Goal: Information Seeking & Learning: Compare options

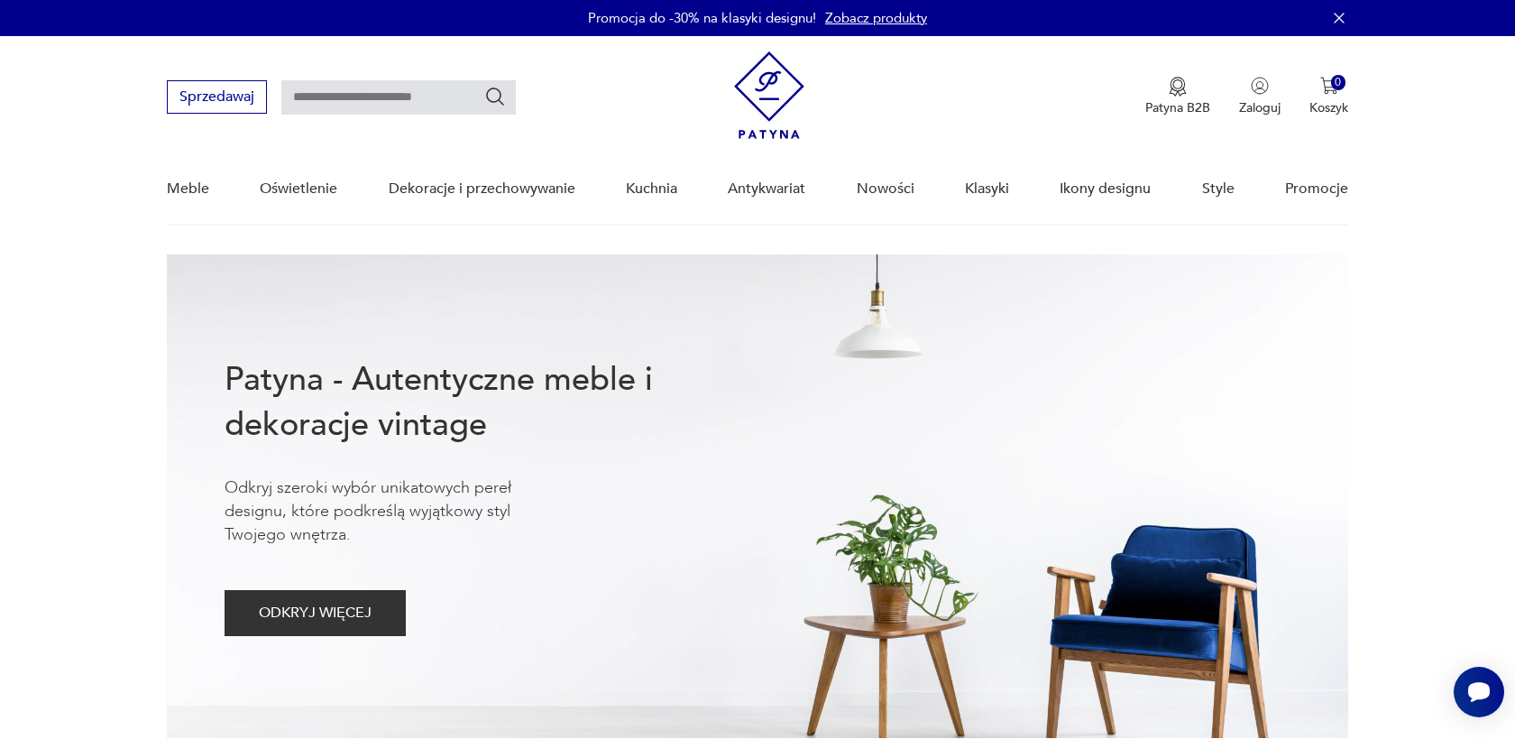
click at [438, 83] on input "text" at bounding box center [398, 97] width 235 height 34
type input "******"
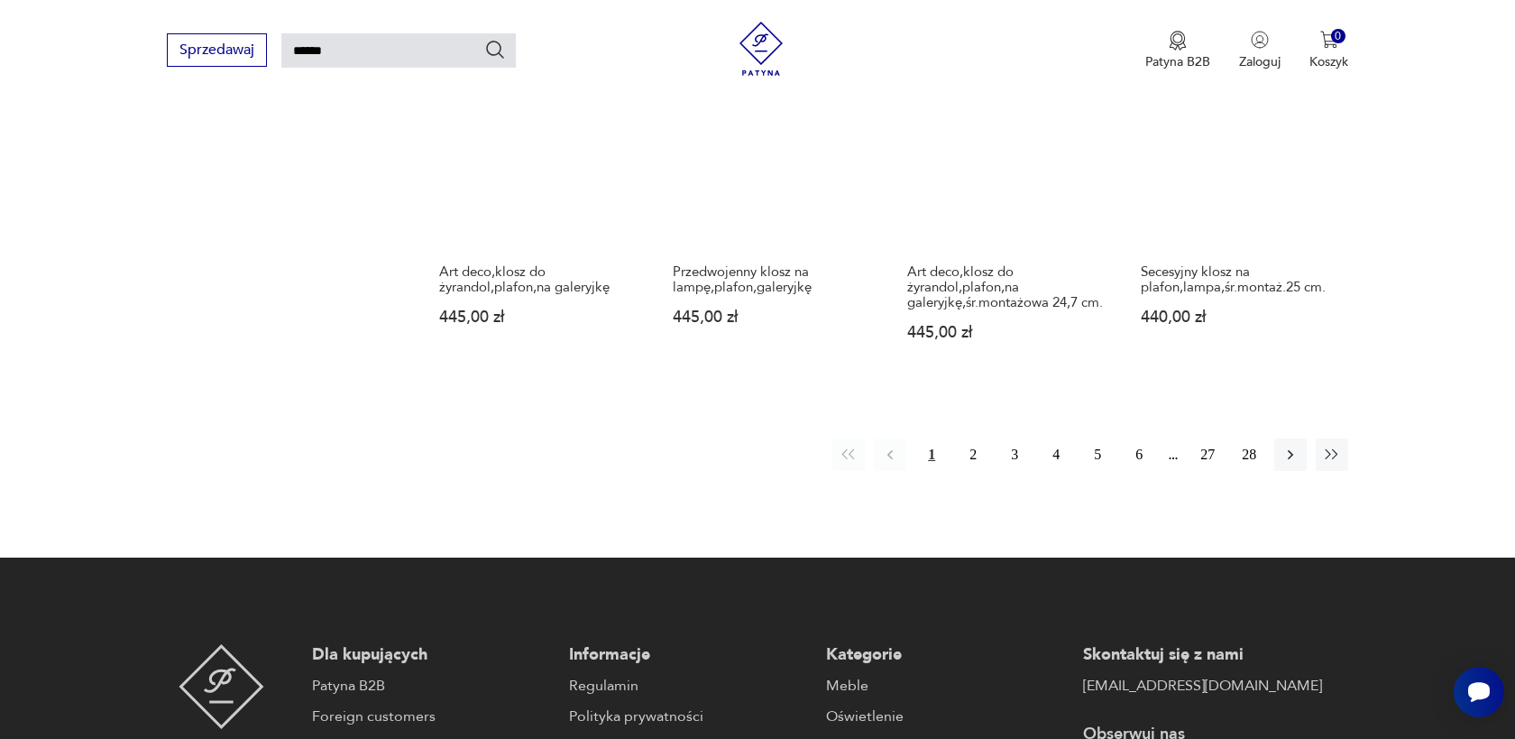
scroll to position [1512, 0]
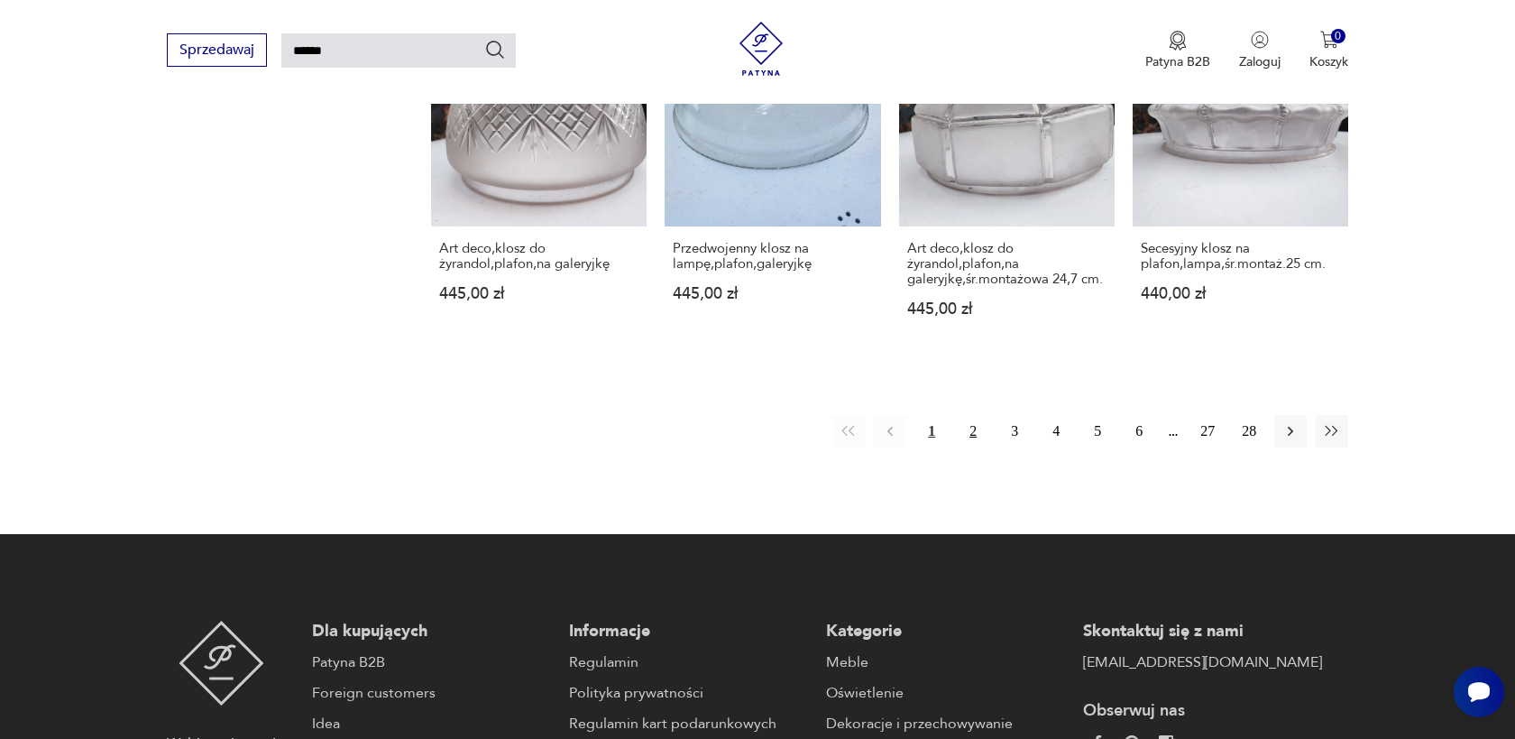
click at [967, 415] on button "2" at bounding box center [973, 431] width 32 height 32
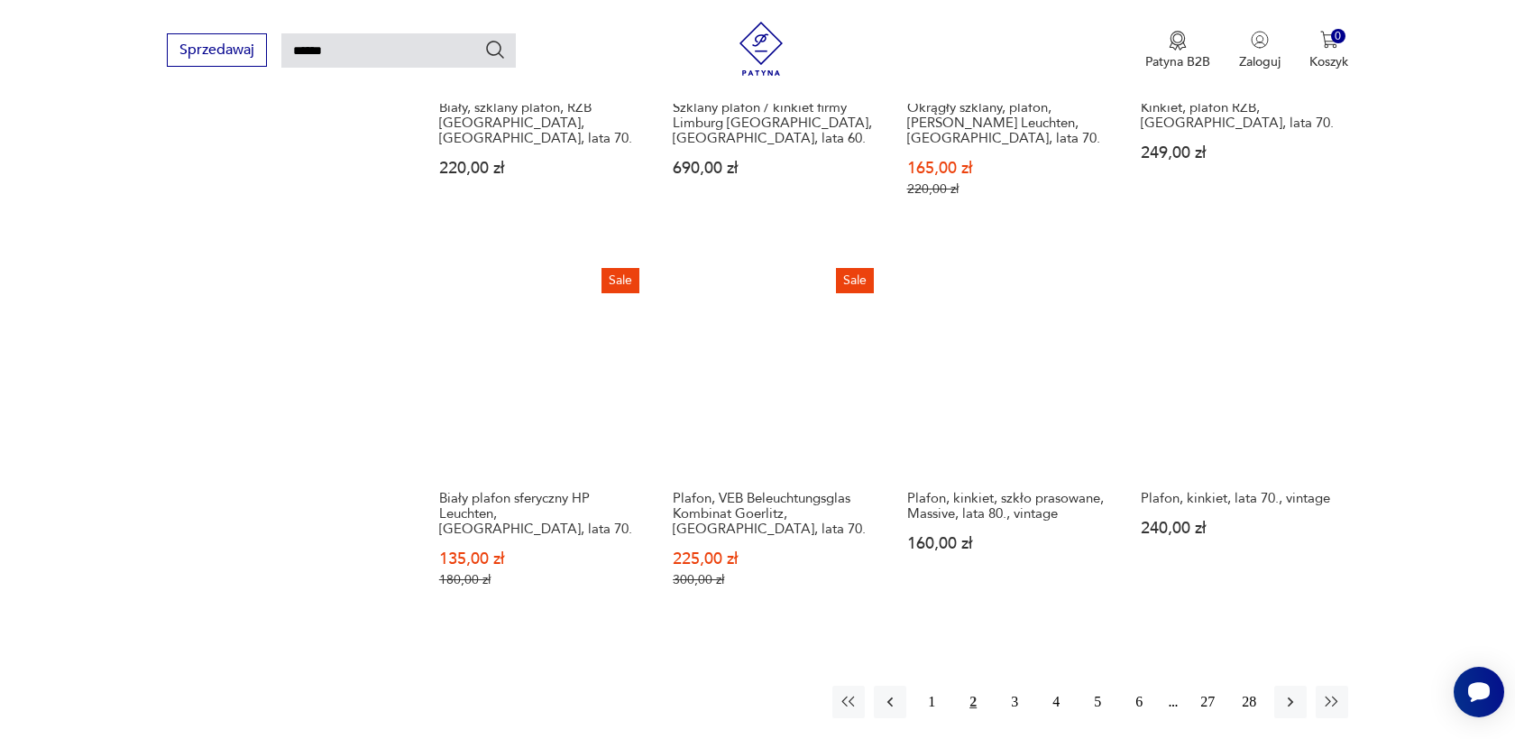
scroll to position [1270, 0]
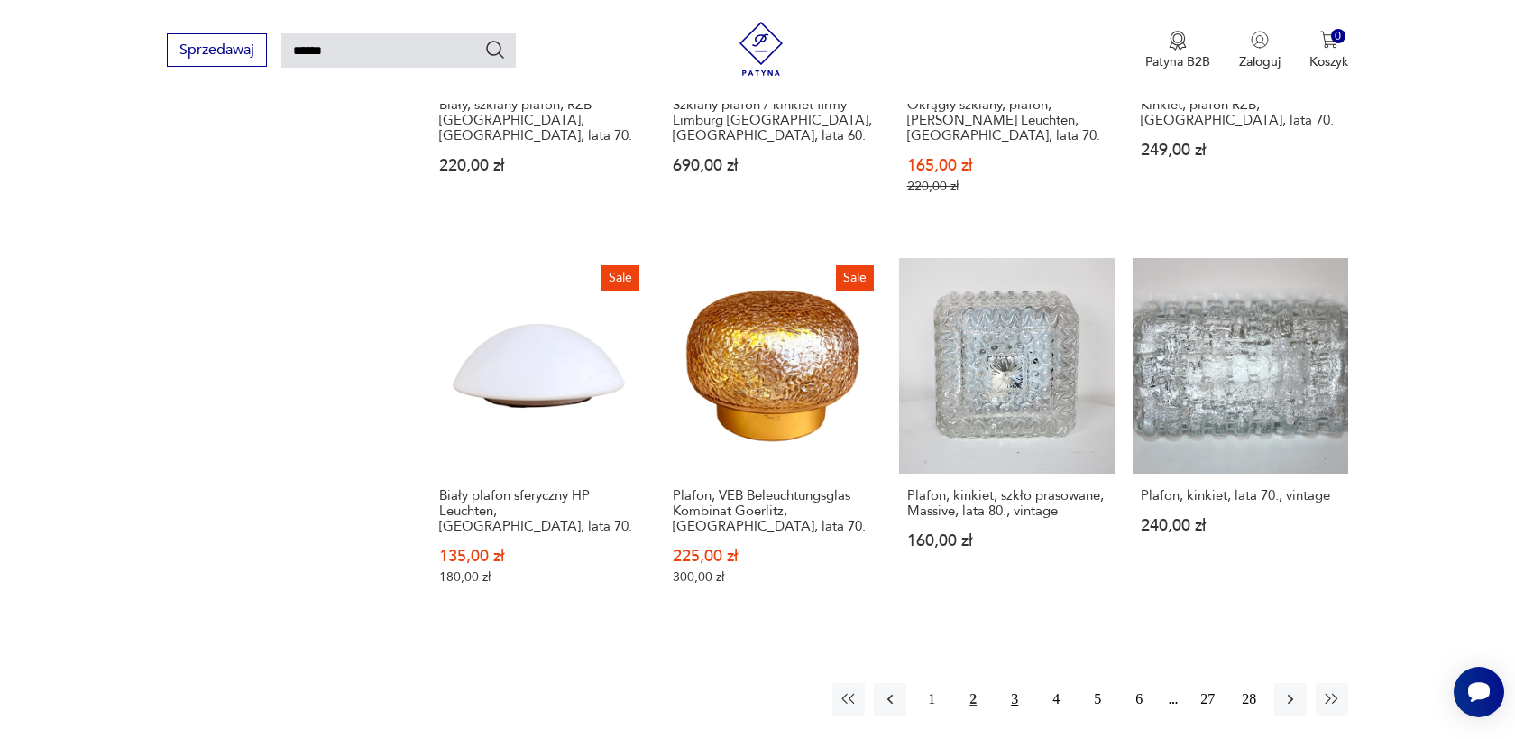
click at [1017, 683] on button "3" at bounding box center [1014, 699] width 32 height 32
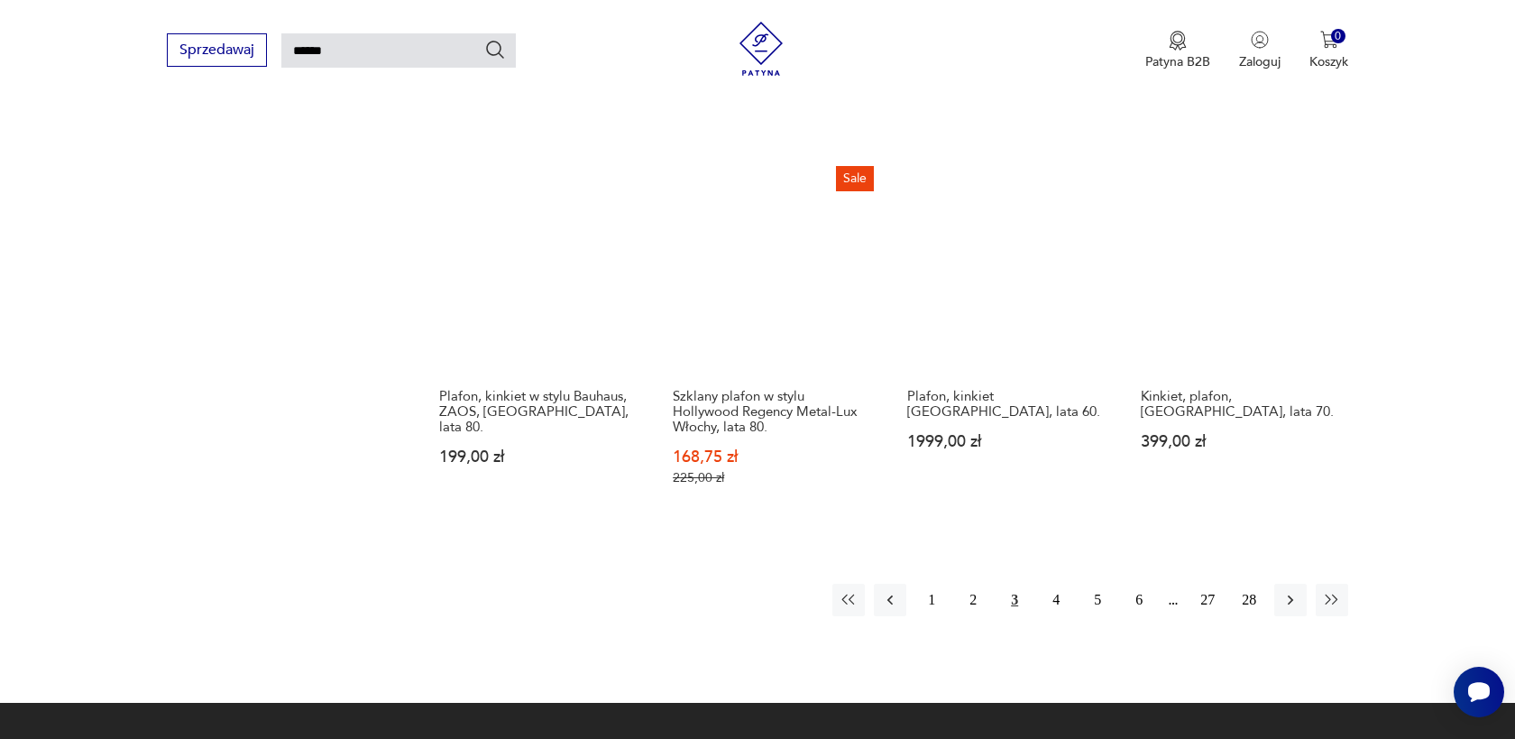
scroll to position [1341, 0]
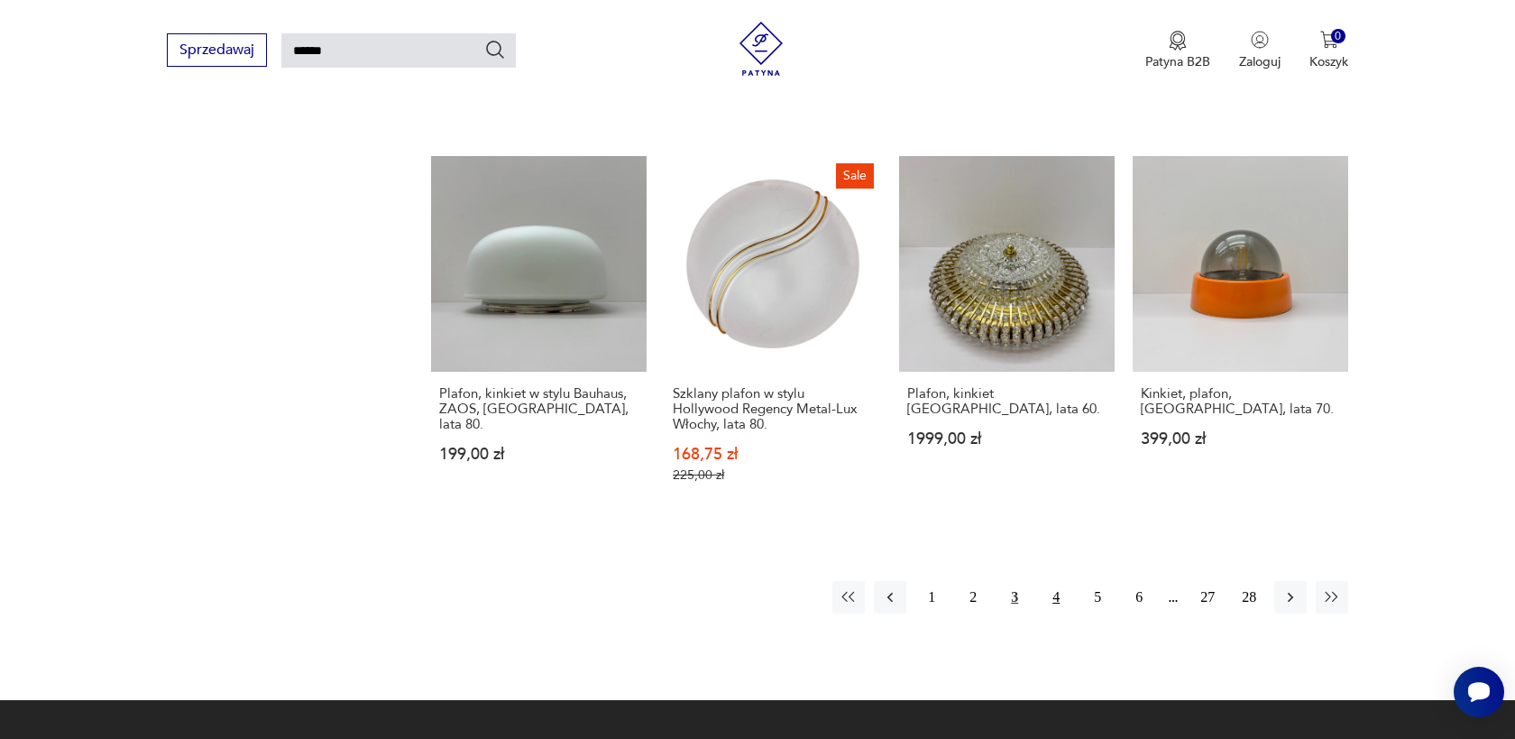
click at [1052, 584] on button "4" at bounding box center [1056, 597] width 32 height 32
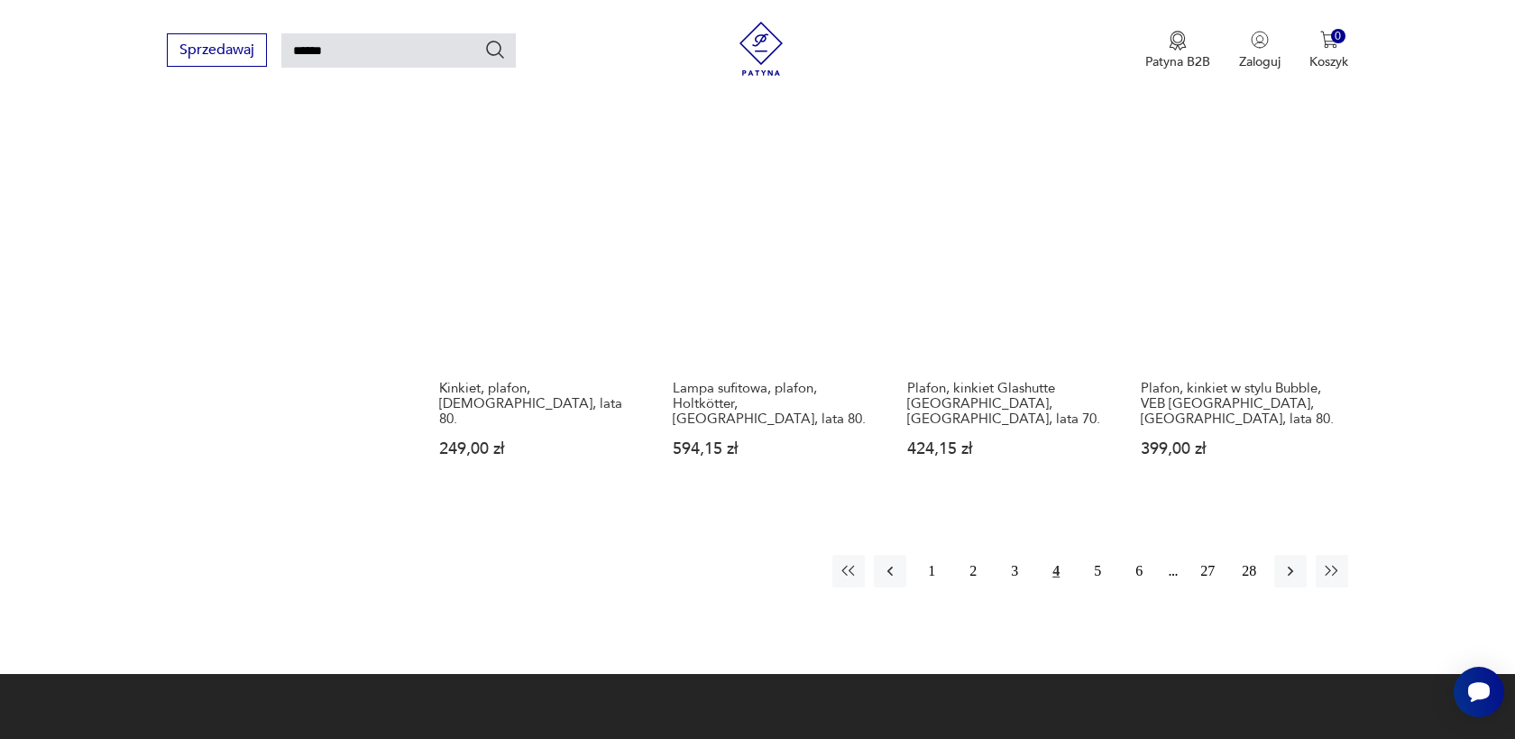
scroll to position [1378, 0]
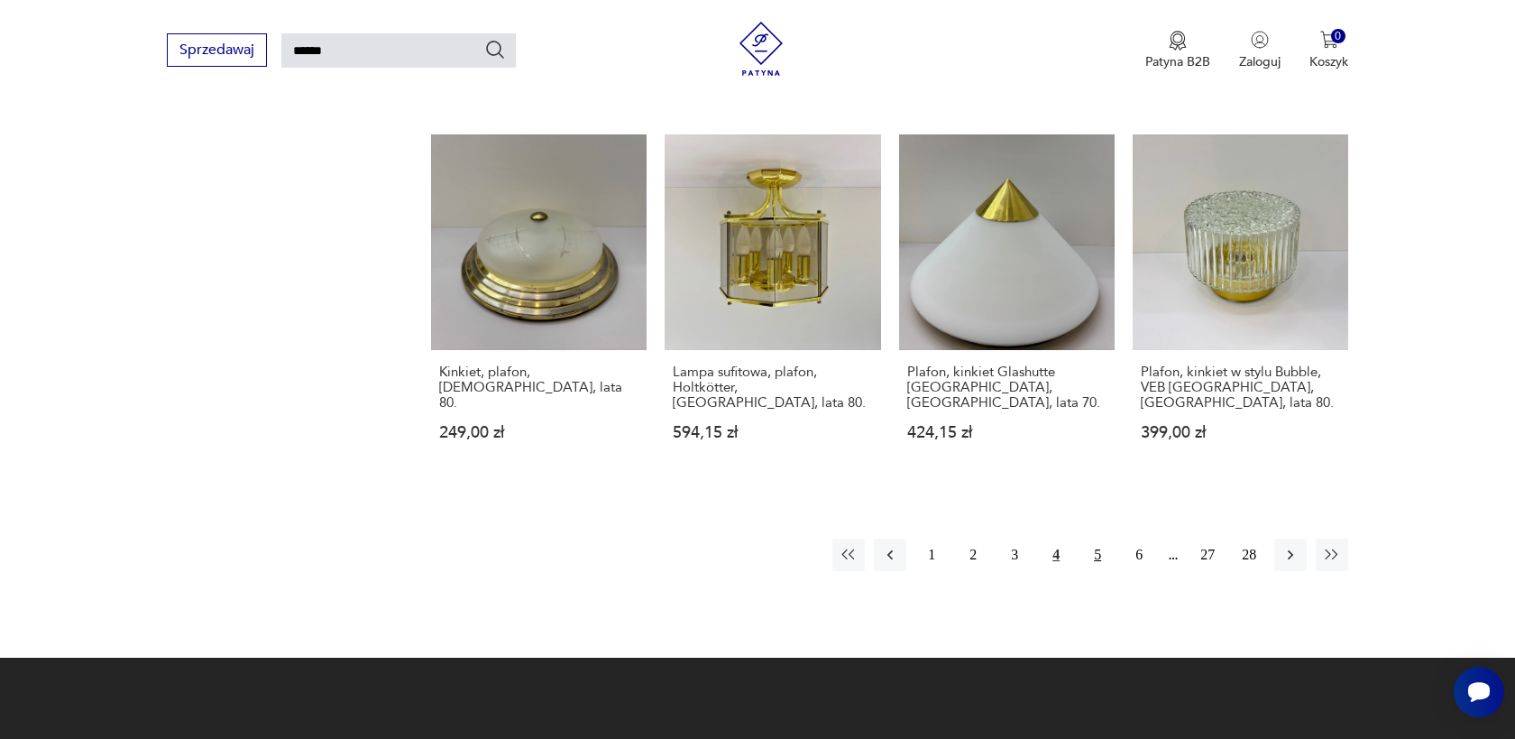
click at [1091, 538] on button "5" at bounding box center [1097, 554] width 32 height 32
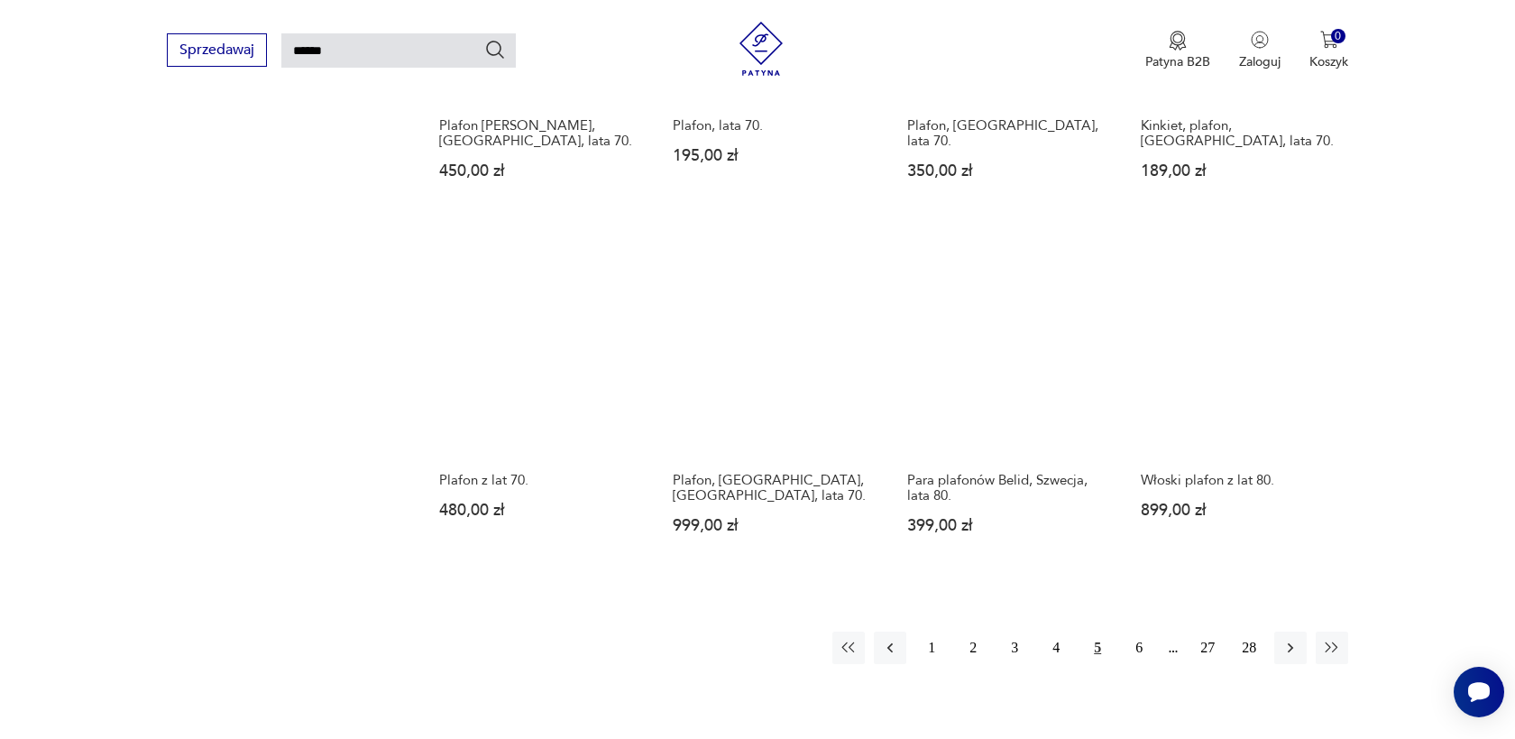
scroll to position [1228, 0]
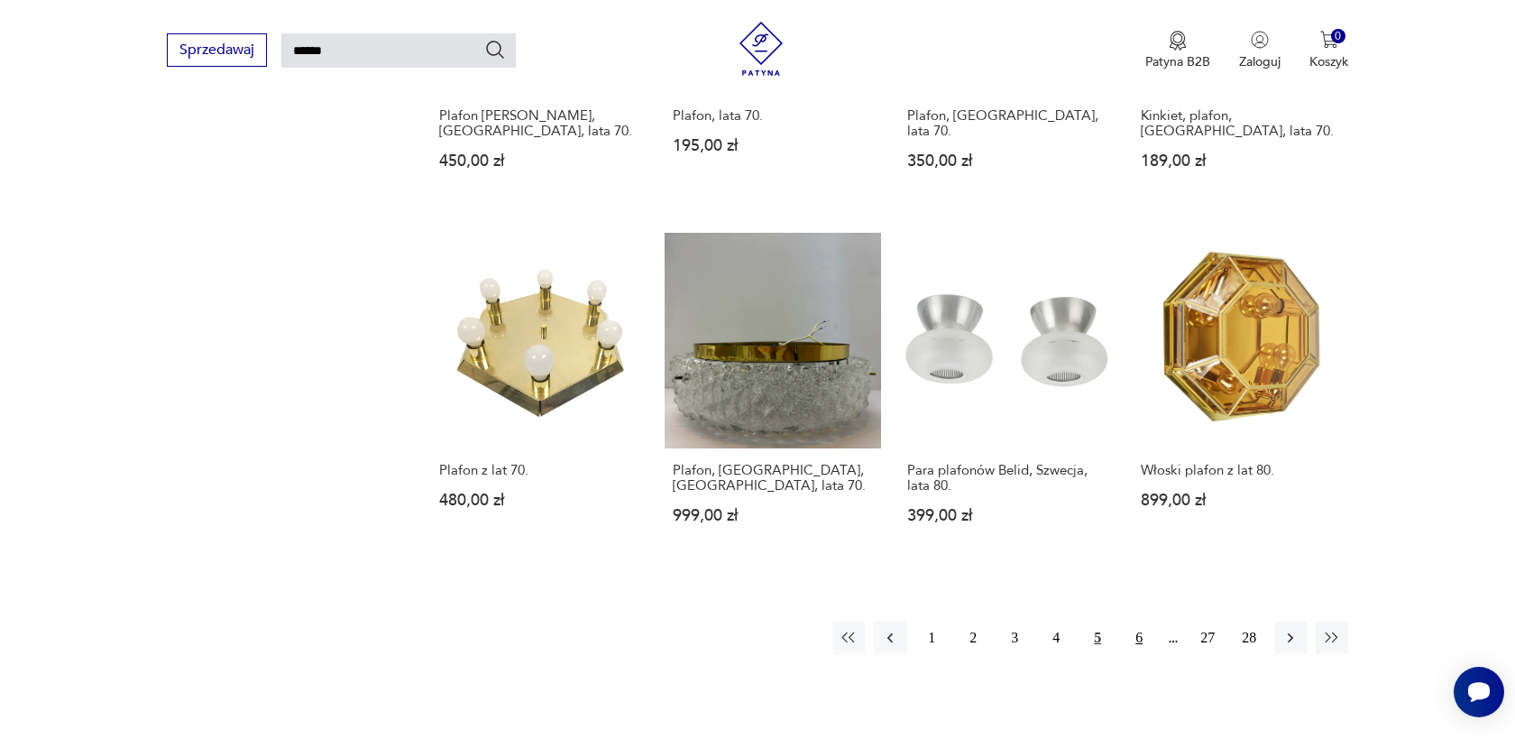
click at [1146, 635] on button "6" at bounding box center [1139, 637] width 32 height 32
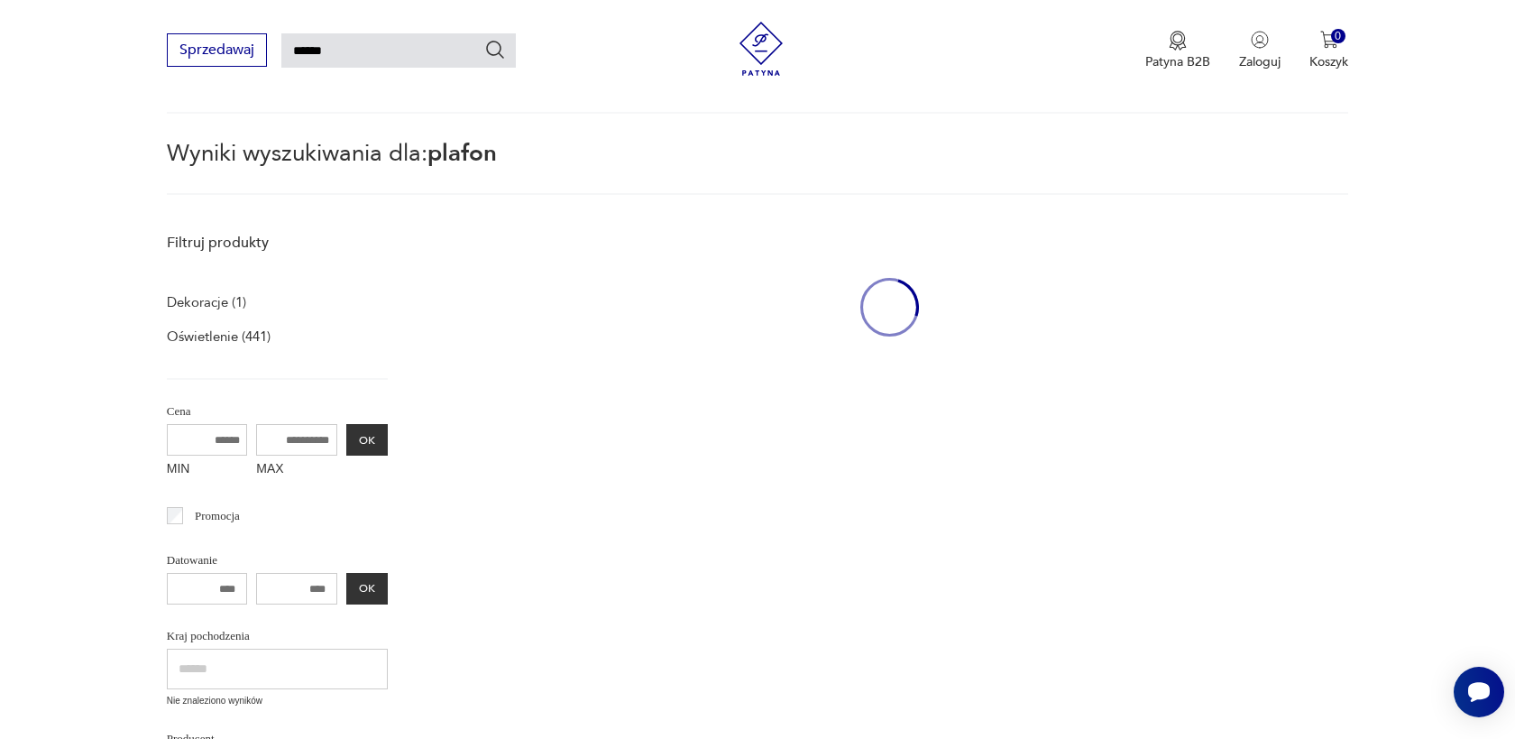
scroll to position [64, 0]
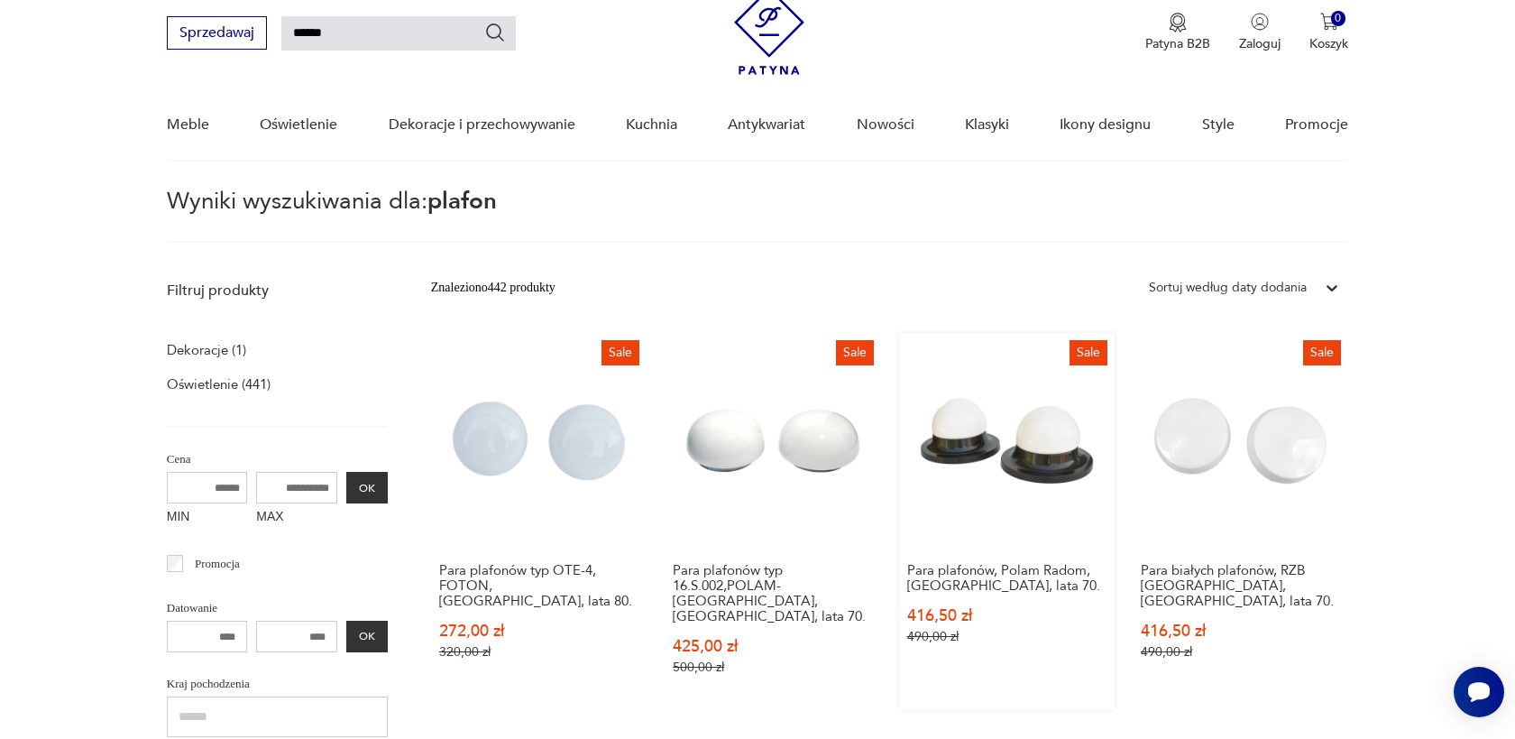
click at [1008, 465] on link "Sale Para plafonów, Polam Radom, Polska, lata 70. 416,50 zł 490,00 zł" at bounding box center [1007, 521] width 216 height 377
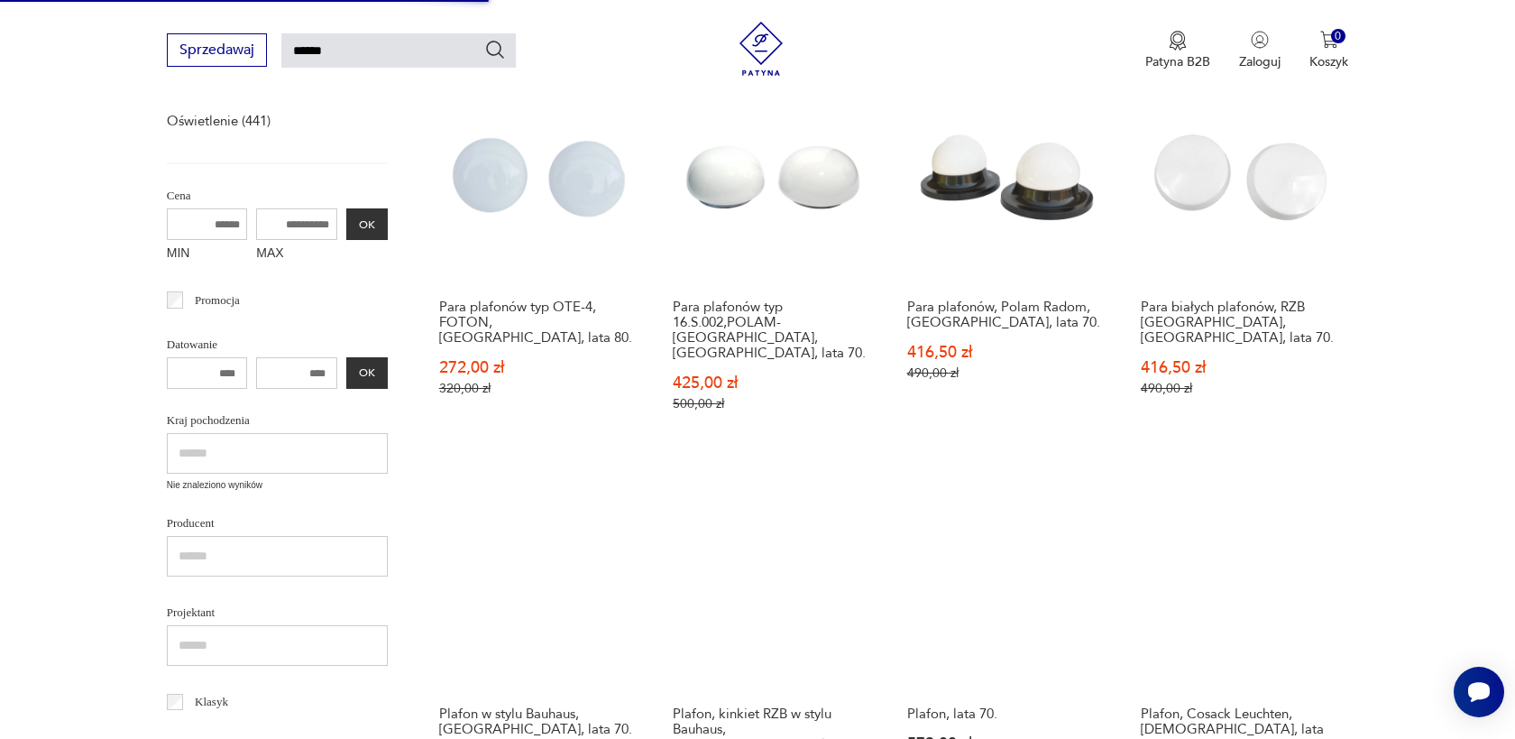
scroll to position [326, 0]
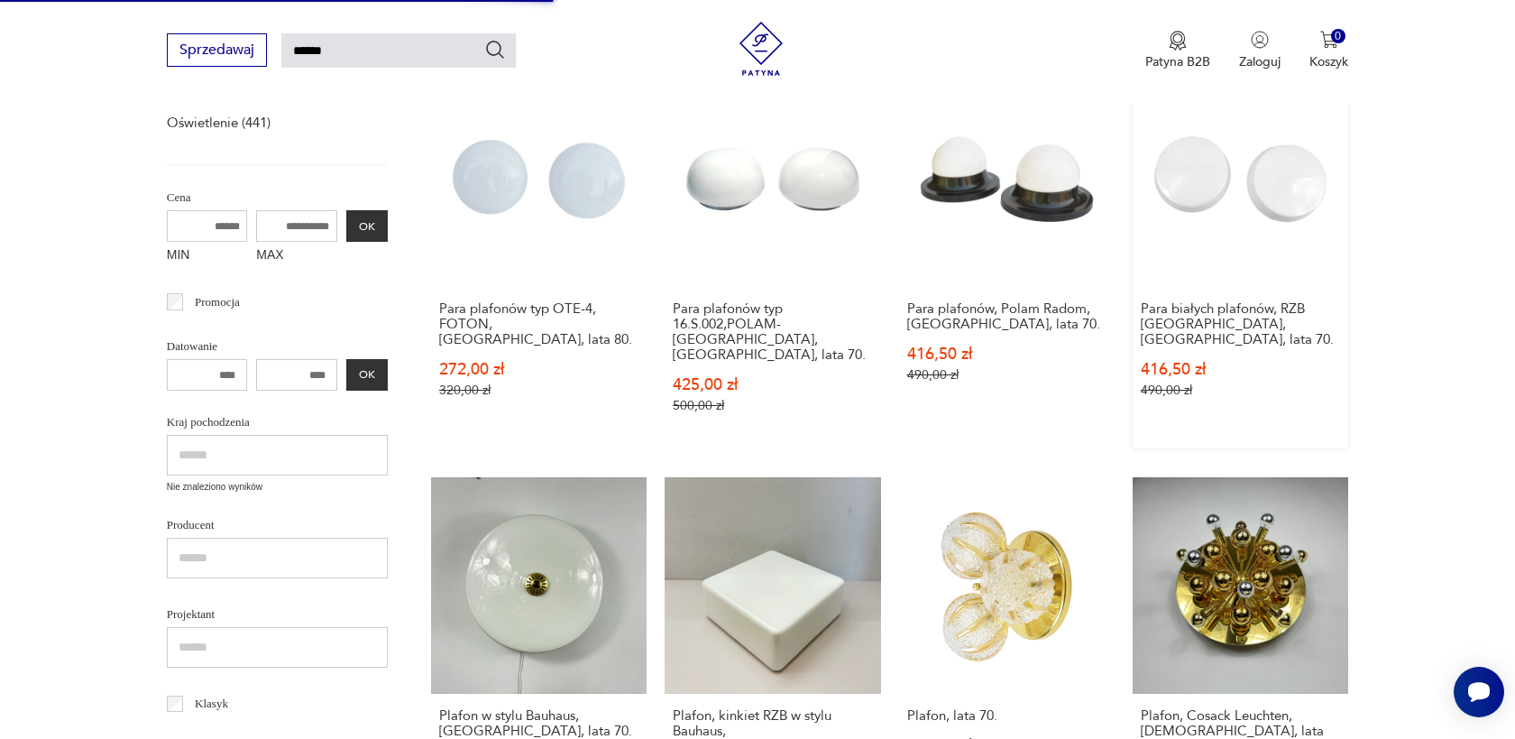
click at [1271, 161] on link "Sale Para białych plafonów, RZB Bamberg, Niemcy, lata 70. 416,50 zł 490,00 zł" at bounding box center [1241, 259] width 216 height 377
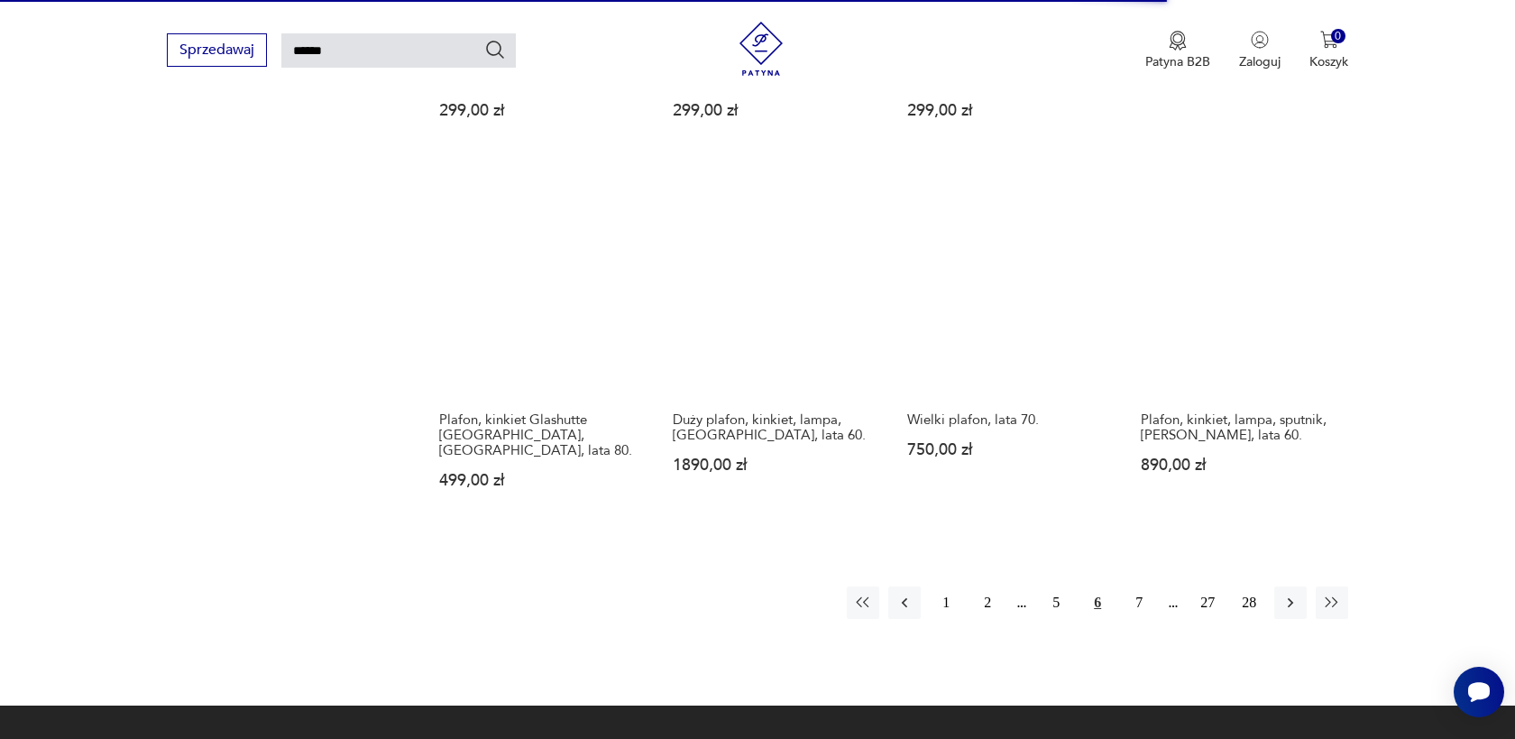
scroll to position [1362, 0]
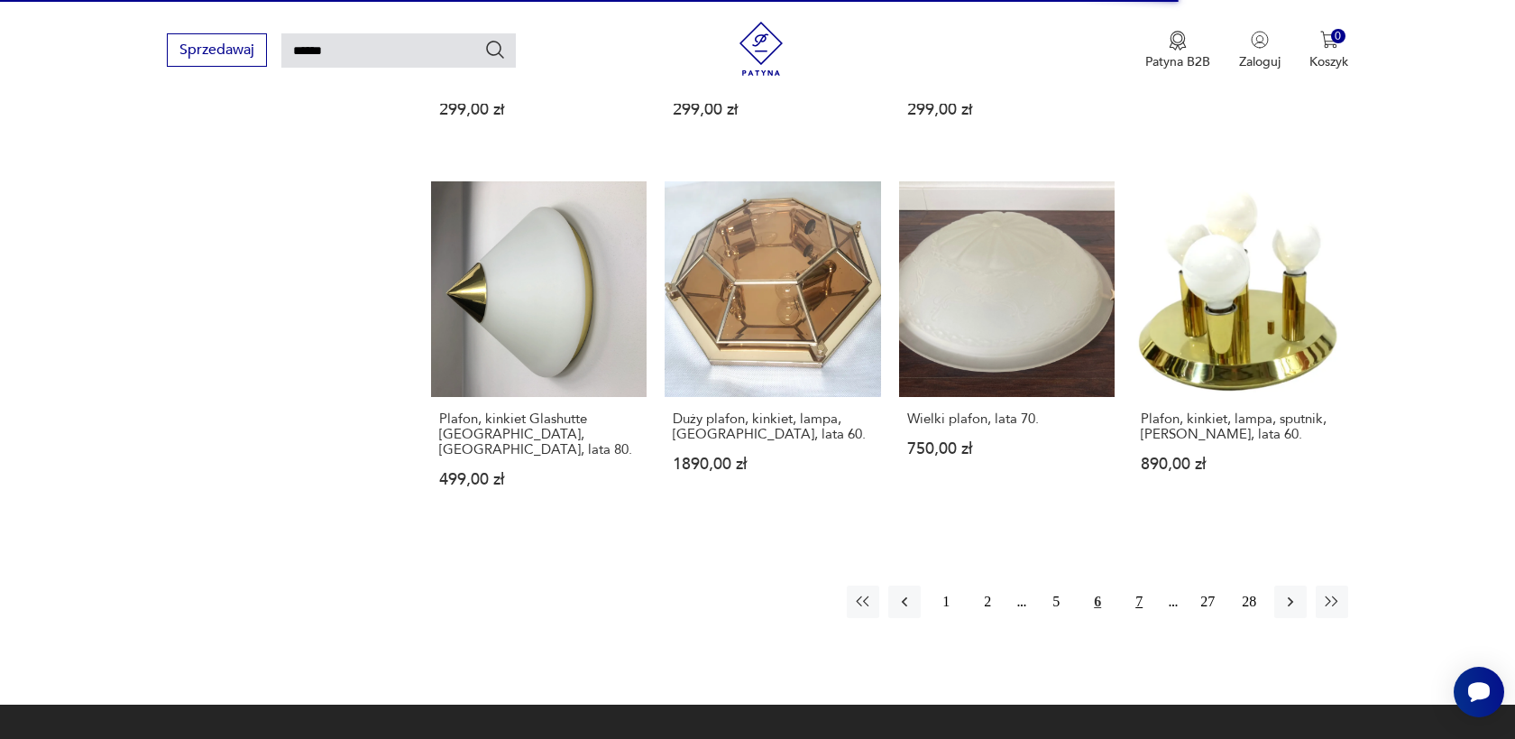
click at [1137, 585] on button "7" at bounding box center [1139, 601] width 32 height 32
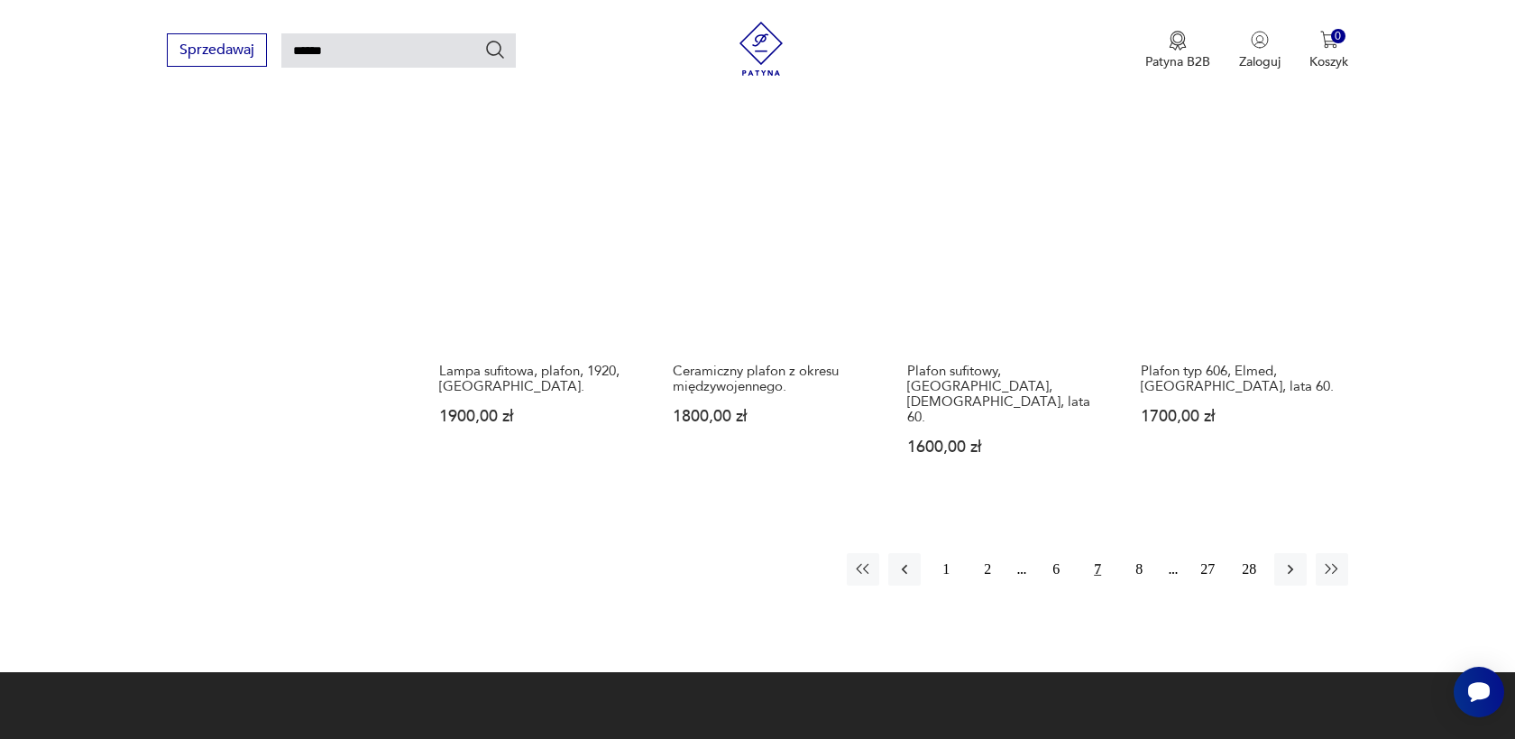
scroll to position [1420, 0]
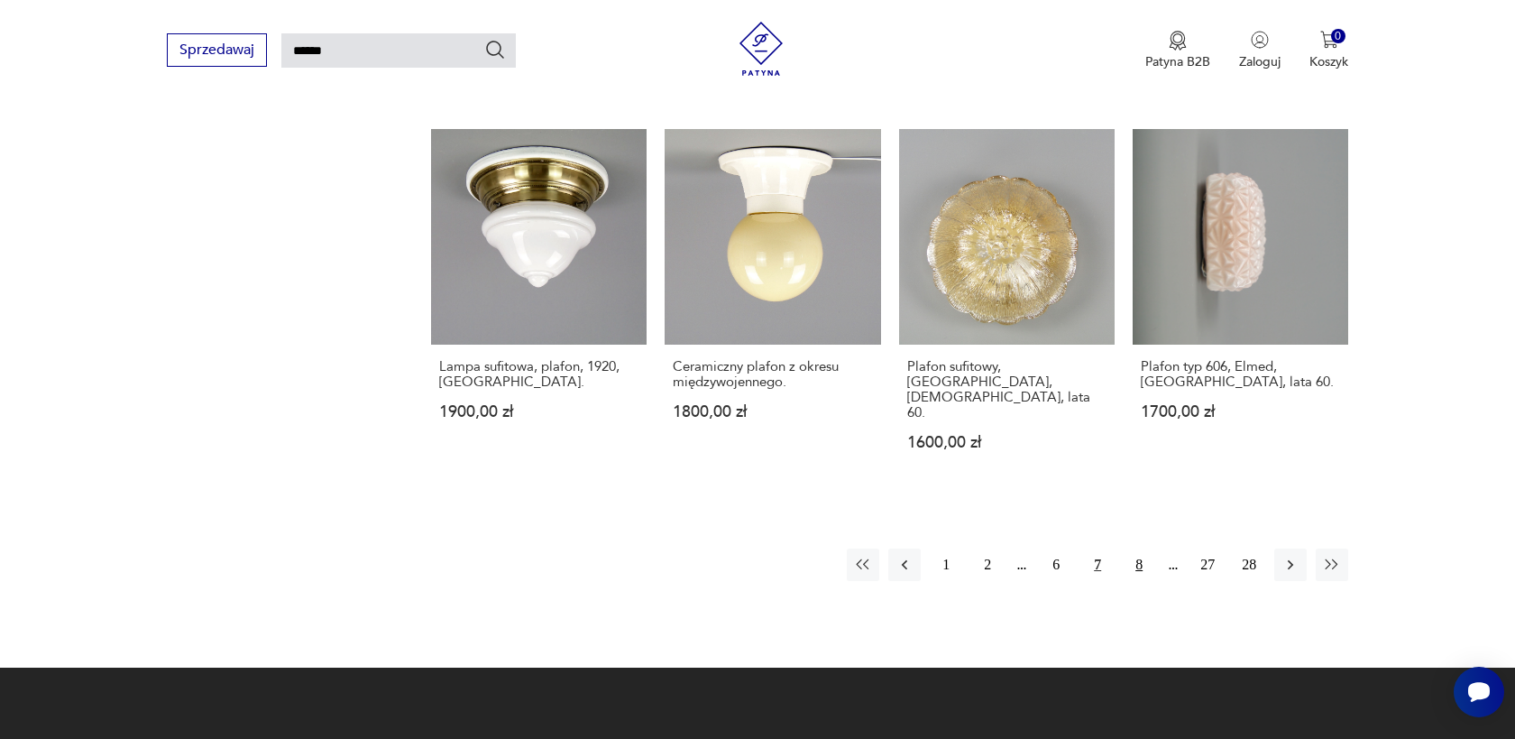
click at [1141, 548] on button "8" at bounding box center [1139, 564] width 32 height 32
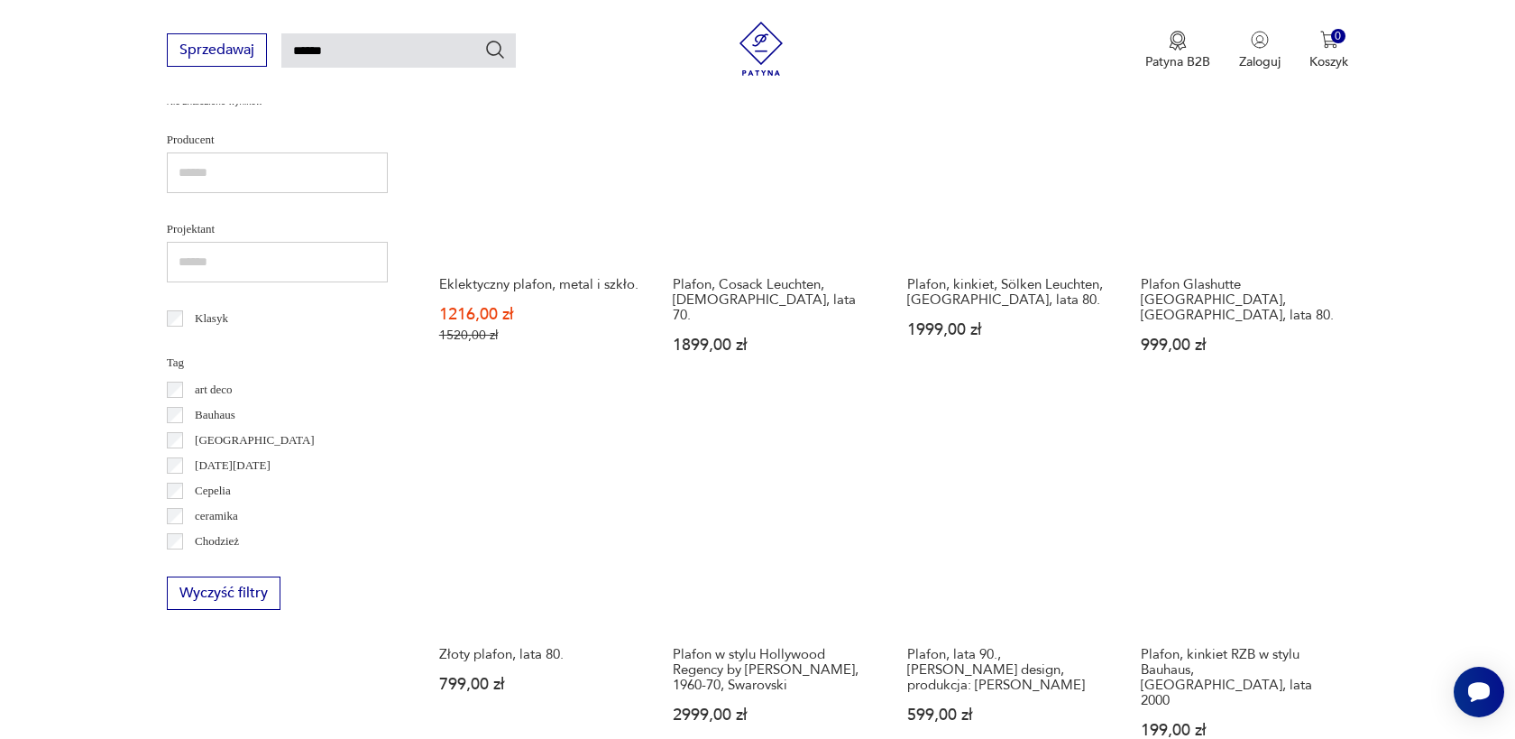
scroll to position [714, 0]
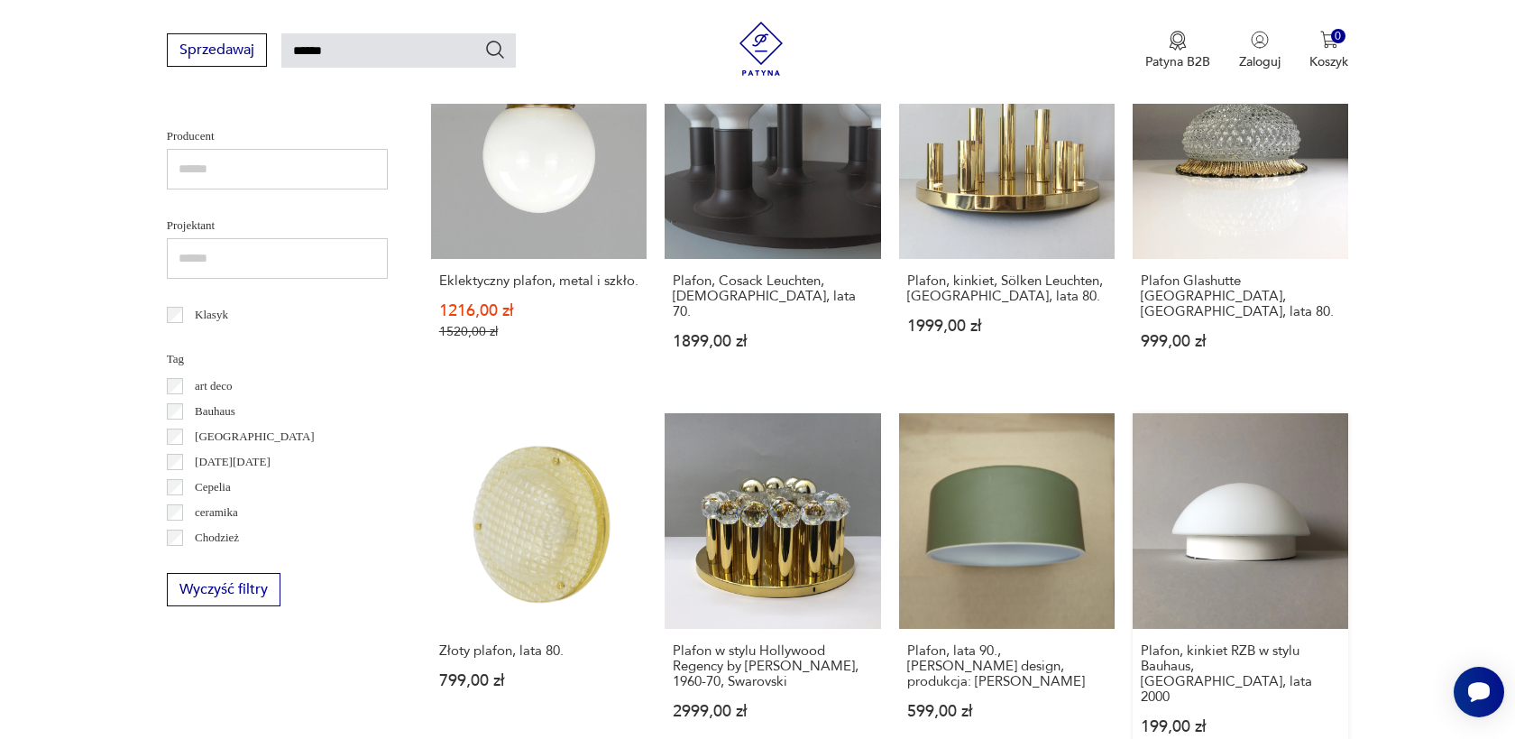
click at [1280, 492] on link "Plafon, kinkiet RZB w stylu Bauhaus, Niemcy, lata 2000 199,00 zł" at bounding box center [1241, 591] width 216 height 356
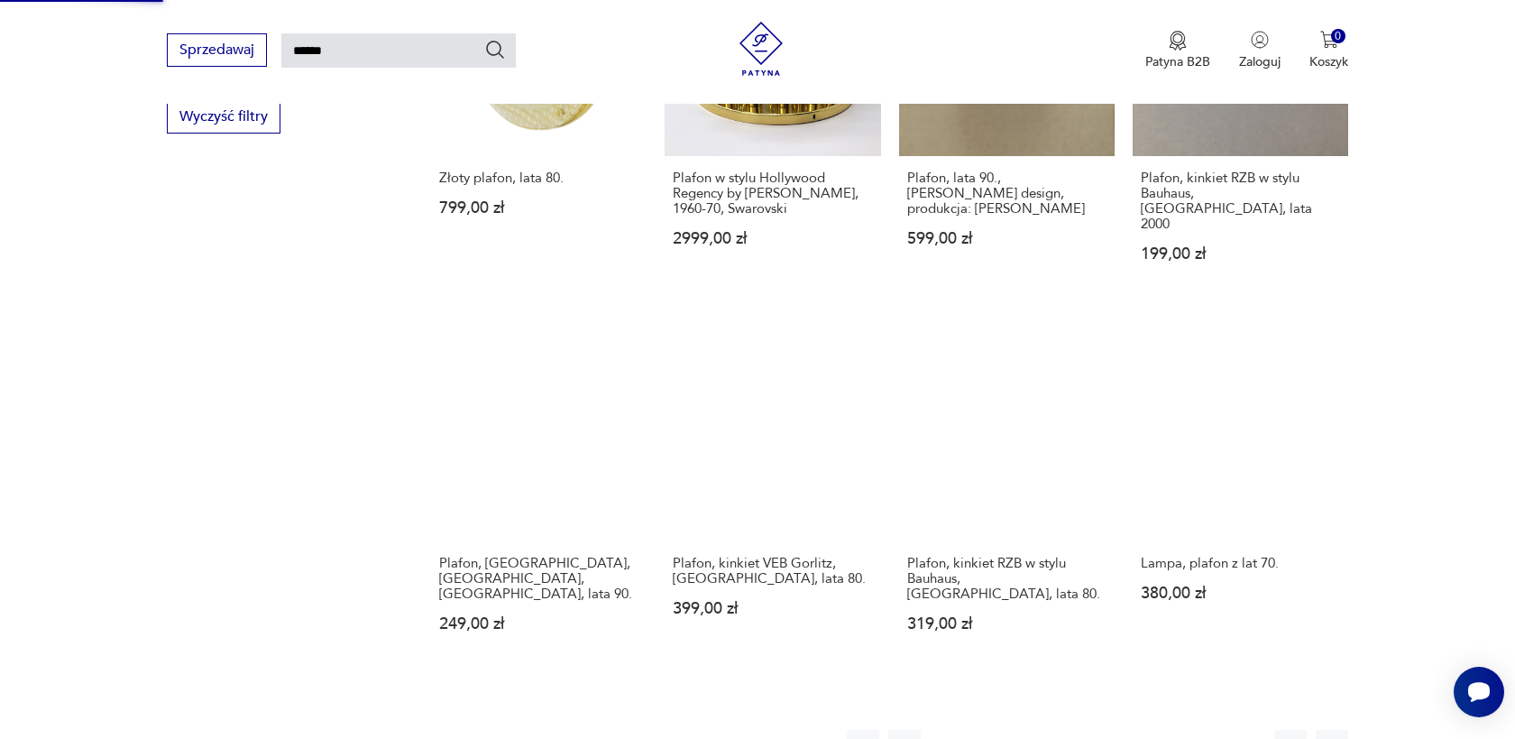
scroll to position [1192, 0]
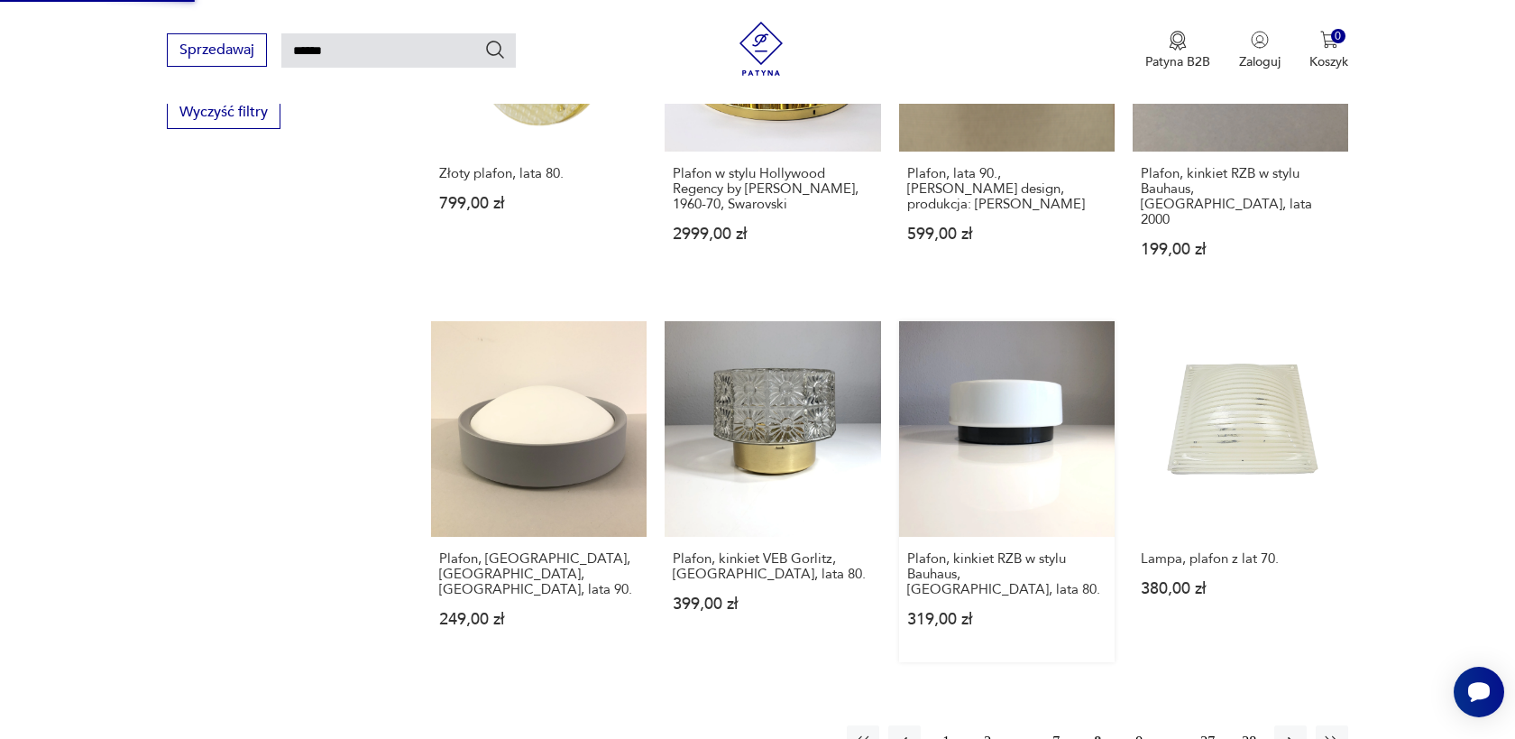
click at [1039, 398] on link "Plafon, kinkiet RZB w stylu Bauhaus, Niemcy, lata 80. 319,00 zł" at bounding box center [1007, 491] width 216 height 341
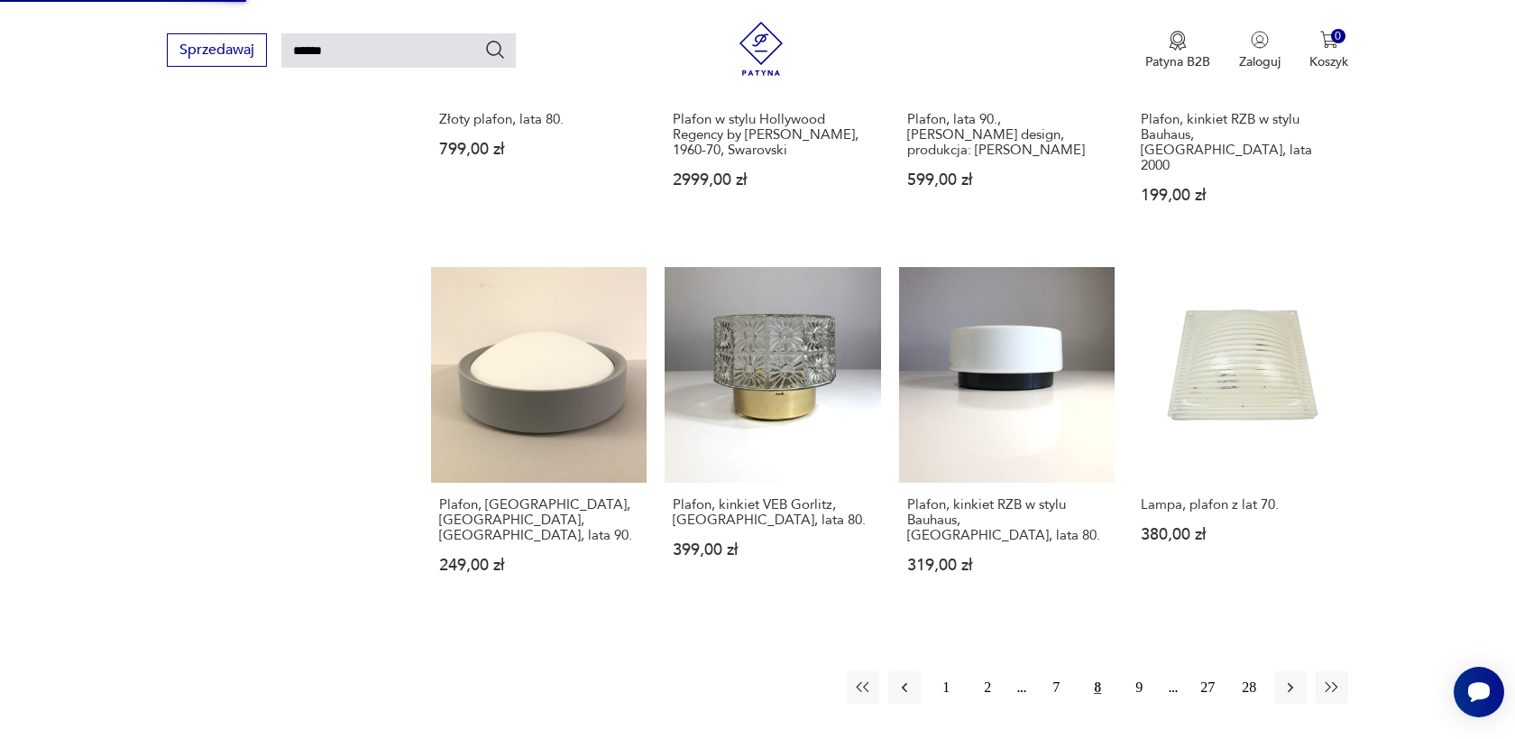
scroll to position [1250, 0]
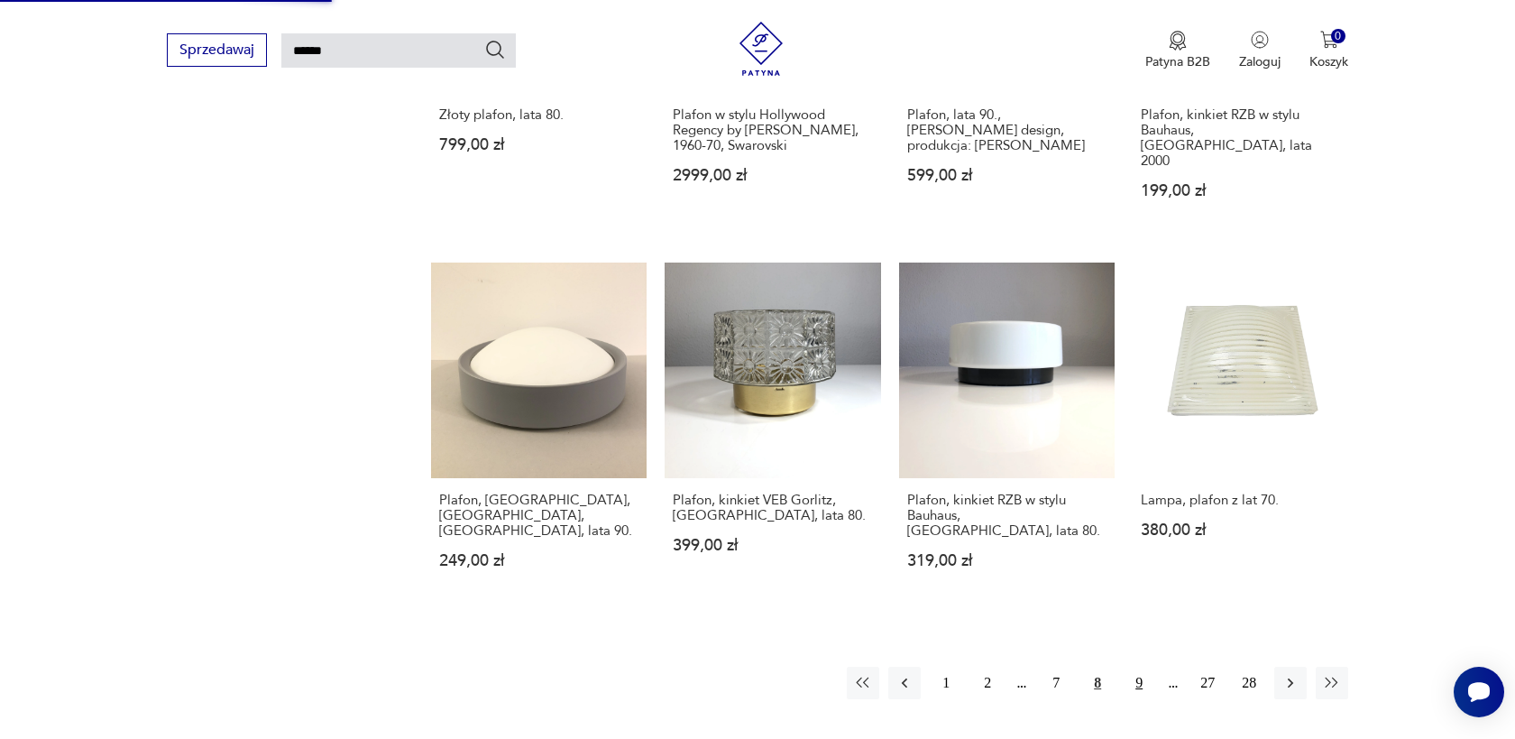
click at [1134, 667] on button "9" at bounding box center [1139, 683] width 32 height 32
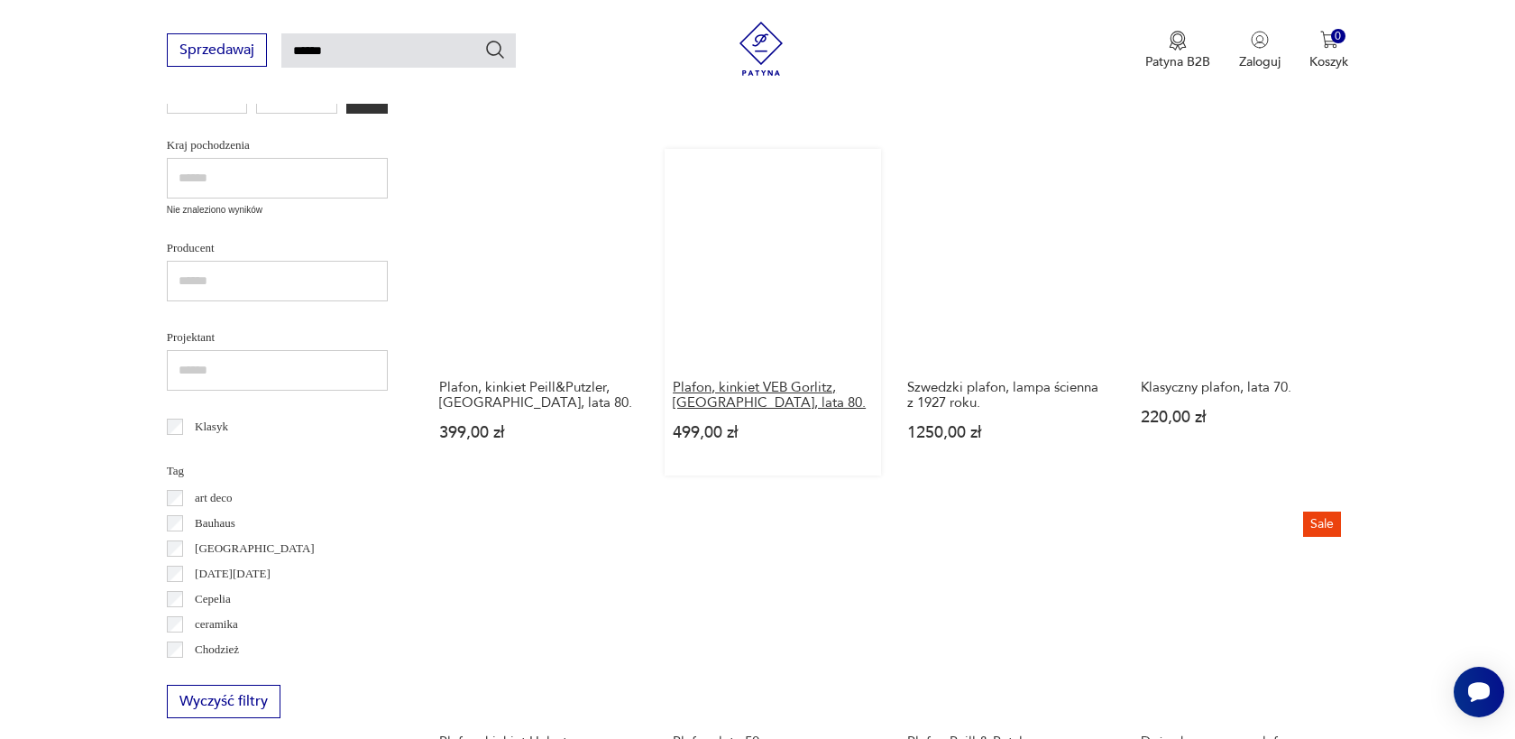
scroll to position [597, 0]
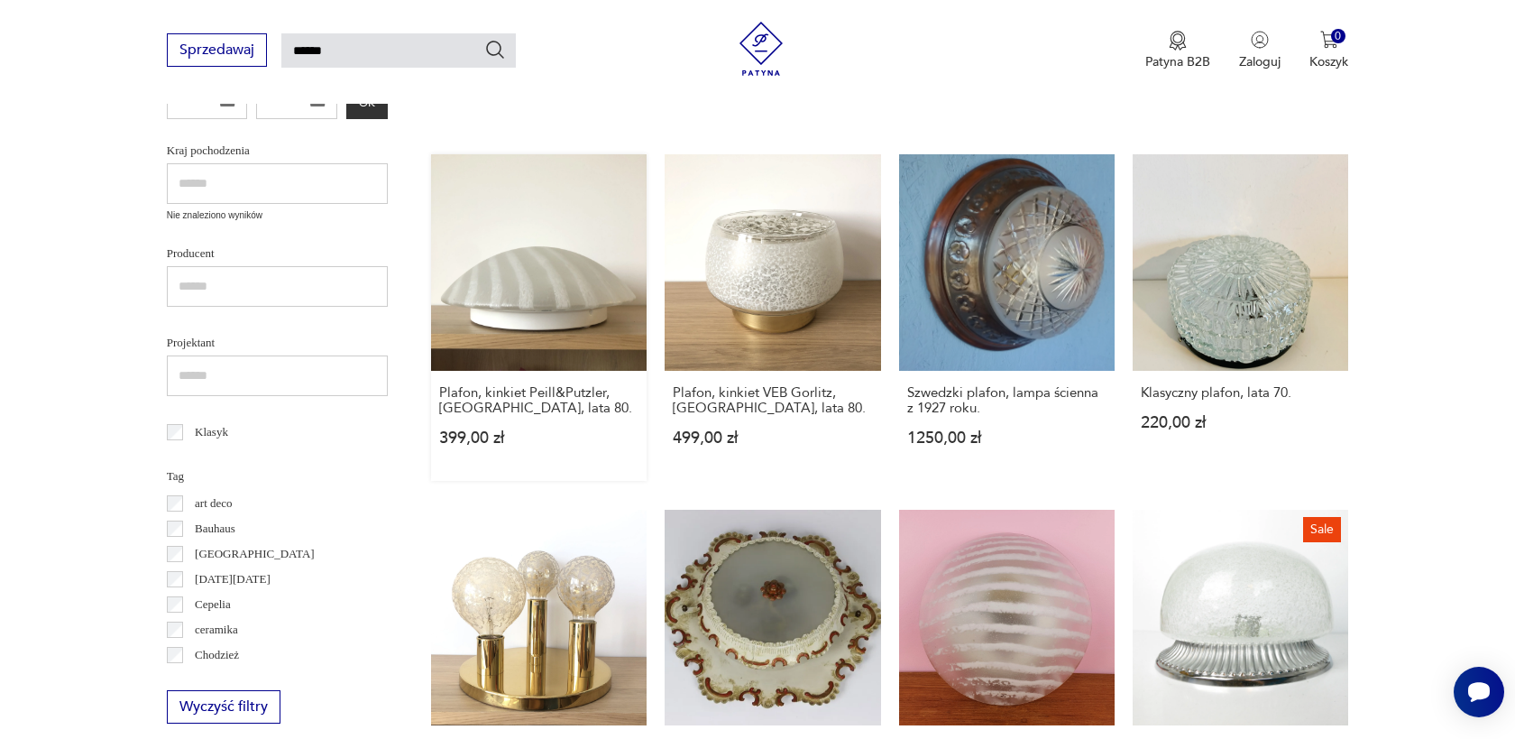
click at [537, 277] on link "Plafon, kinkiet Peill&Putzler, Niemcy, lata 80. 399,00 zł" at bounding box center [539, 317] width 216 height 326
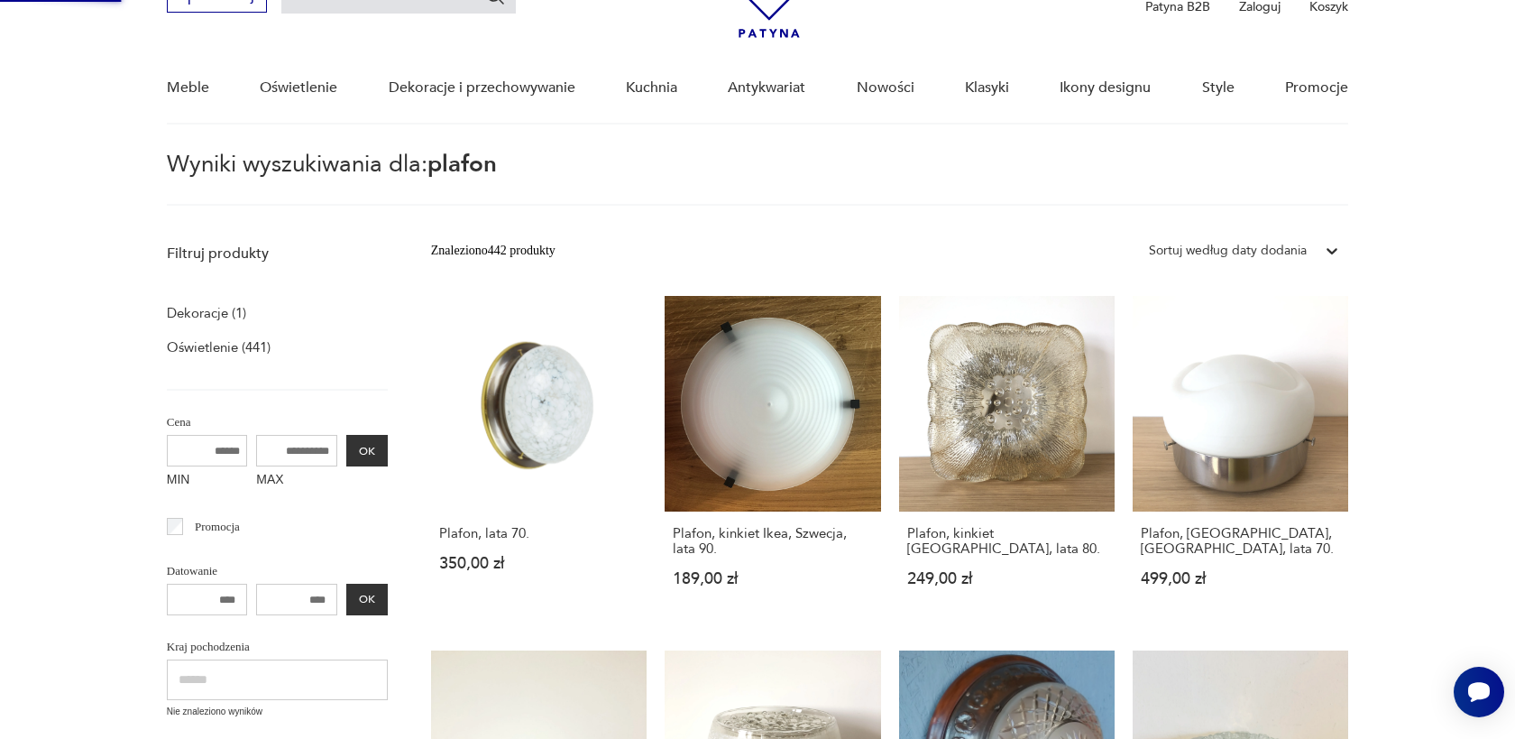
scroll to position [0, 0]
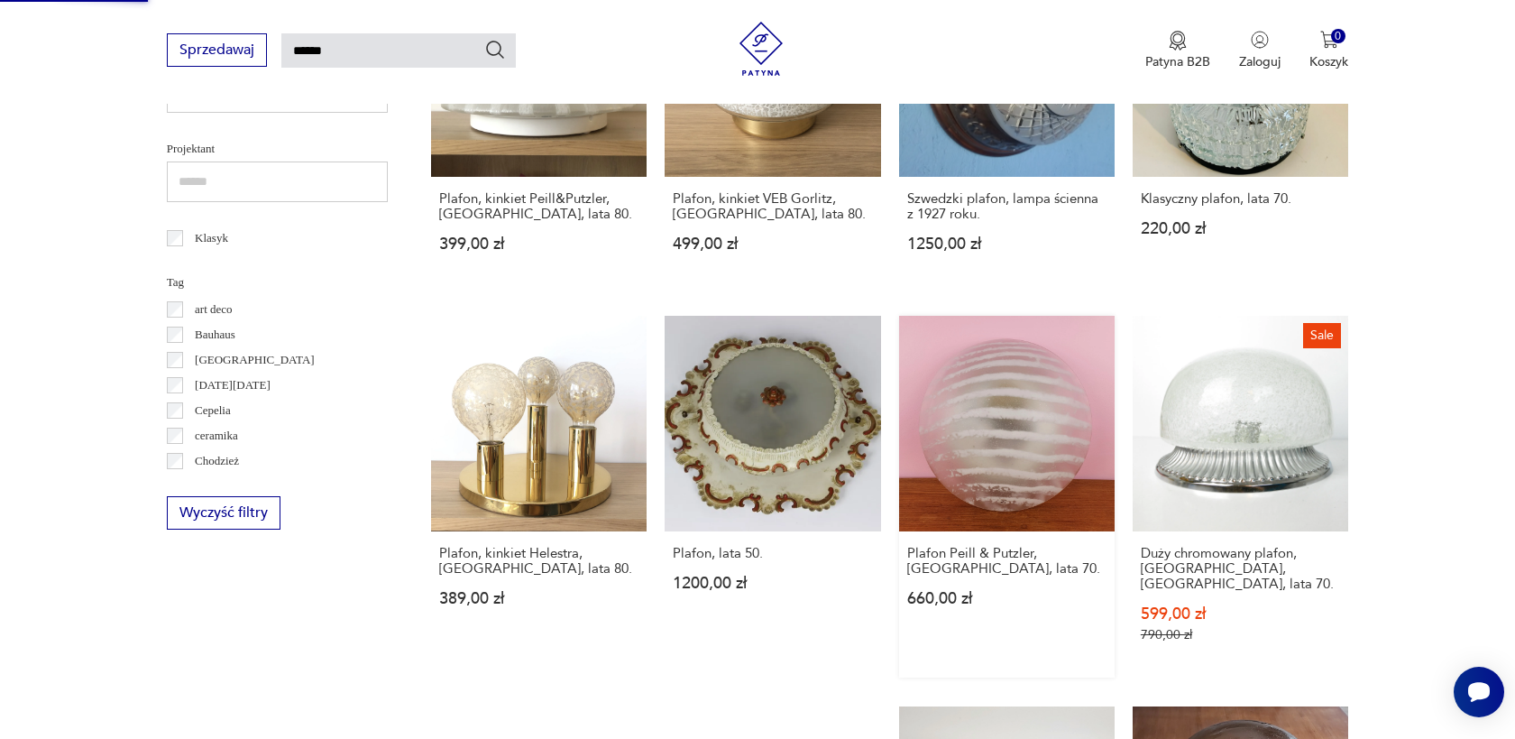
click at [971, 459] on link "Plafon Peill & Putzler, Niemcy, lata 70. 660,00 zł" at bounding box center [1007, 497] width 216 height 362
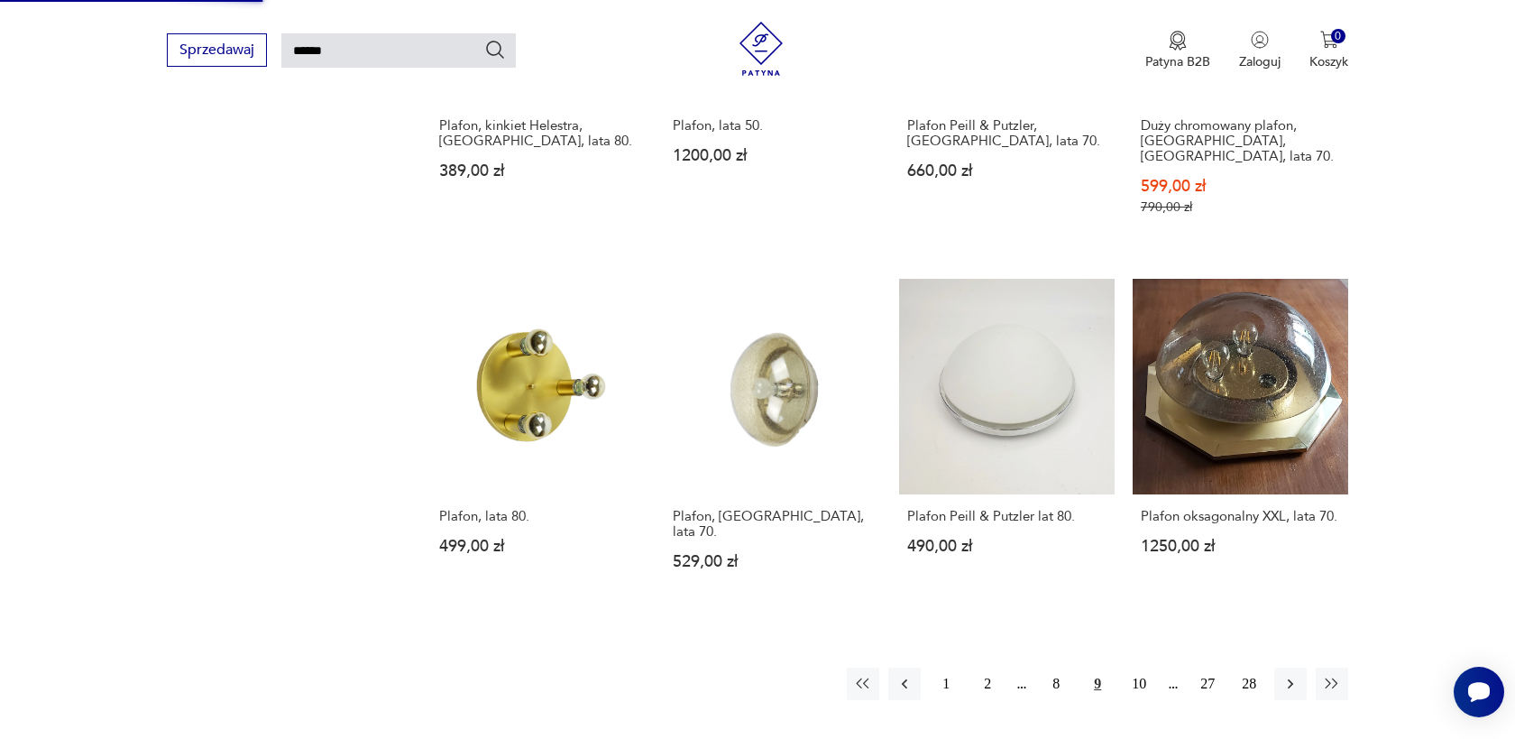
scroll to position [1219, 0]
click at [1134, 667] on button "10" at bounding box center [1139, 683] width 32 height 32
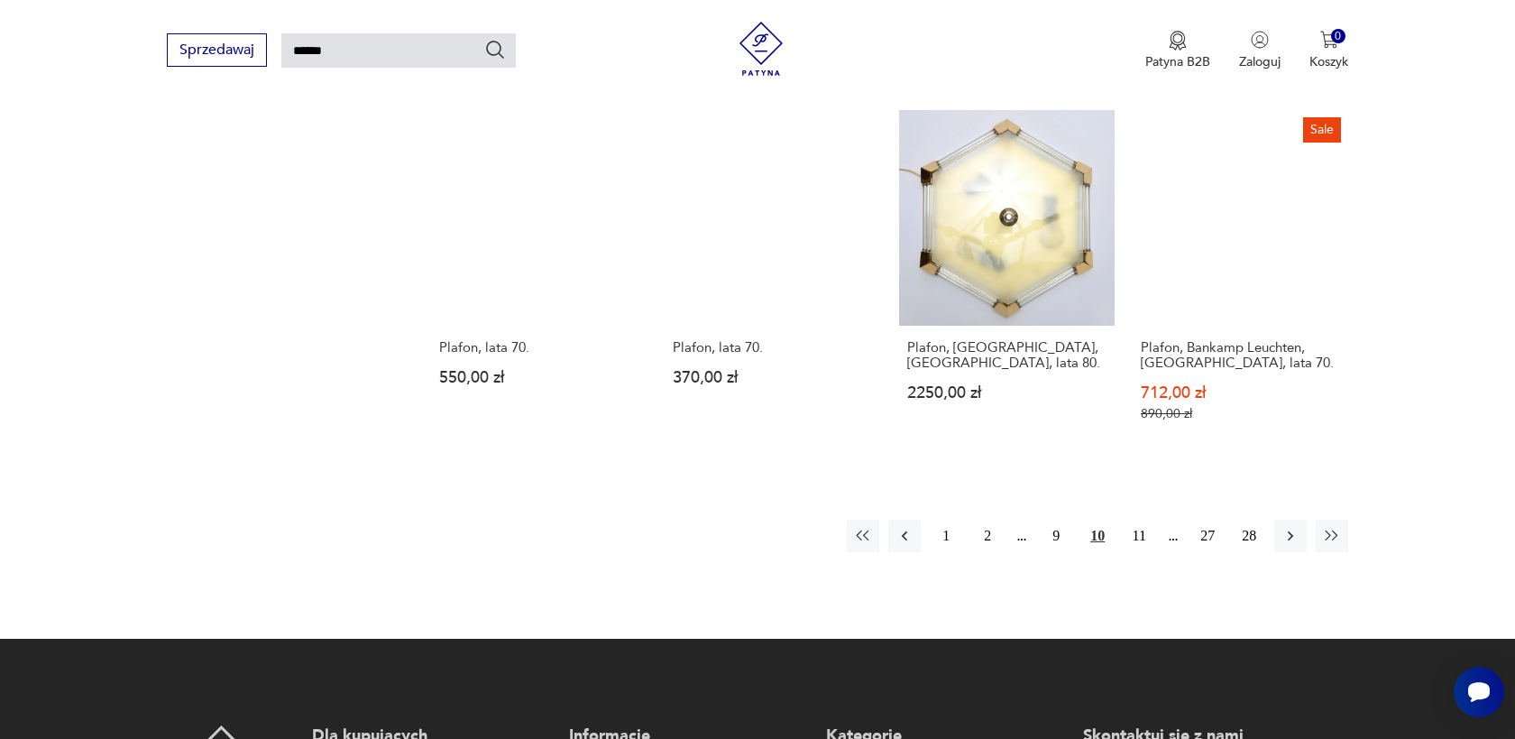
scroll to position [1432, 0]
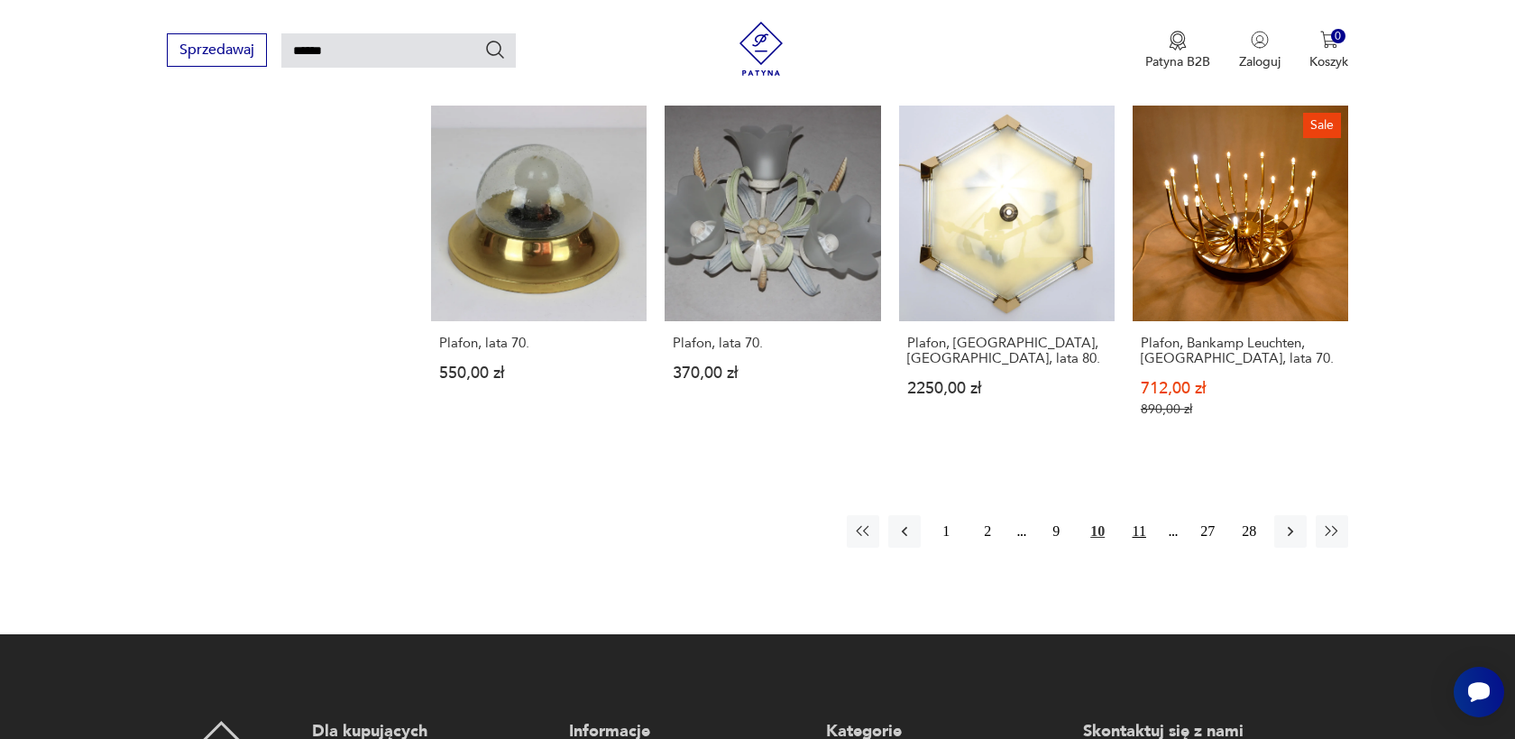
click at [1141, 515] on button "11" at bounding box center [1139, 531] width 32 height 32
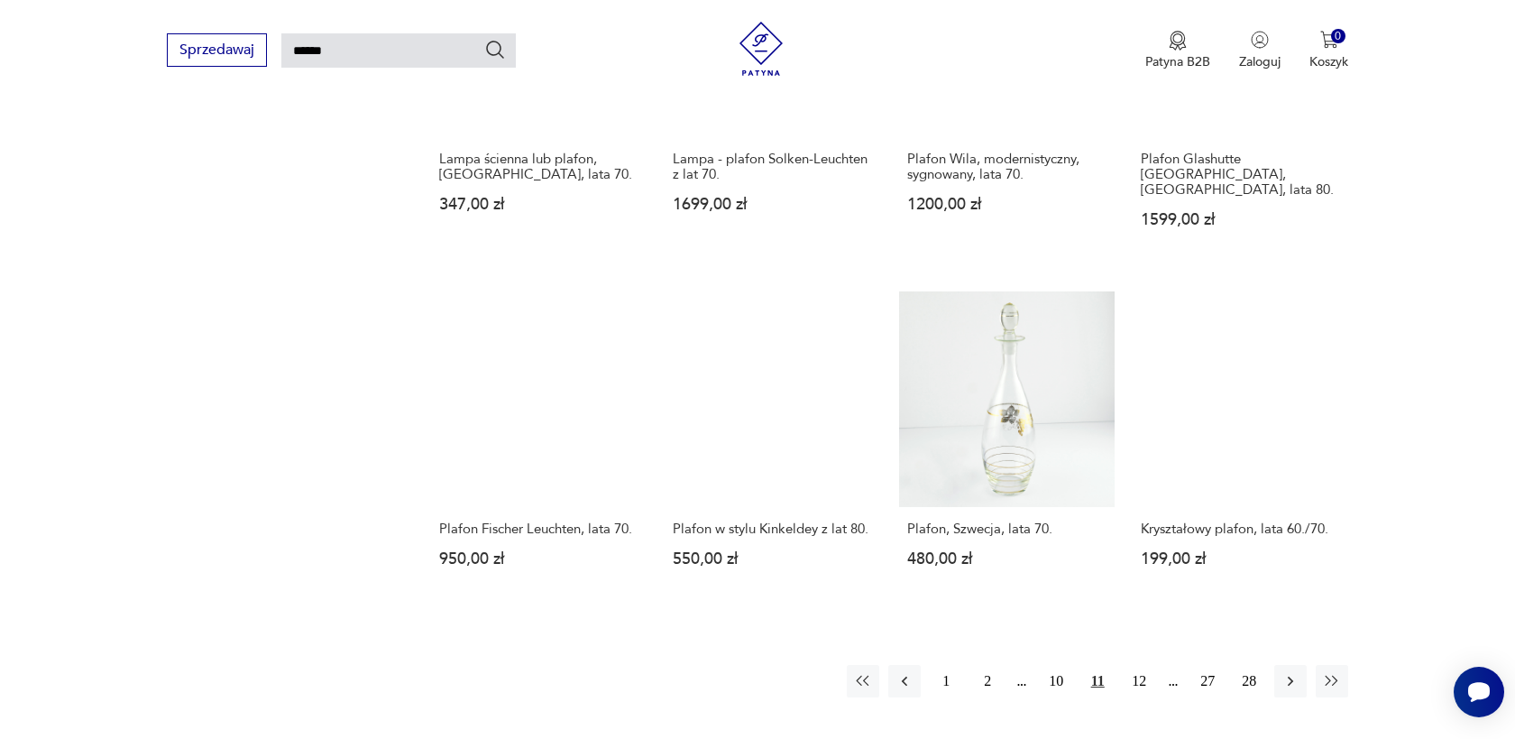
scroll to position [1261, 0]
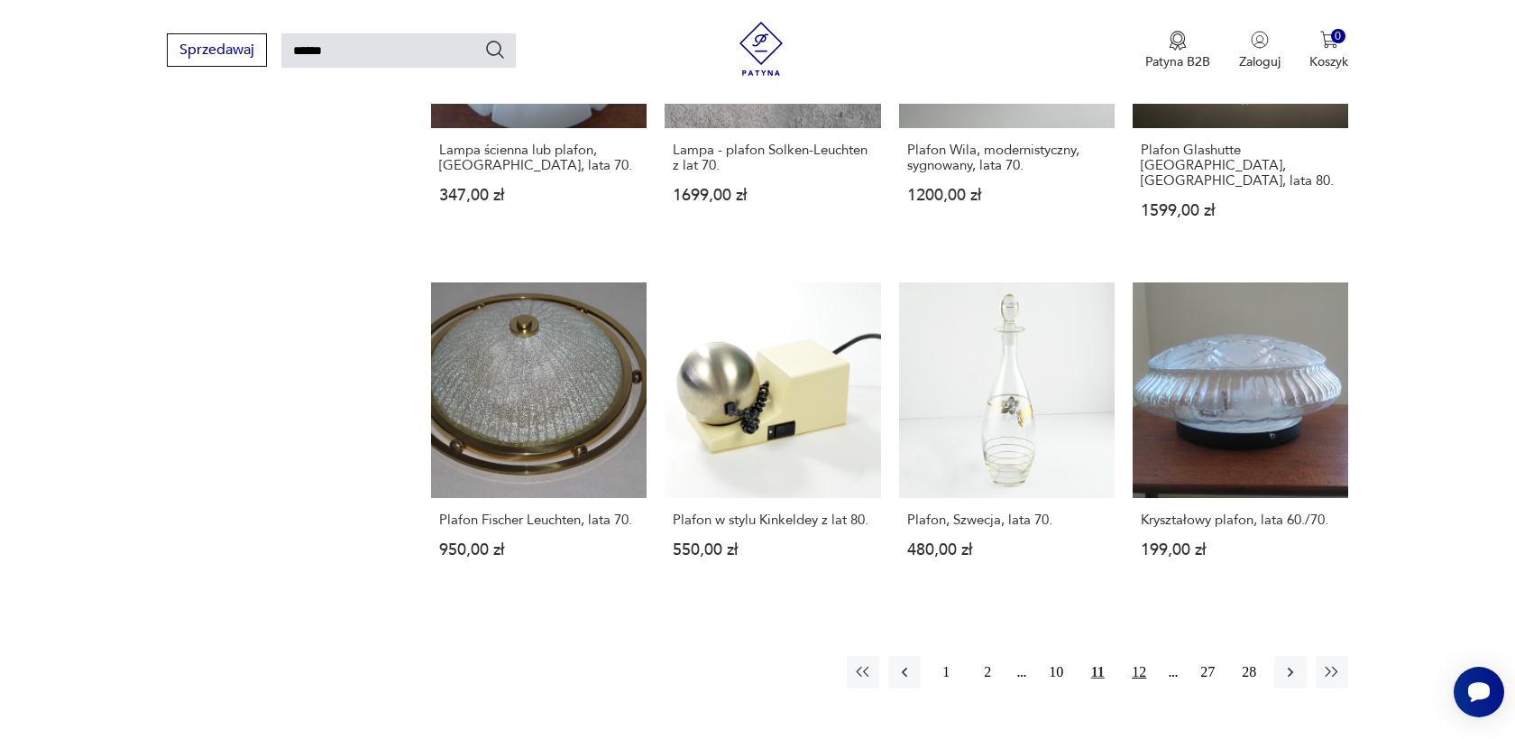
click at [1145, 656] on button "12" at bounding box center [1139, 672] width 32 height 32
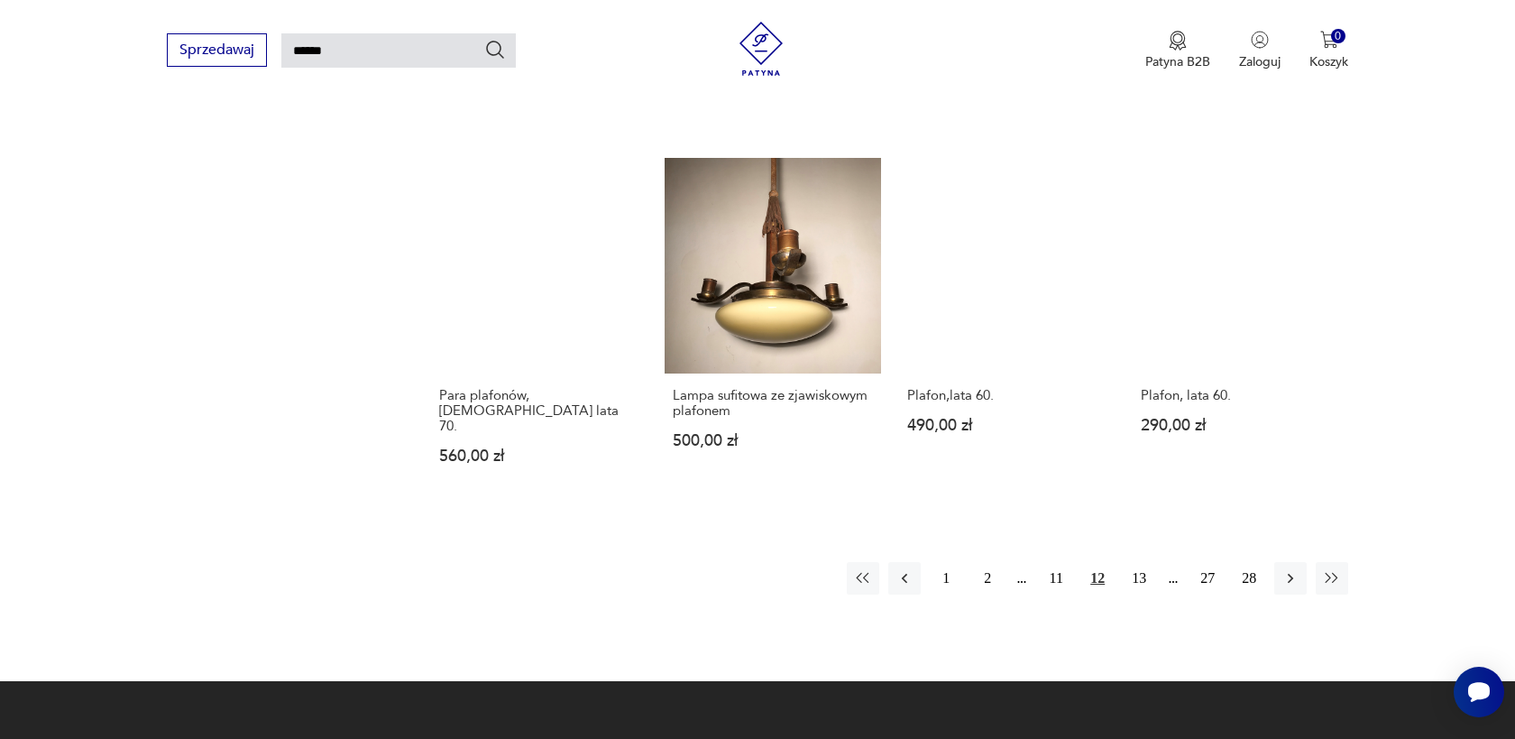
scroll to position [1349, 0]
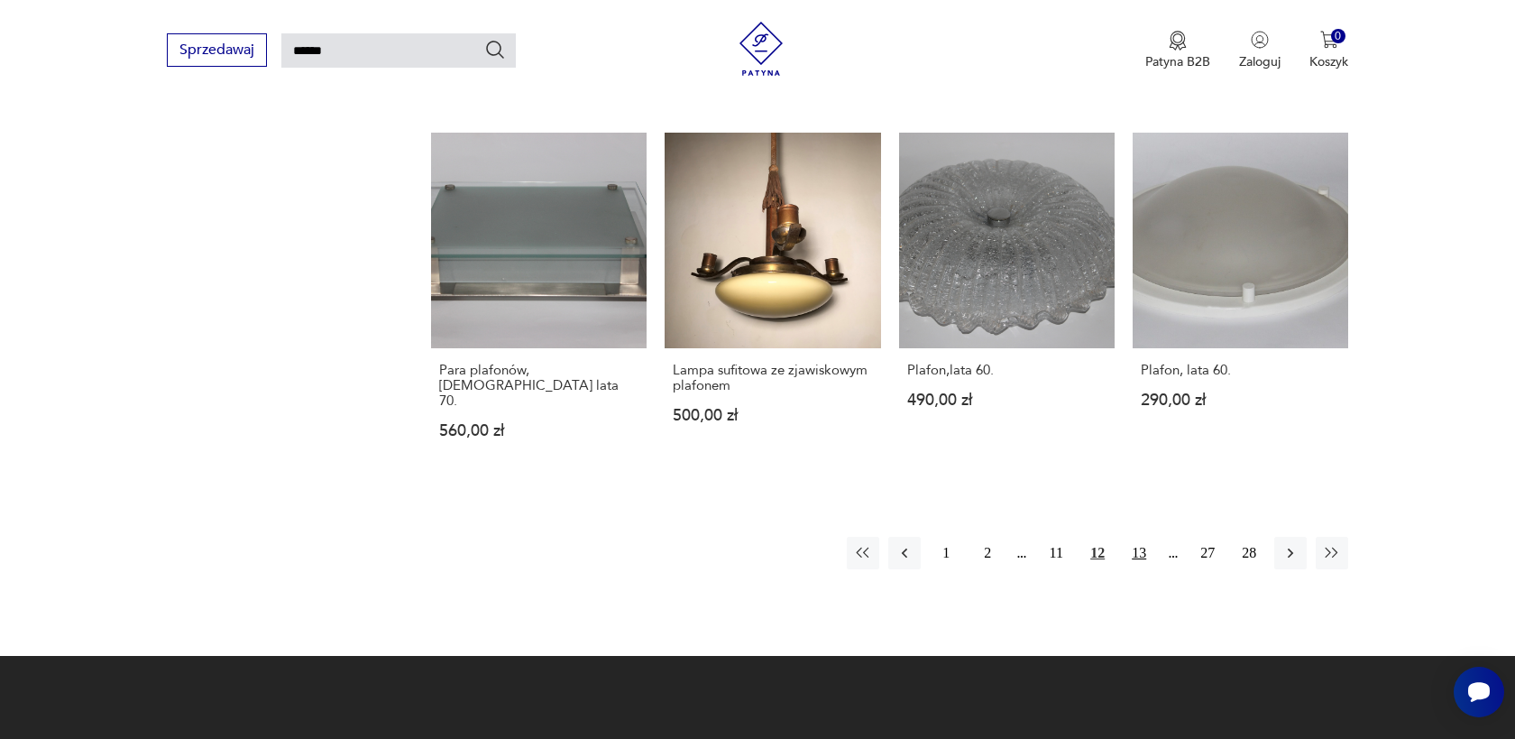
click at [1143, 541] on button "13" at bounding box center [1139, 553] width 32 height 32
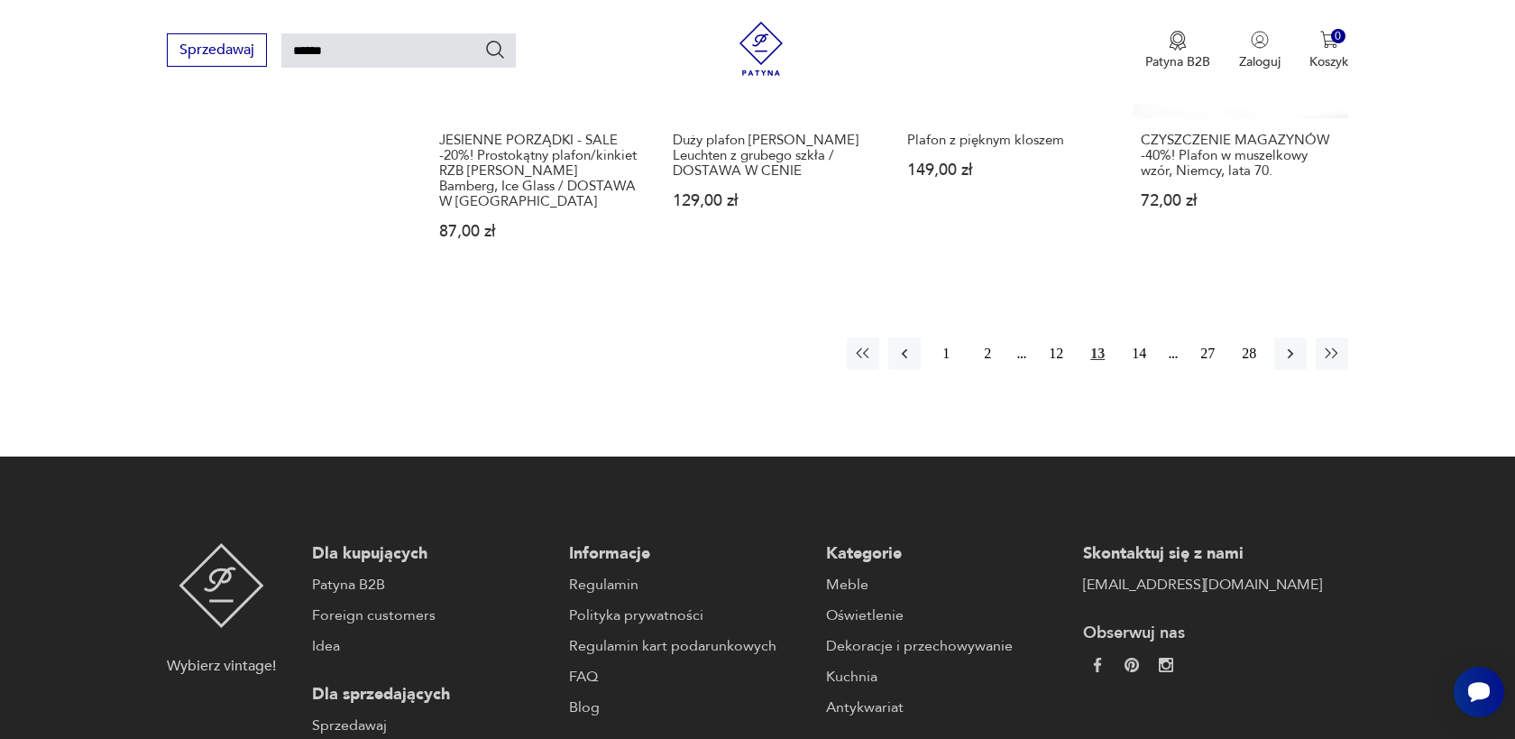
scroll to position [1512, 0]
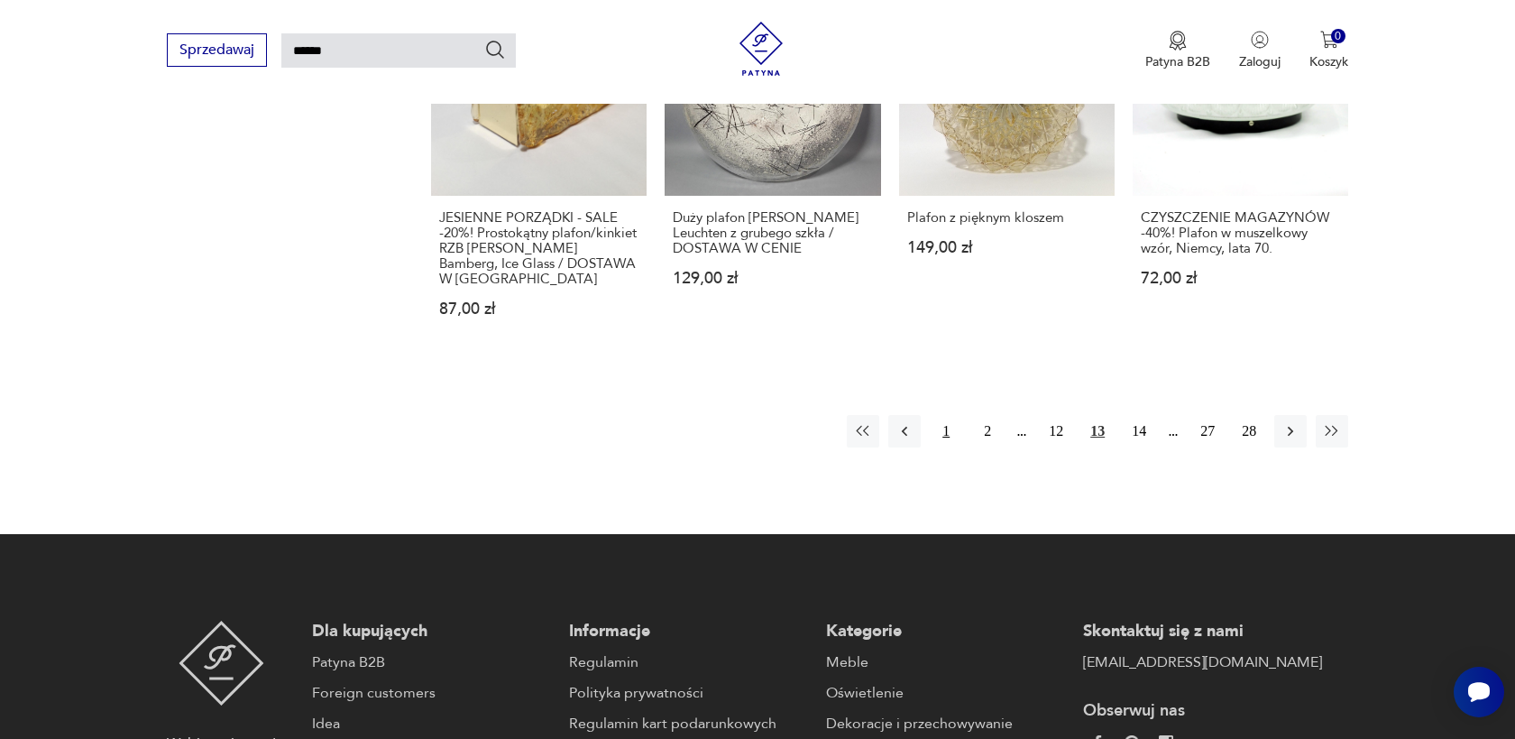
click at [954, 421] on button "1" at bounding box center [946, 431] width 32 height 32
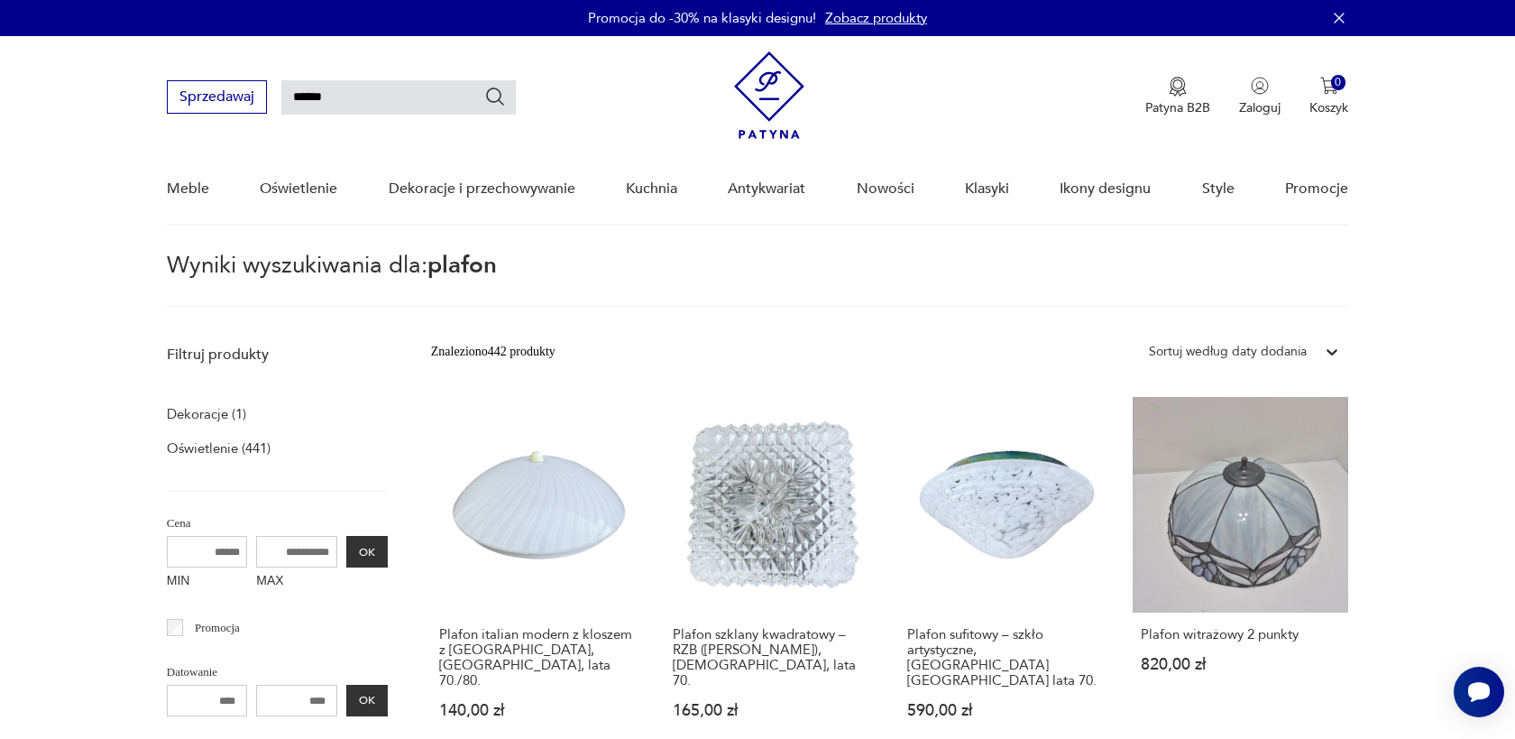
click at [786, 91] on img at bounding box center [769, 94] width 70 height 87
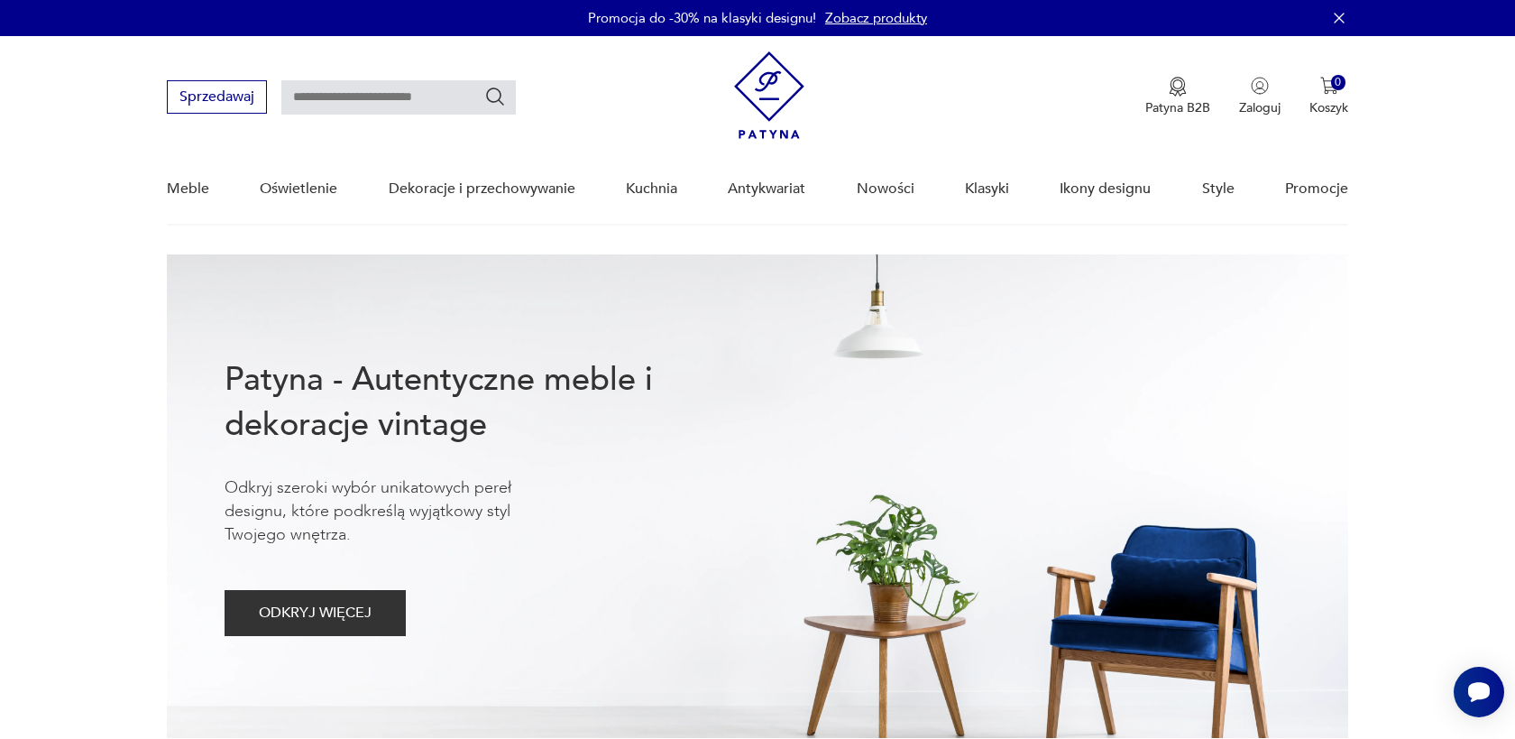
click at [897, 19] on link "Zobacz produkty" at bounding box center [876, 18] width 102 height 18
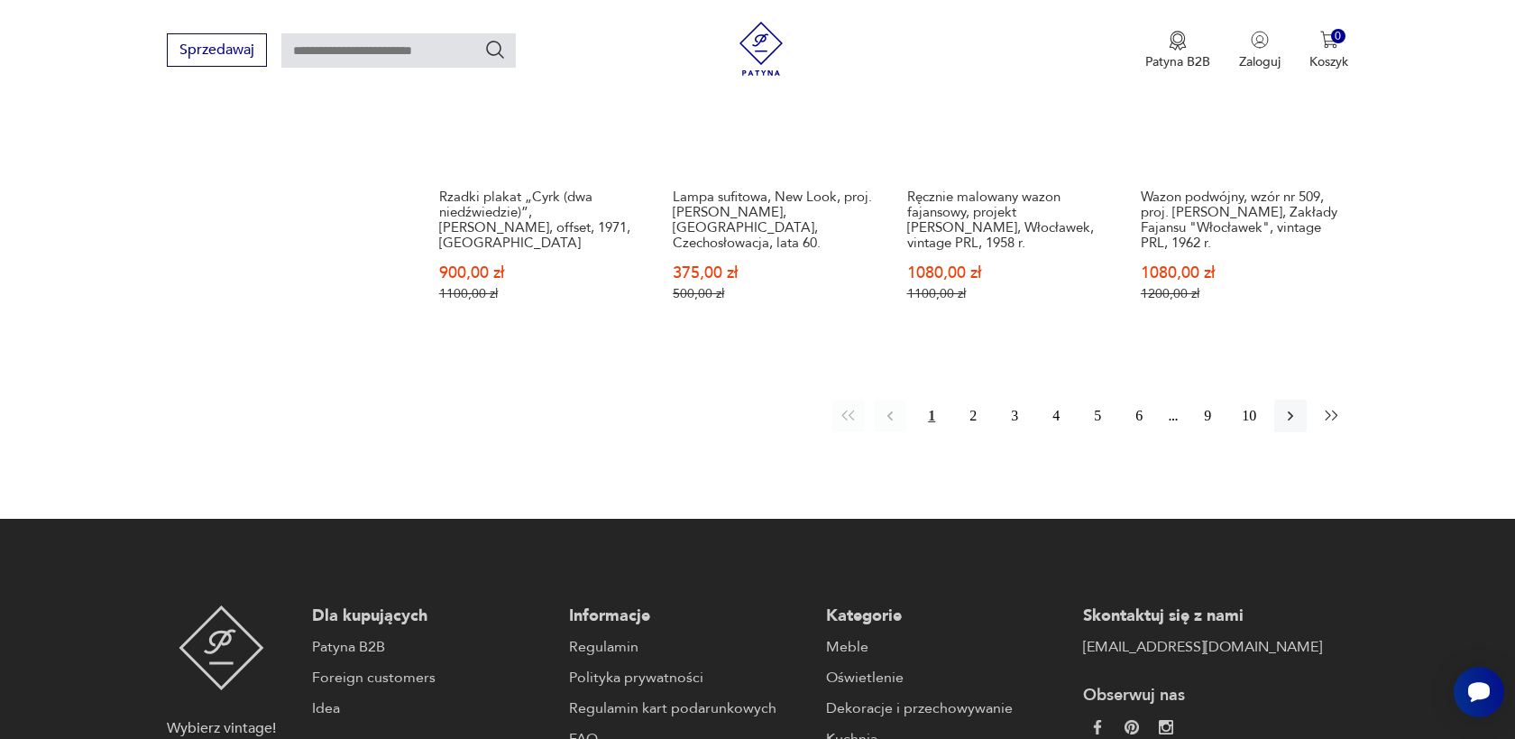
scroll to position [1692, 0]
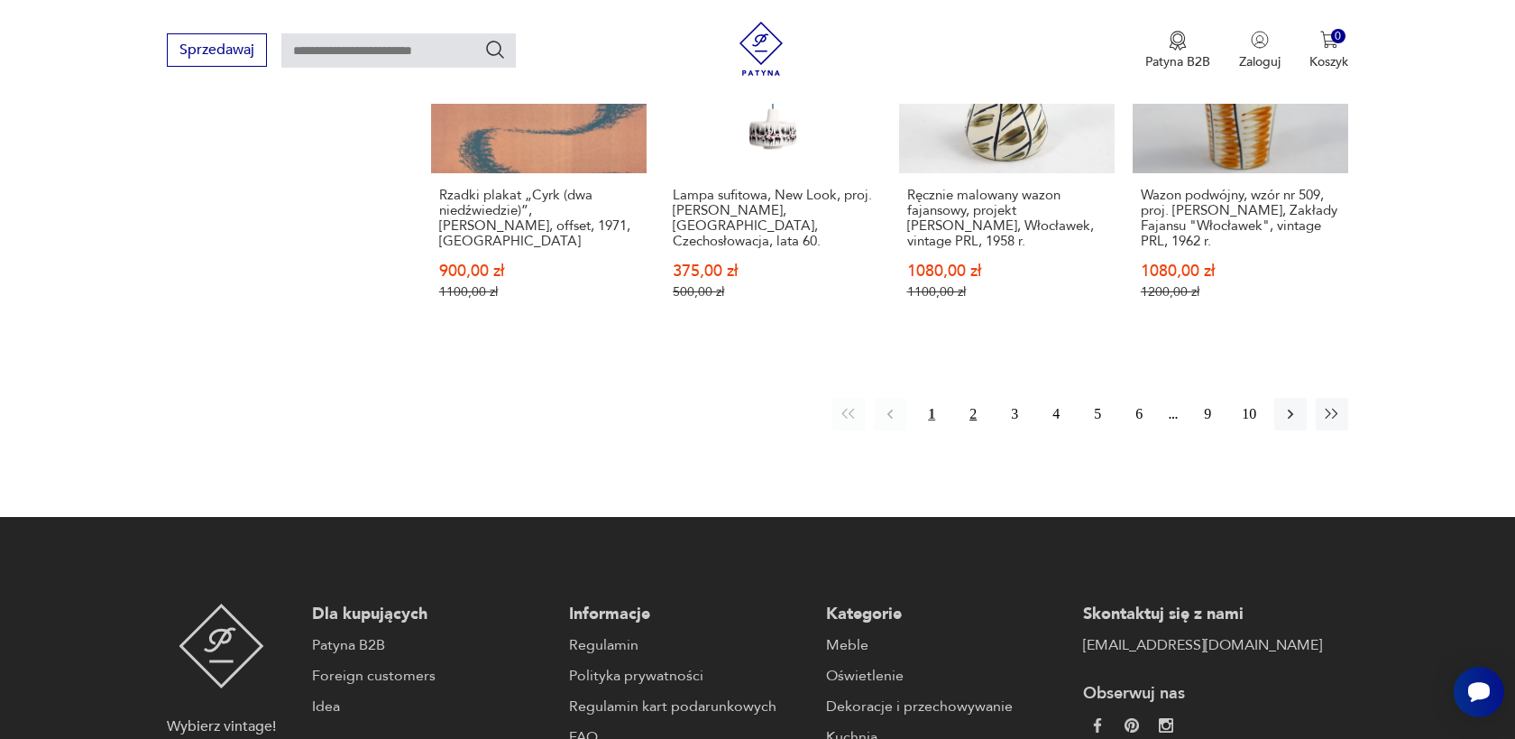
click at [976, 398] on button "2" at bounding box center [973, 414] width 32 height 32
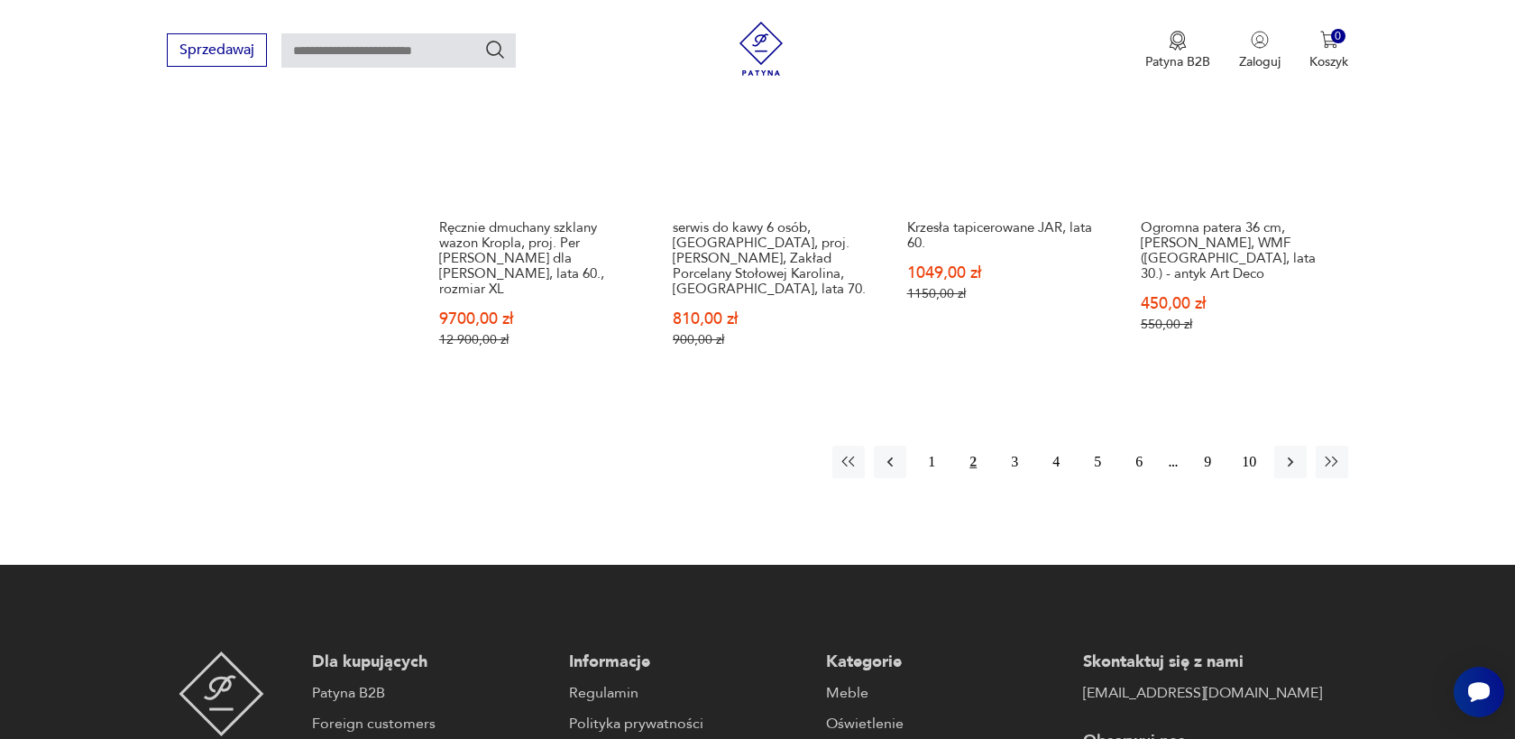
scroll to position [1749, 0]
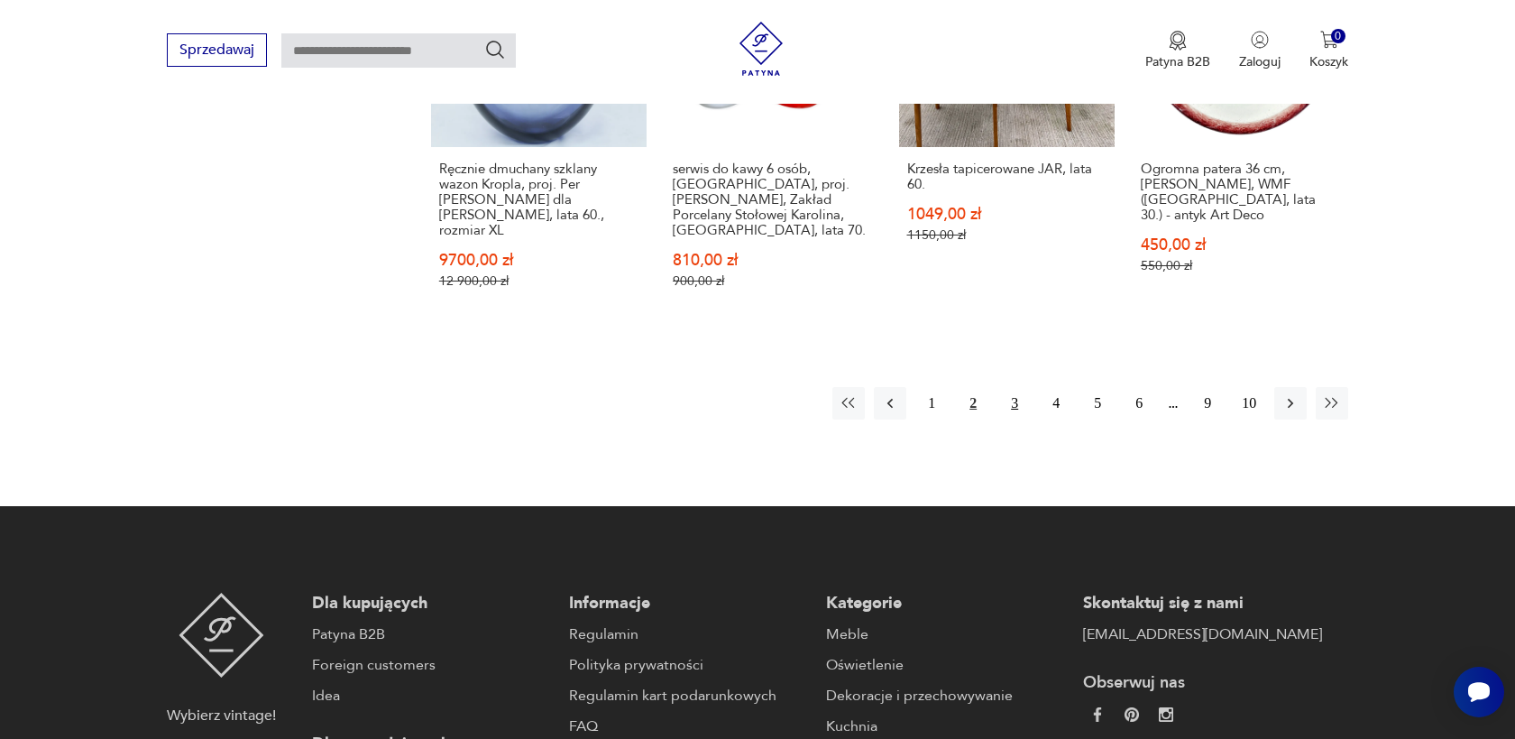
click at [1021, 387] on button "3" at bounding box center [1014, 403] width 32 height 32
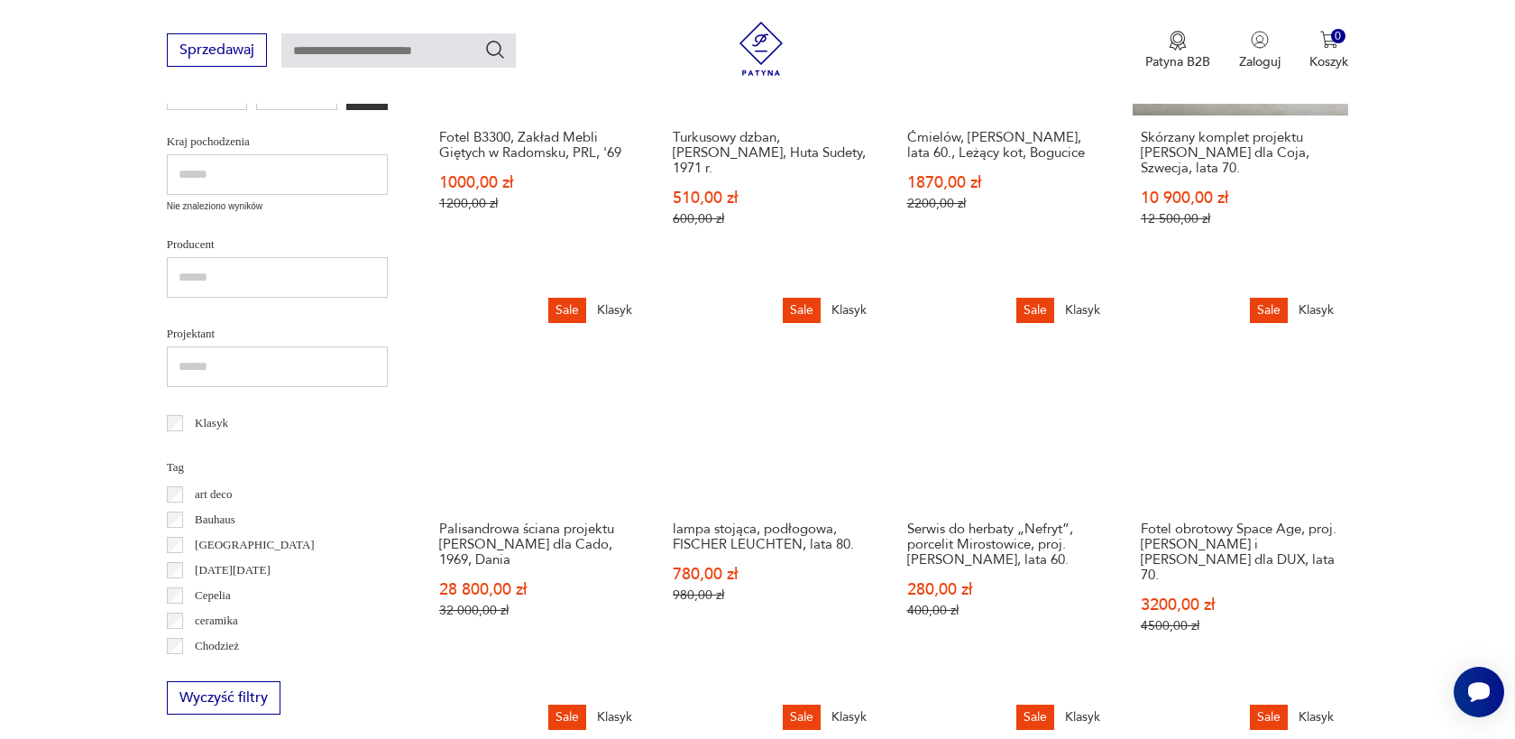
scroll to position [501, 0]
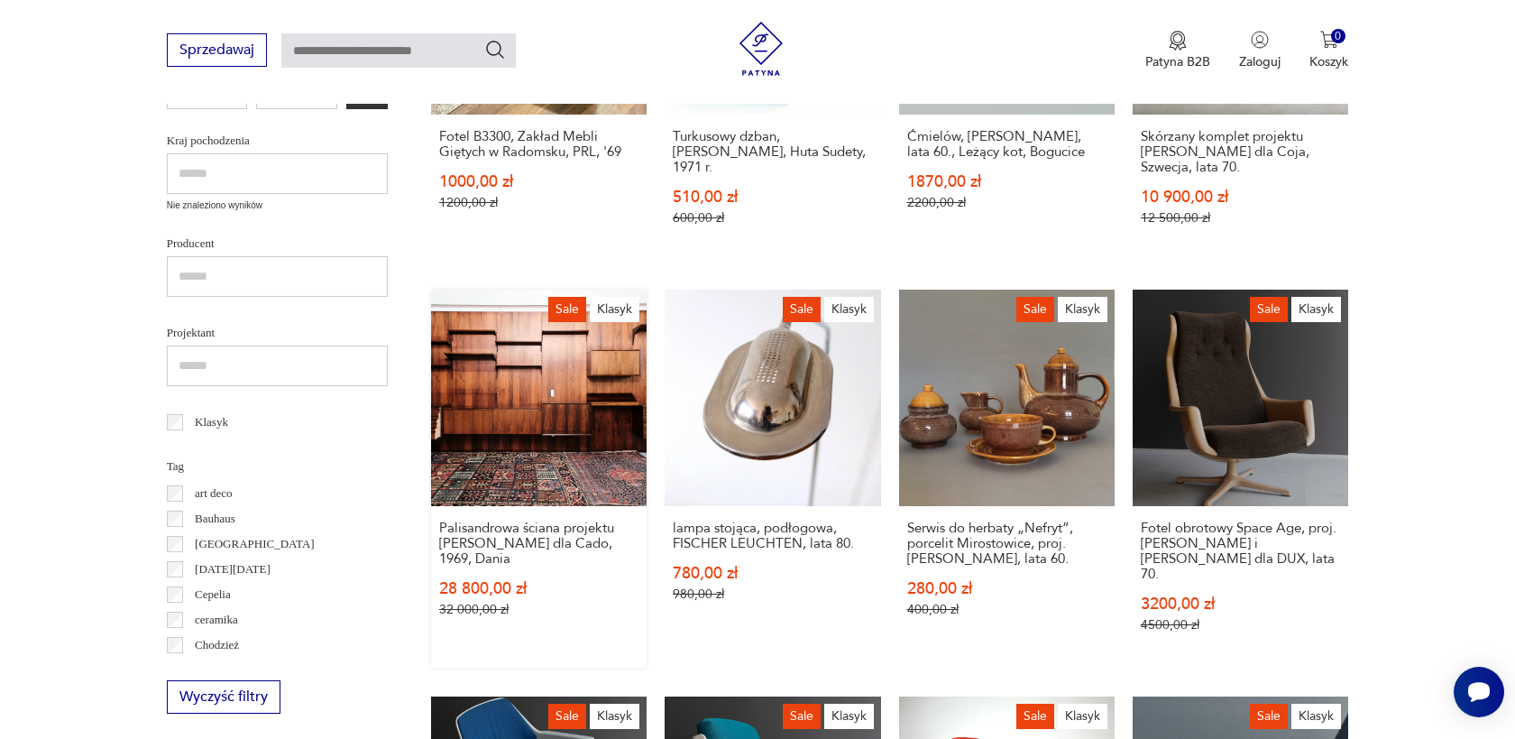
click at [565, 410] on link "Sale Klasyk Palisandrowa ściana projektu Poula Cadoviusa dla Cado, 1969, Dania …" at bounding box center [539, 478] width 216 height 377
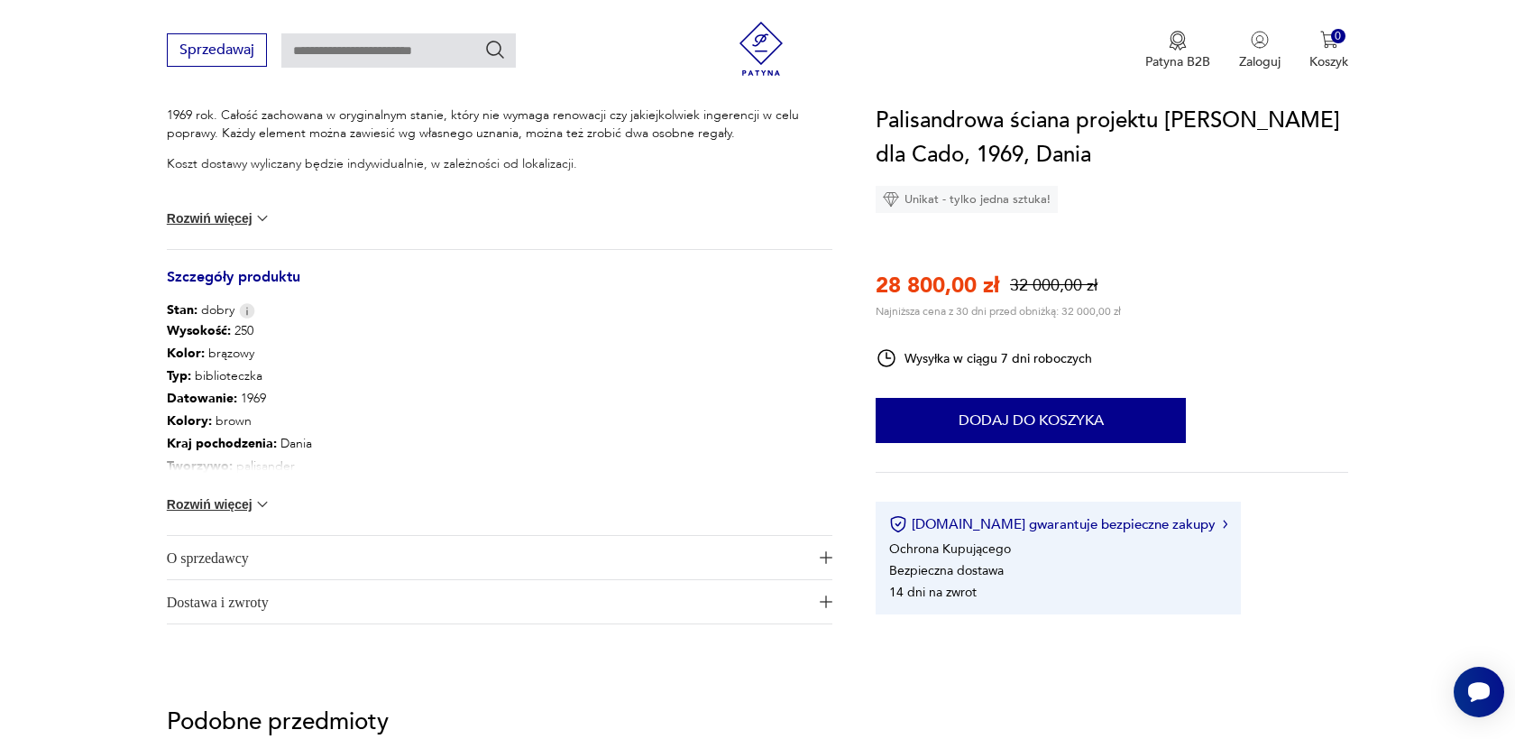
scroll to position [801, 0]
click at [275, 564] on span "O sprzedawcy" at bounding box center [487, 554] width 641 height 43
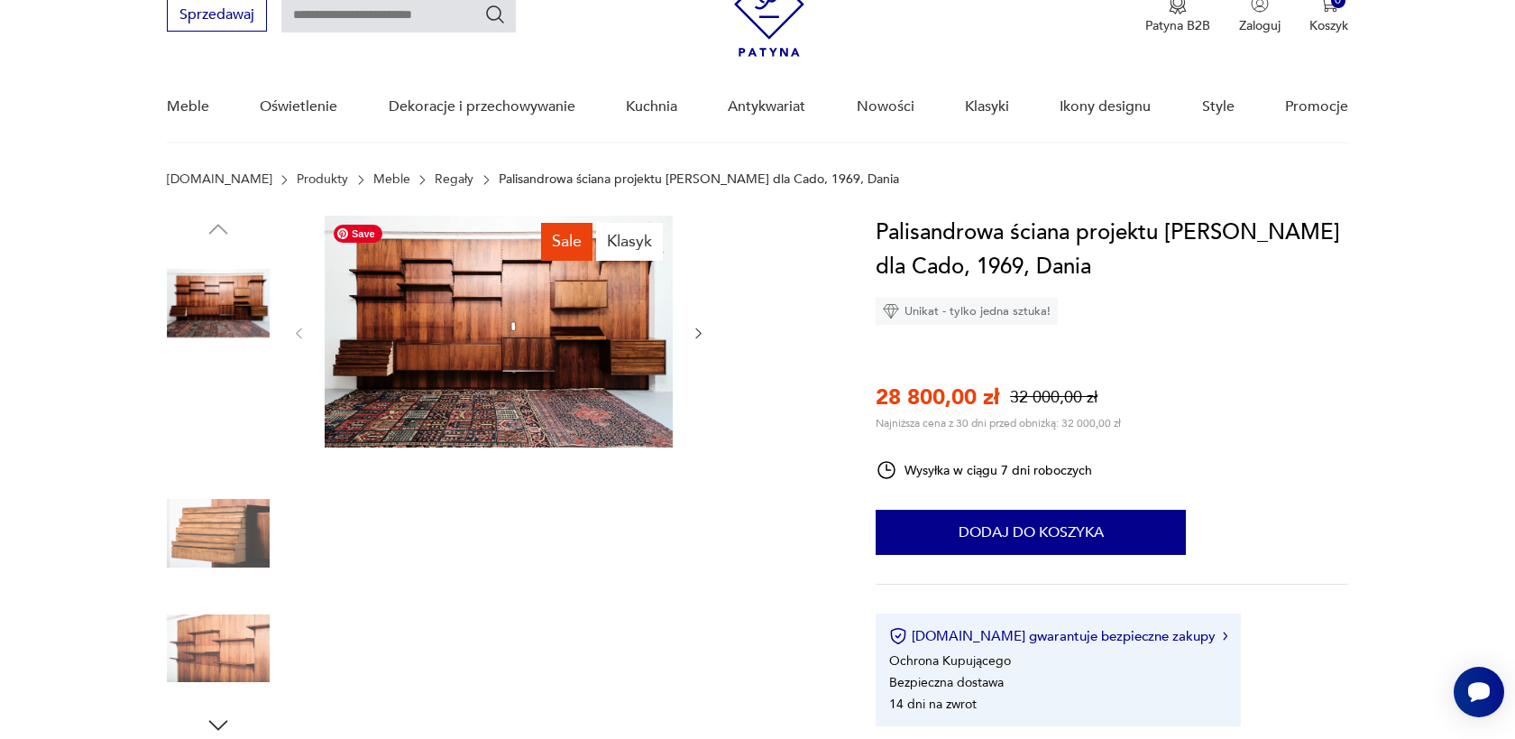
scroll to position [0, 0]
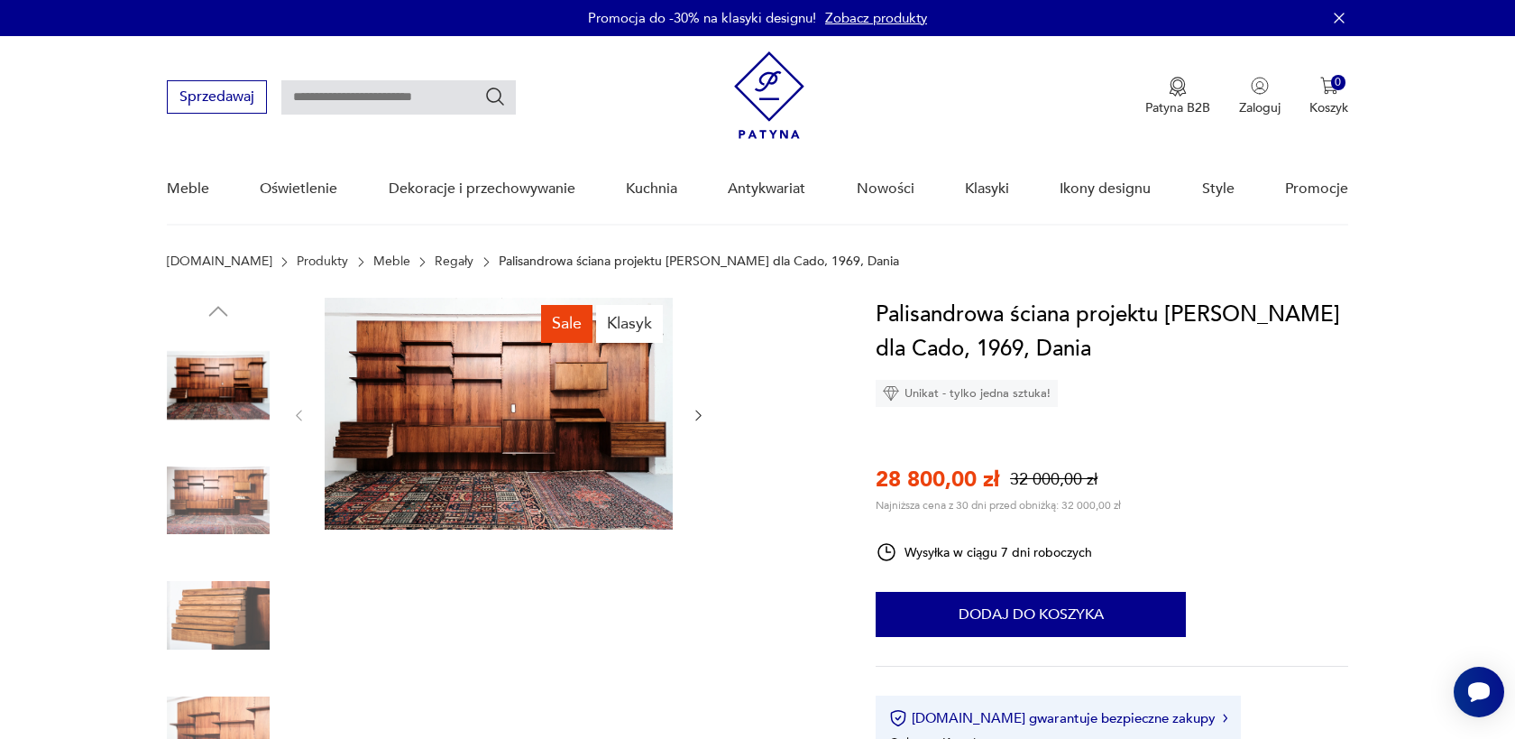
click at [226, 484] on img at bounding box center [218, 500] width 103 height 103
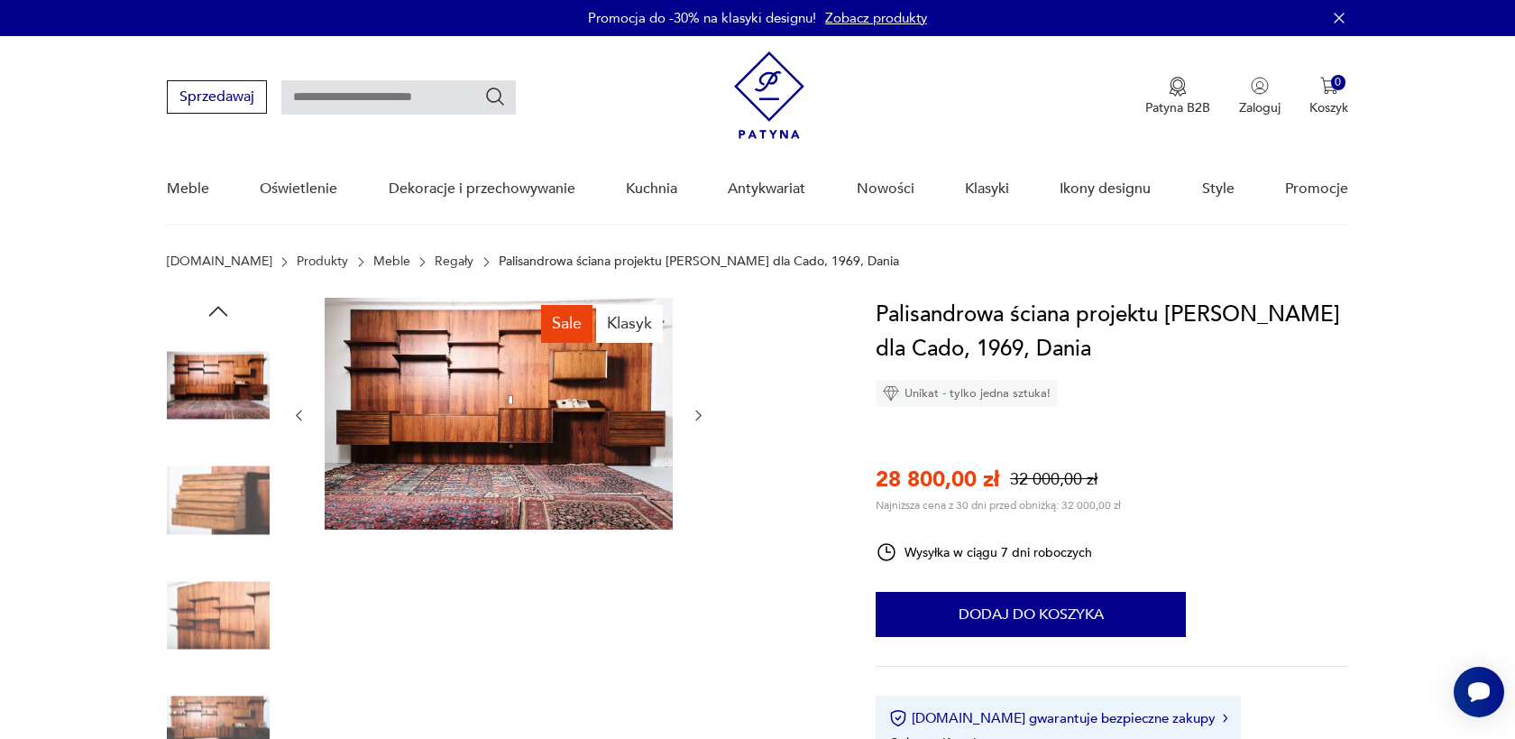
click at [594, 419] on img at bounding box center [499, 414] width 348 height 232
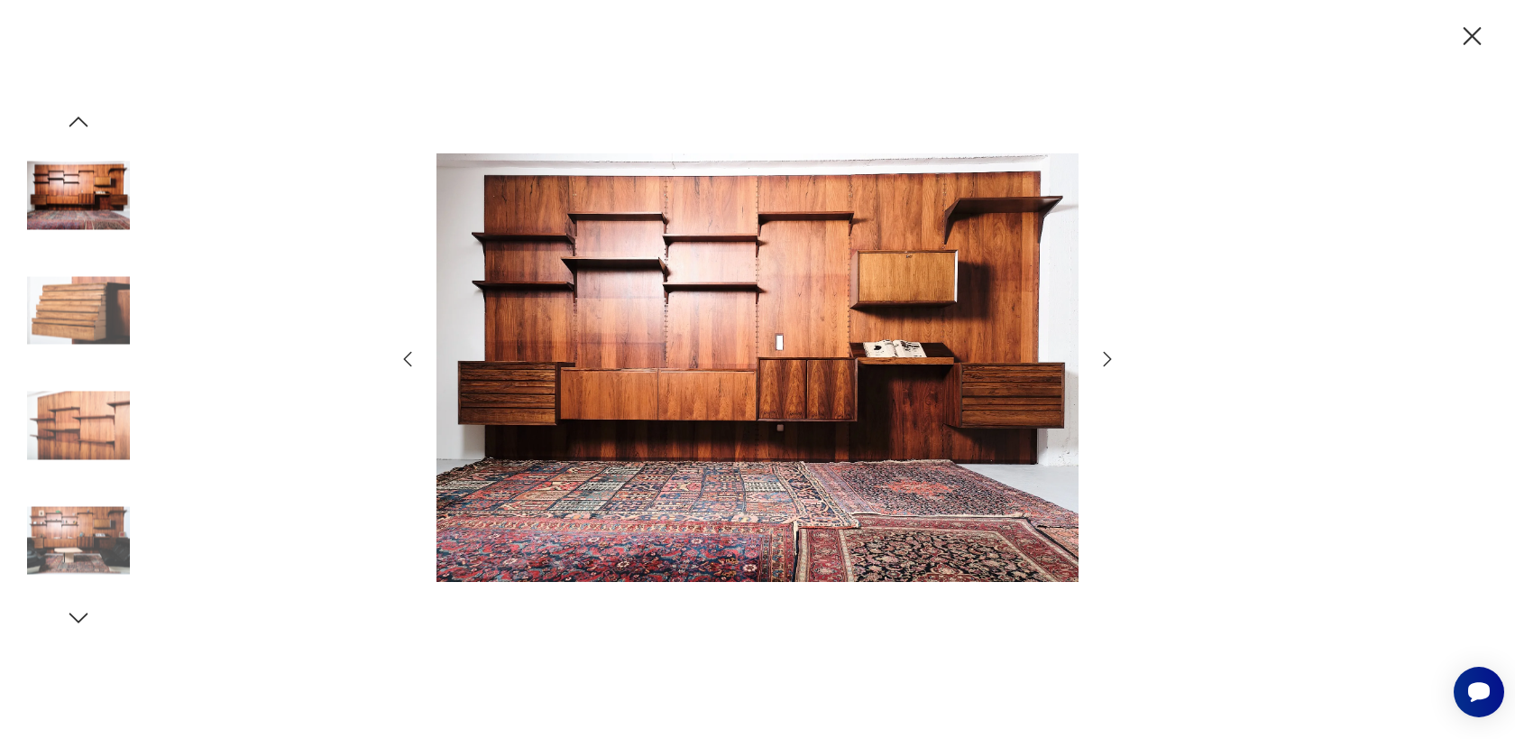
click at [1110, 358] on icon "button" at bounding box center [1108, 358] width 8 height 14
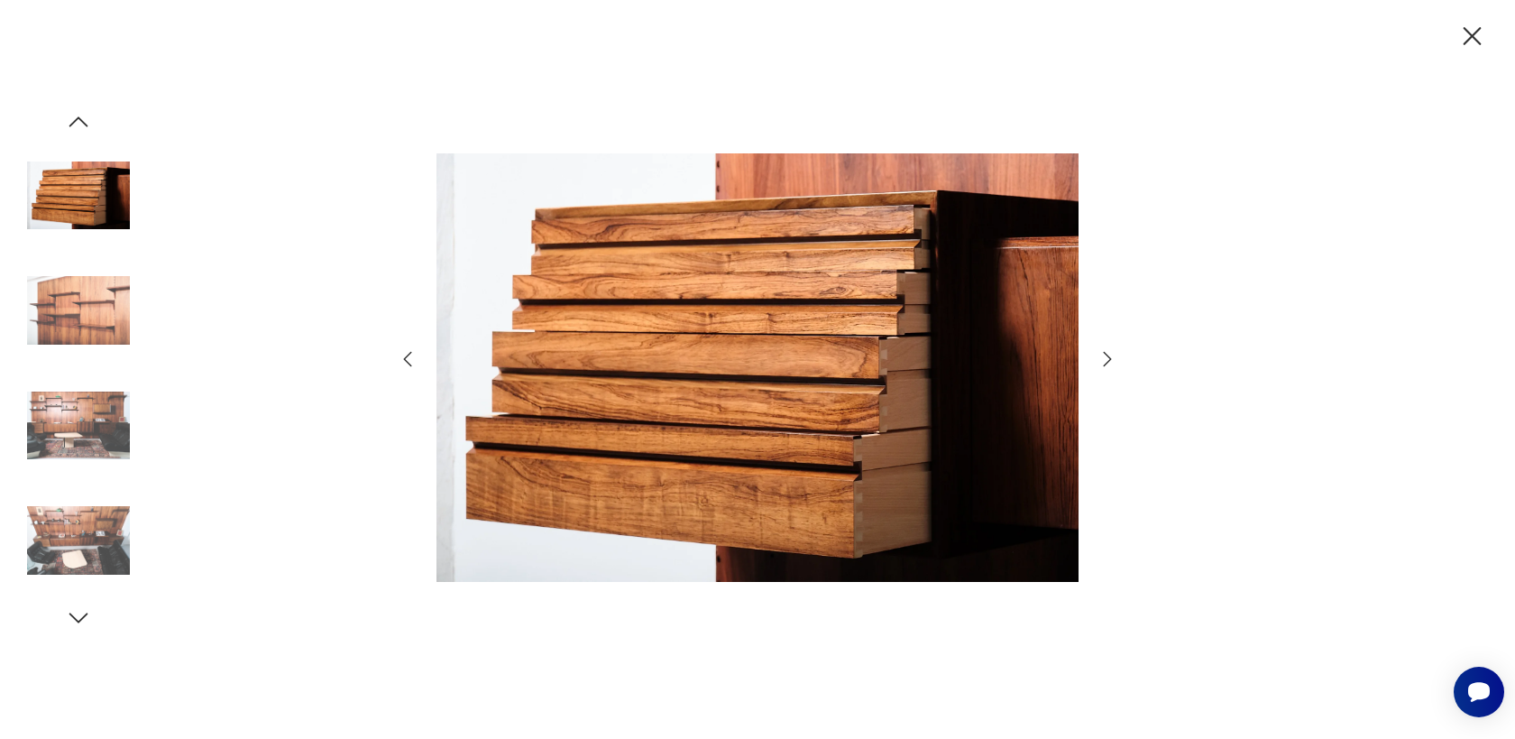
click at [1110, 358] on icon "button" at bounding box center [1108, 358] width 8 height 14
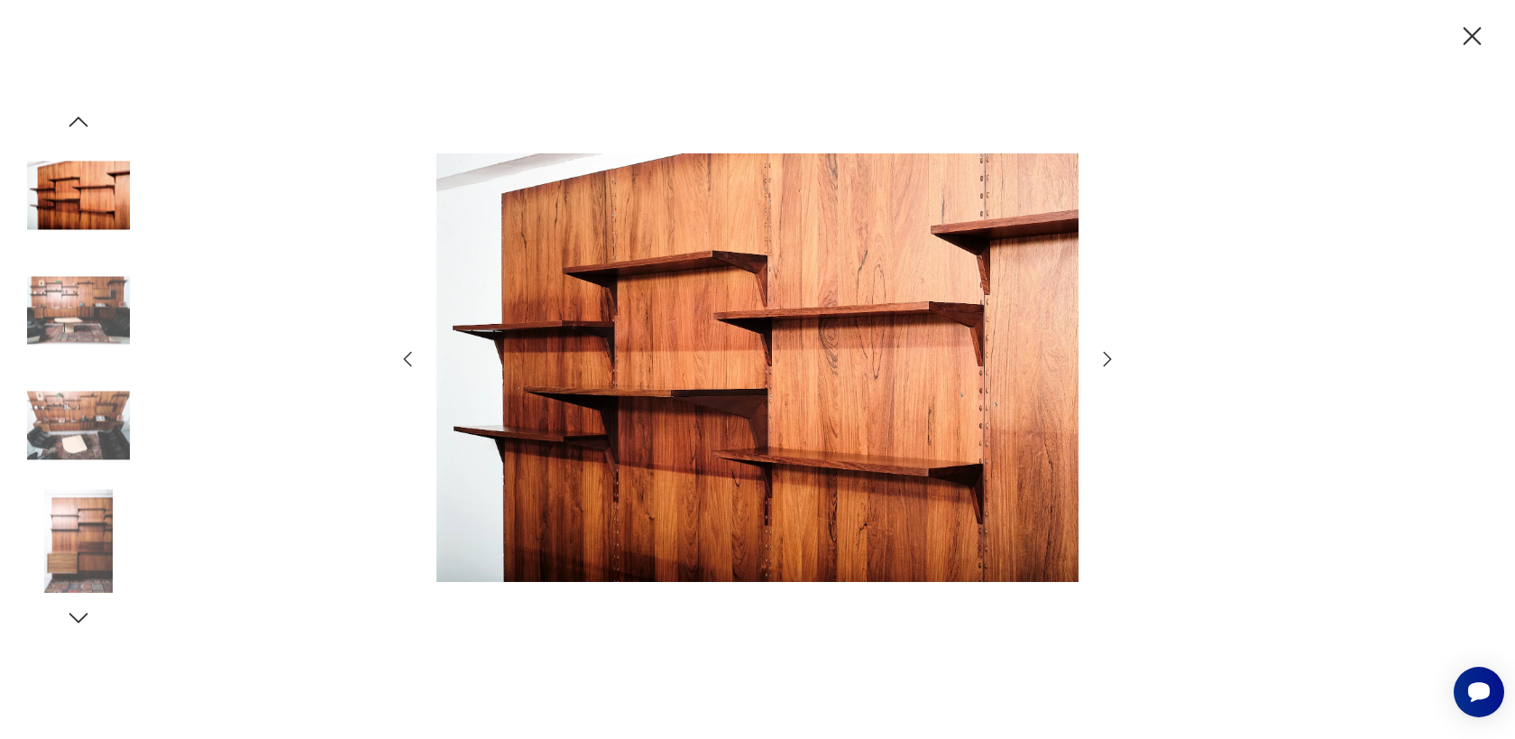
click at [1110, 358] on icon "button" at bounding box center [1108, 358] width 8 height 14
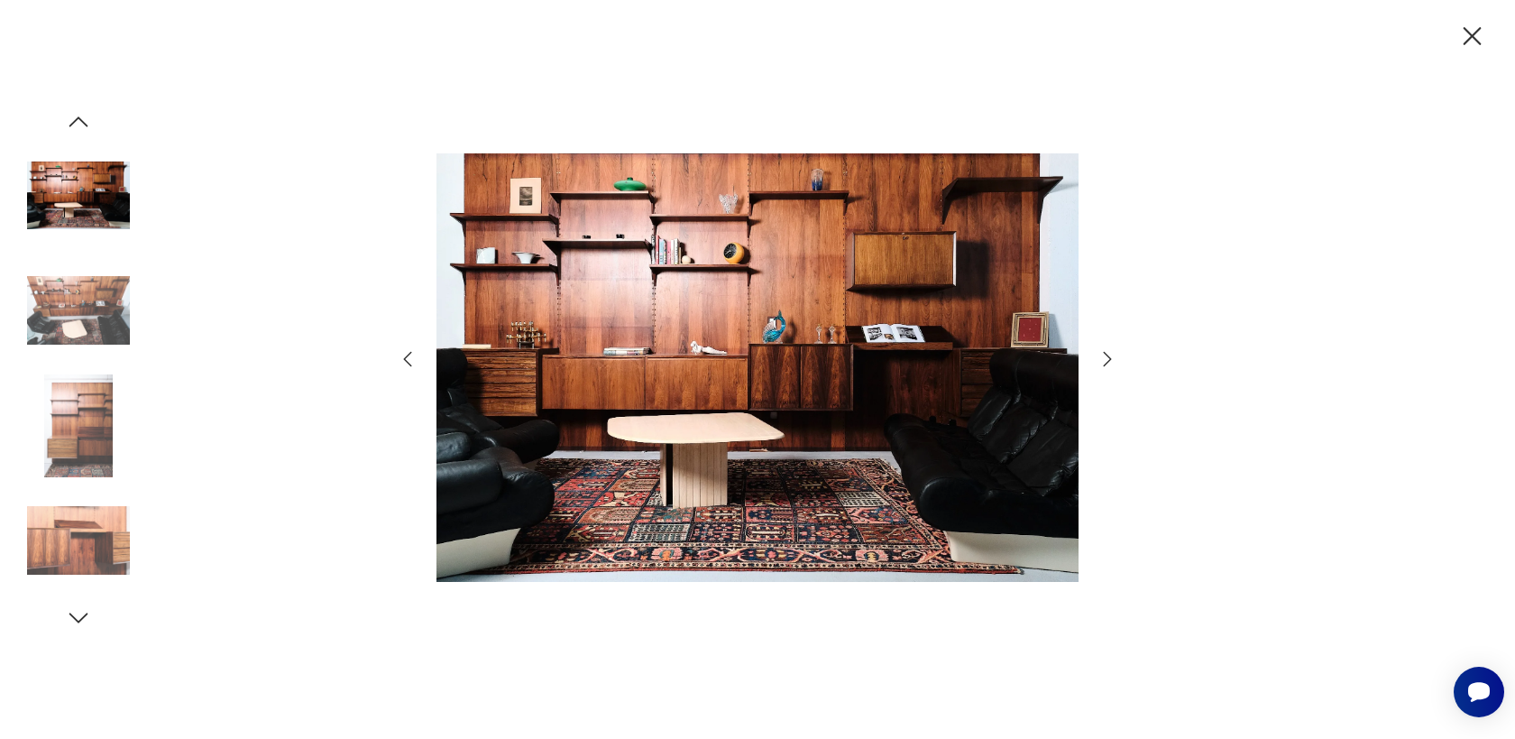
click at [1110, 358] on icon "button" at bounding box center [1108, 358] width 8 height 14
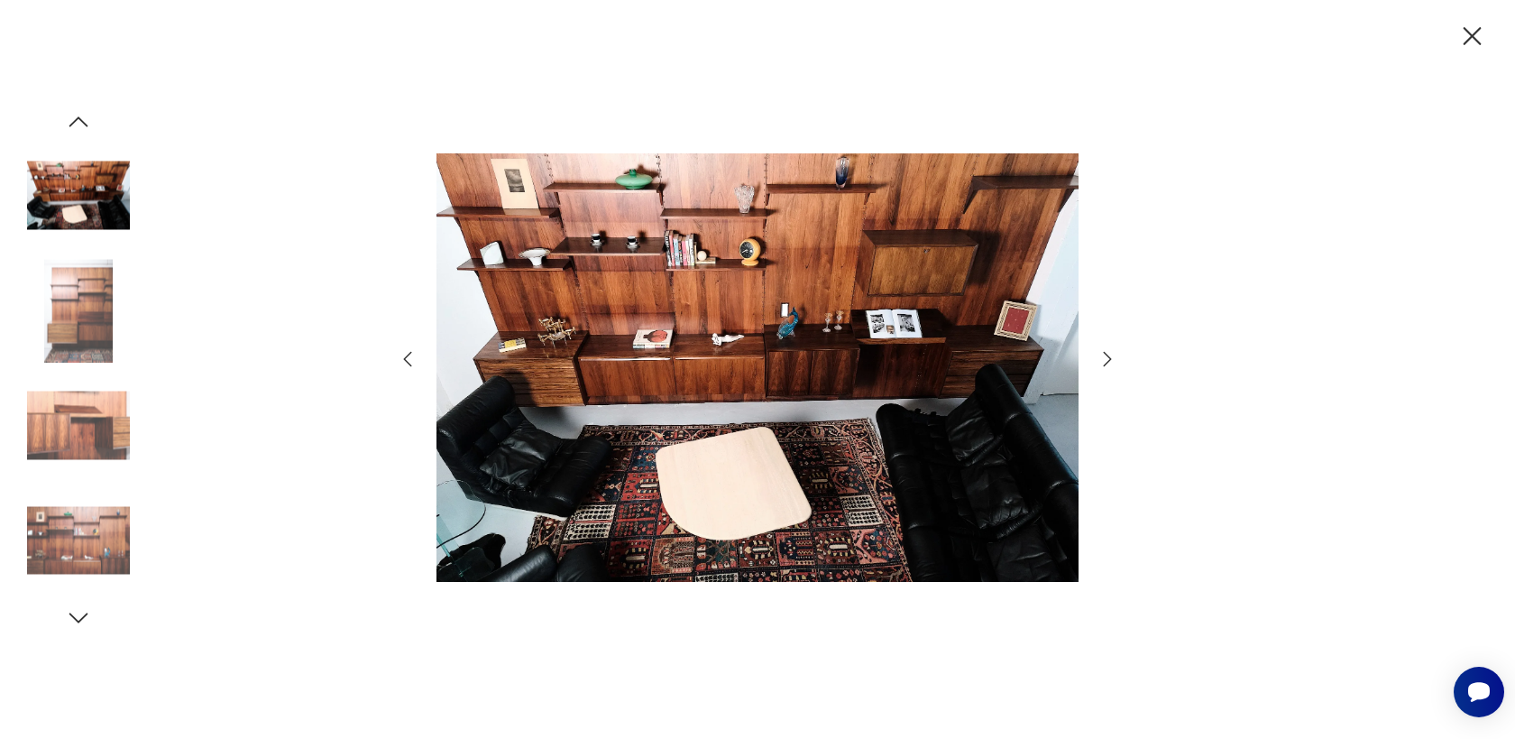
click at [1110, 358] on icon "button" at bounding box center [1108, 358] width 8 height 14
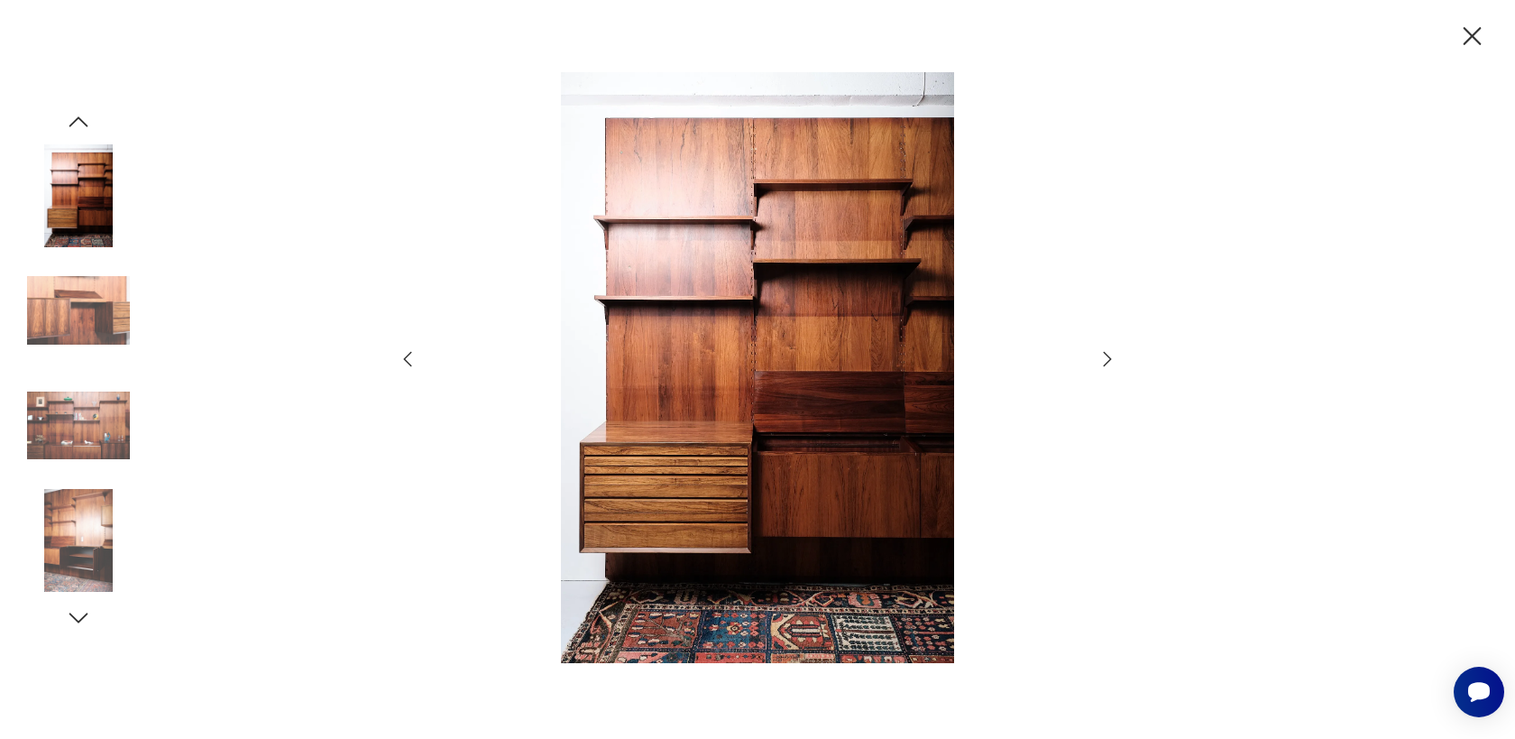
click at [1476, 43] on icon "button" at bounding box center [1473, 37] width 32 height 32
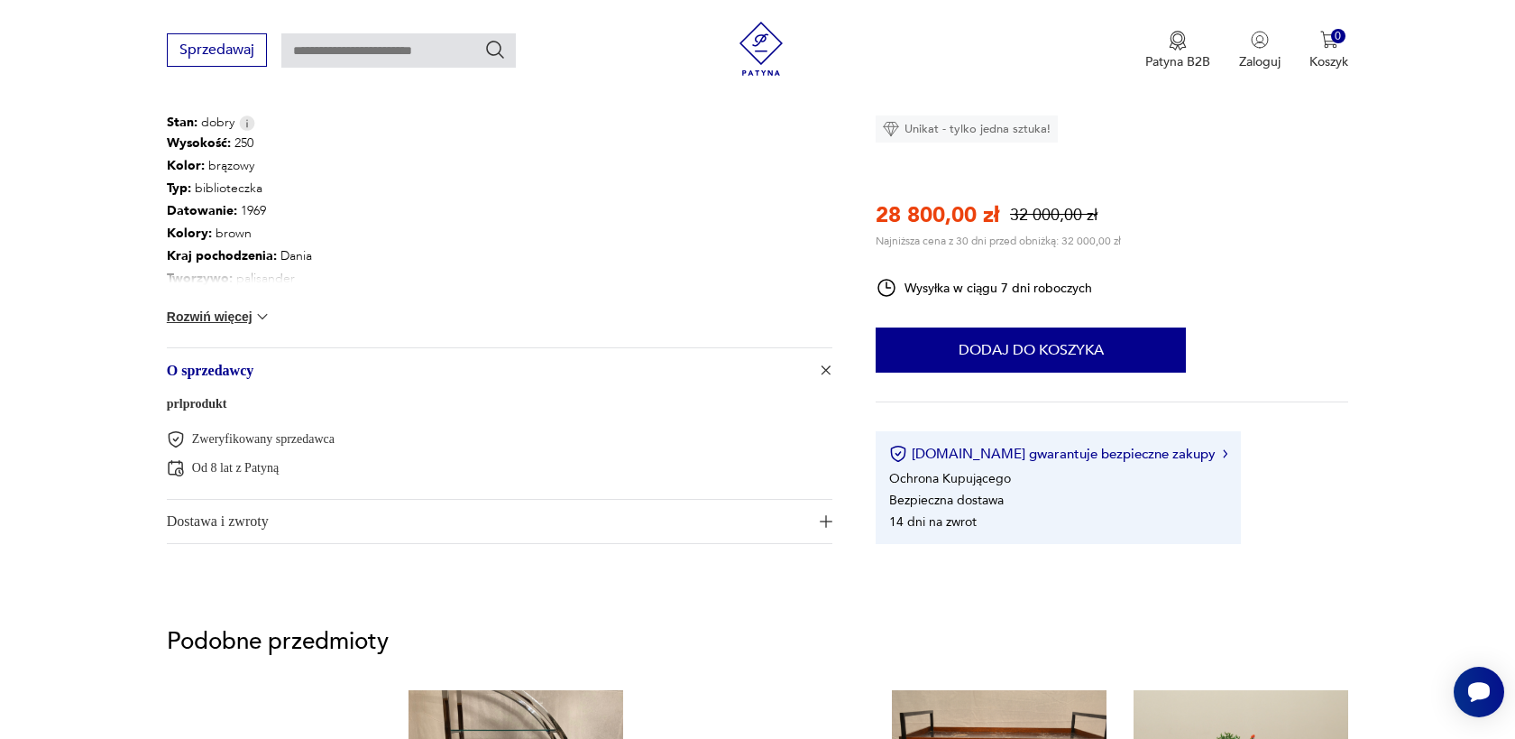
scroll to position [1001, 0]
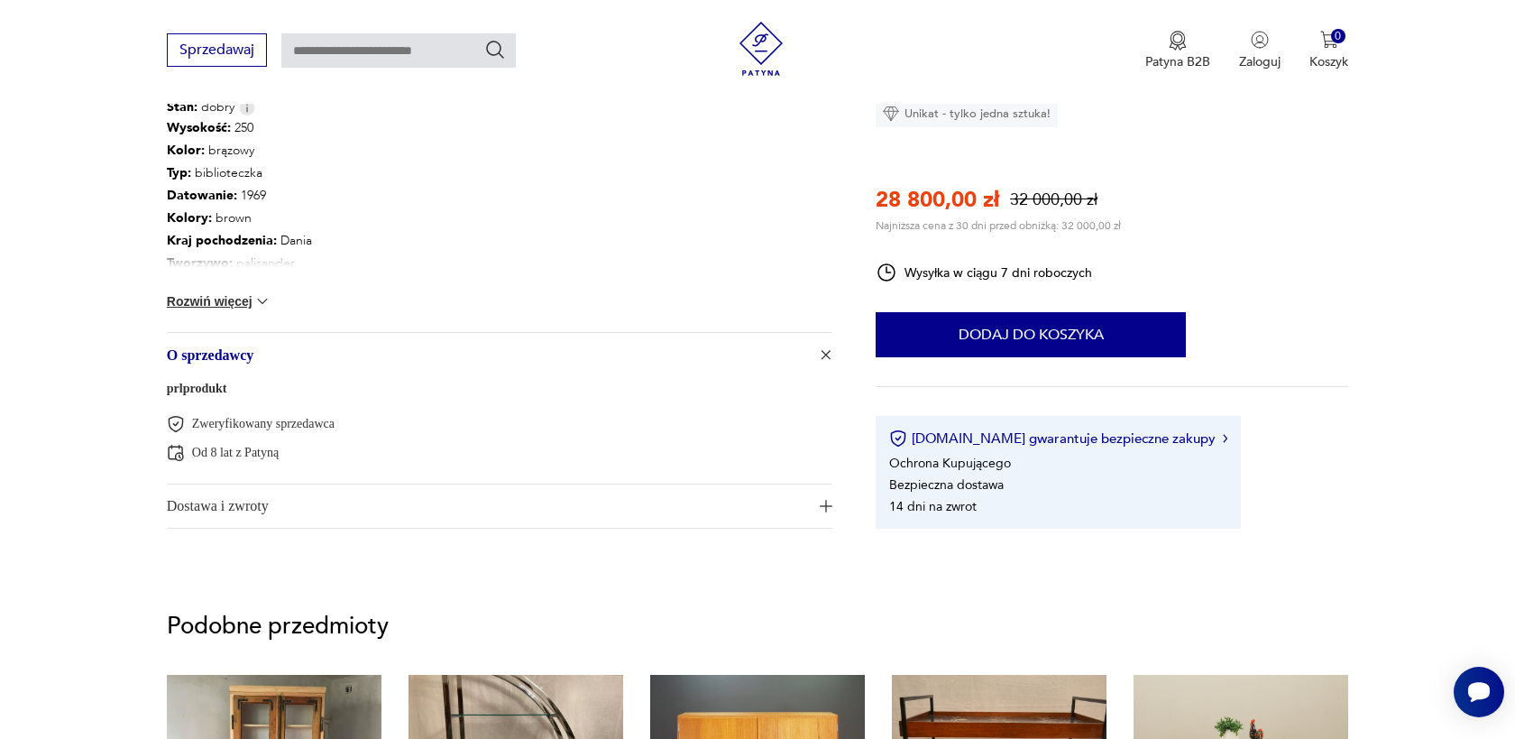
click at [214, 384] on link "prlprodukt" at bounding box center [197, 389] width 60 height 14
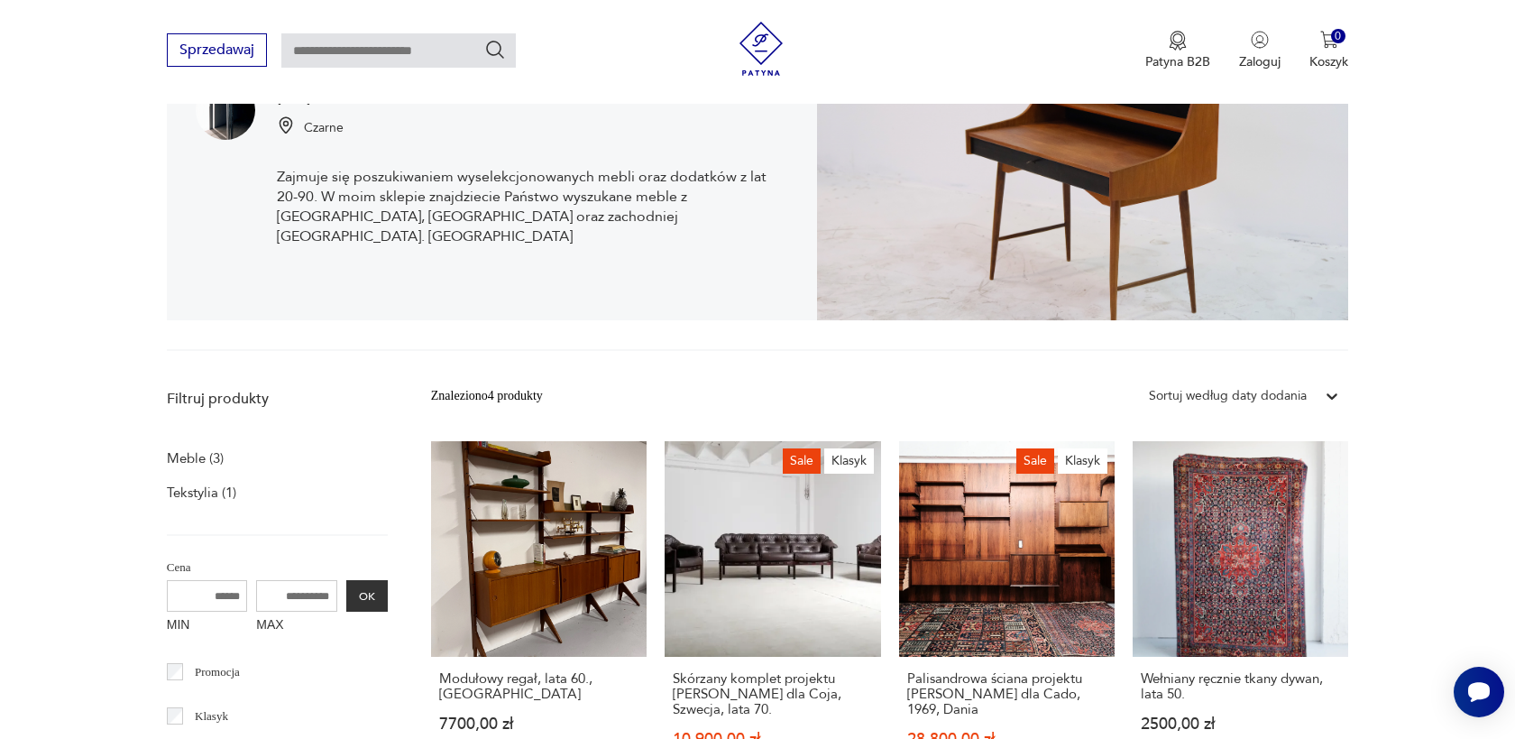
click at [986, 559] on link "Sale Klasyk Palisandrowa ściana projektu Poula Cadoviusa dla Cado, 1969, Dania …" at bounding box center [1007, 622] width 216 height 362
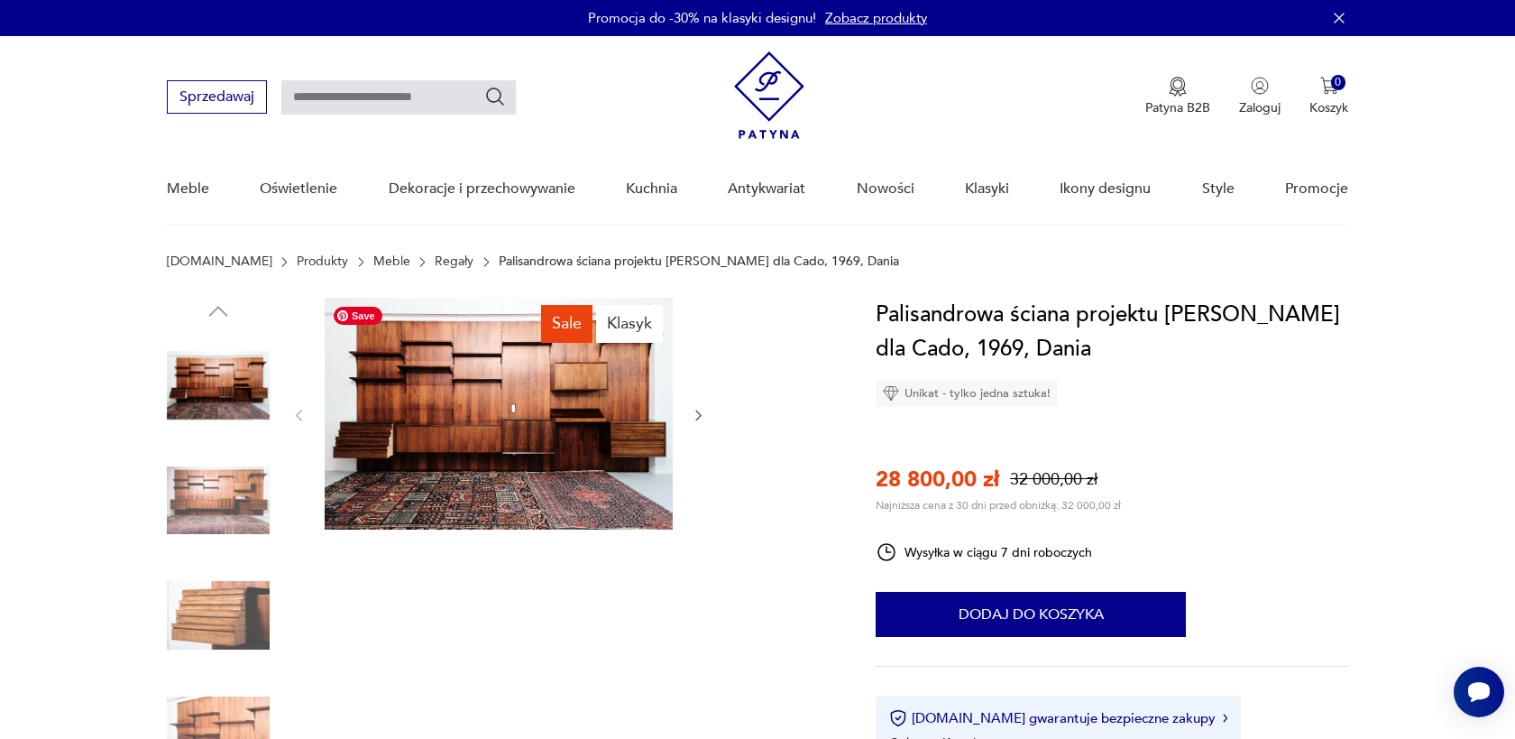
click at [558, 419] on img at bounding box center [499, 414] width 348 height 232
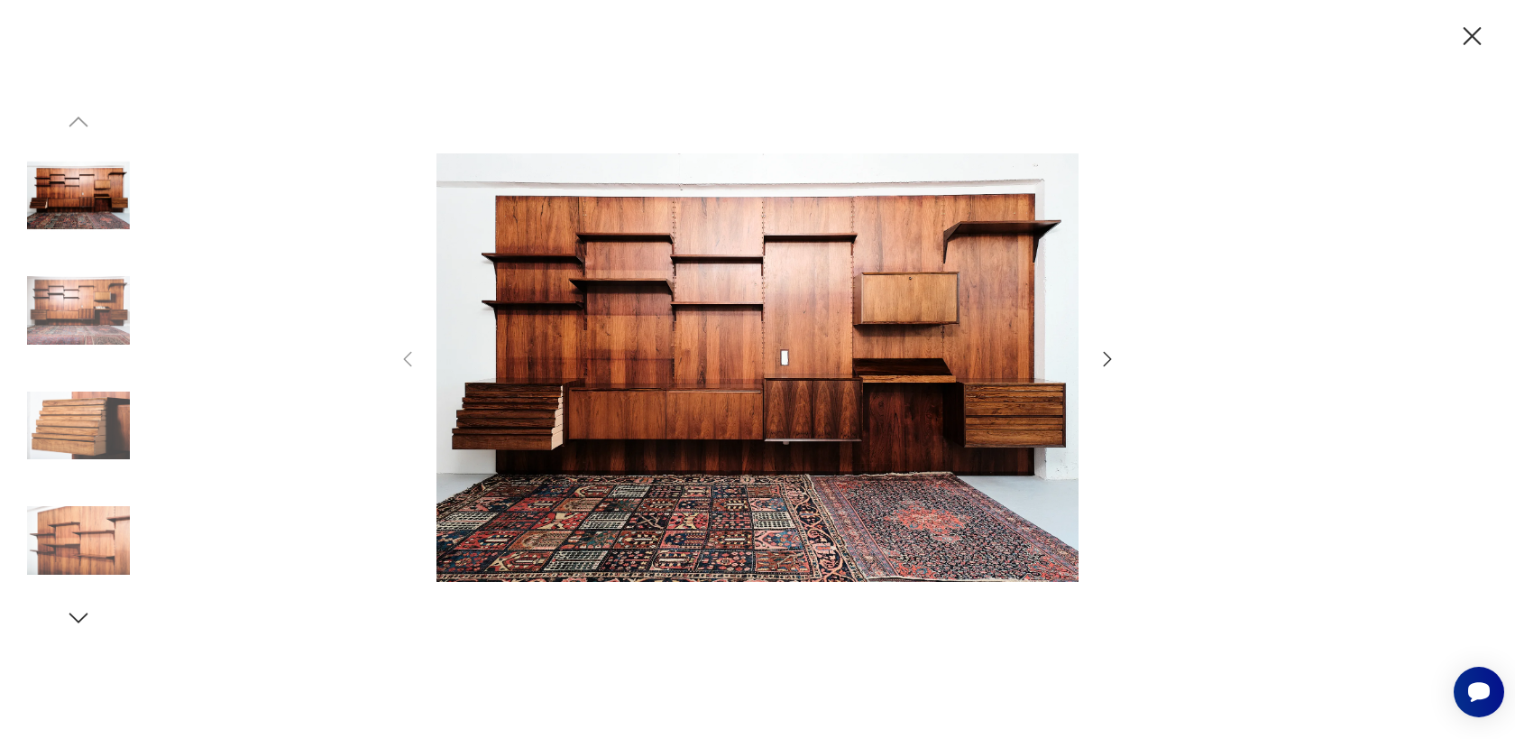
click at [1468, 37] on icon "button" at bounding box center [1473, 37] width 32 height 32
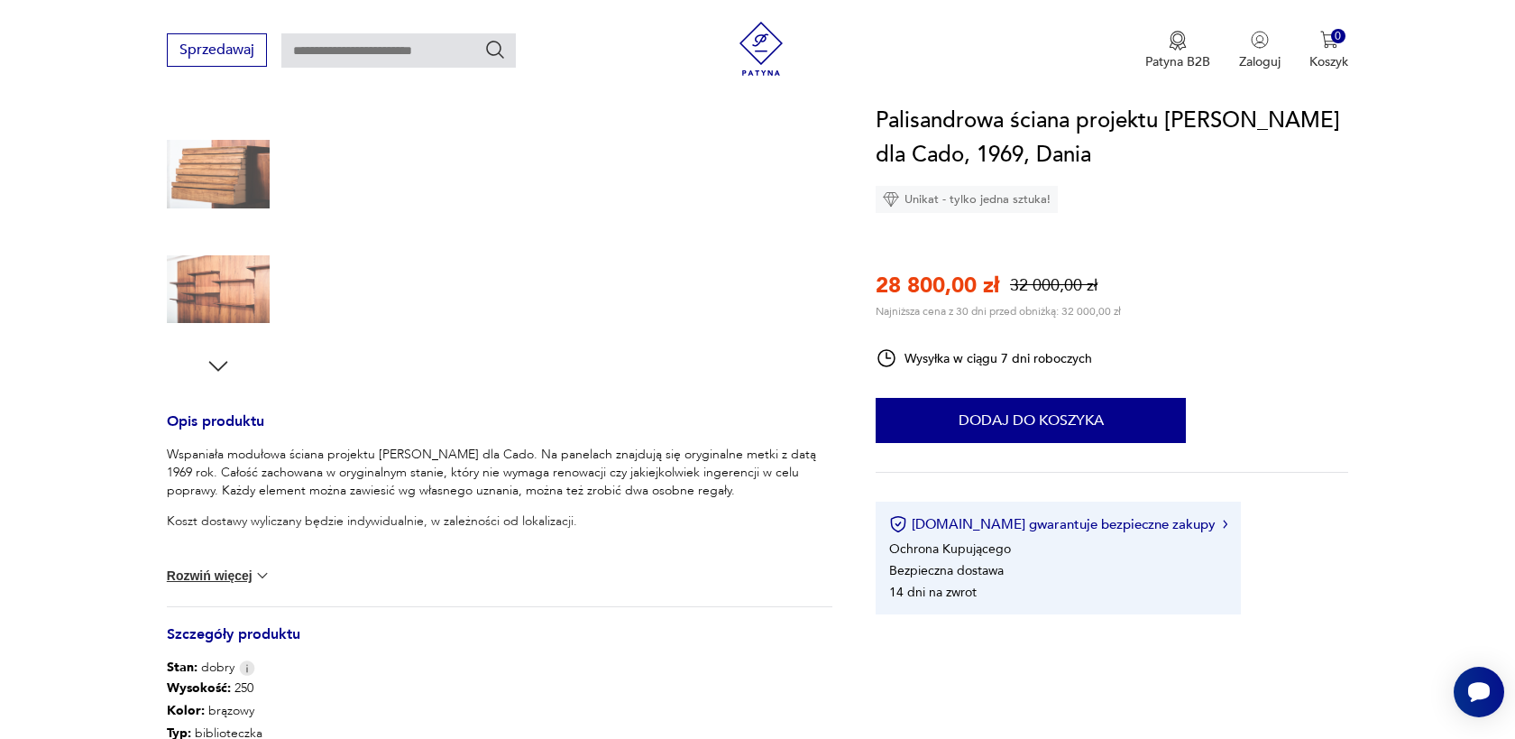
scroll to position [461, 0]
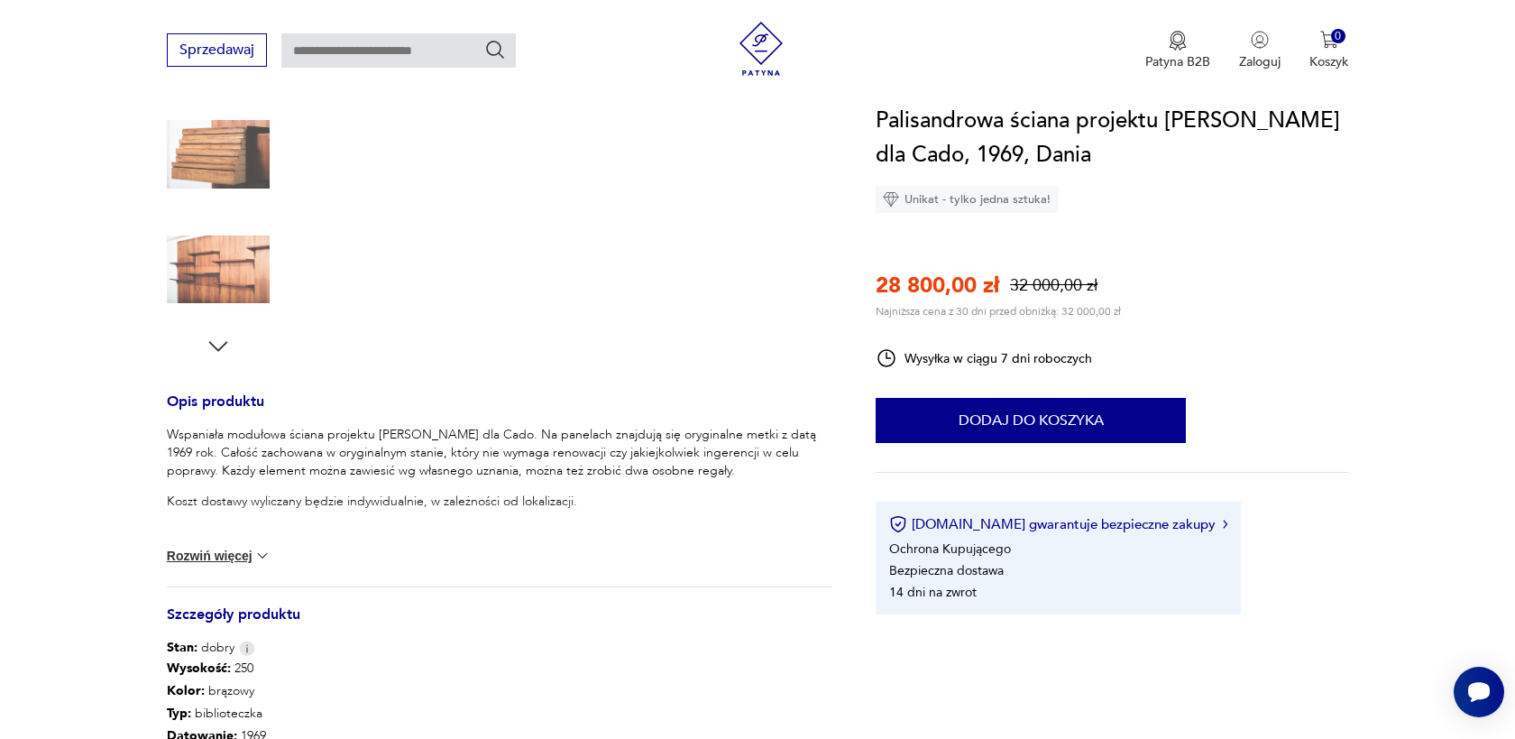
click at [225, 552] on button "Rozwiń więcej" at bounding box center [219, 556] width 105 height 18
click at [212, 540] on img at bounding box center [206, 538] width 18 height 18
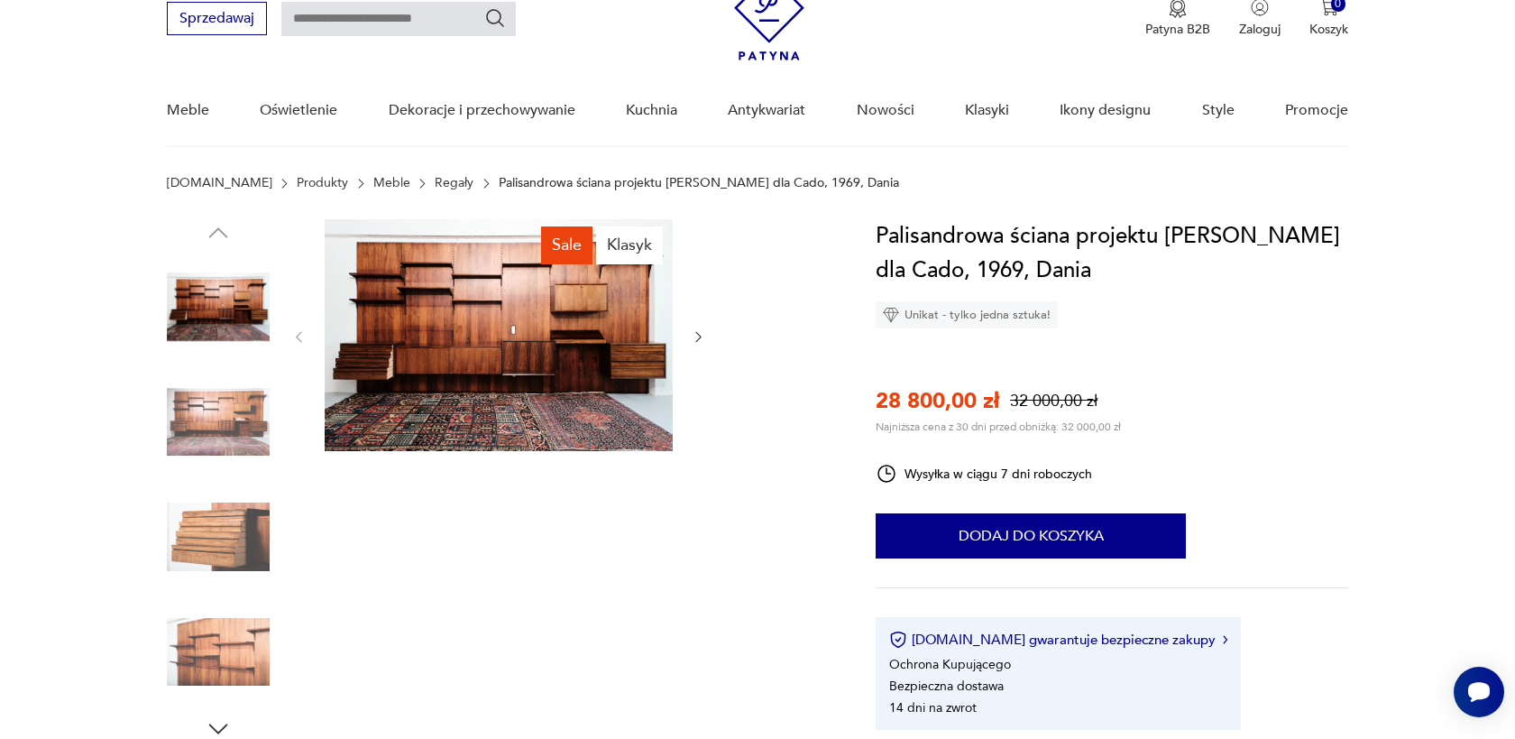
scroll to position [44, 0]
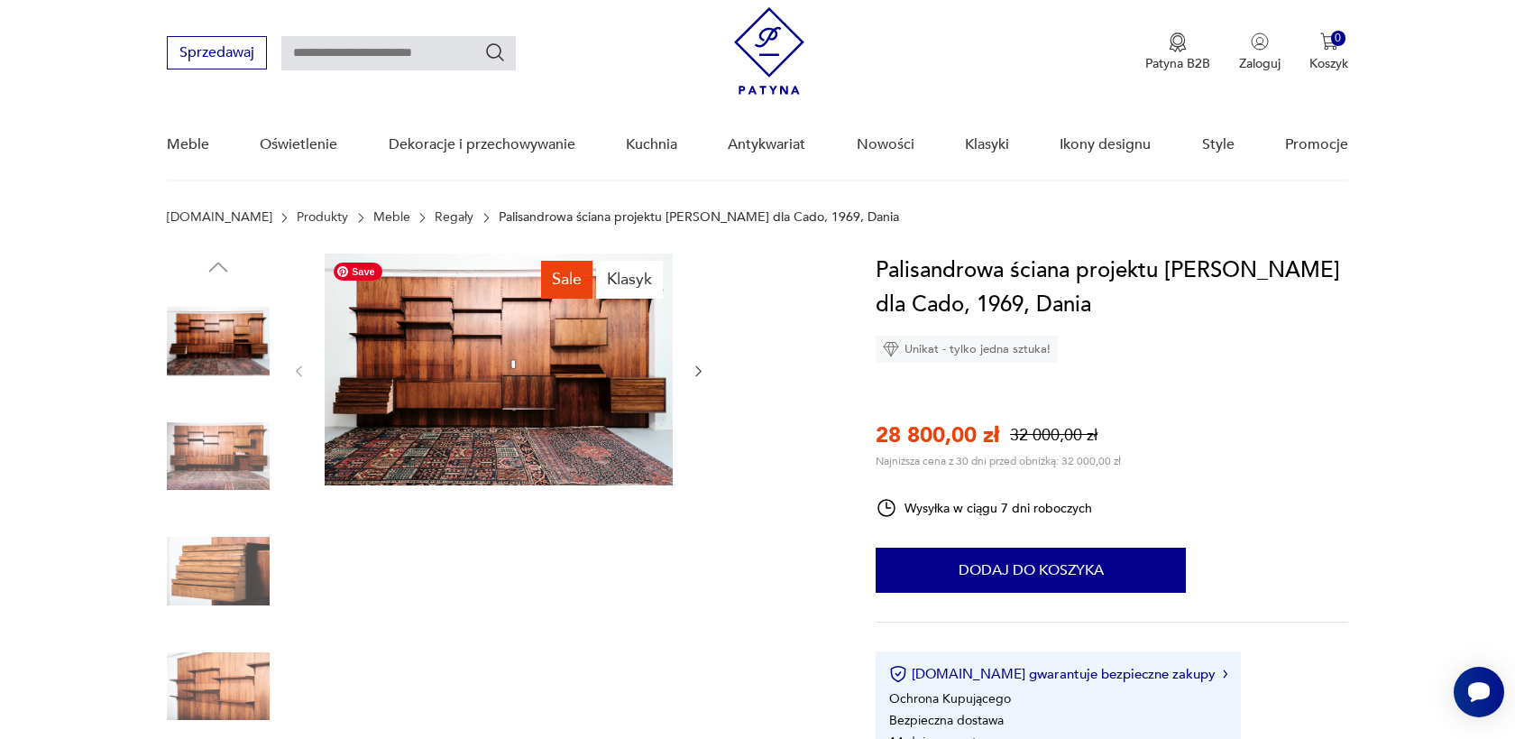
click at [549, 341] on img at bounding box center [499, 369] width 348 height 232
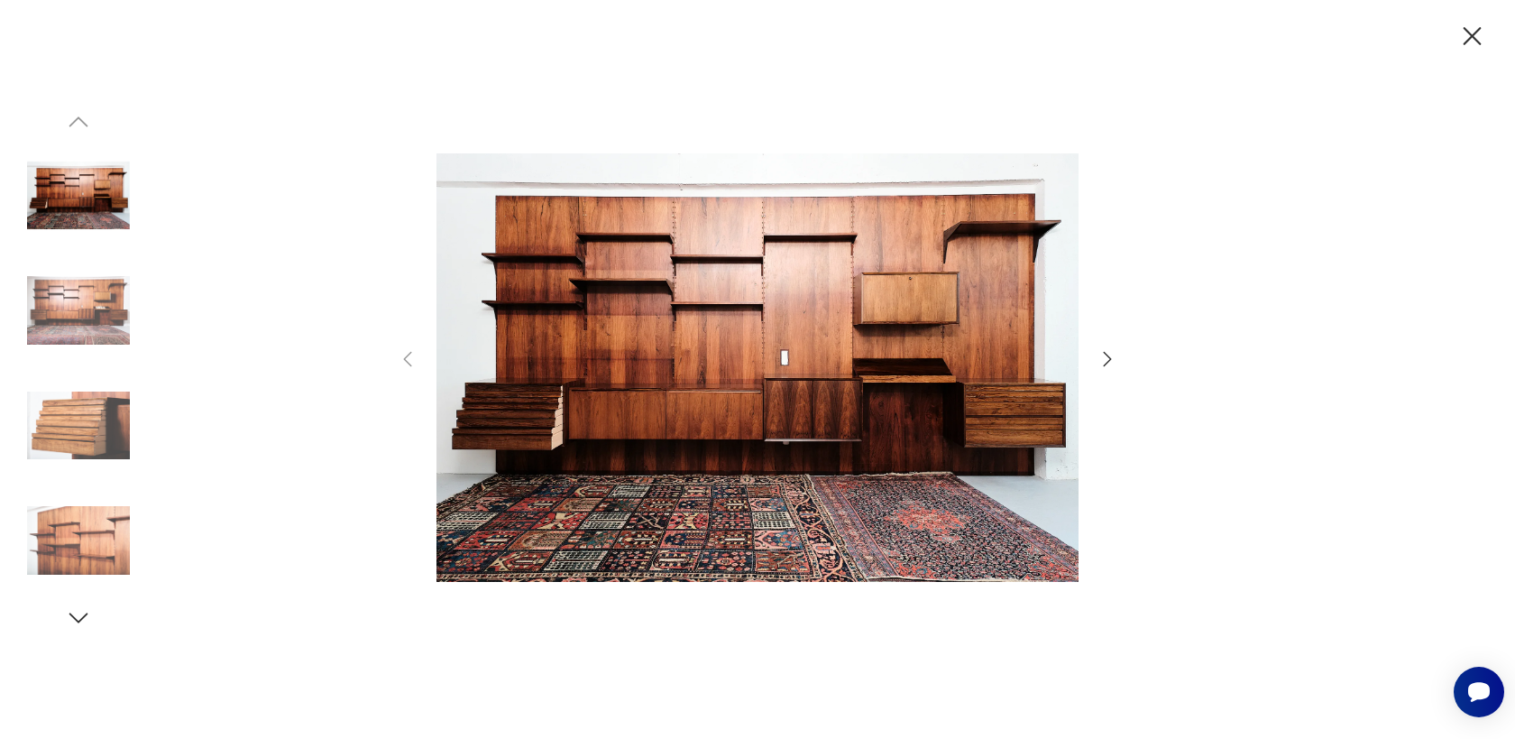
click at [1471, 33] on icon "button" at bounding box center [1473, 37] width 32 height 32
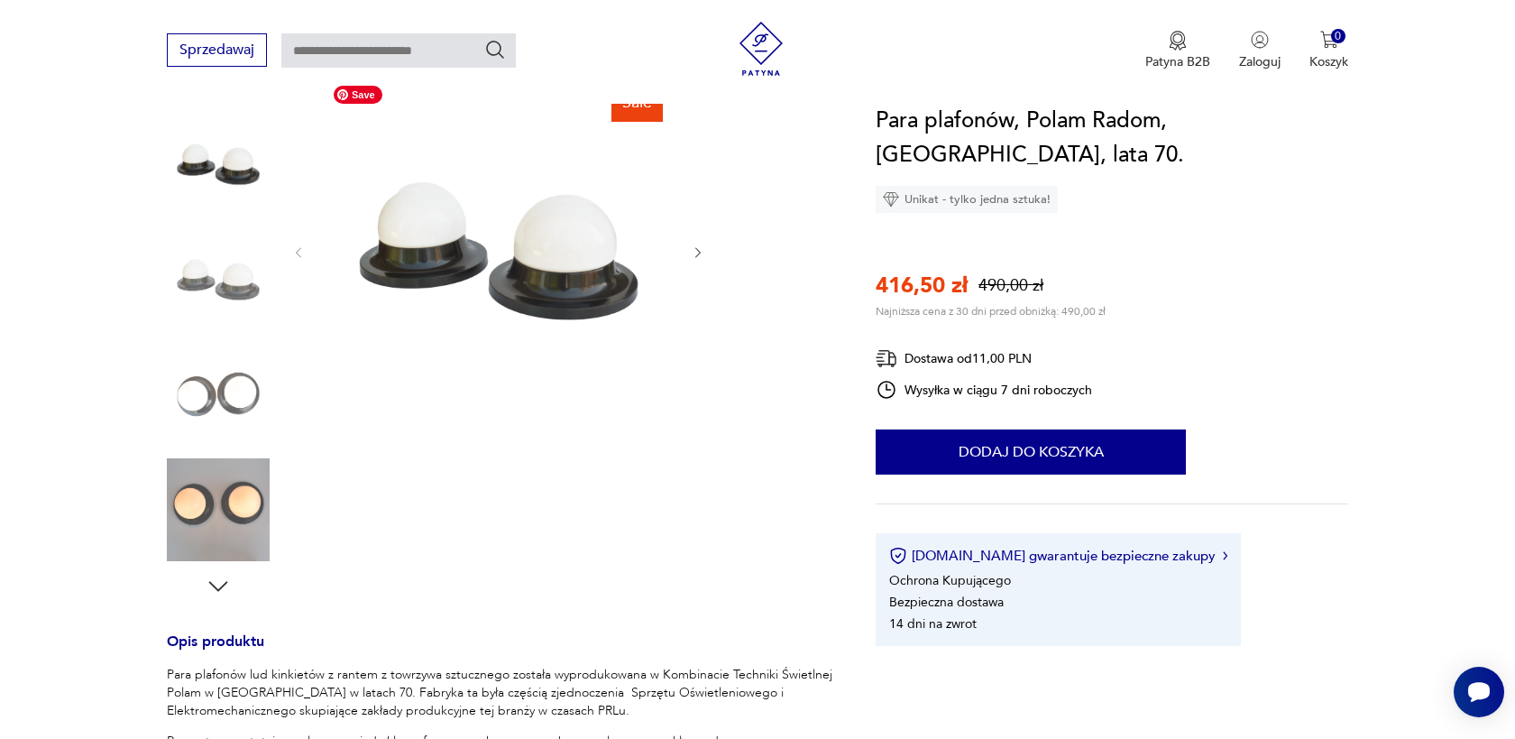
scroll to position [237, 0]
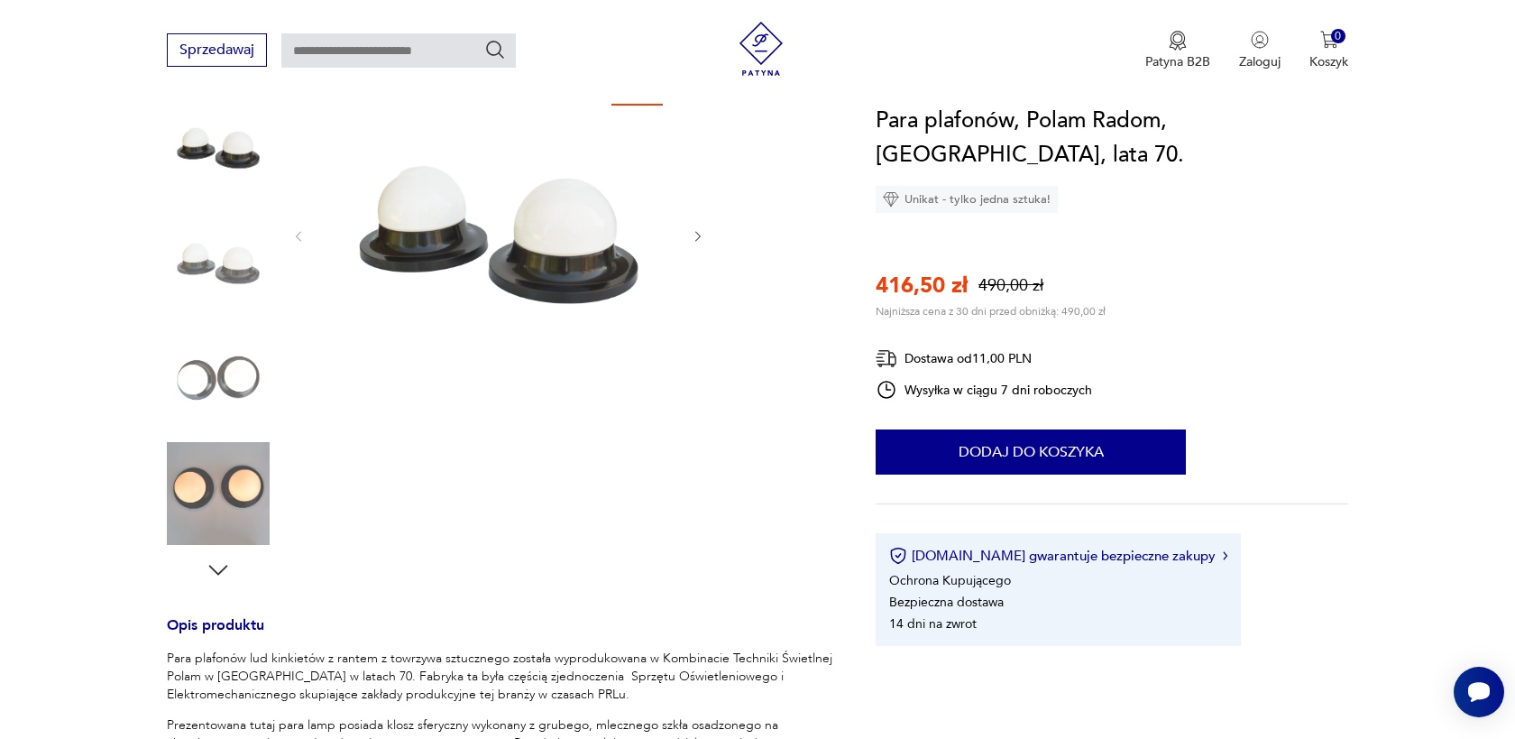
click at [220, 565] on icon "button" at bounding box center [218, 570] width 27 height 27
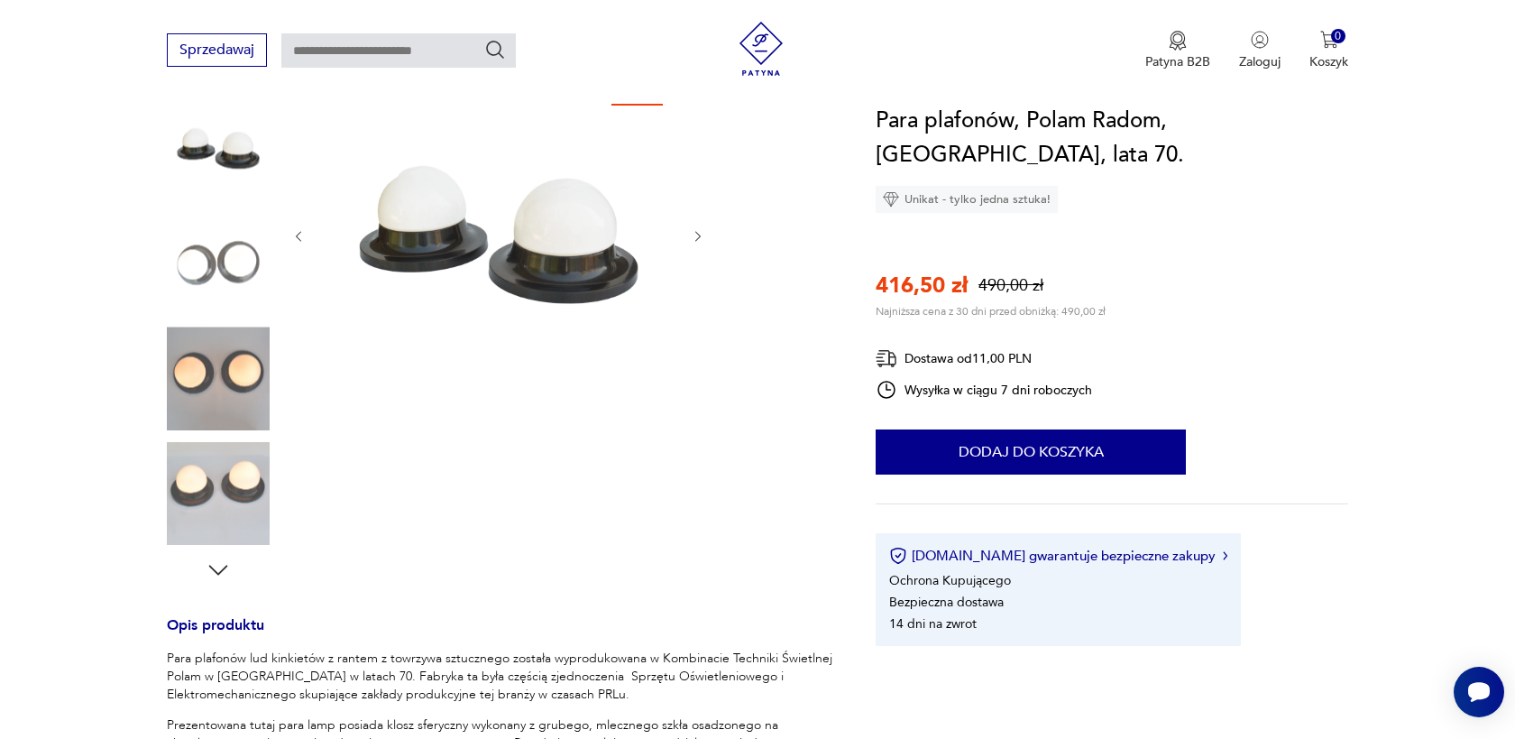
click at [220, 565] on icon "button" at bounding box center [218, 570] width 27 height 27
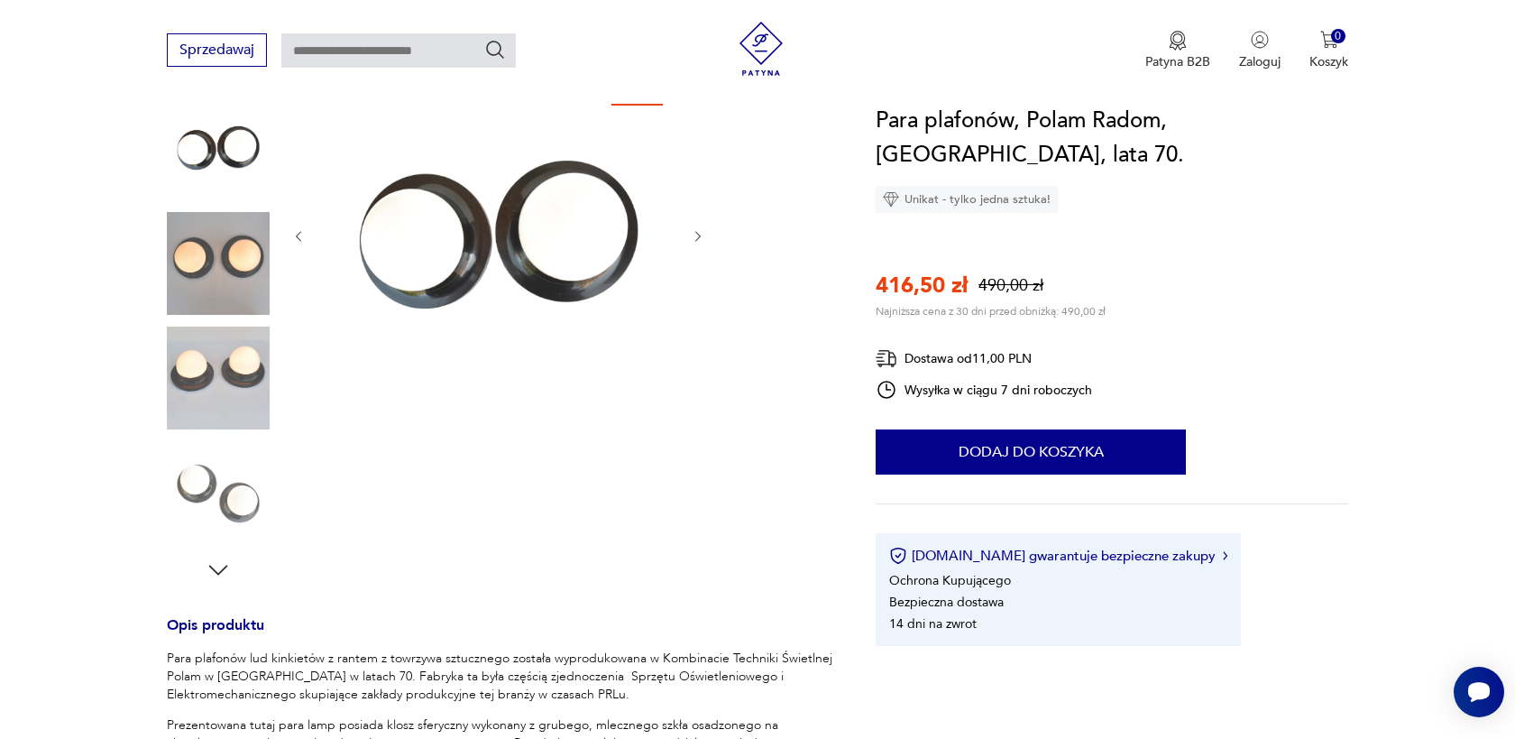
click at [220, 565] on icon "button" at bounding box center [218, 570] width 27 height 27
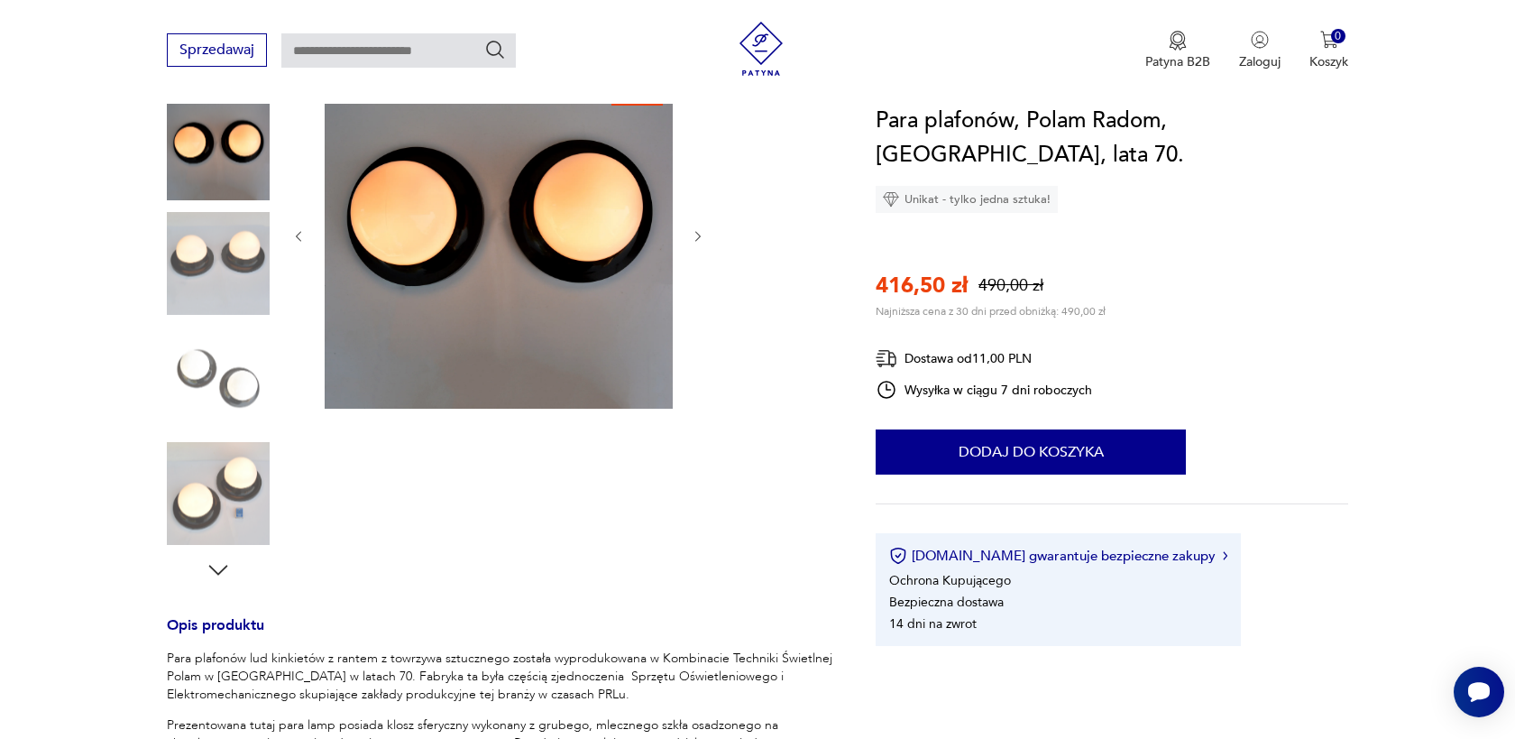
click at [220, 565] on icon "button" at bounding box center [218, 570] width 27 height 27
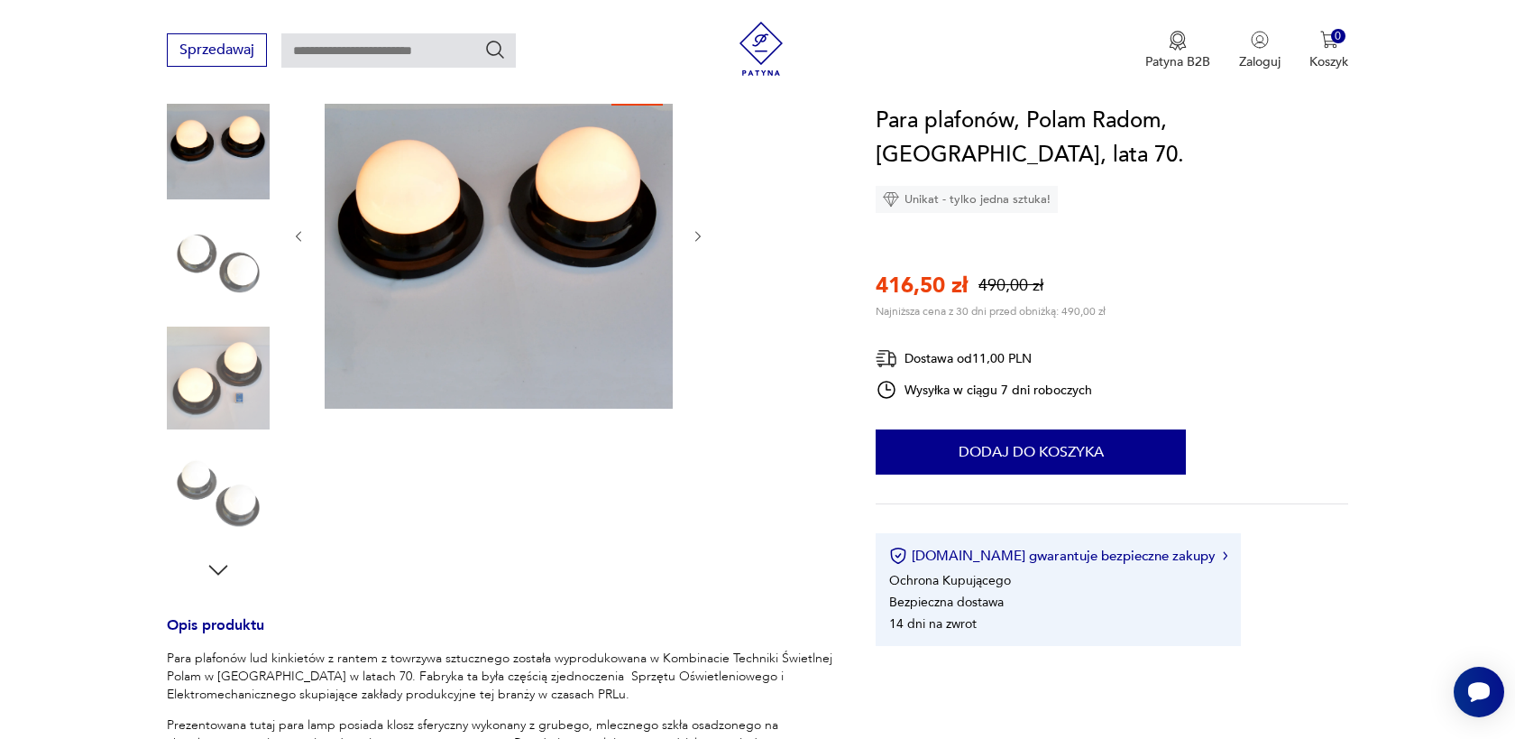
click at [220, 565] on icon "button" at bounding box center [218, 570] width 27 height 27
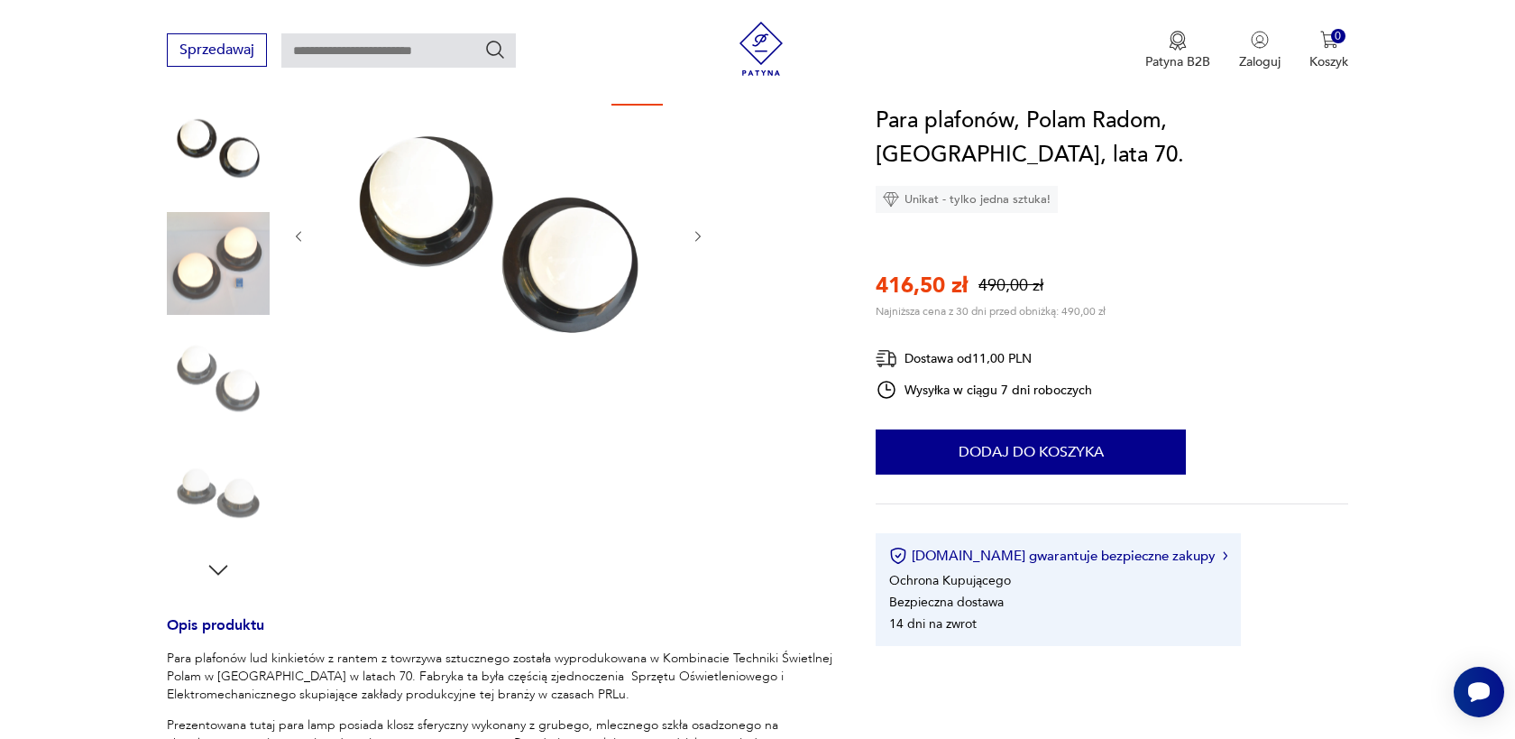
click at [220, 565] on icon "button" at bounding box center [218, 570] width 27 height 27
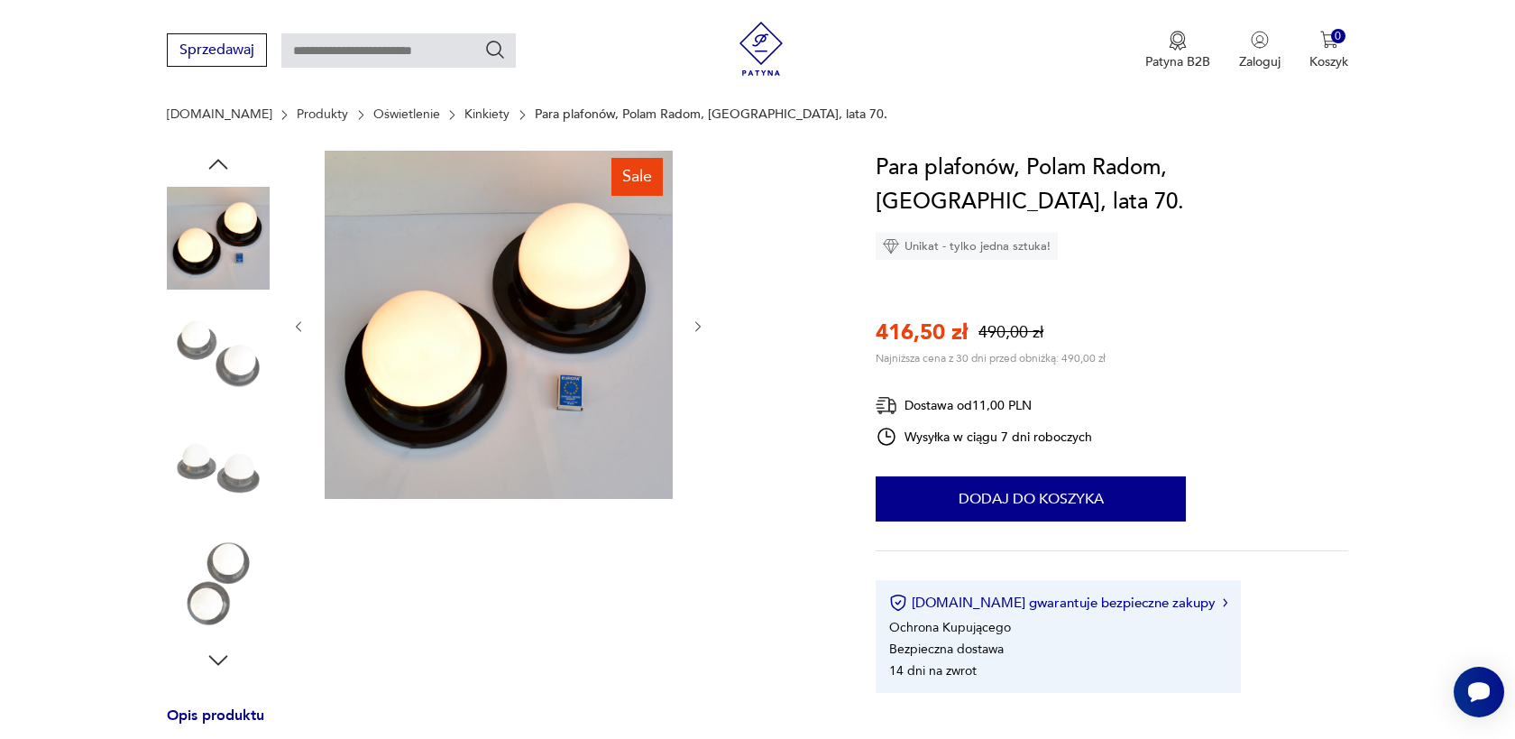
scroll to position [118, 0]
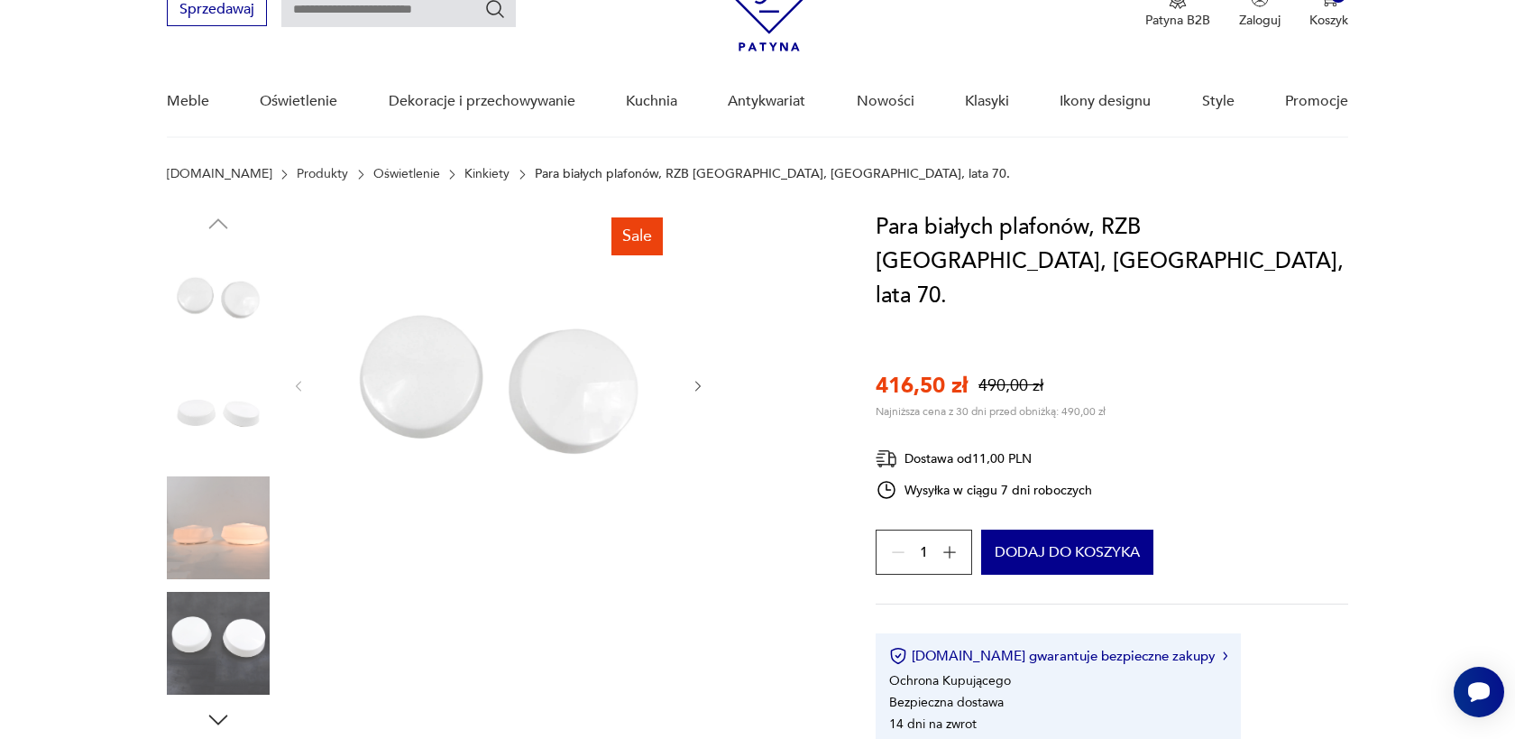
scroll to position [79, 0]
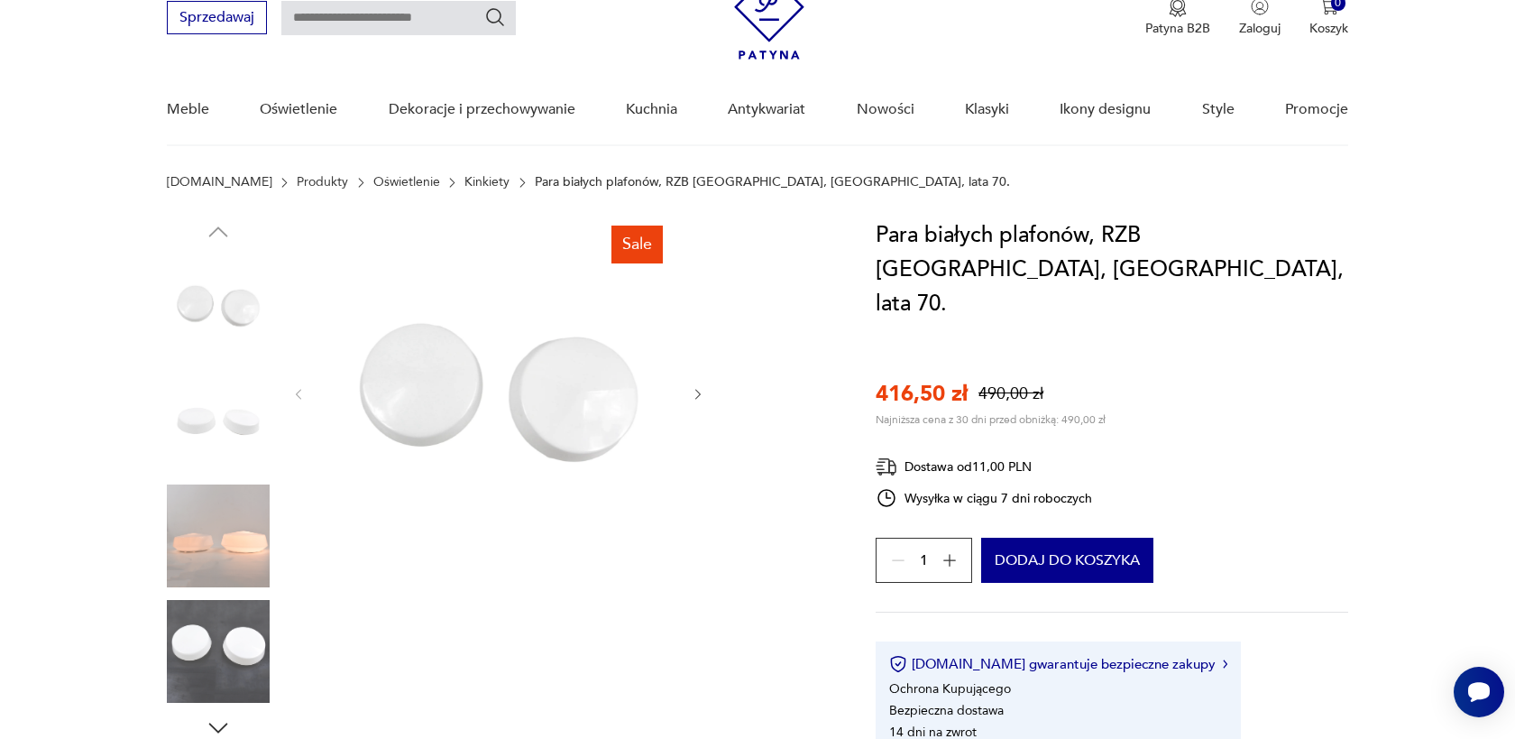
click at [700, 391] on icon "button" at bounding box center [698, 394] width 15 height 15
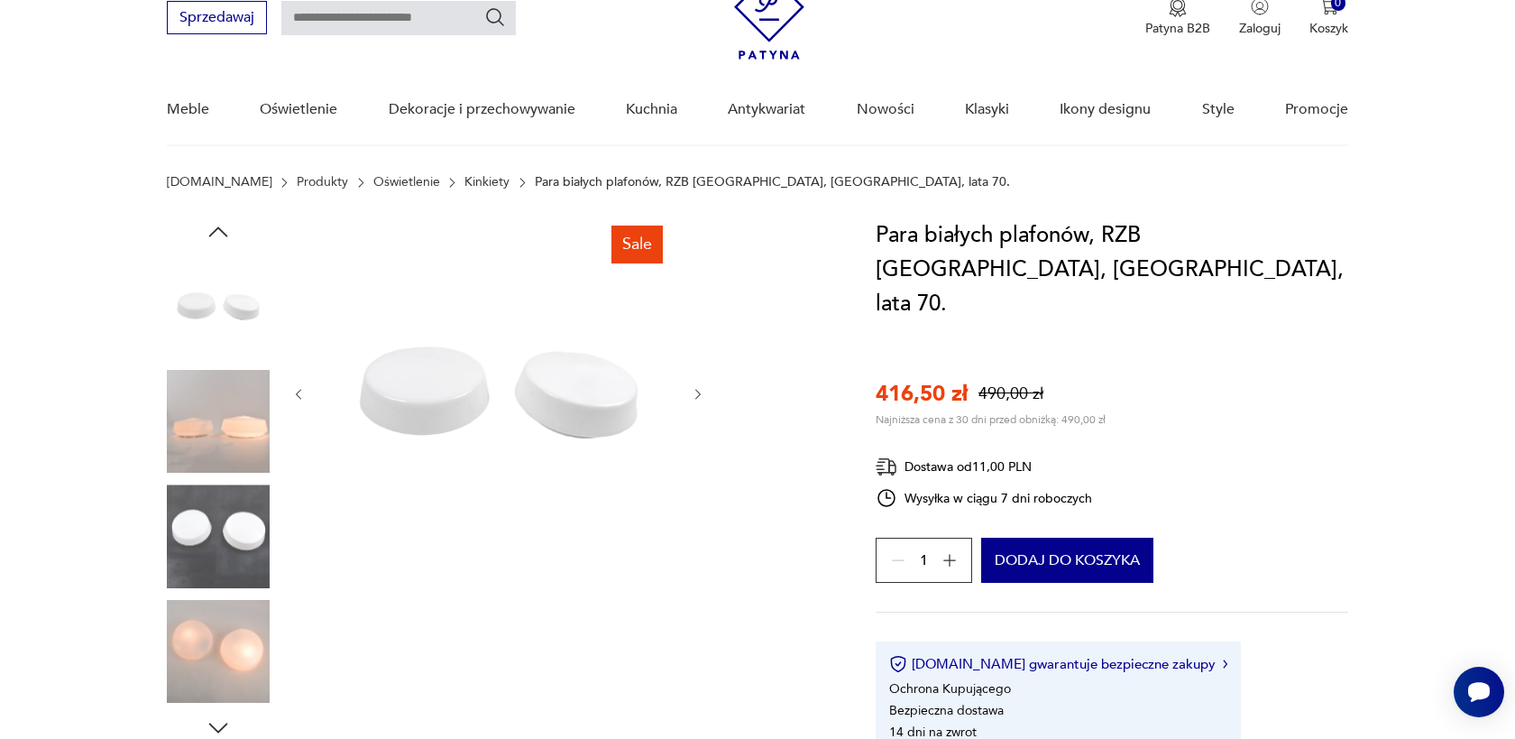
click at [700, 391] on icon "button" at bounding box center [698, 394] width 15 height 15
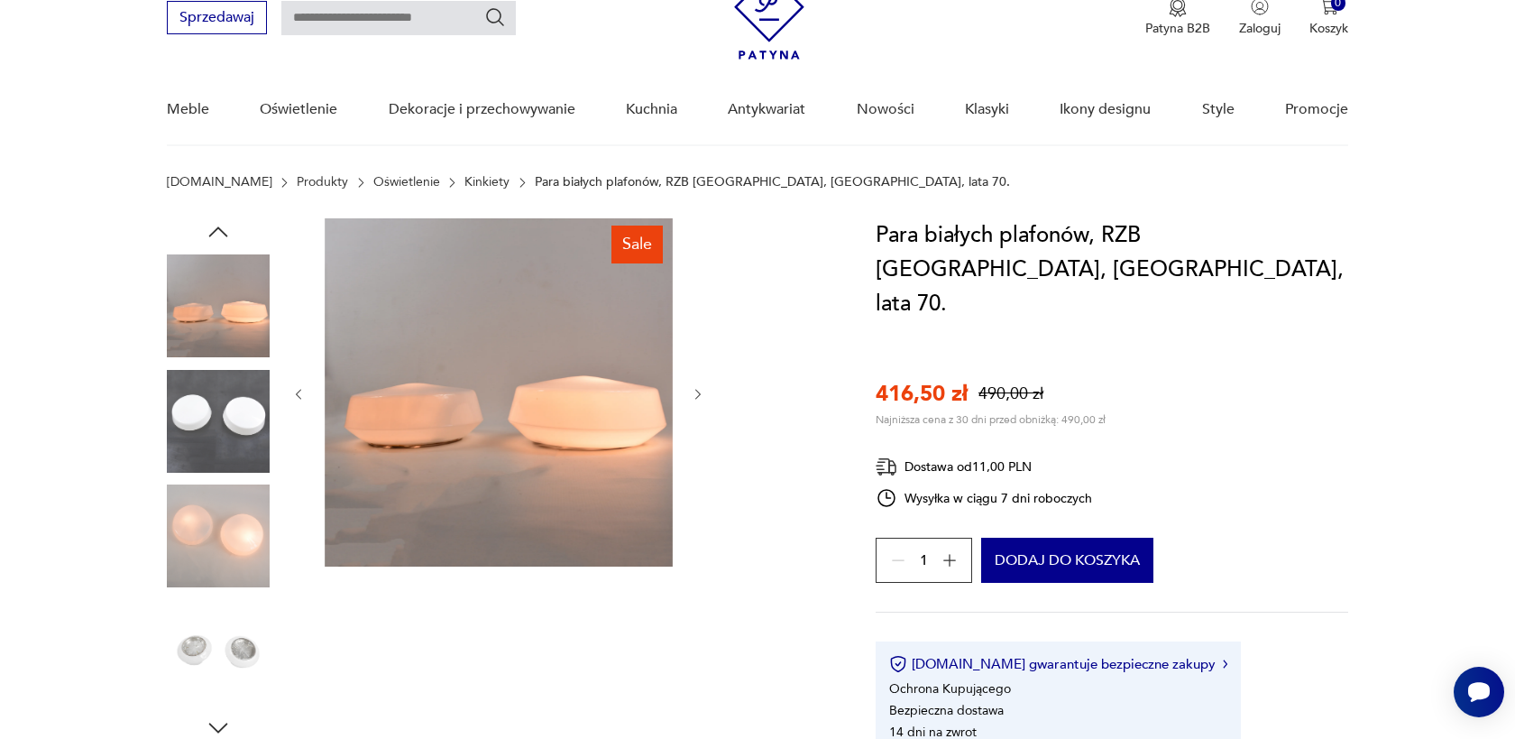
click at [700, 391] on icon "button" at bounding box center [698, 394] width 15 height 15
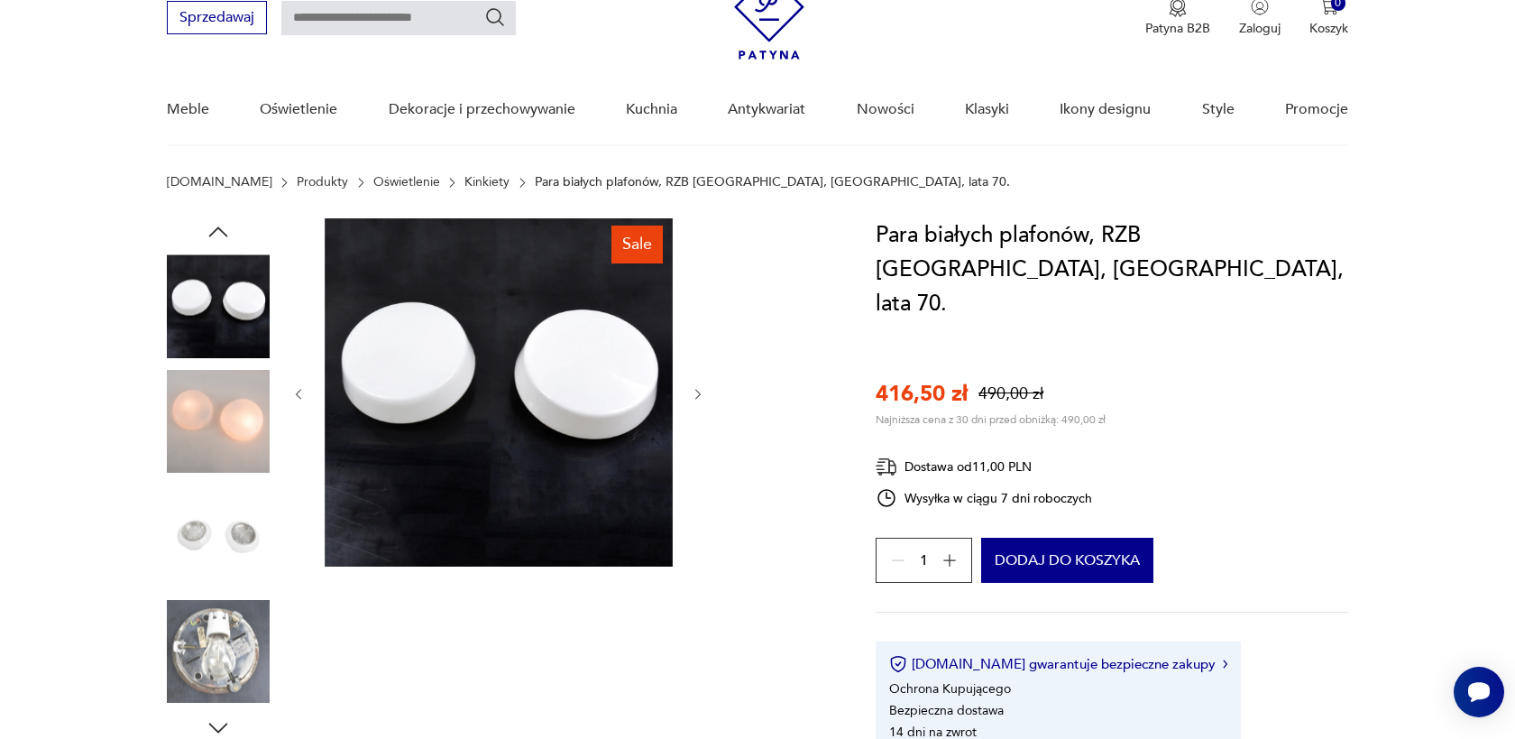
click at [700, 391] on icon "button" at bounding box center [698, 394] width 15 height 15
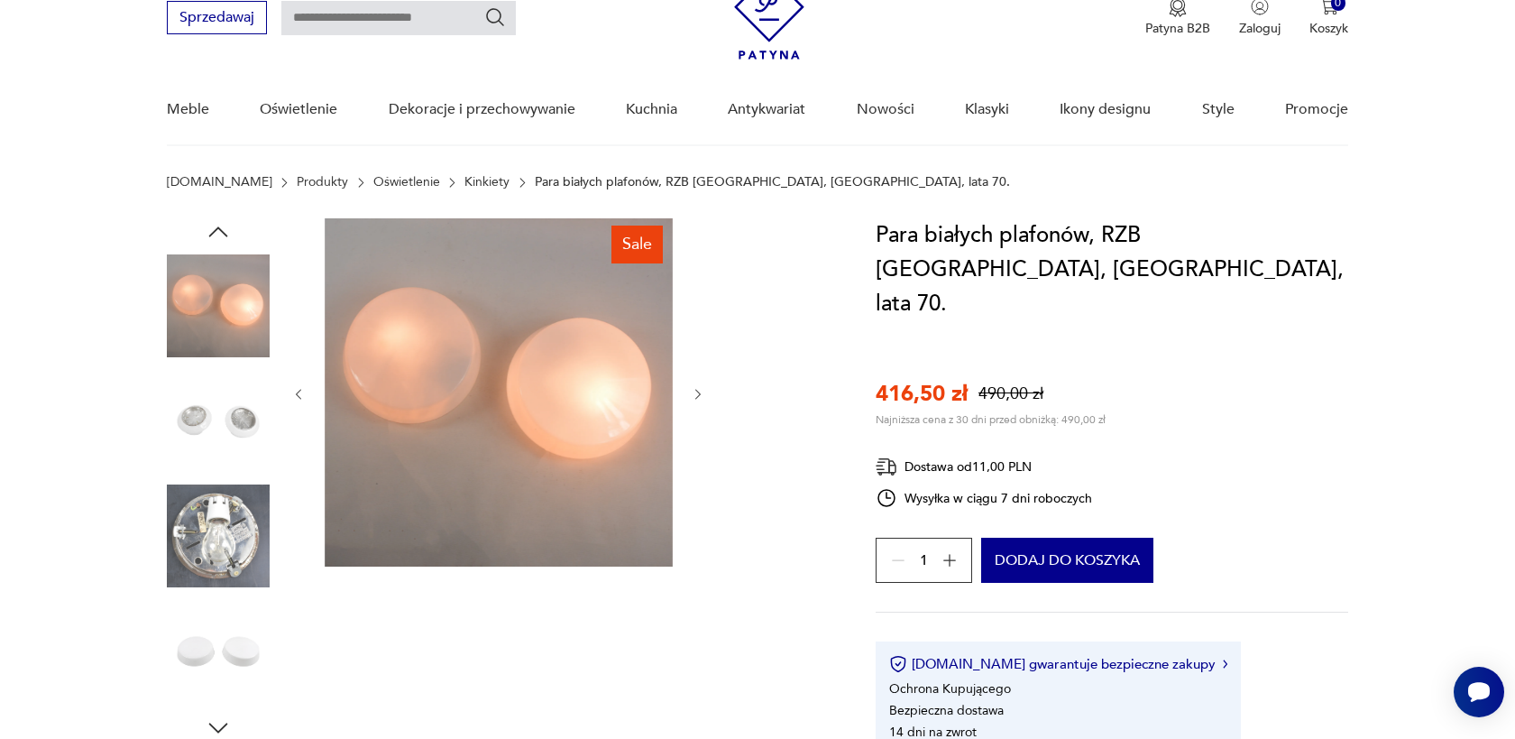
click at [700, 391] on icon "button" at bounding box center [698, 394] width 15 height 15
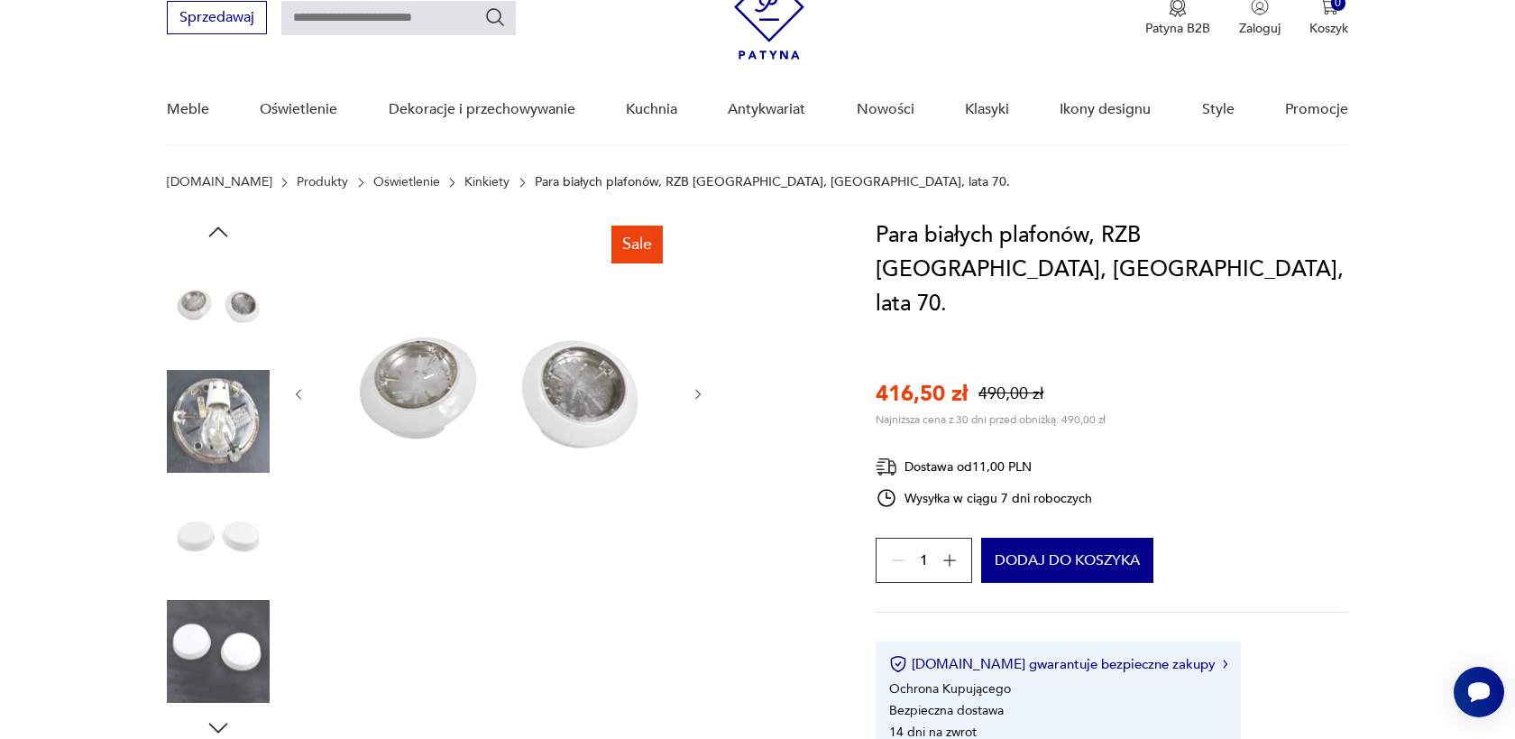
click at [700, 391] on icon "button" at bounding box center [698, 394] width 15 height 15
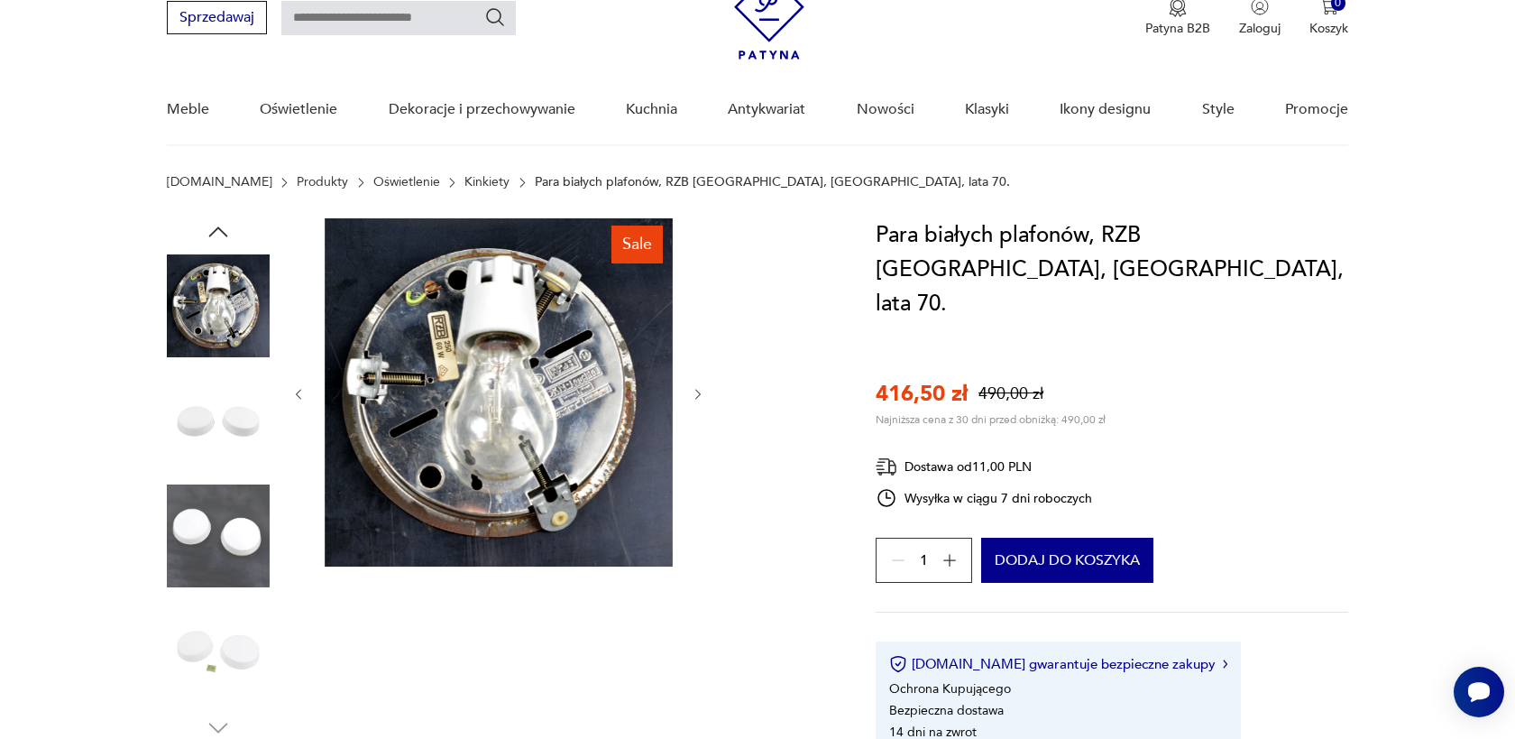
click at [700, 391] on icon "button" at bounding box center [698, 394] width 15 height 15
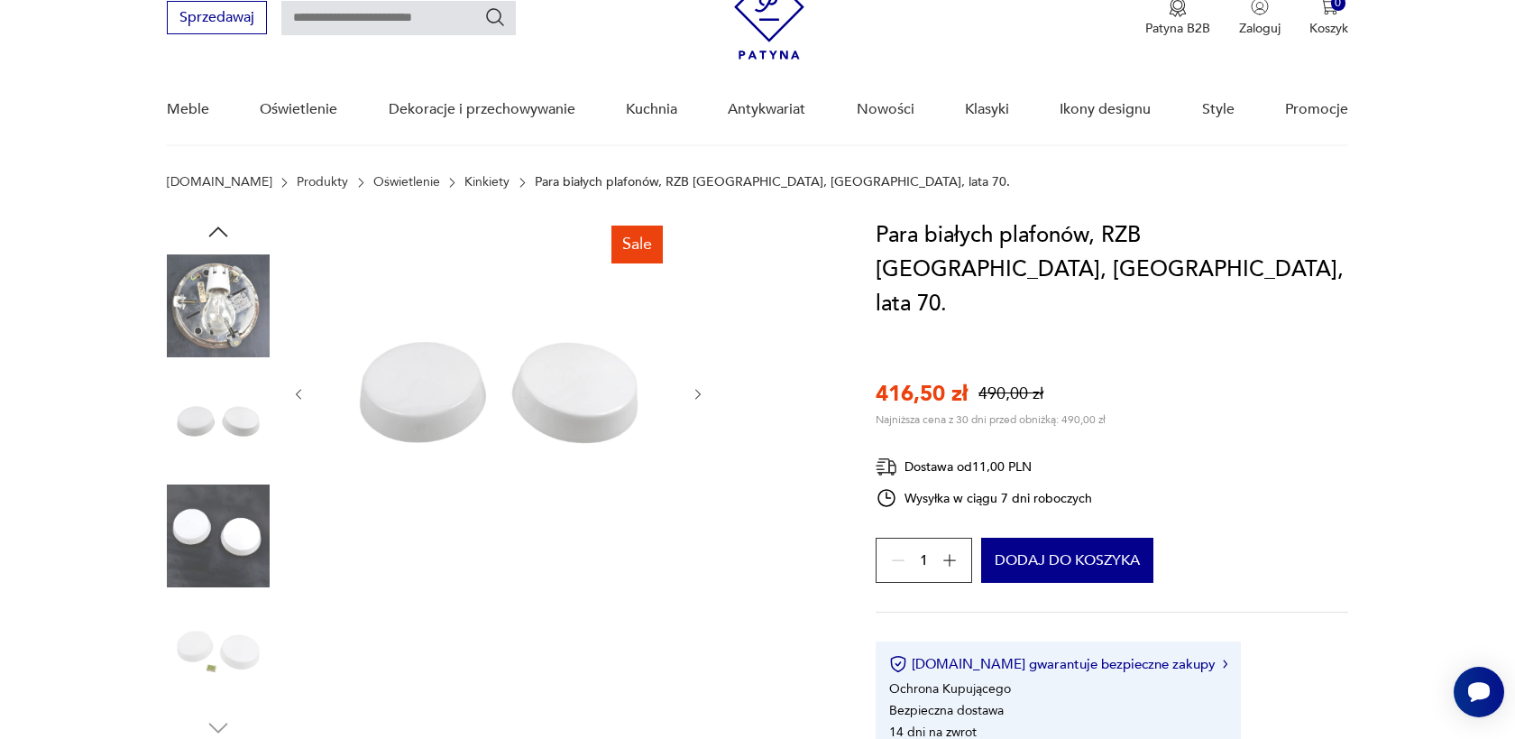
click at [700, 391] on icon "button" at bounding box center [698, 394] width 15 height 15
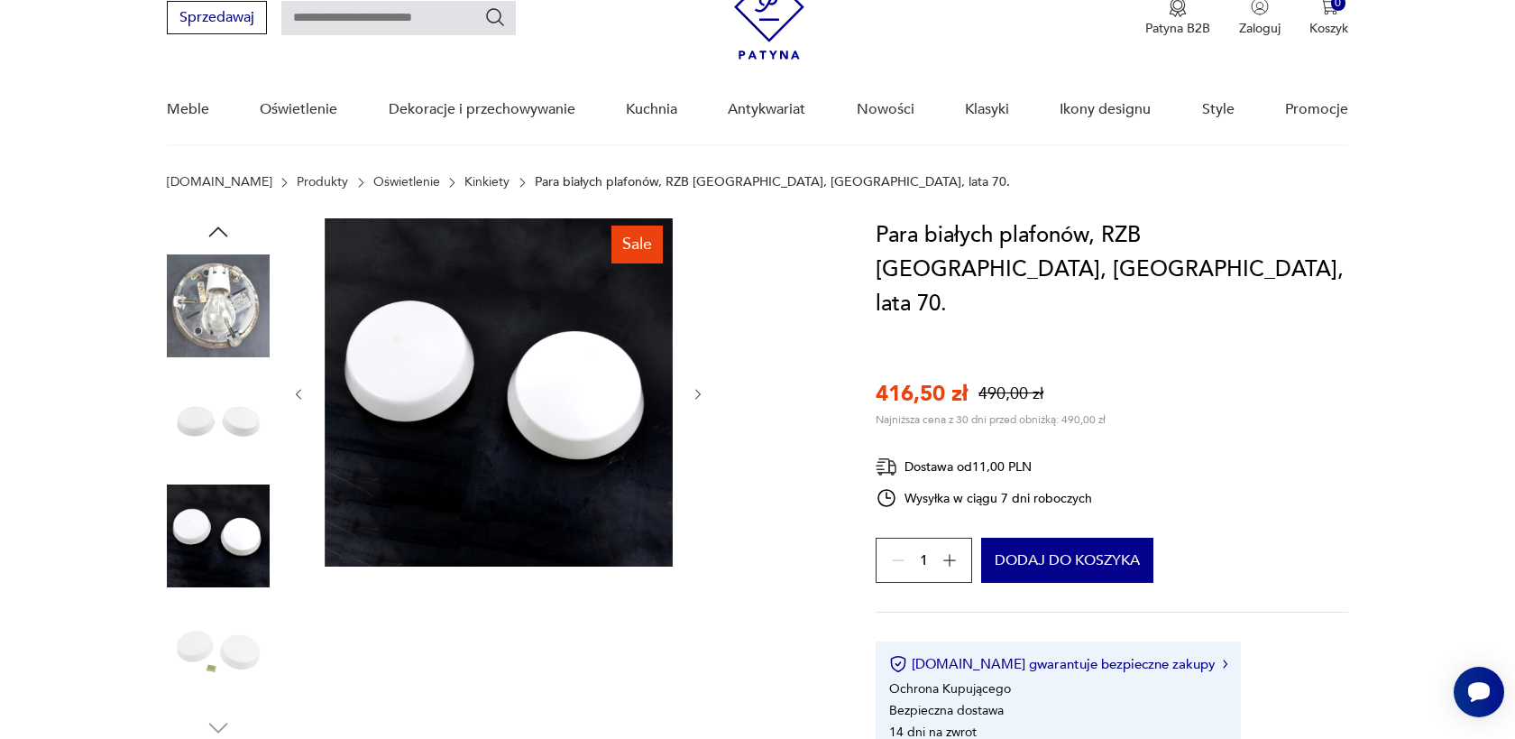
click at [695, 397] on icon "button" at bounding box center [698, 394] width 15 height 15
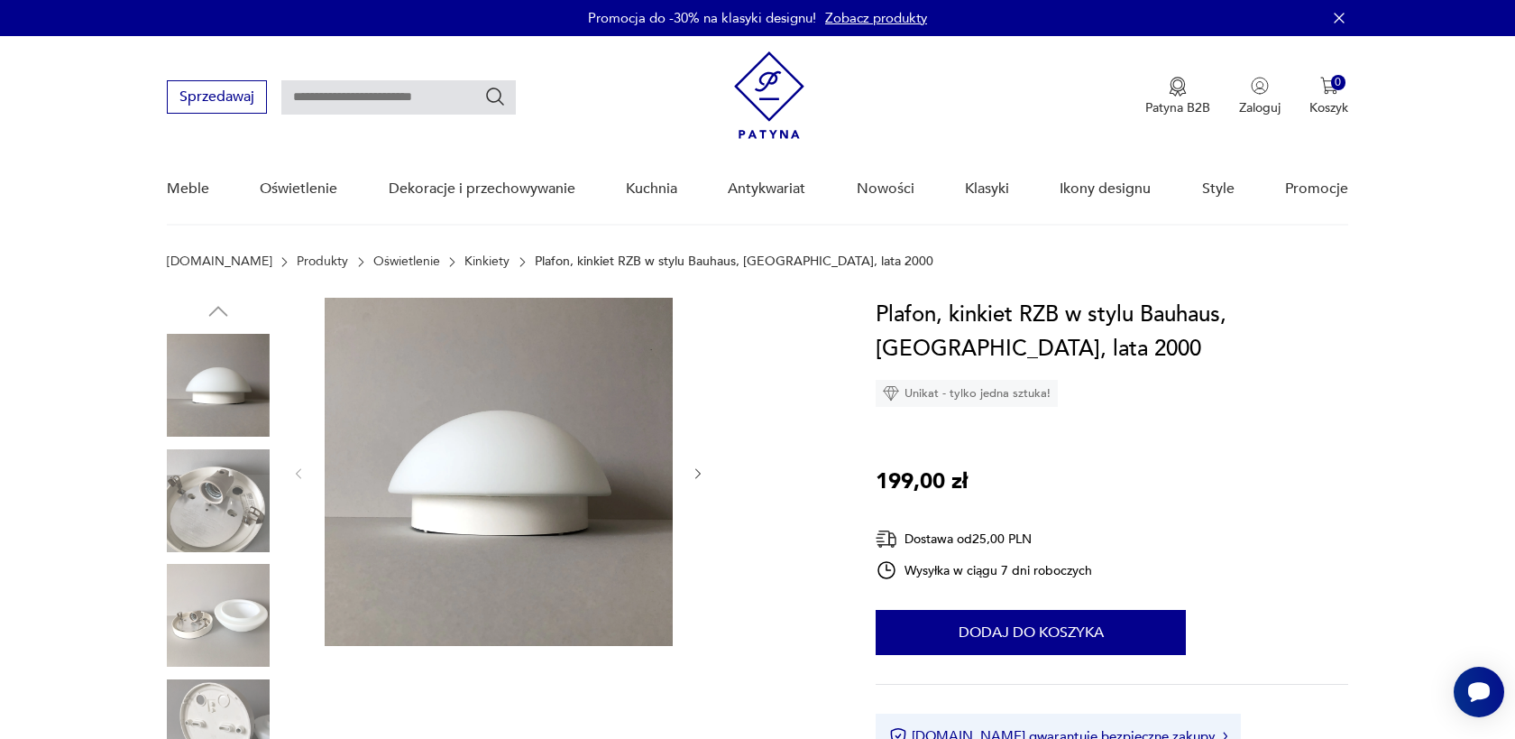
click at [697, 472] on icon "button" at bounding box center [698, 473] width 15 height 15
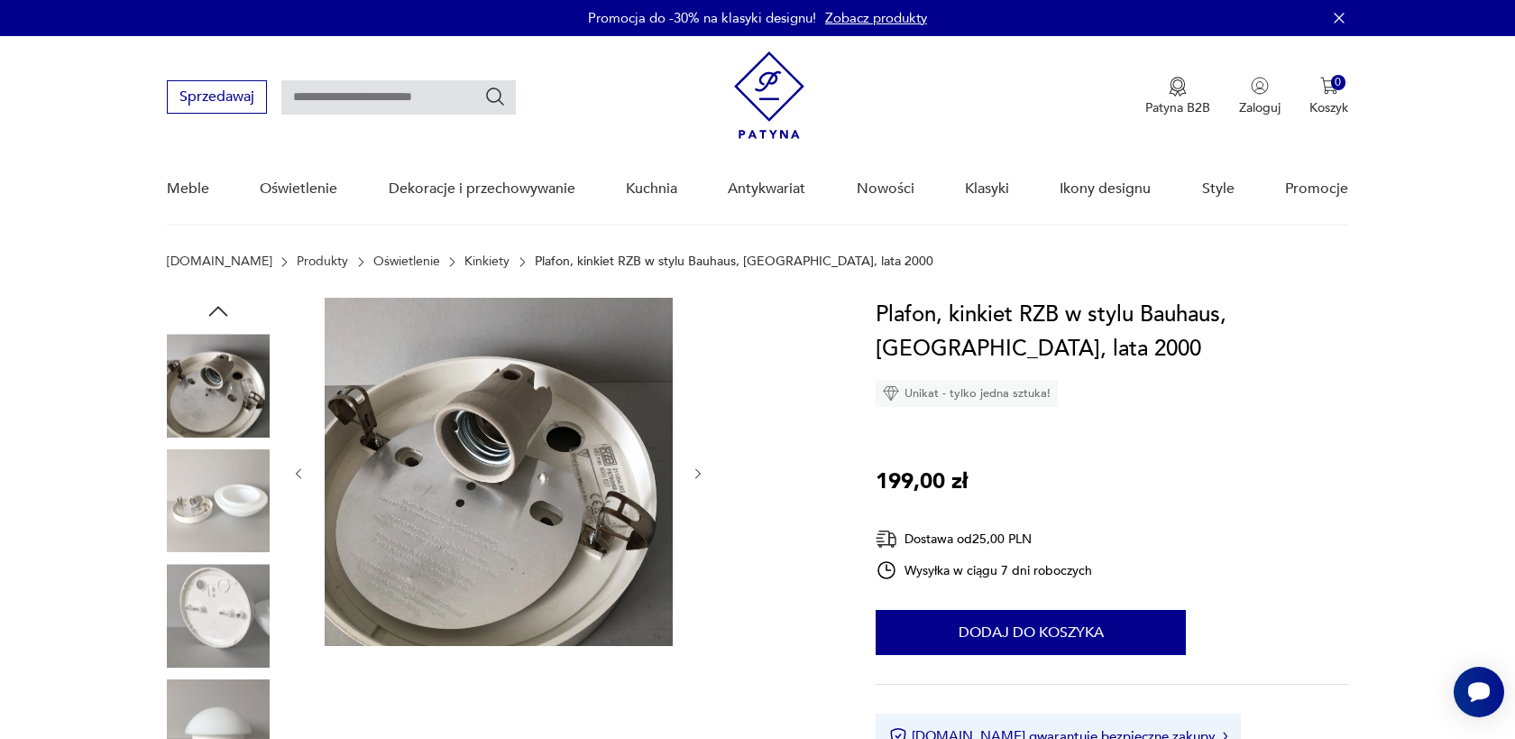
click at [697, 472] on icon "button" at bounding box center [698, 473] width 15 height 15
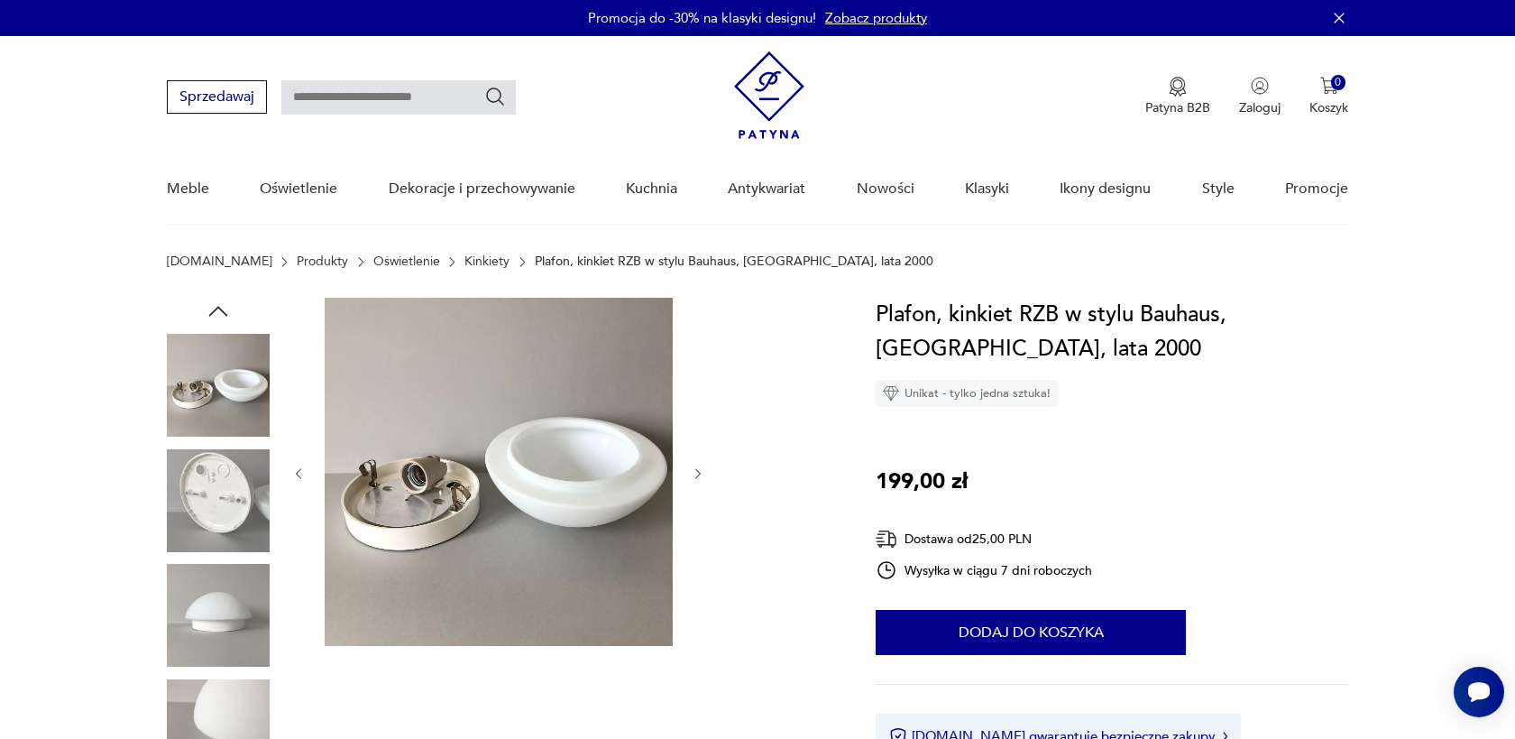
click at [697, 472] on icon "button" at bounding box center [698, 473] width 15 height 15
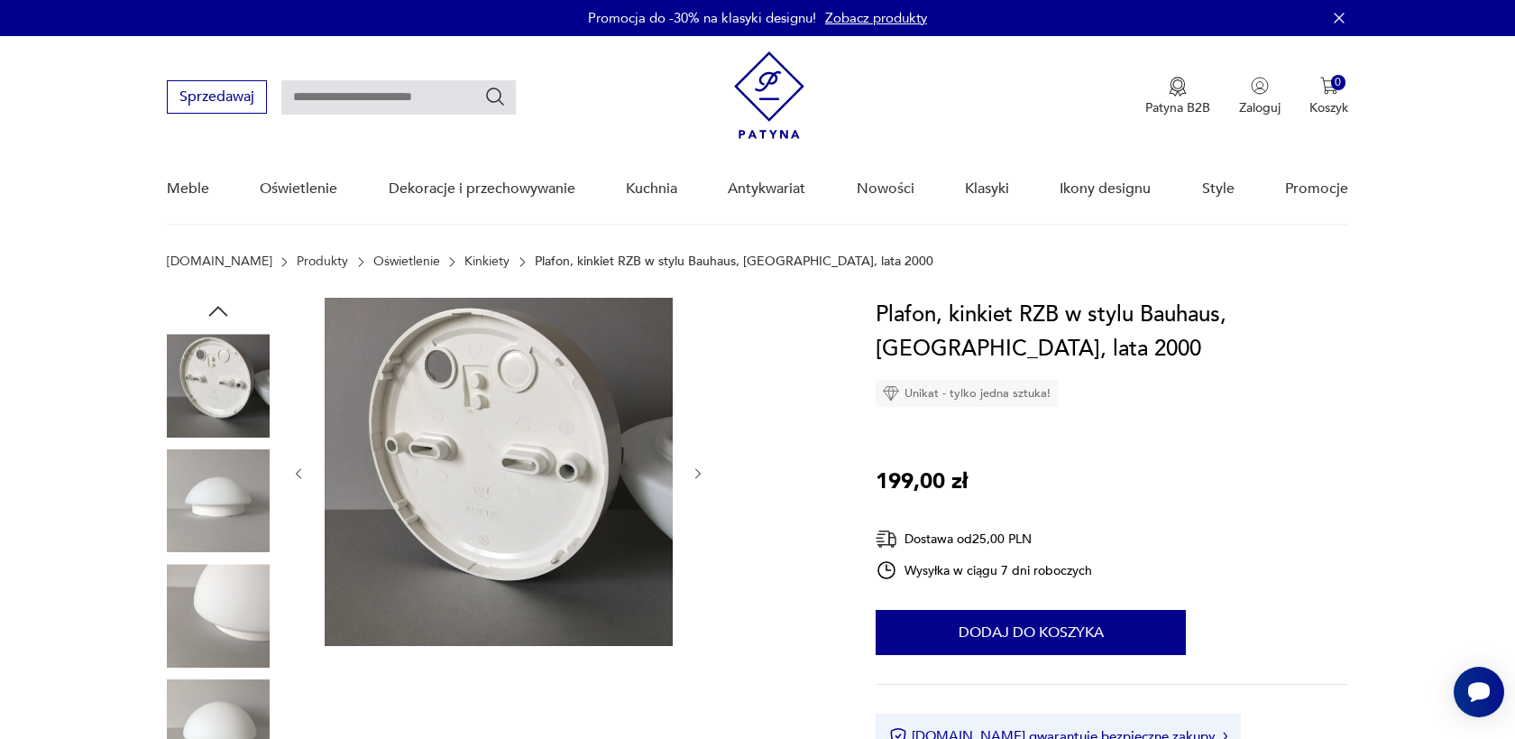
click at [697, 472] on icon "button" at bounding box center [698, 473] width 15 height 15
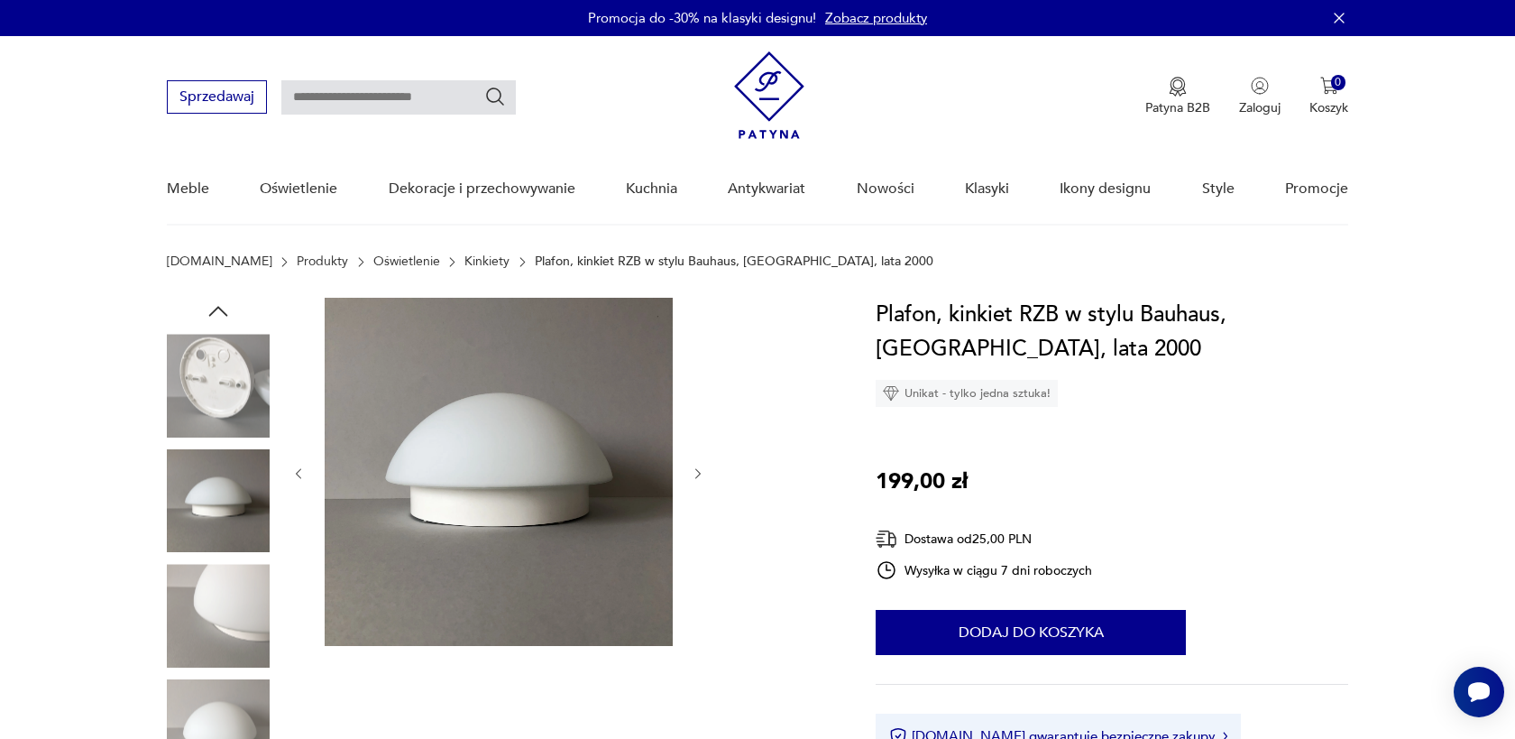
click at [430, 97] on input "text" at bounding box center [398, 97] width 235 height 34
type input "***"
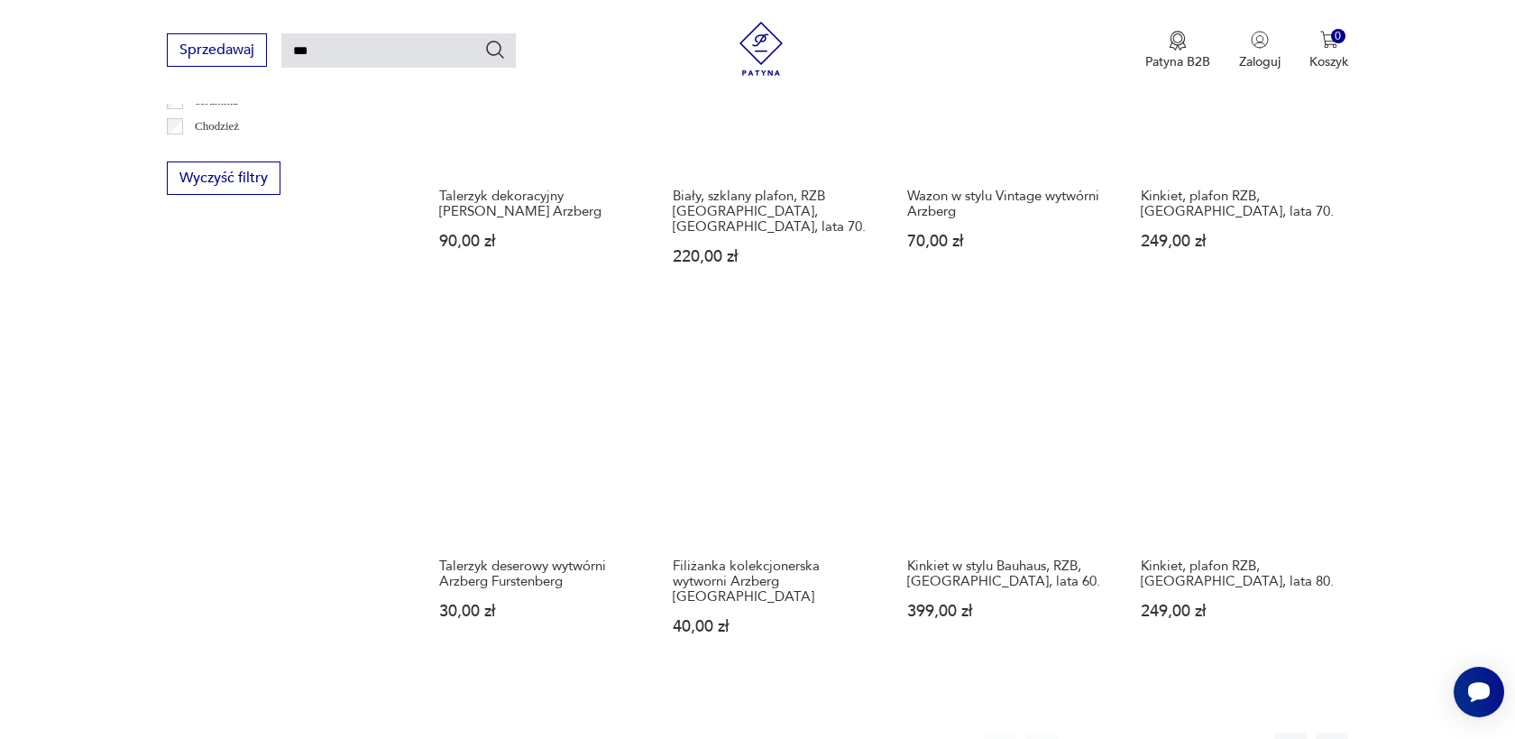
scroll to position [1201, 0]
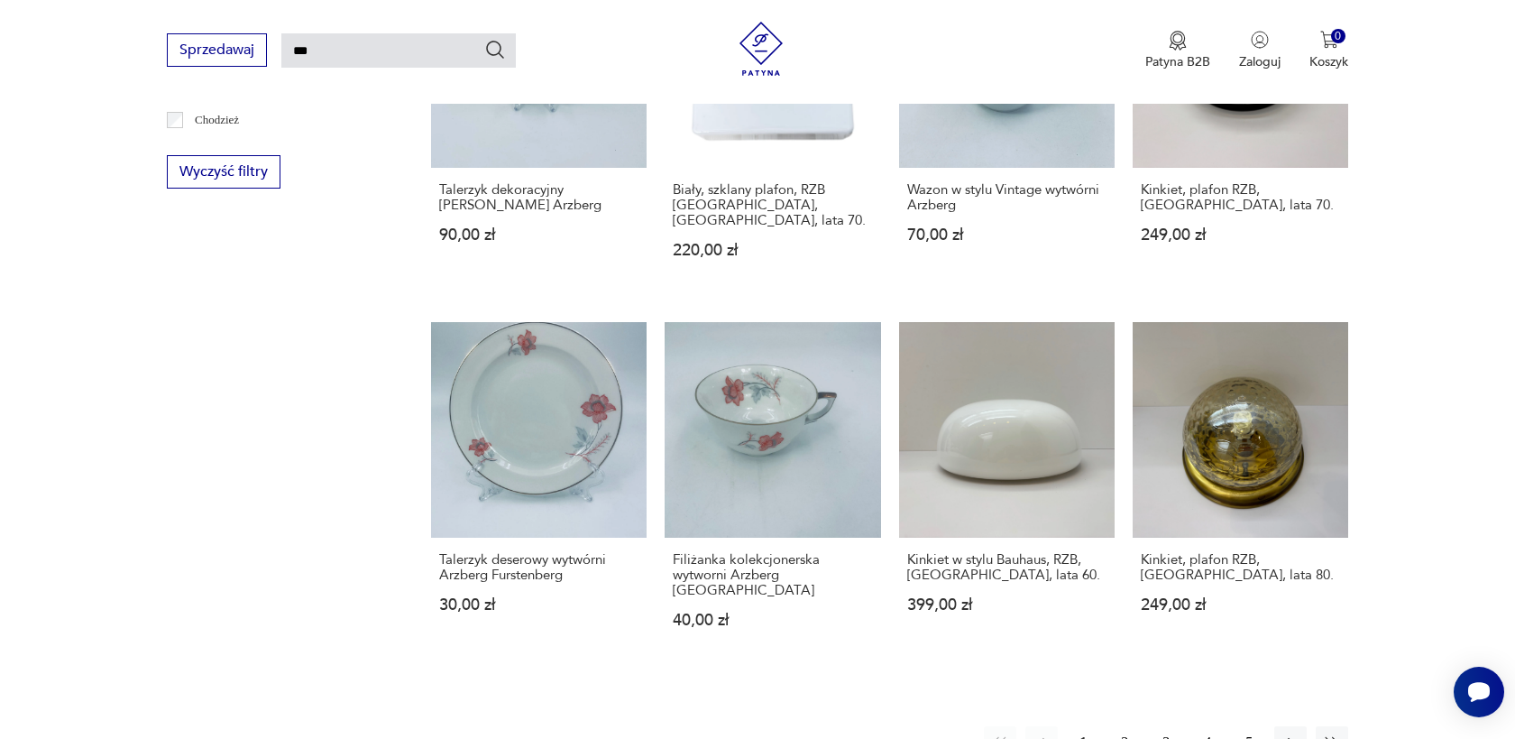
click at [1122, 726] on button "2" at bounding box center [1125, 742] width 32 height 32
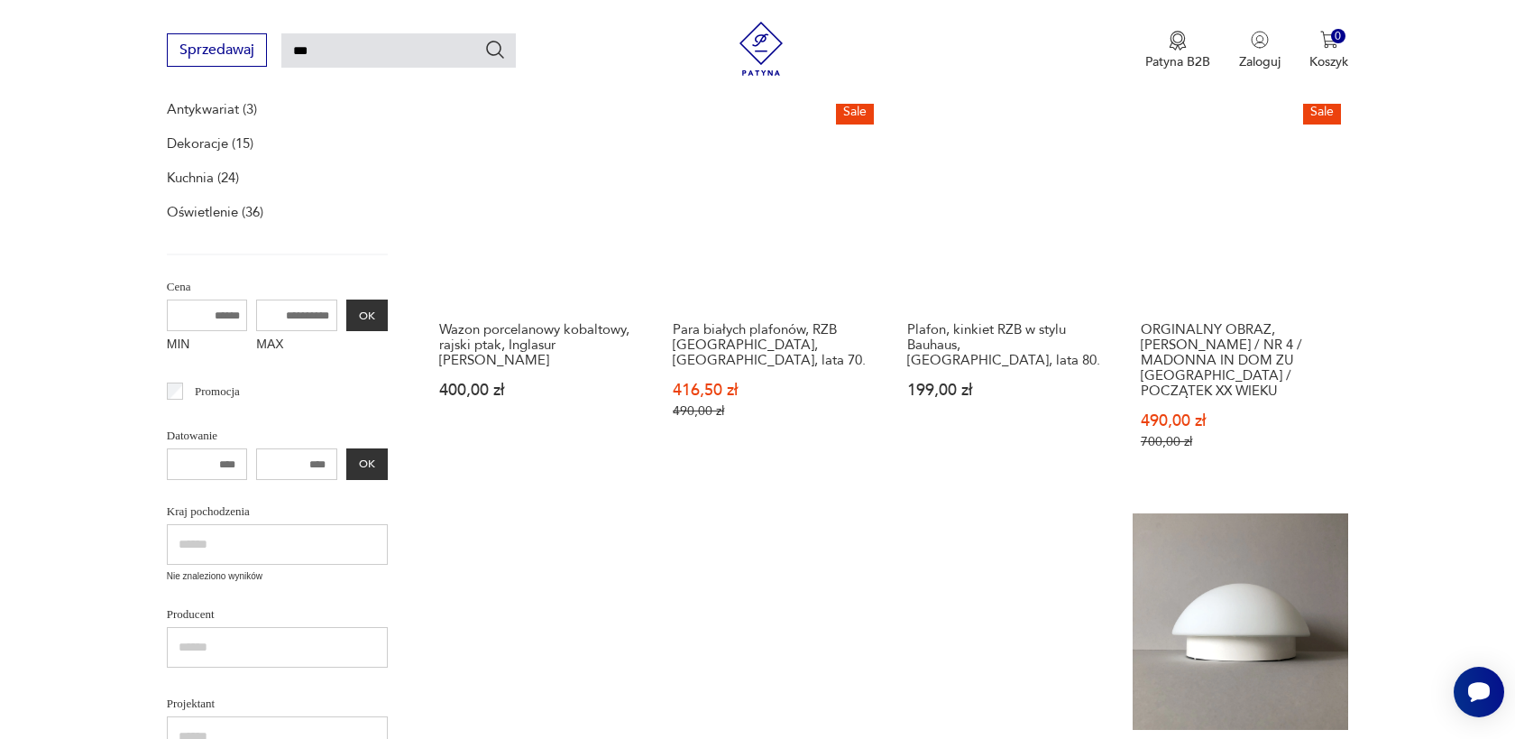
scroll to position [329, 0]
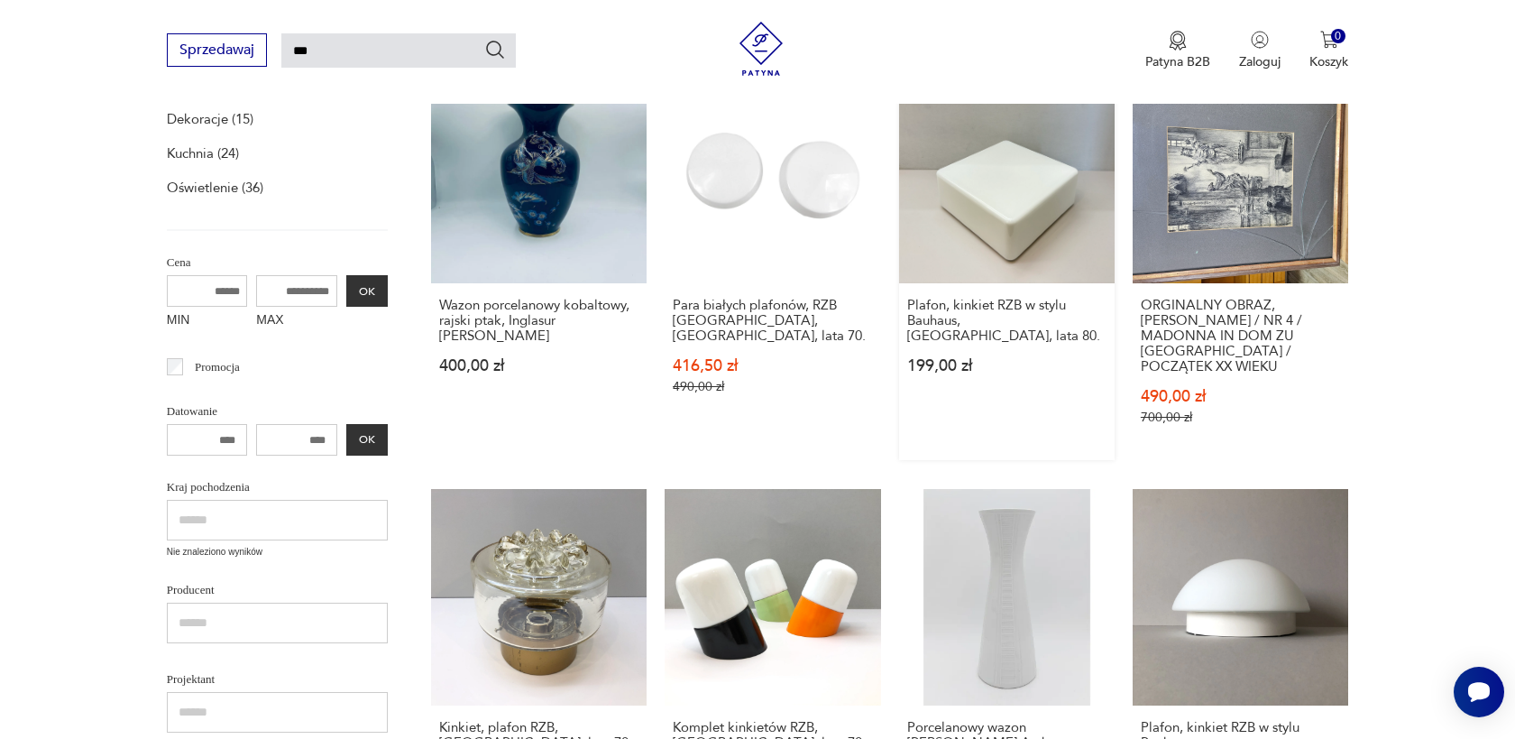
click at [1011, 216] on link "Plafon, kinkiet RZB w stylu Bauhaus, Niemcy, lata 80. 199,00 zł" at bounding box center [1007, 264] width 216 height 392
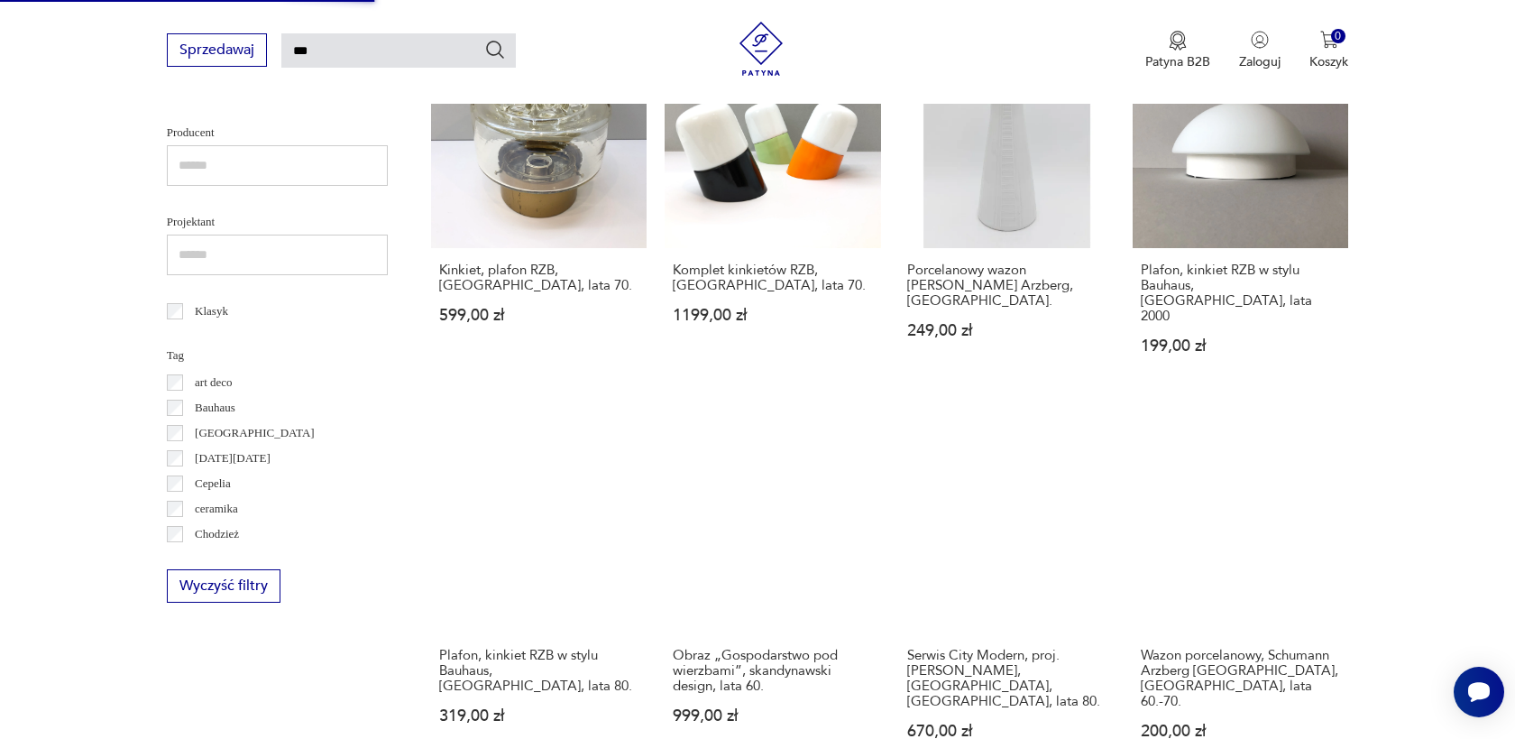
scroll to position [788, 0]
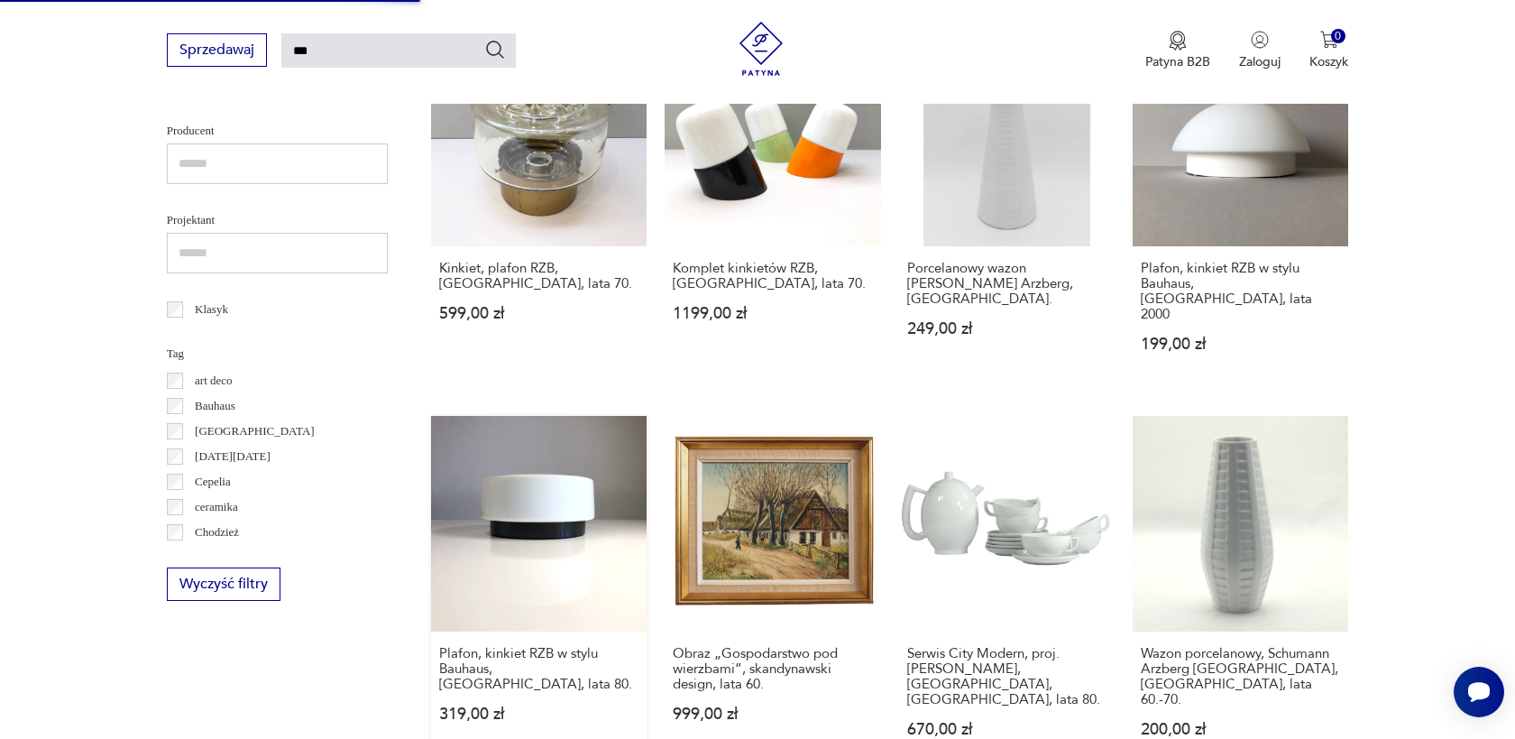
click at [533, 486] on link "Plafon, kinkiet RZB w stylu Bauhaus, Niemcy, lata 80. 319,00 zł" at bounding box center [539, 594] width 216 height 356
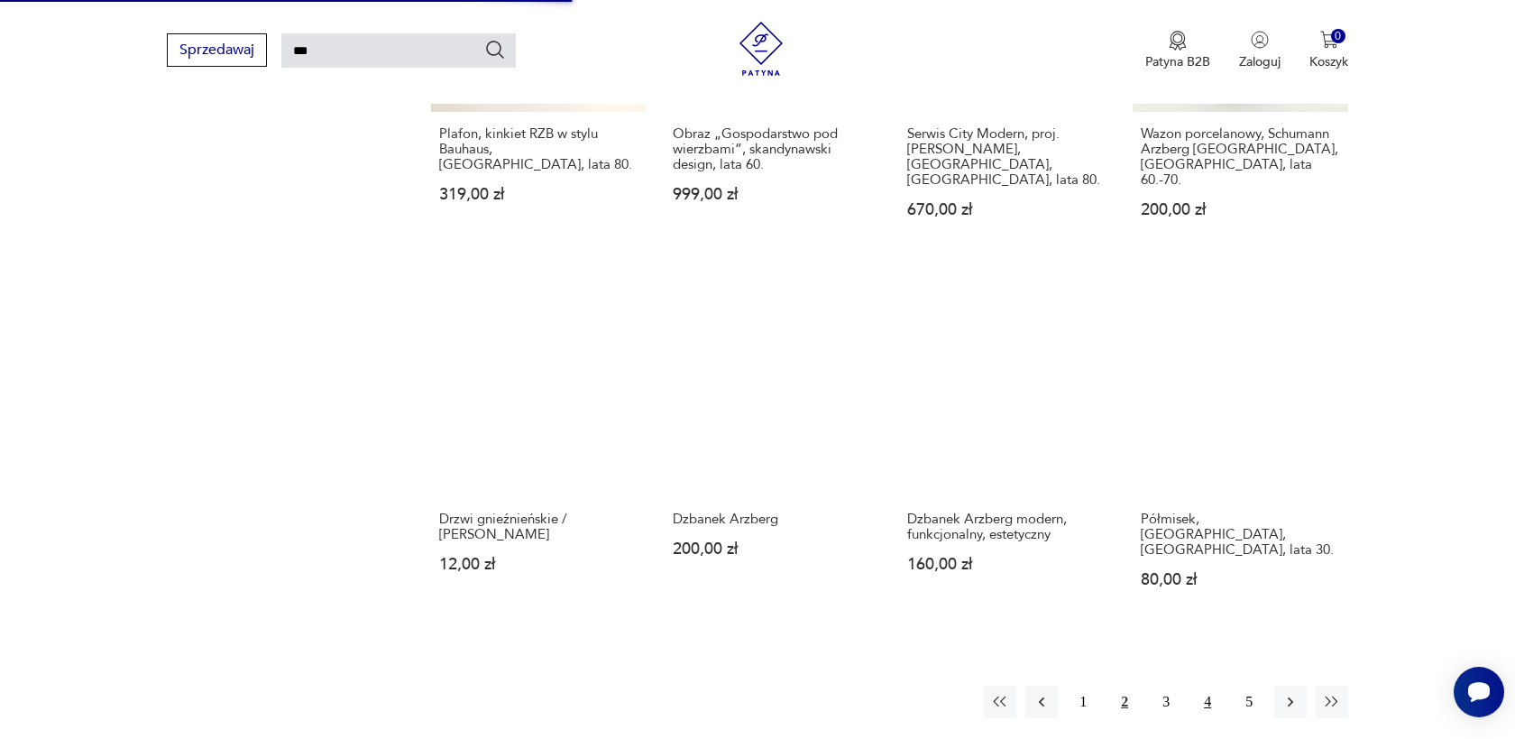
scroll to position [1328, 0]
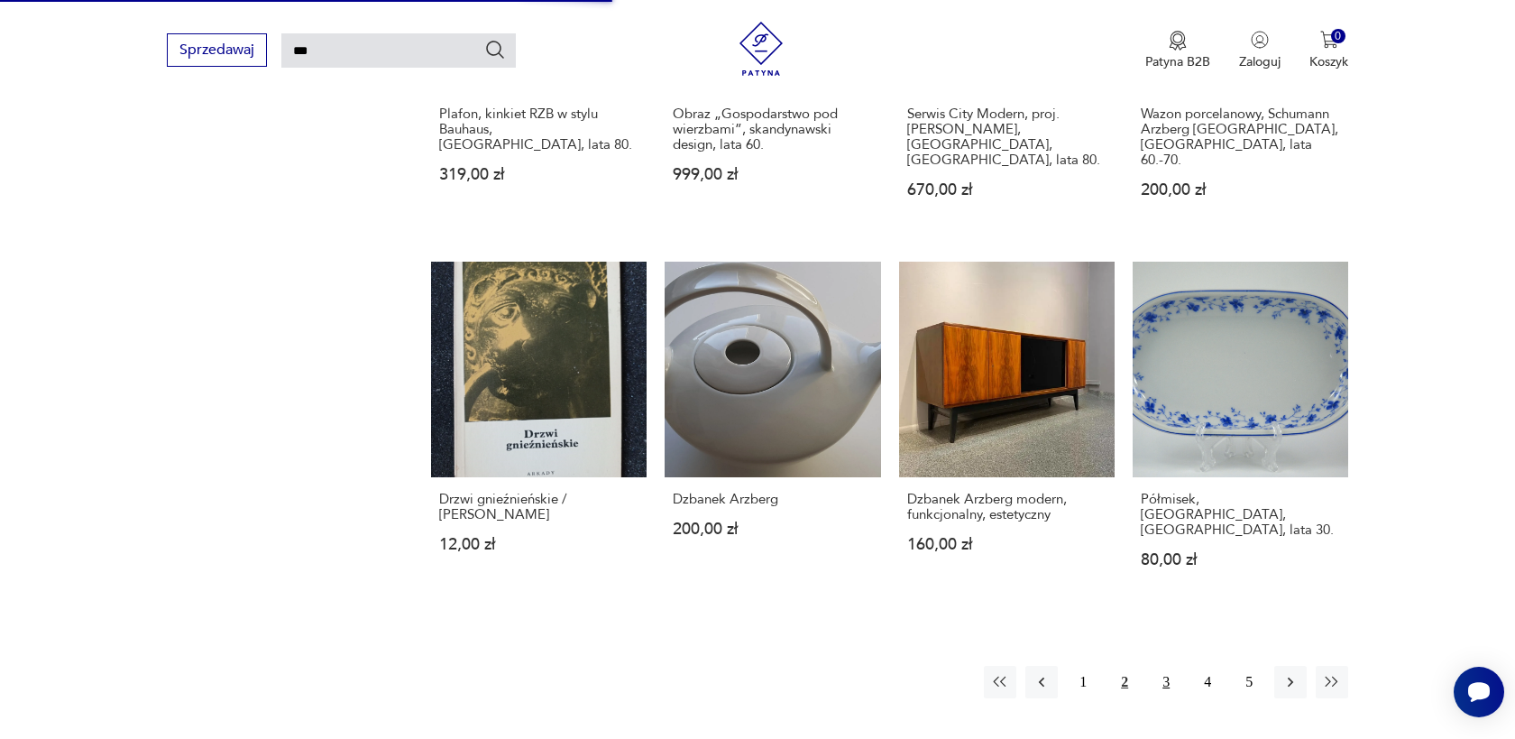
click at [1173, 666] on button "3" at bounding box center [1166, 682] width 32 height 32
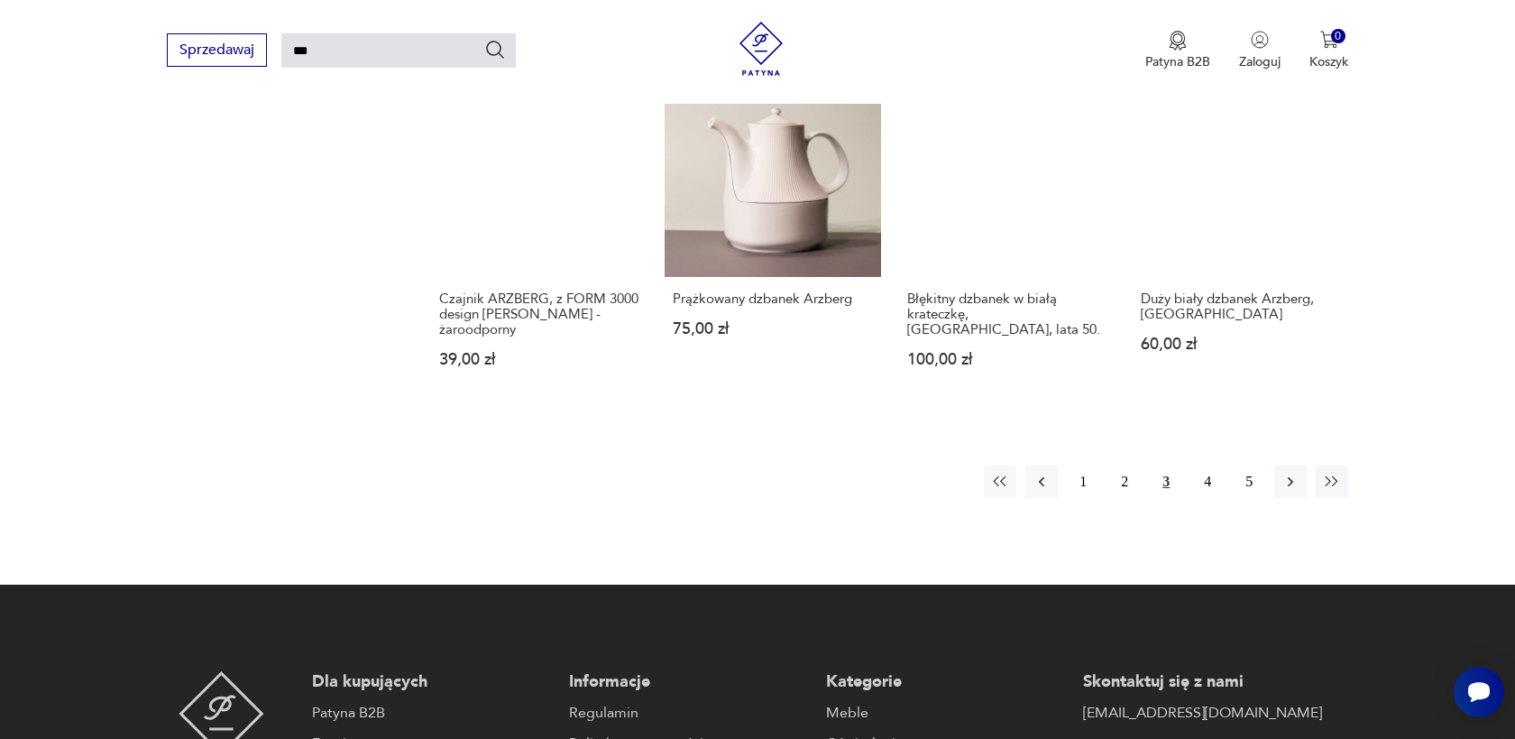
scroll to position [1515, 0]
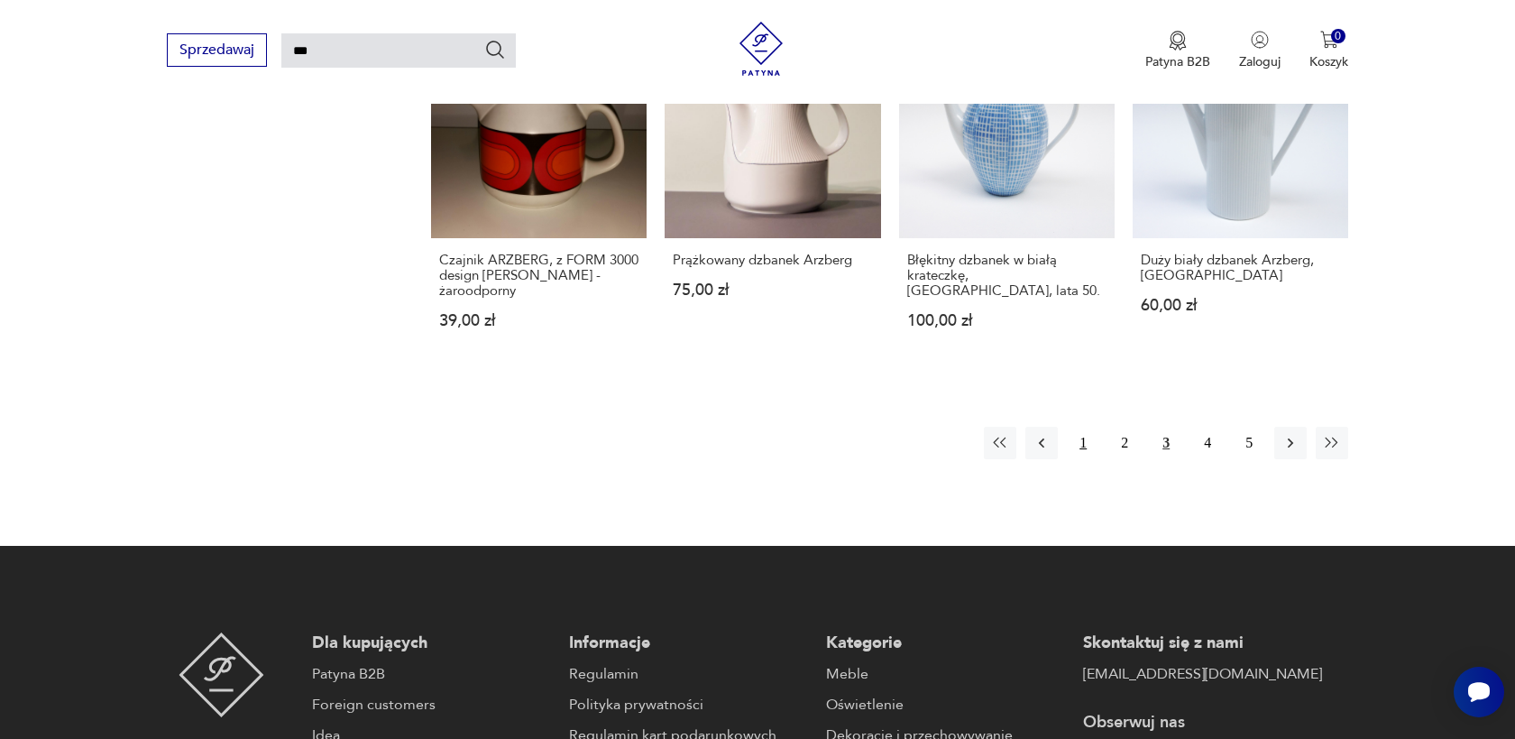
click at [1081, 427] on button "1" at bounding box center [1083, 443] width 32 height 32
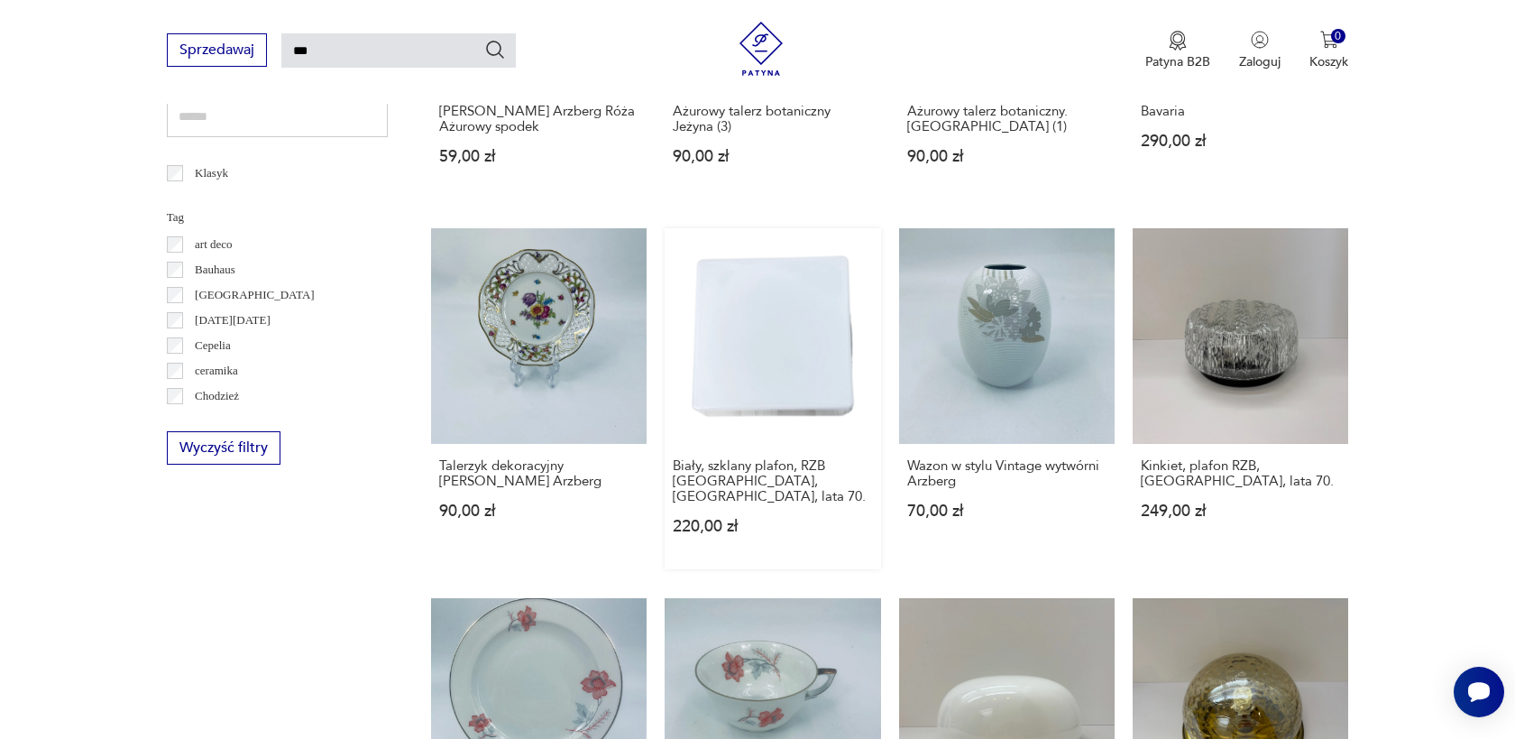
click at [793, 336] on link "Biały, szklany plafon, RZB Bamberg, Niemcy, lata 70. 220,00 zł" at bounding box center [773, 398] width 216 height 341
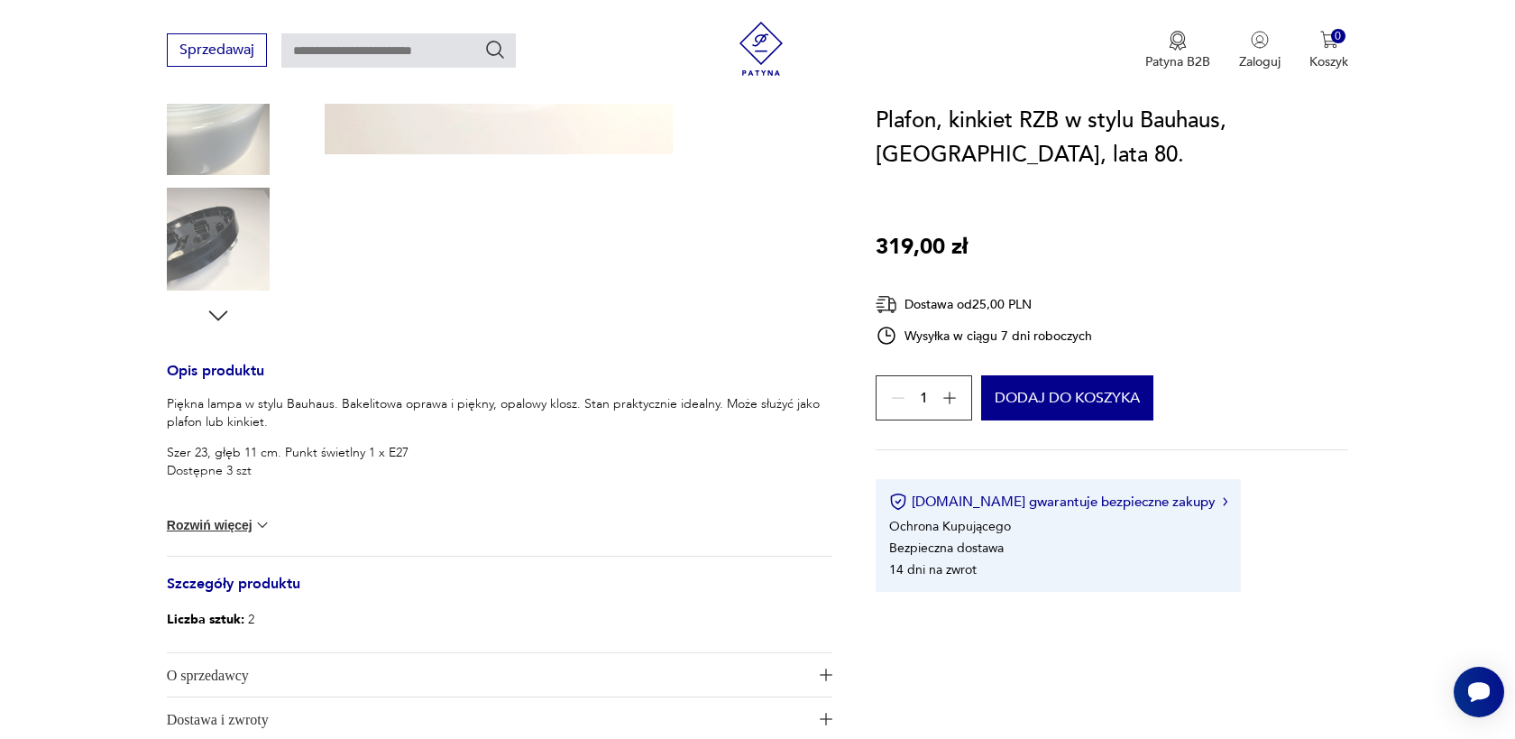
scroll to position [508, 0]
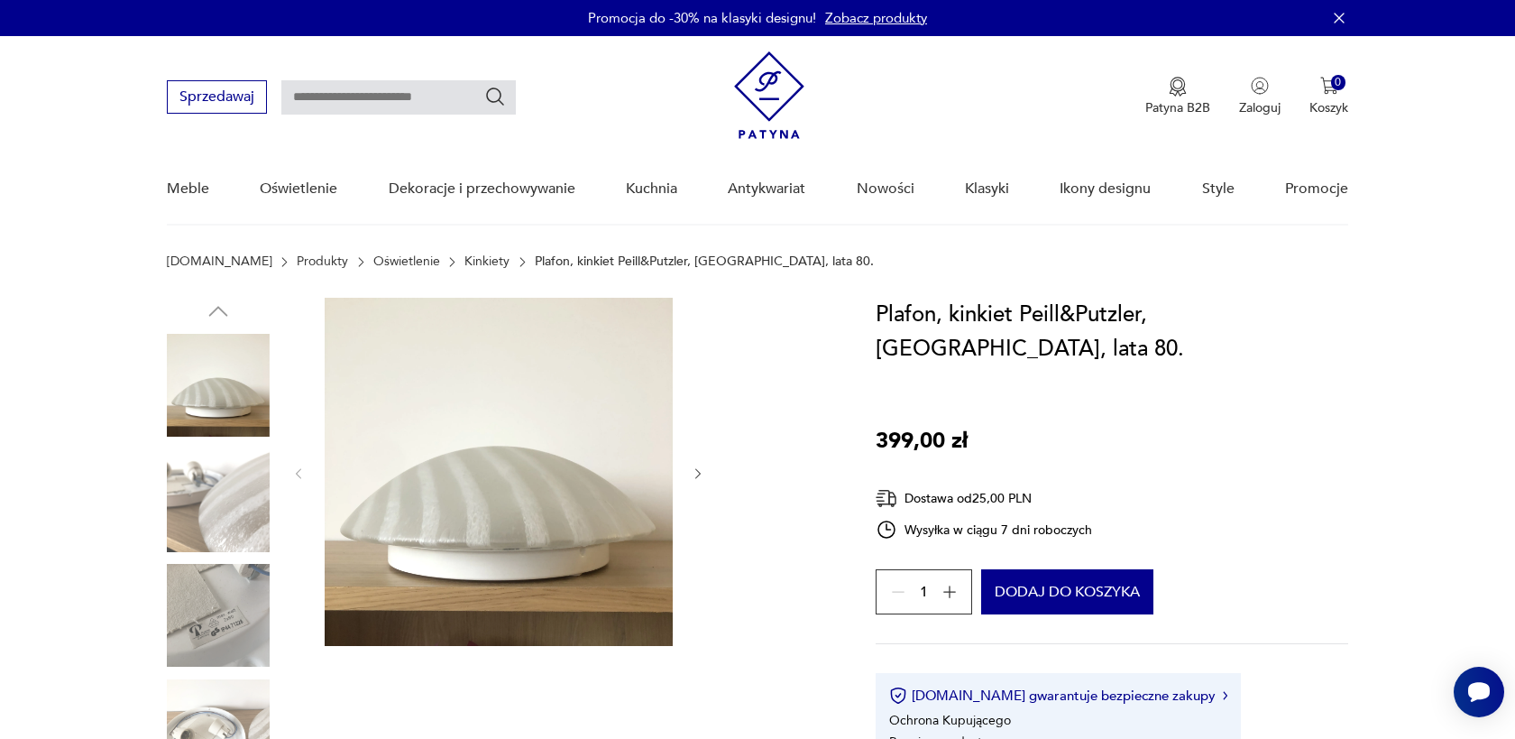
click at [951, 583] on icon "button" at bounding box center [950, 592] width 18 height 18
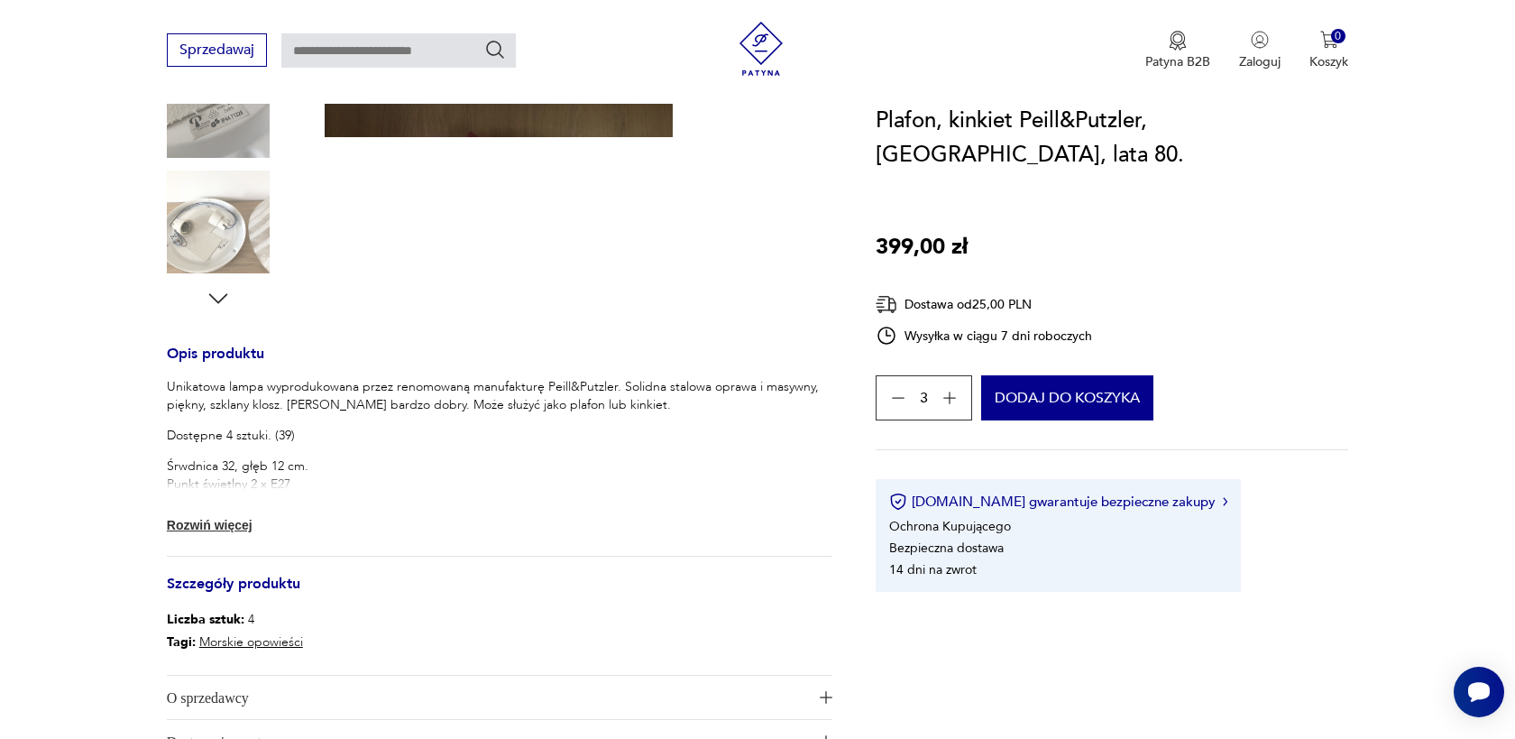
scroll to position [609, 0]
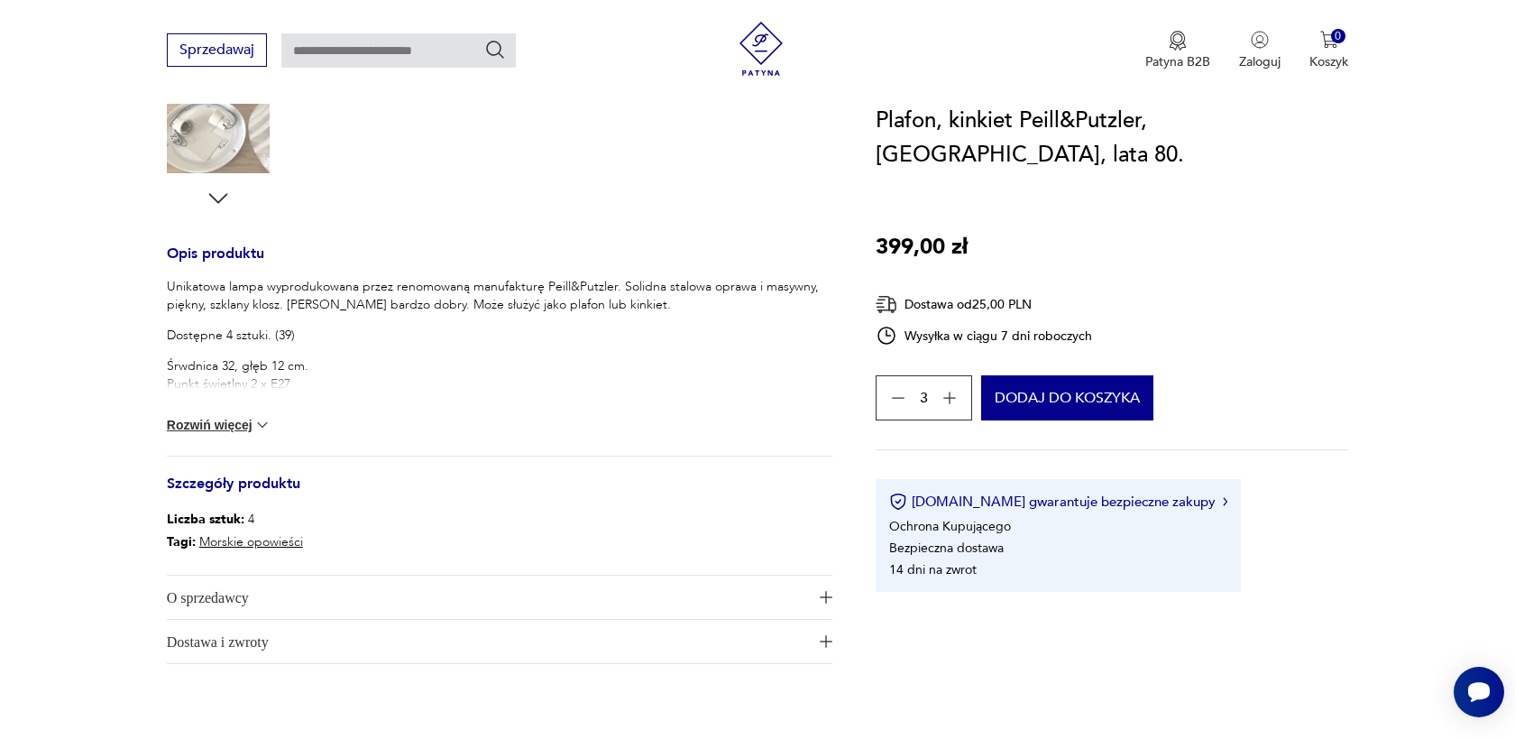
click at [271, 597] on span "O sprzedawcy" at bounding box center [487, 596] width 641 height 43
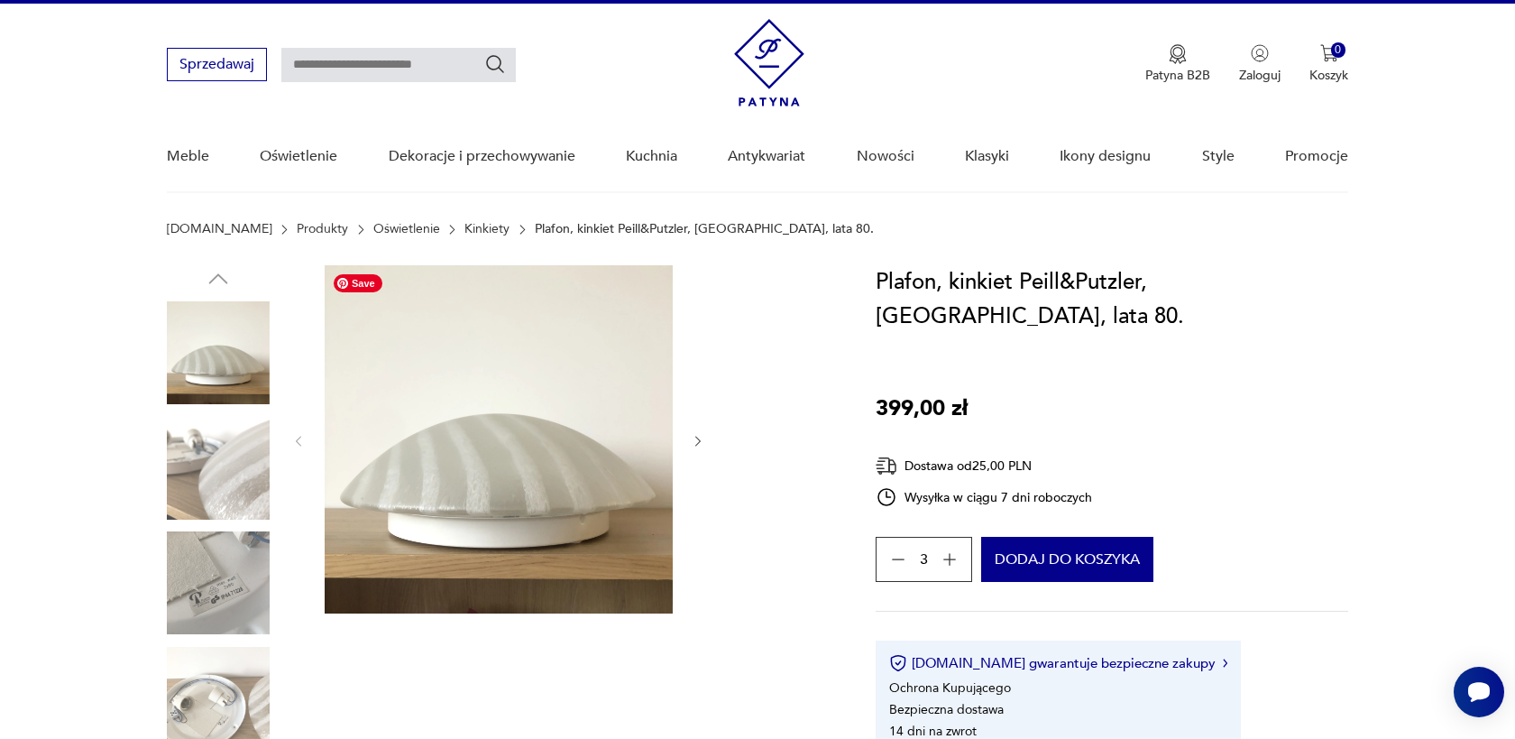
scroll to position [11, 0]
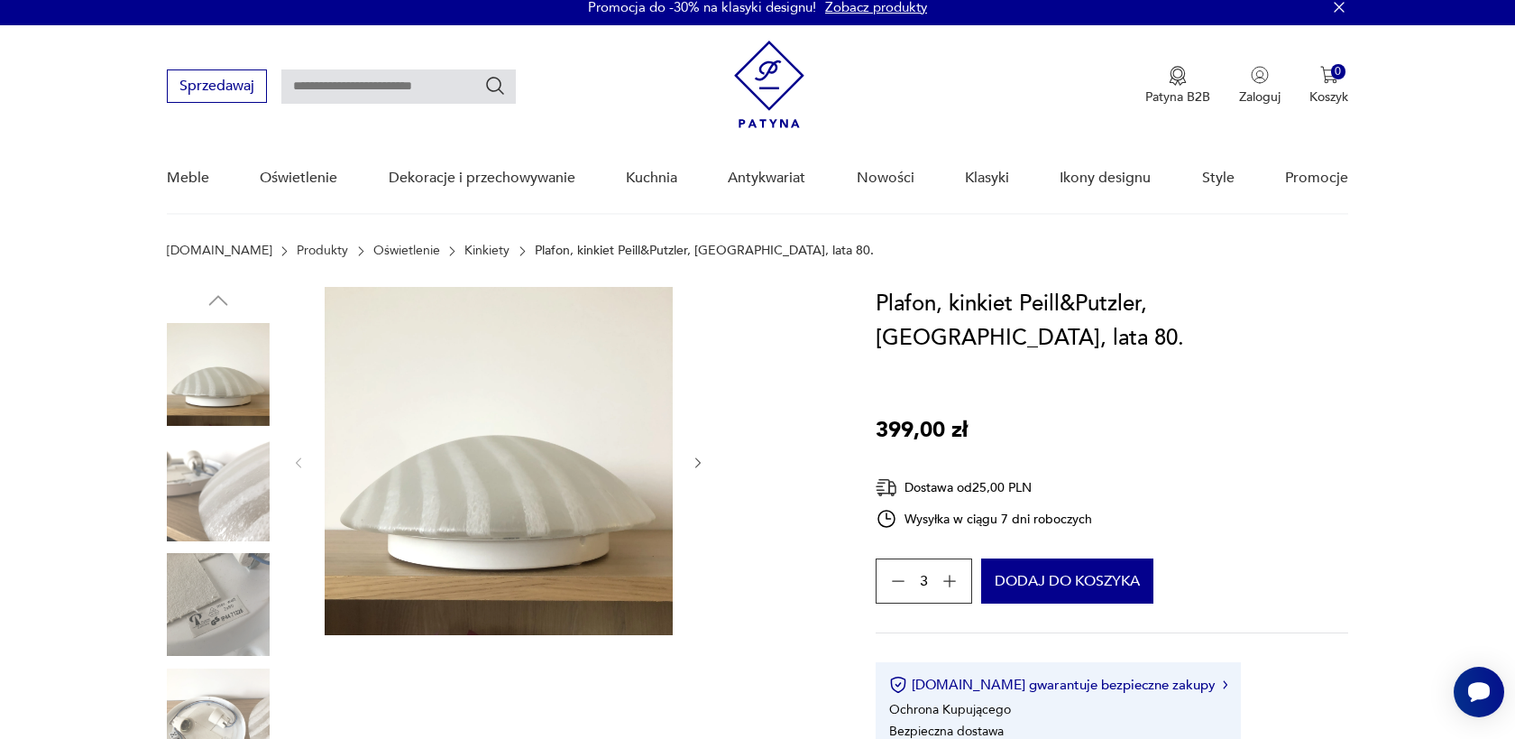
click at [702, 461] on icon "button" at bounding box center [698, 462] width 15 height 15
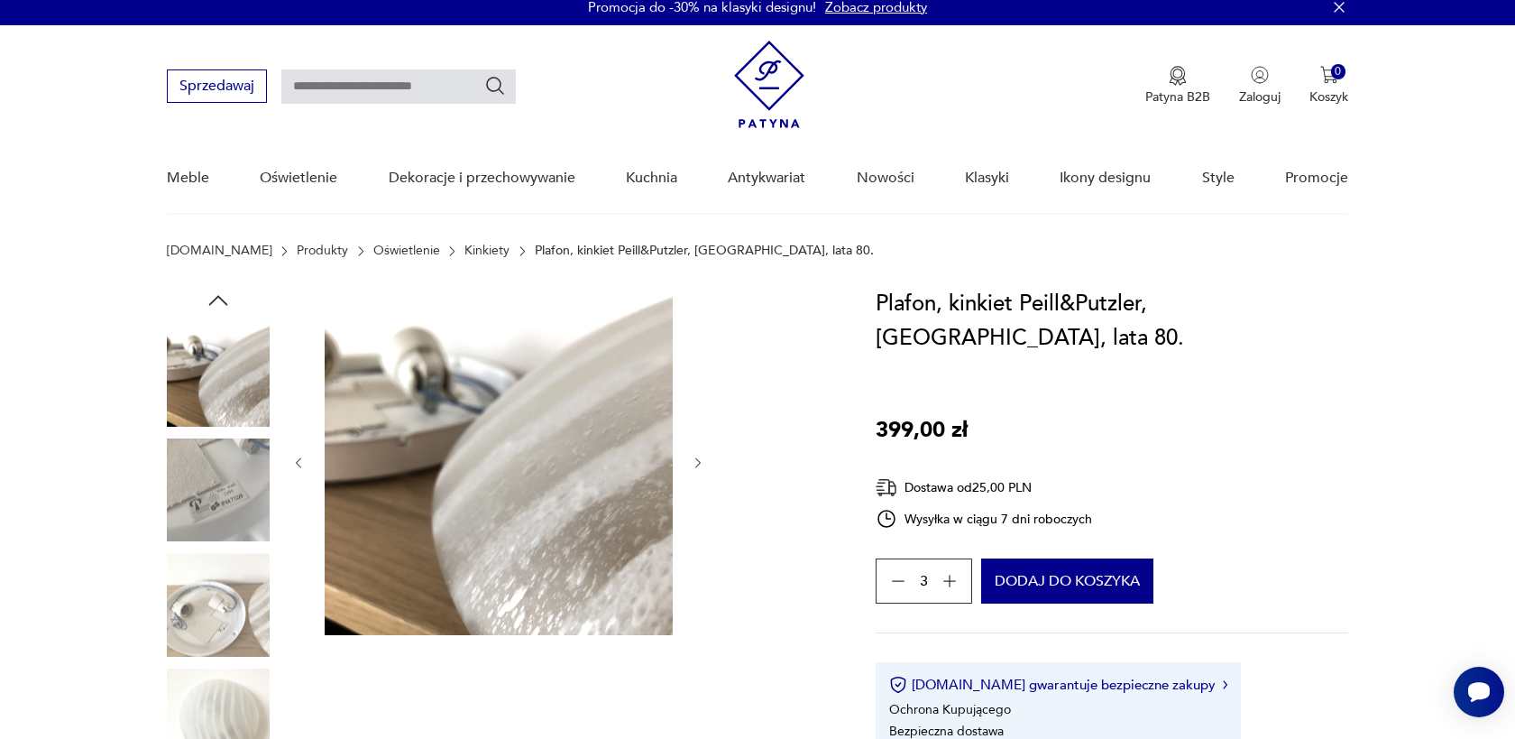
click at [702, 461] on icon "button" at bounding box center [698, 462] width 15 height 15
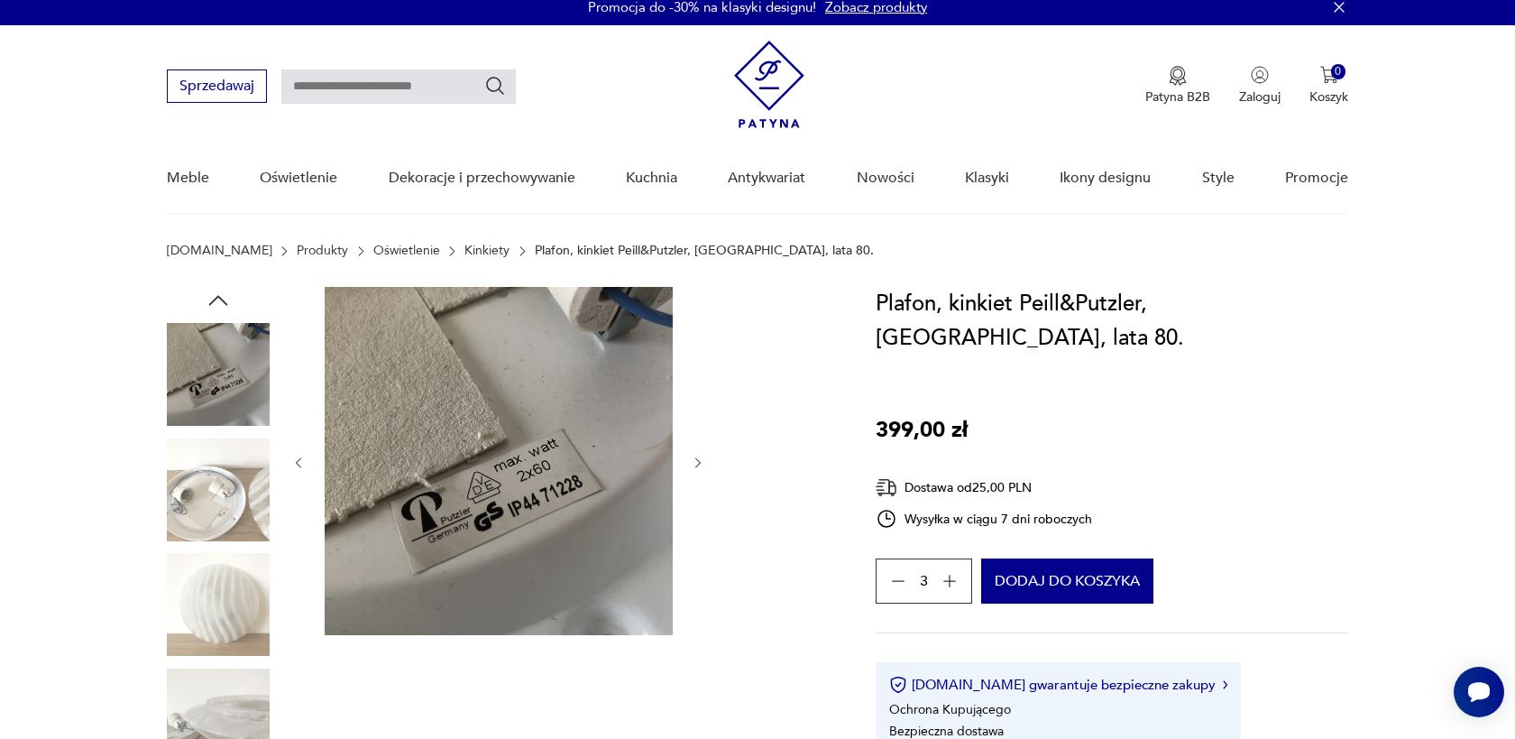
click at [702, 461] on icon "button" at bounding box center [698, 462] width 15 height 15
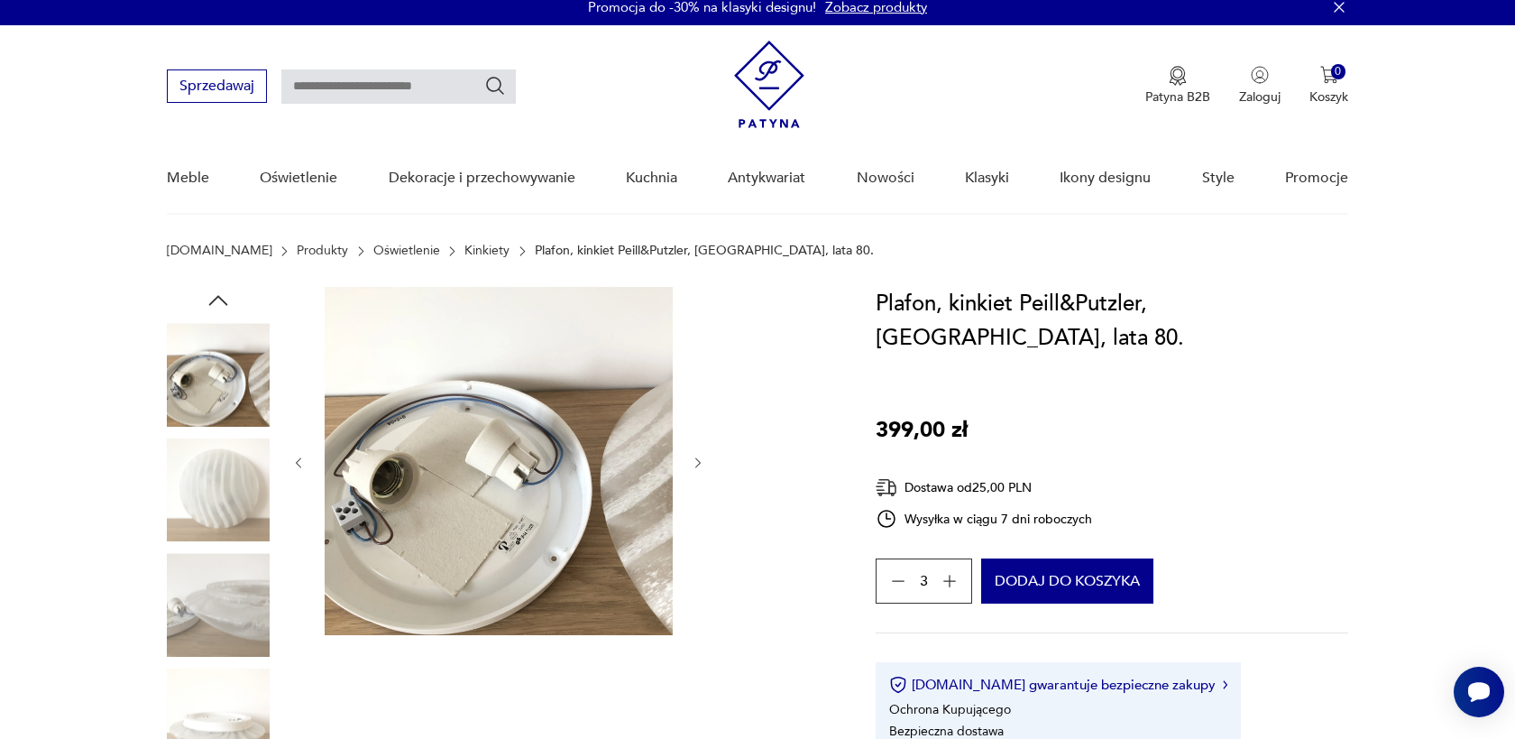
click at [702, 461] on icon "button" at bounding box center [698, 462] width 15 height 15
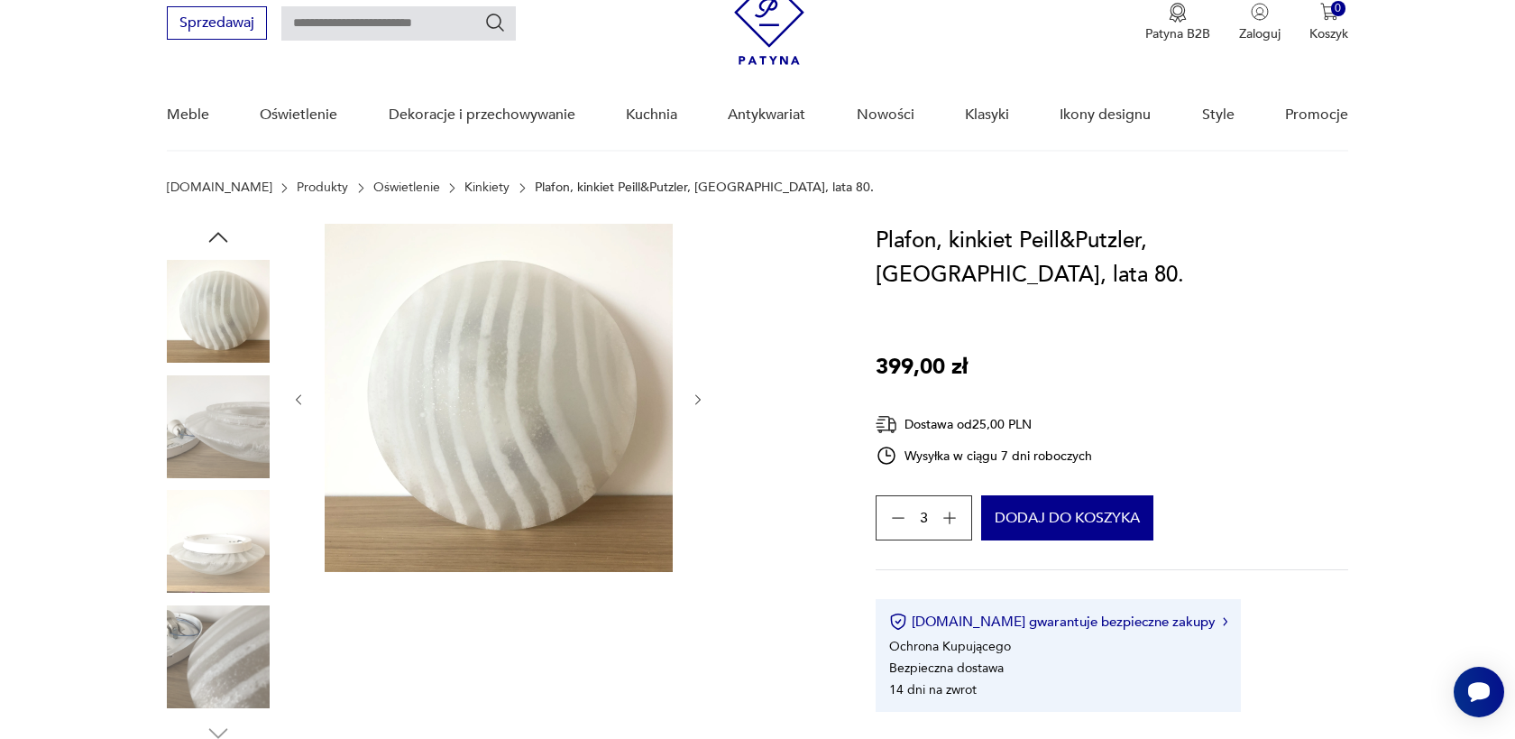
scroll to position [75, 0]
click at [699, 391] on icon "button" at bounding box center [698, 398] width 15 height 15
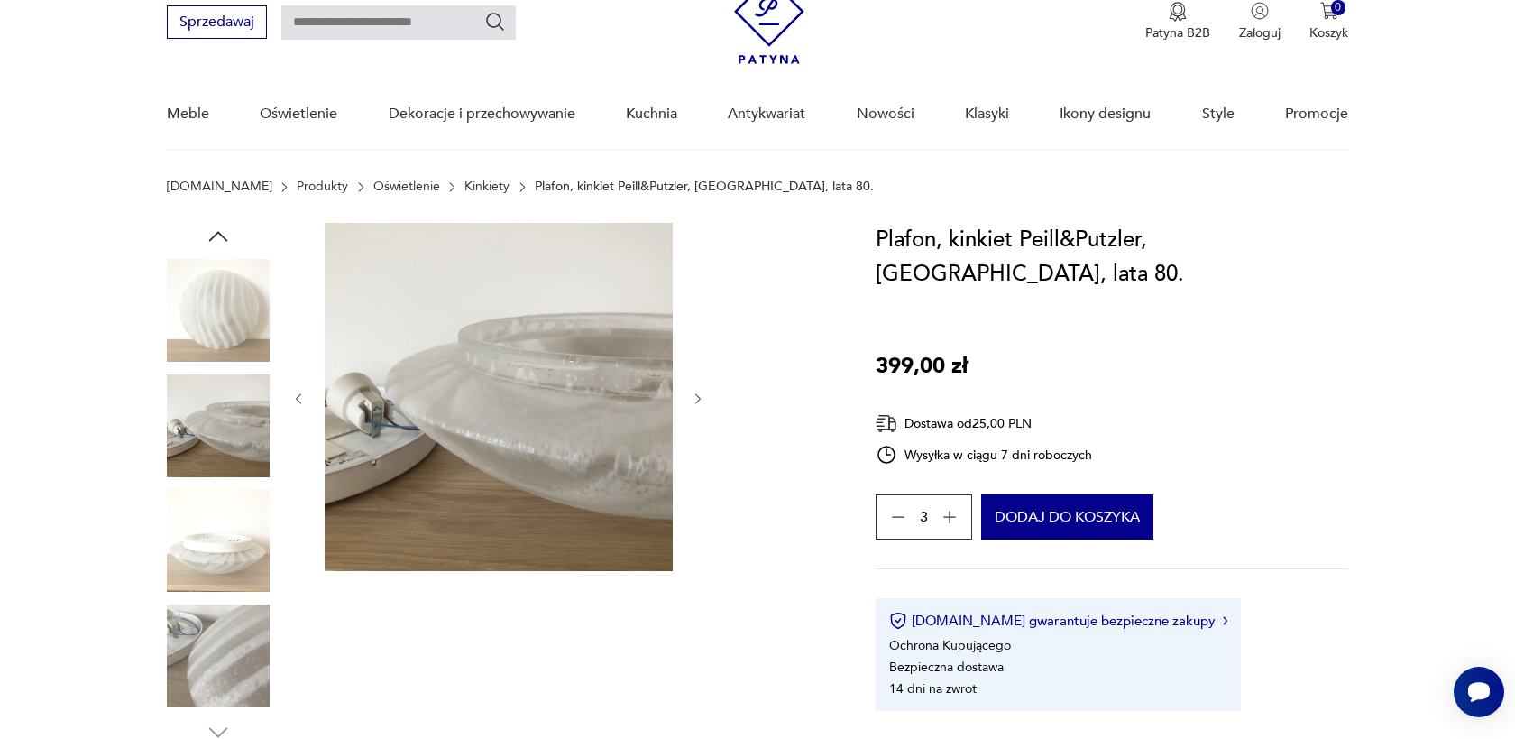
click at [699, 391] on icon "button" at bounding box center [698, 398] width 15 height 15
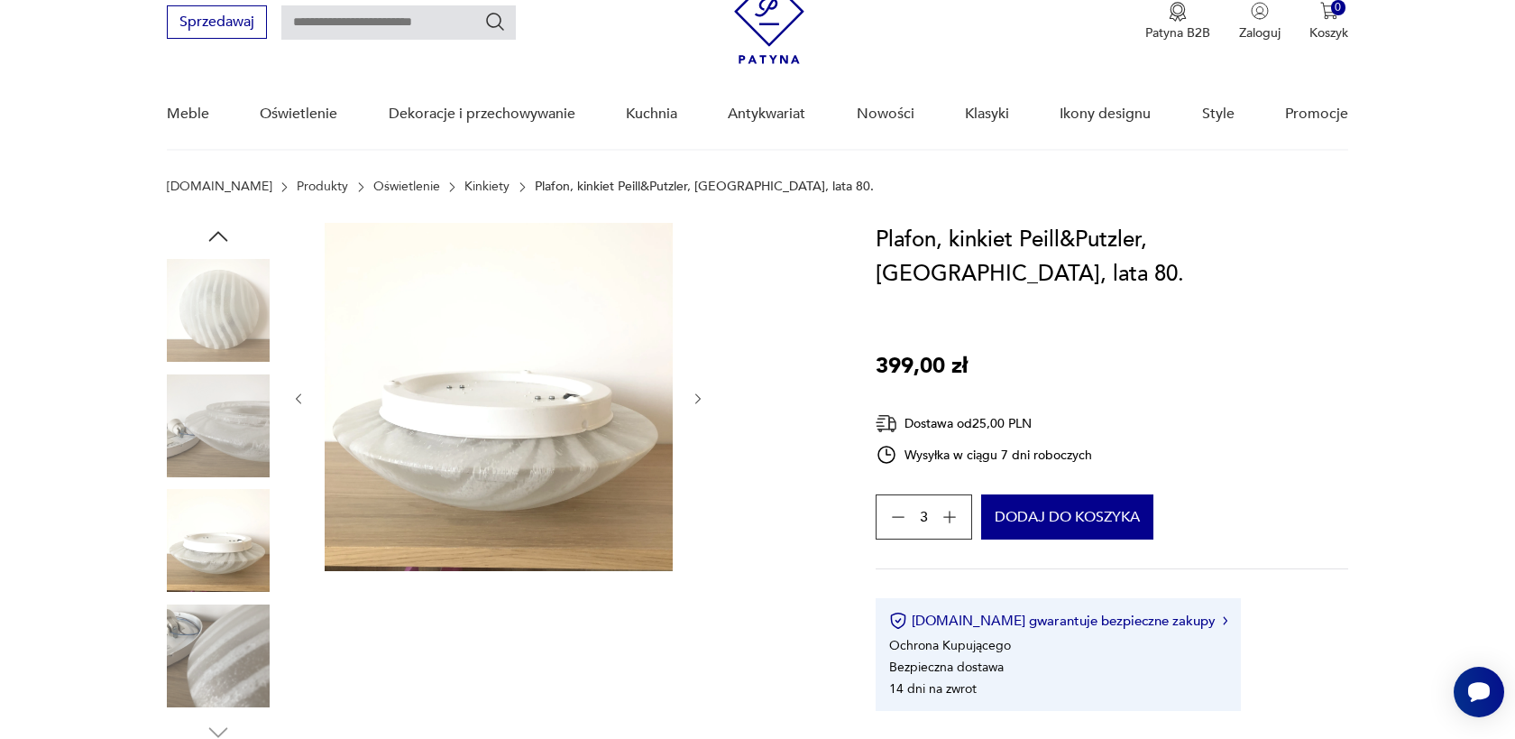
click at [699, 391] on icon "button" at bounding box center [698, 398] width 15 height 15
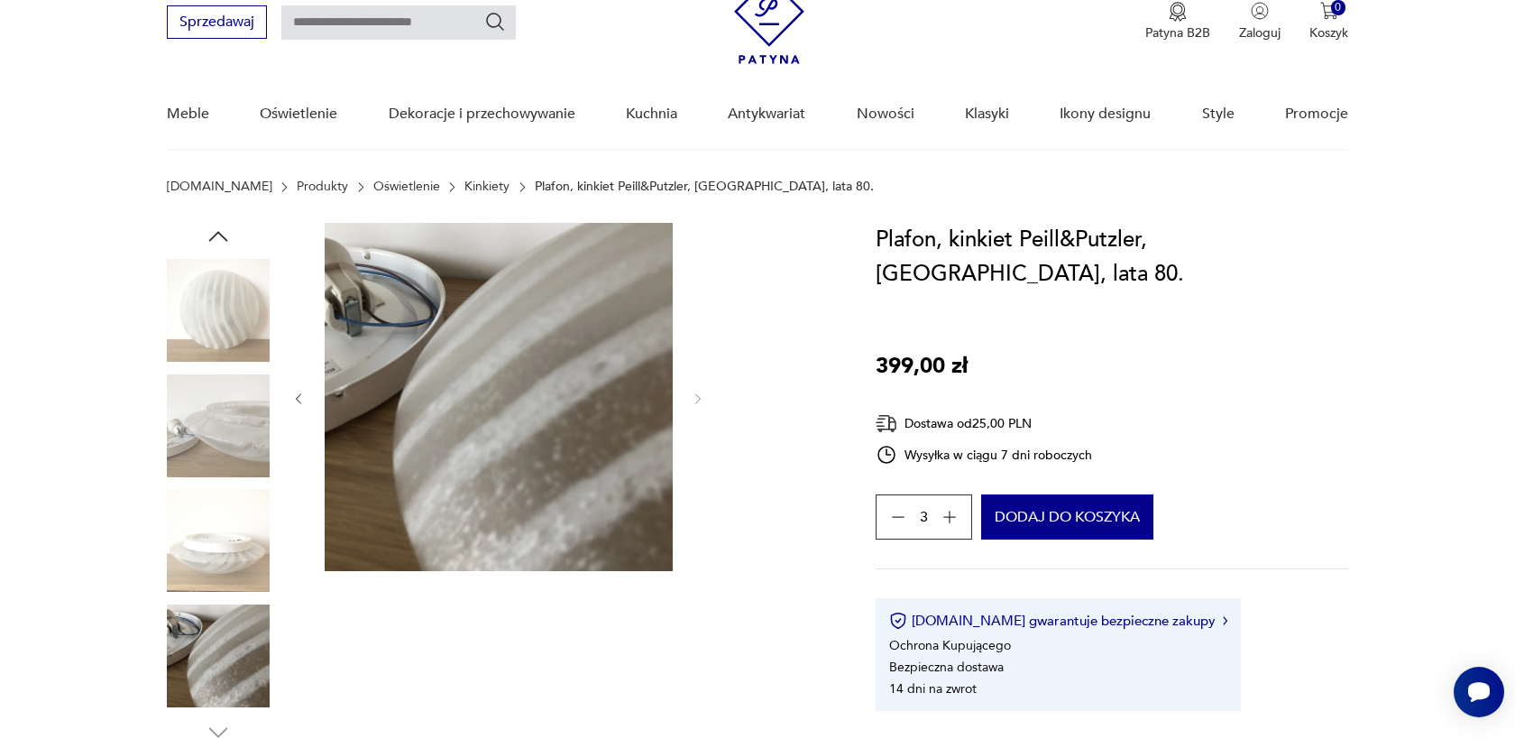
click at [293, 393] on icon "button" at bounding box center [298, 398] width 15 height 15
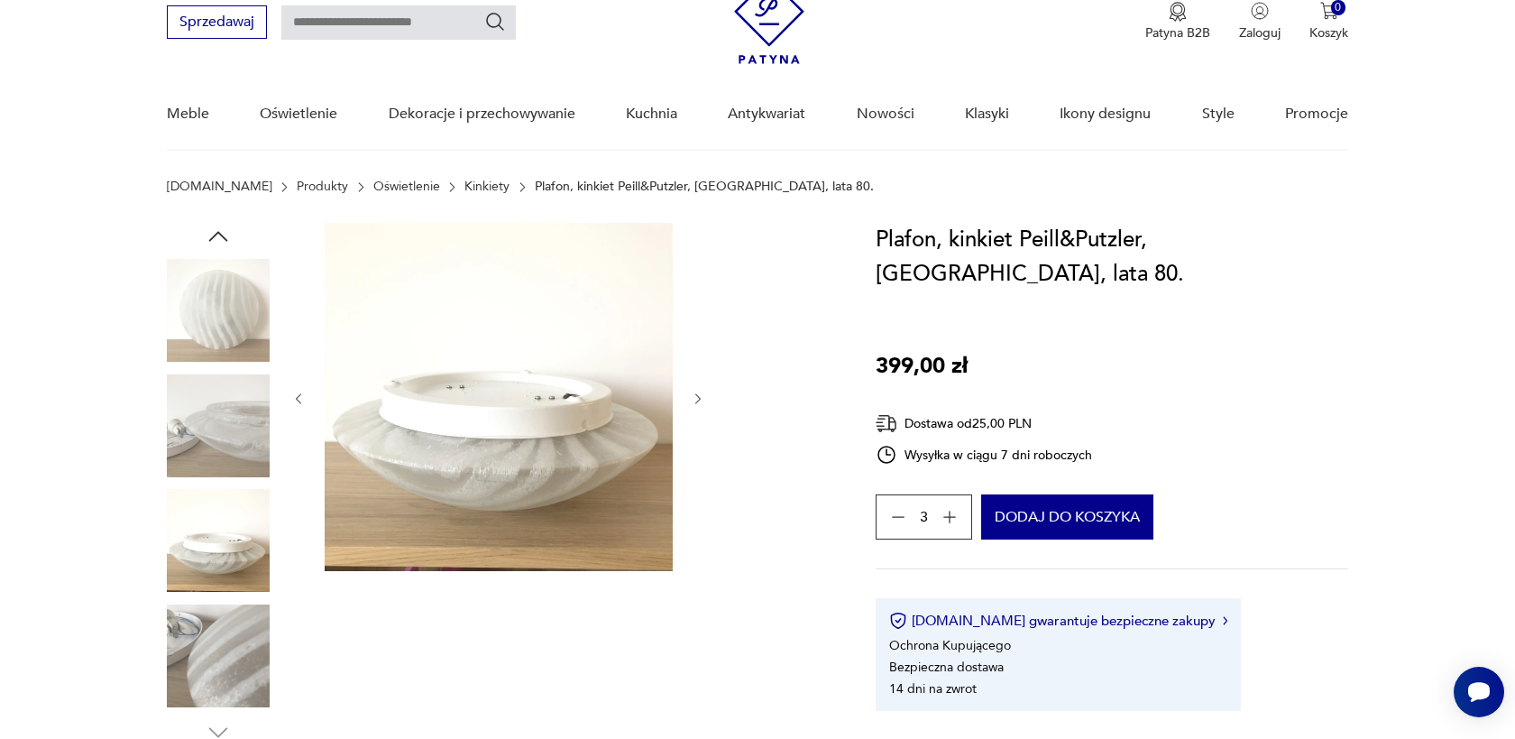
click at [293, 393] on icon "button" at bounding box center [298, 398] width 15 height 15
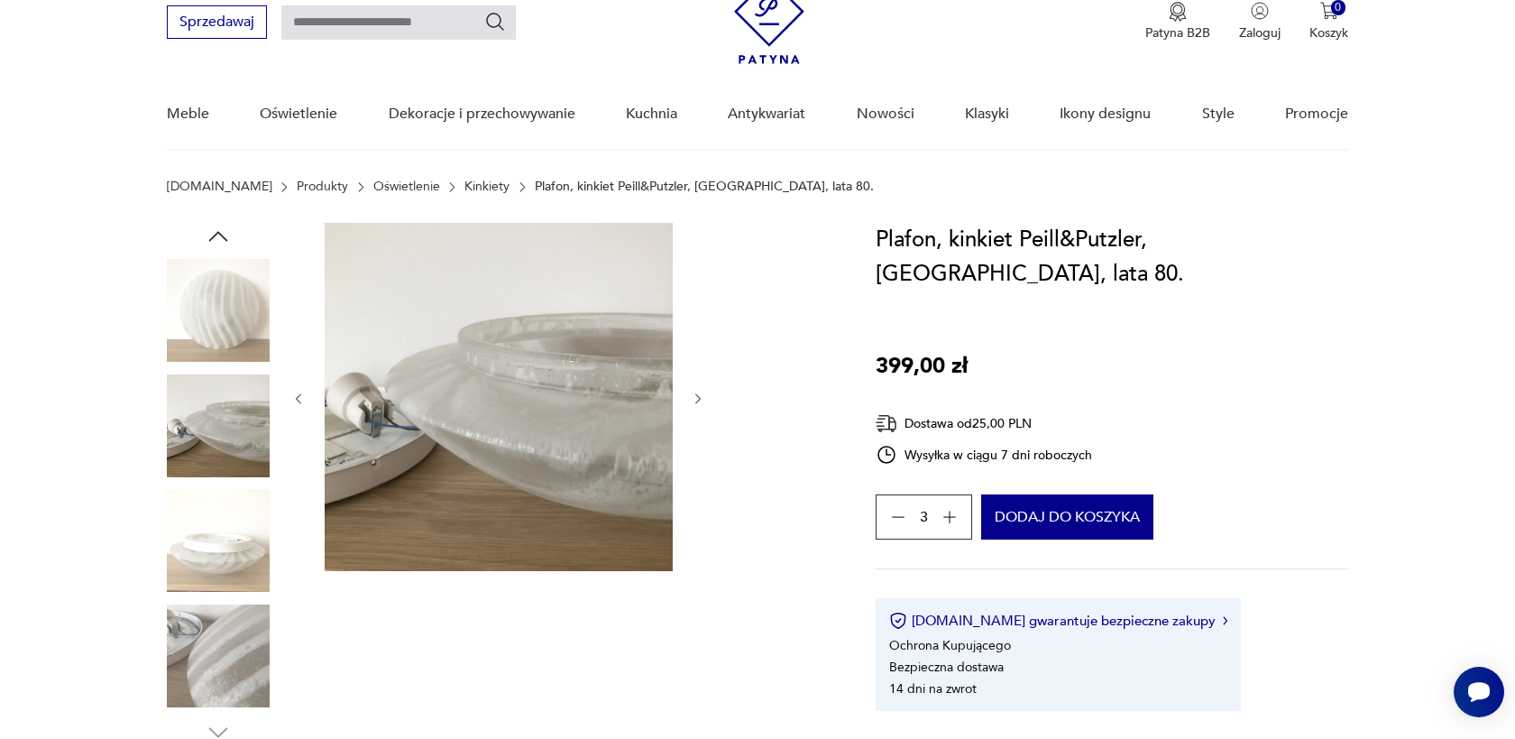
click at [293, 393] on icon "button" at bounding box center [298, 398] width 15 height 15
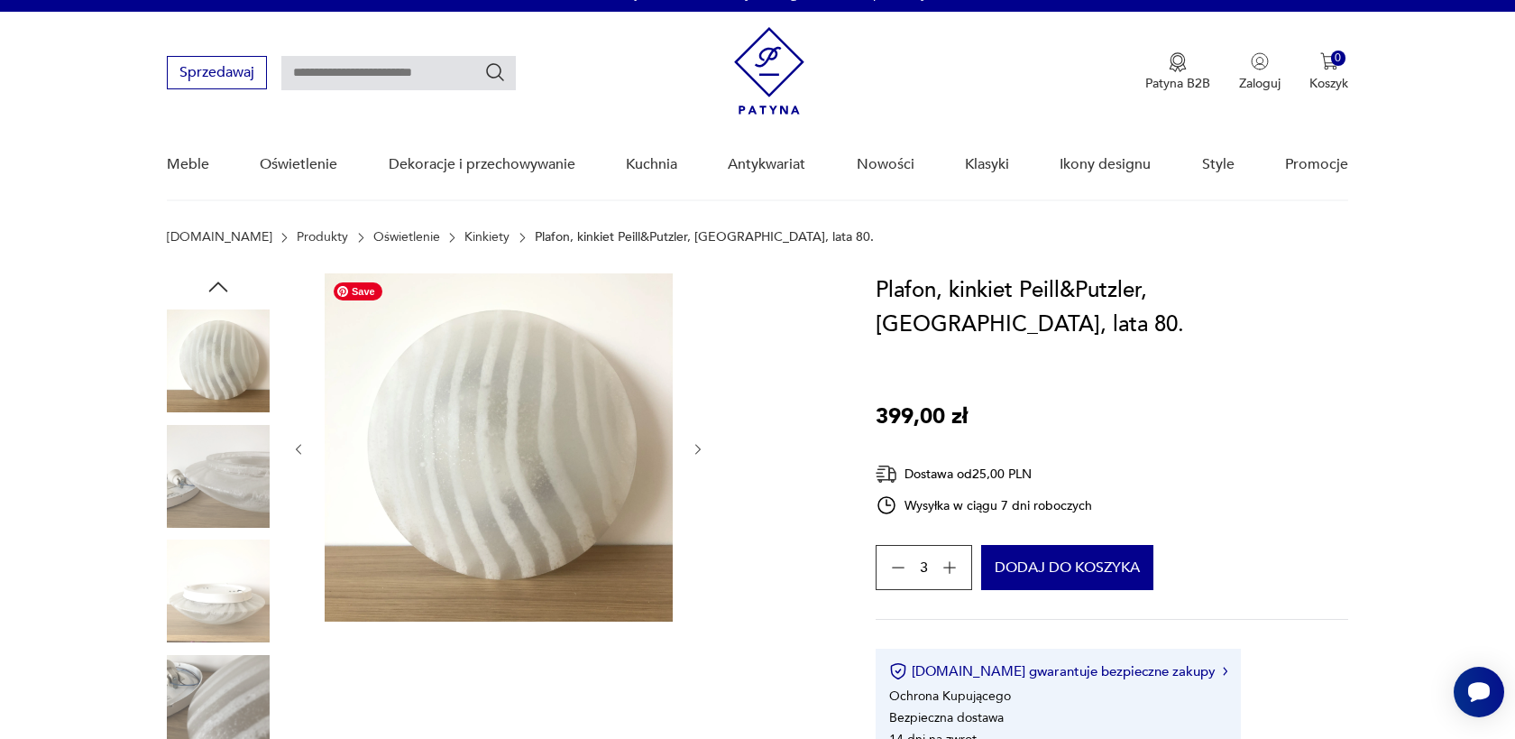
scroll to position [0, 0]
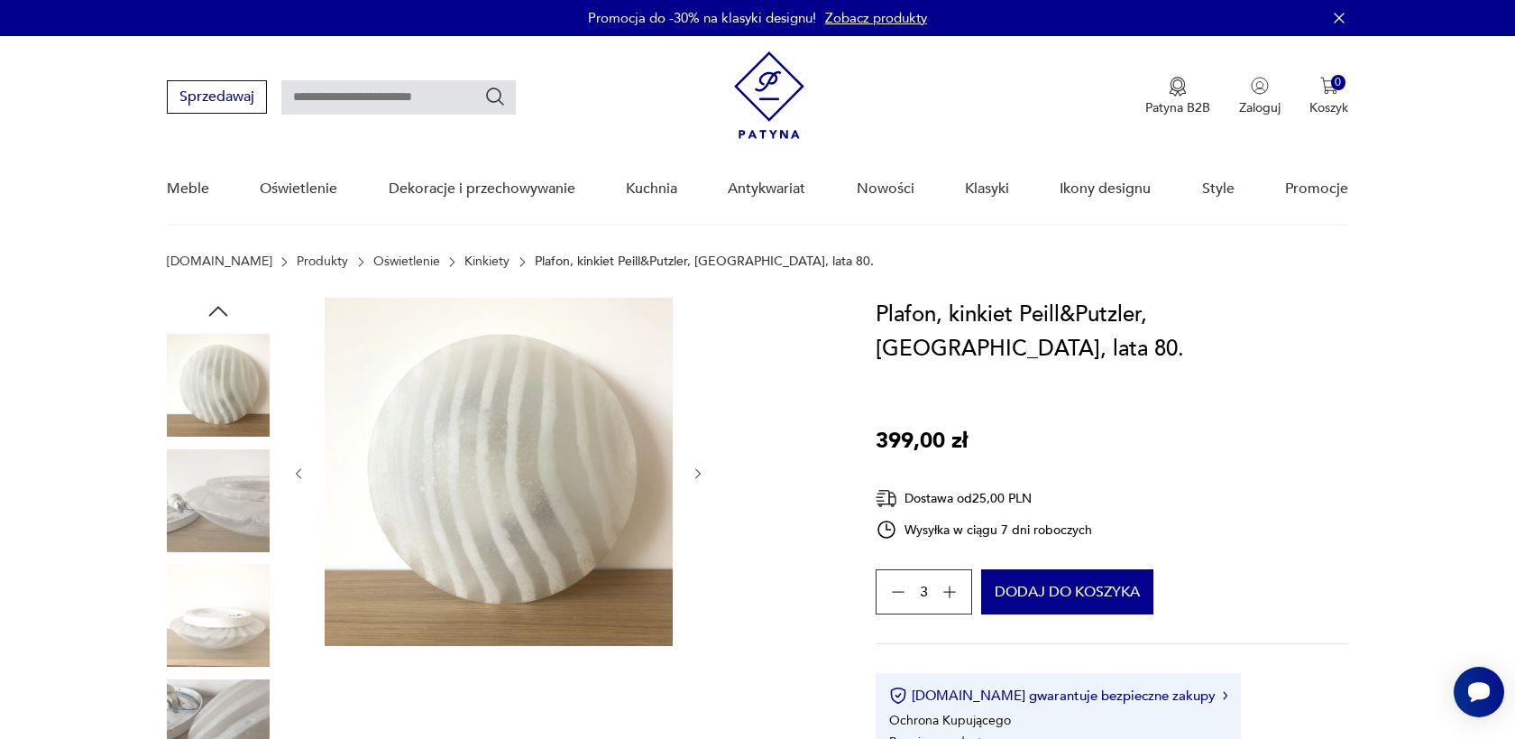
click at [693, 469] on icon "button" at bounding box center [698, 473] width 15 height 15
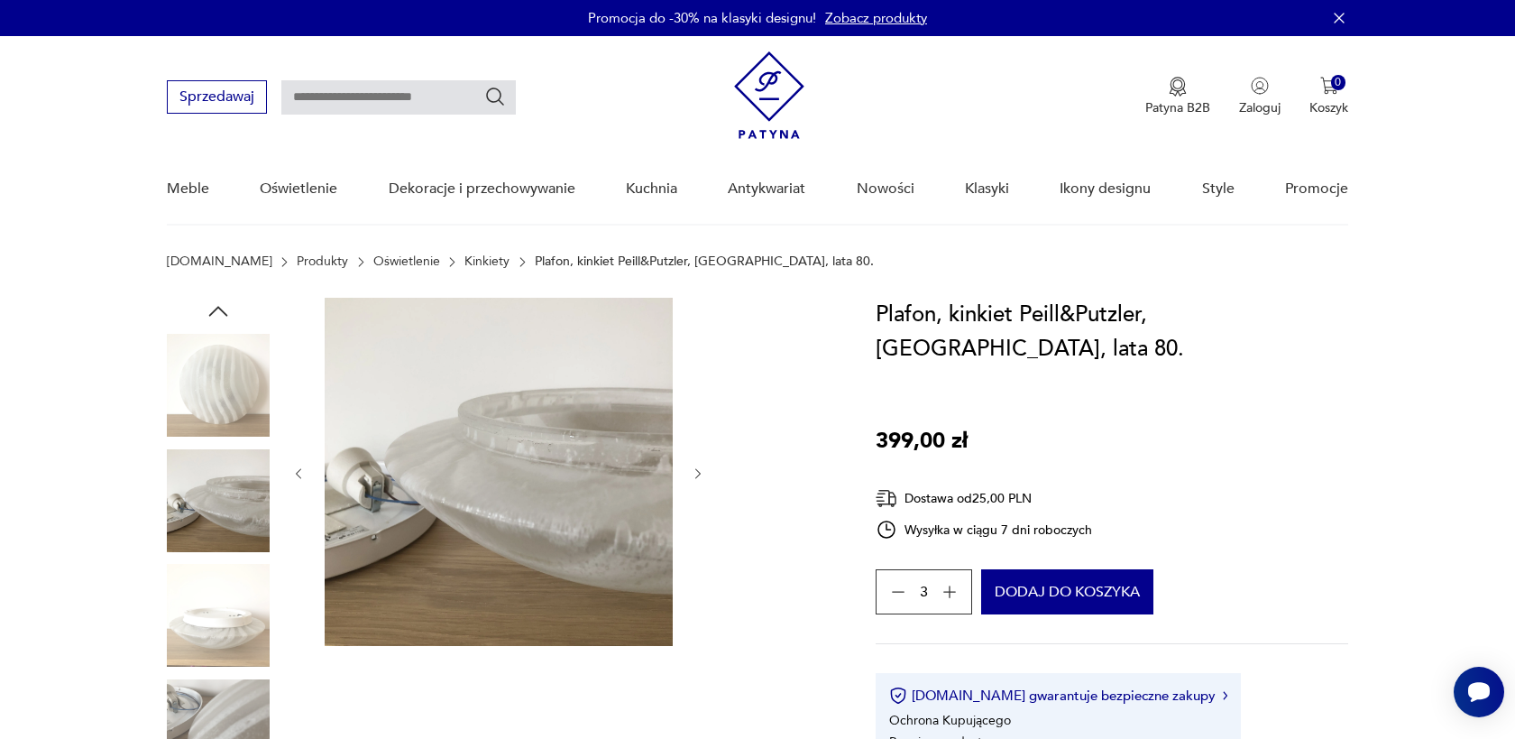
click at [299, 472] on icon "button" at bounding box center [298, 473] width 15 height 15
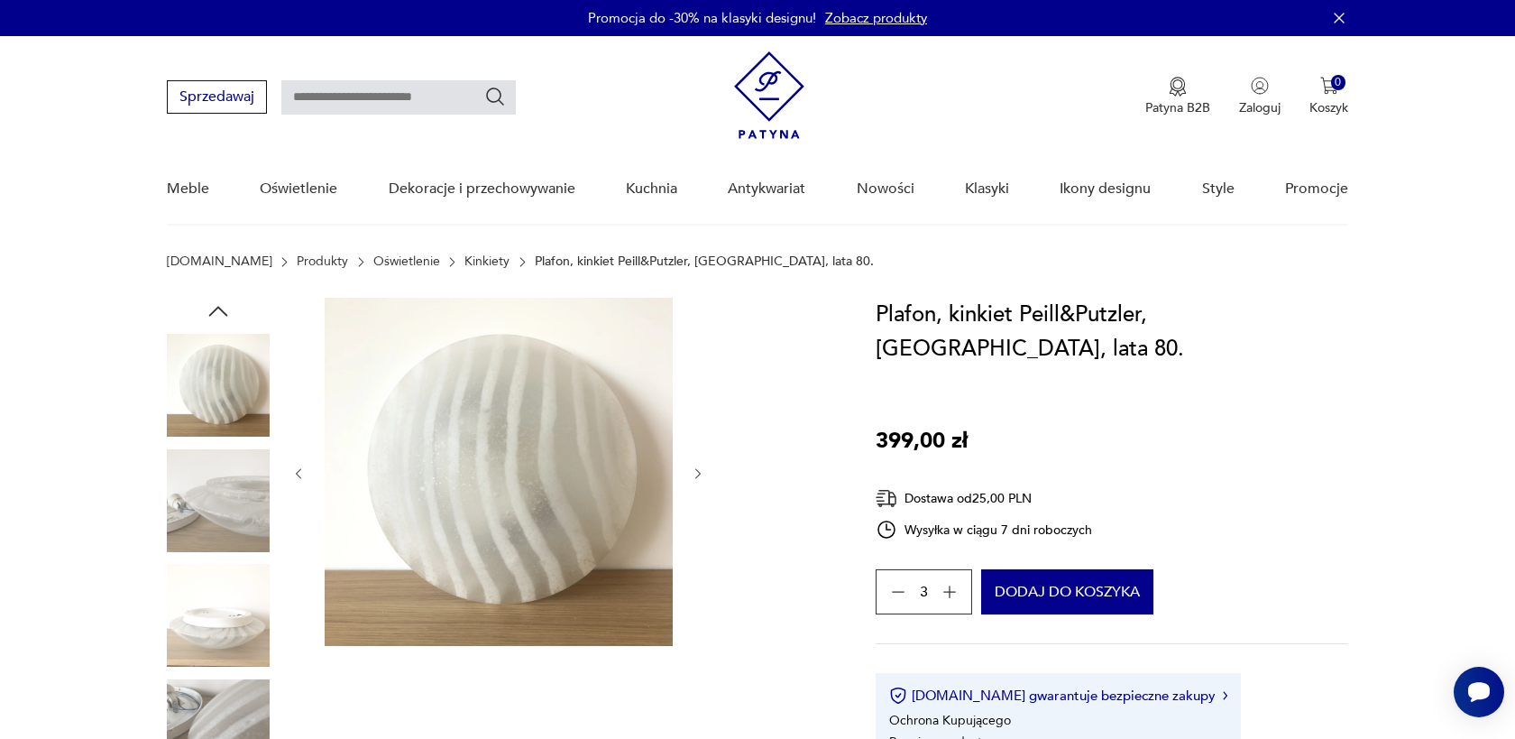
click at [299, 472] on icon "button" at bounding box center [298, 473] width 15 height 15
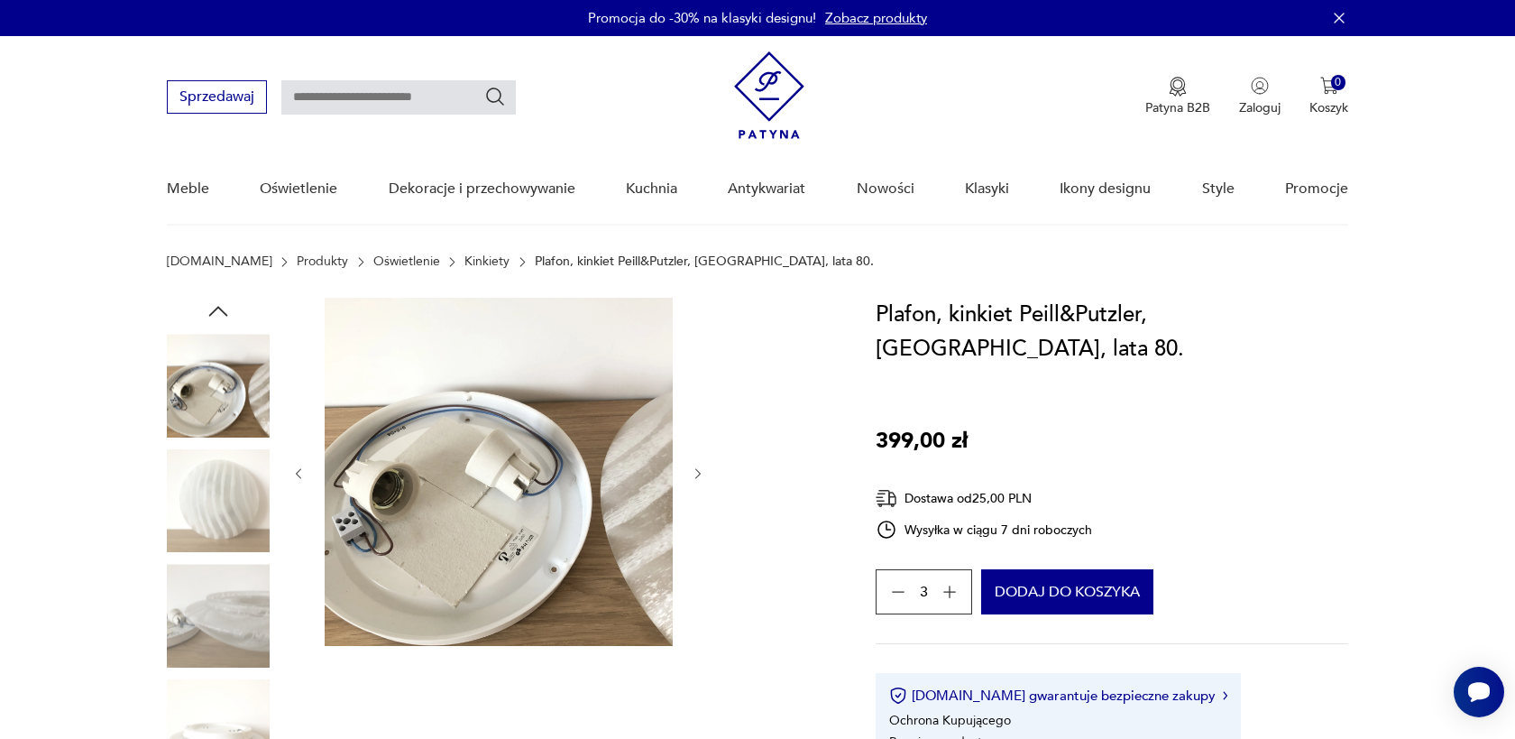
click at [299, 472] on icon "button" at bounding box center [298, 473] width 15 height 15
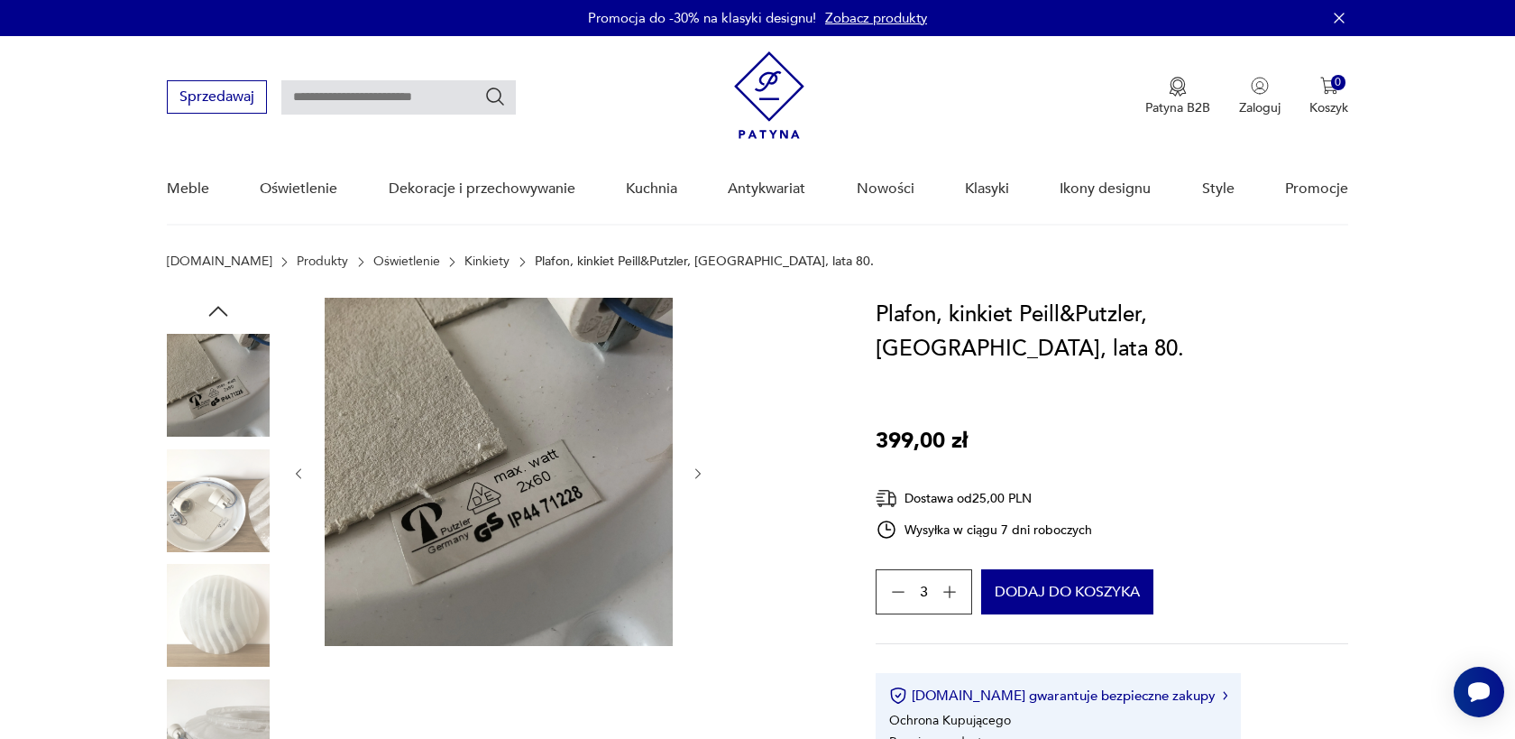
click at [696, 468] on icon "button" at bounding box center [697, 473] width 5 height 11
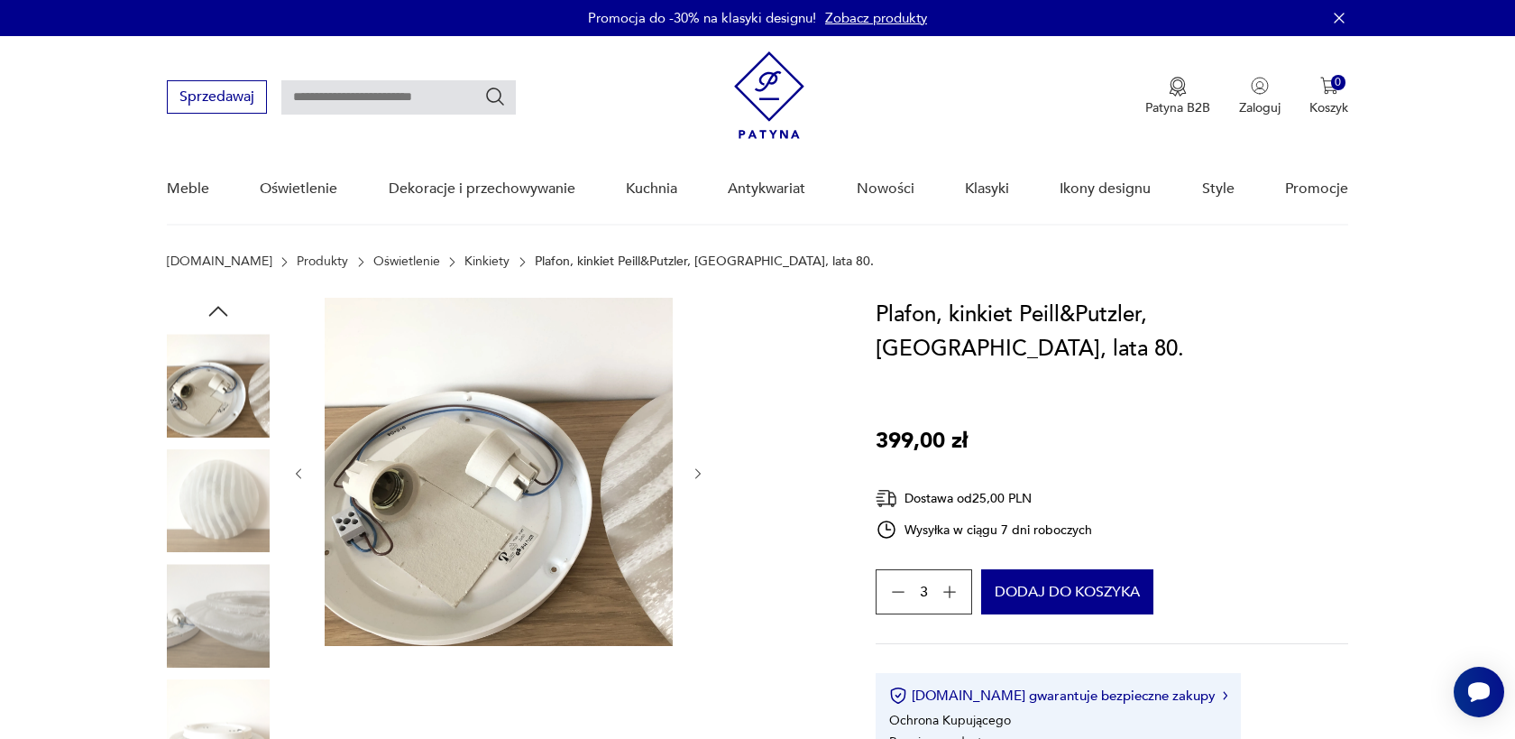
click at [696, 468] on icon "button" at bounding box center [697, 473] width 5 height 11
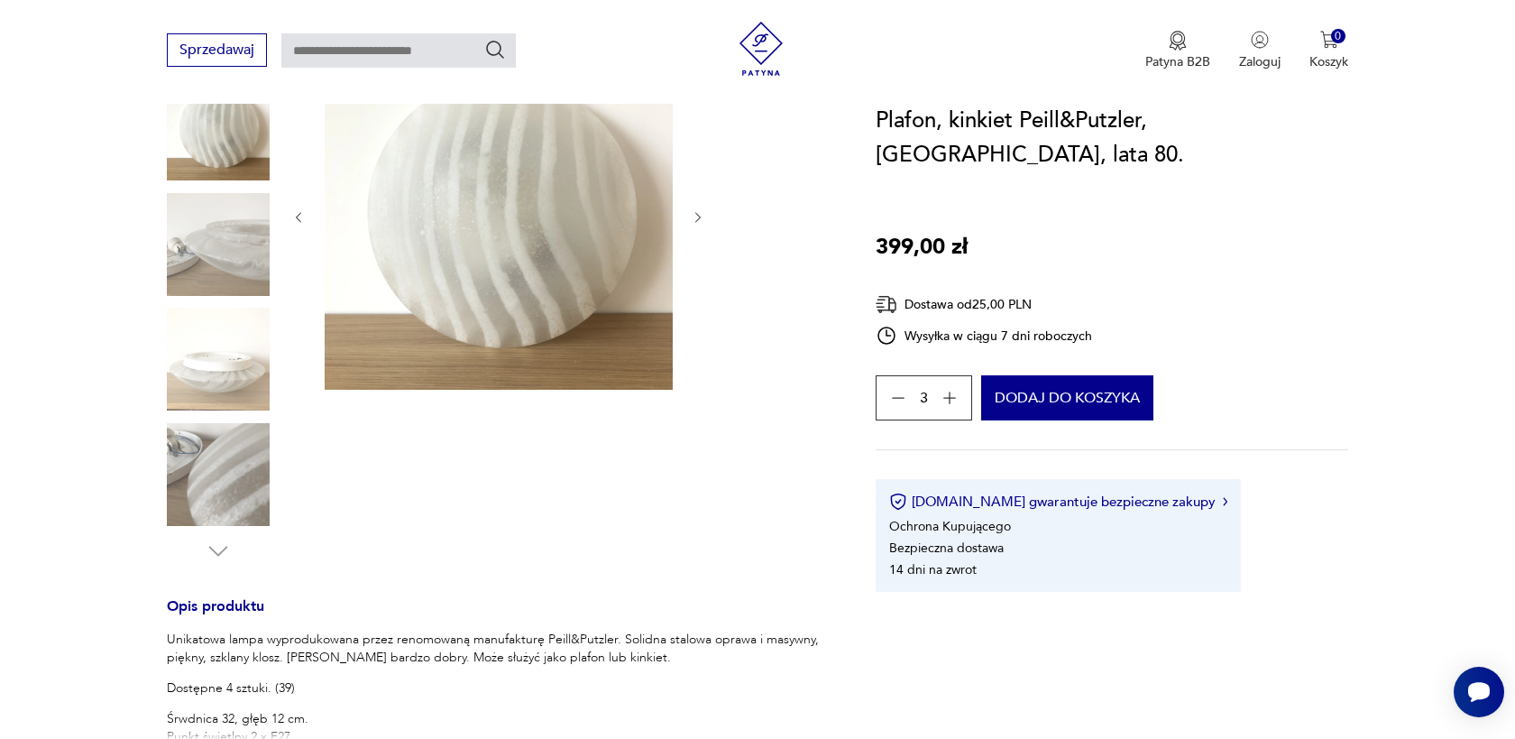
scroll to position [87, 0]
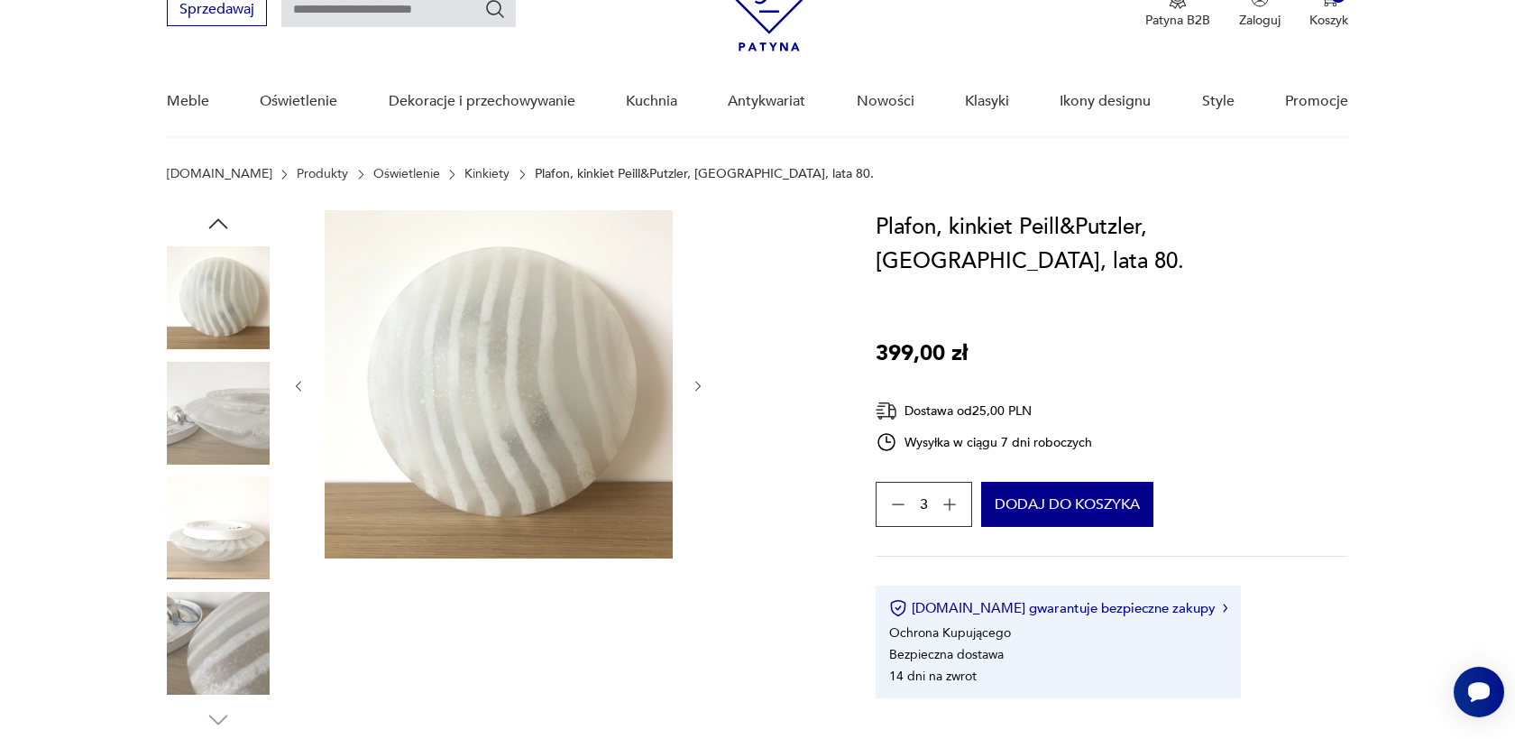
click at [695, 379] on icon "button" at bounding box center [698, 386] width 15 height 15
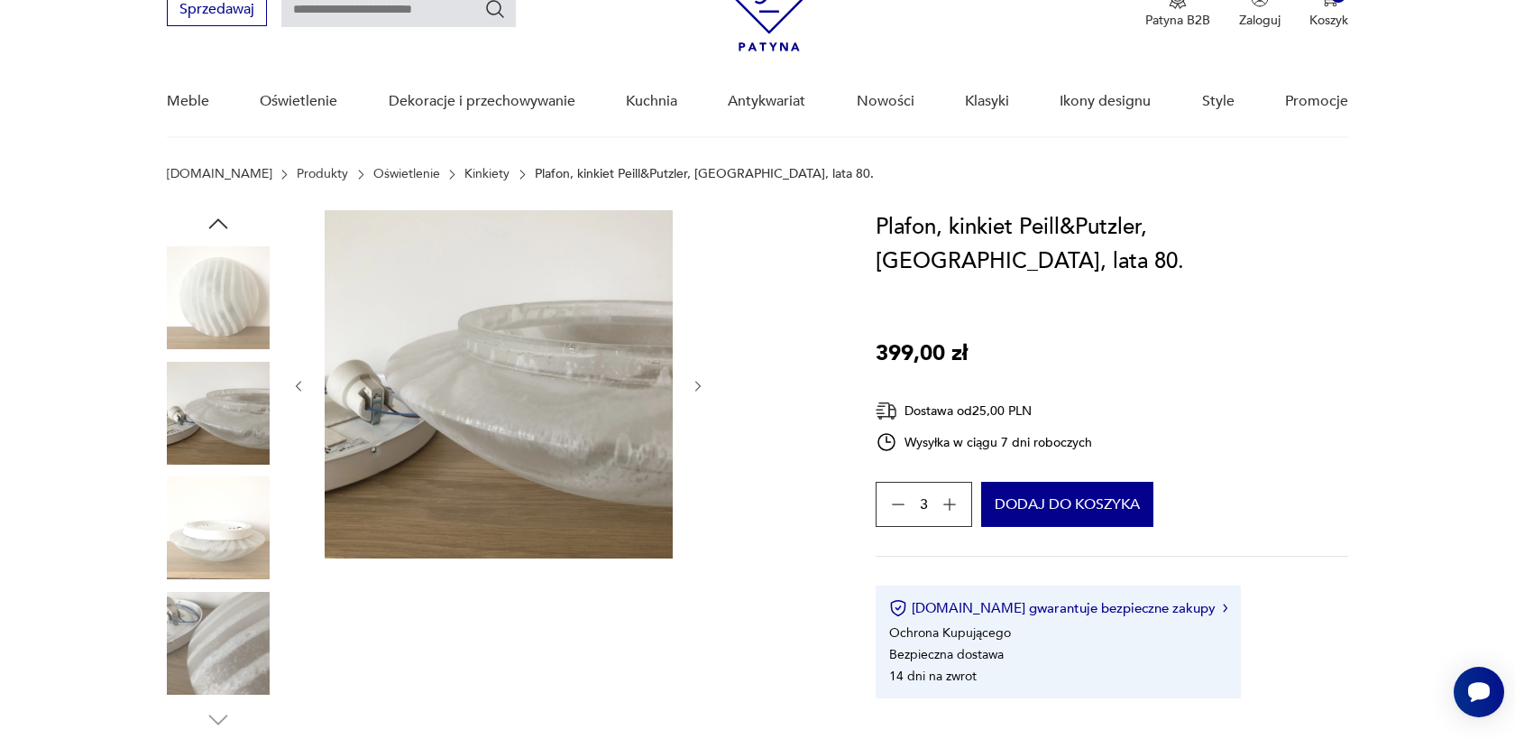
click at [695, 379] on icon "button" at bounding box center [698, 386] width 15 height 15
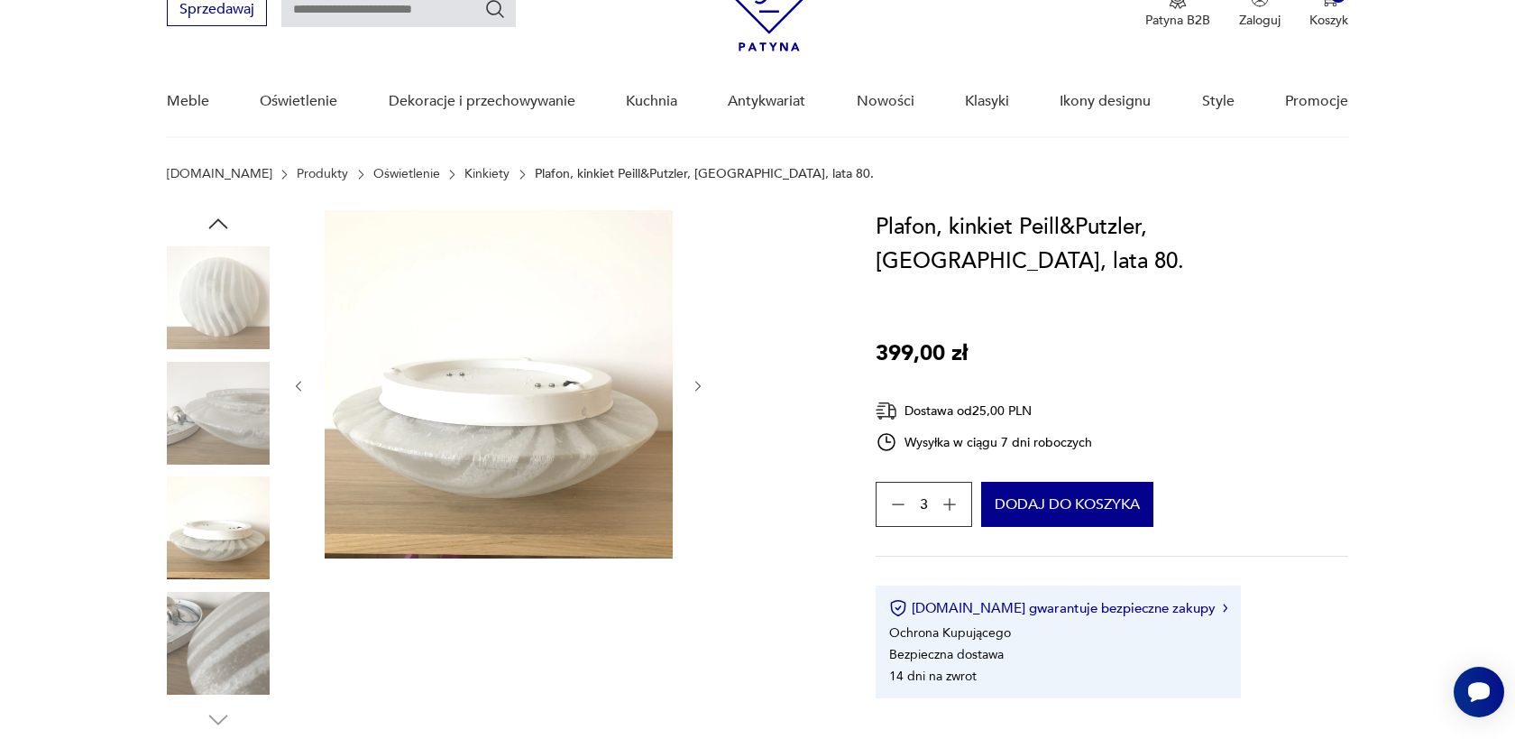
click at [695, 379] on icon "button" at bounding box center [698, 386] width 15 height 15
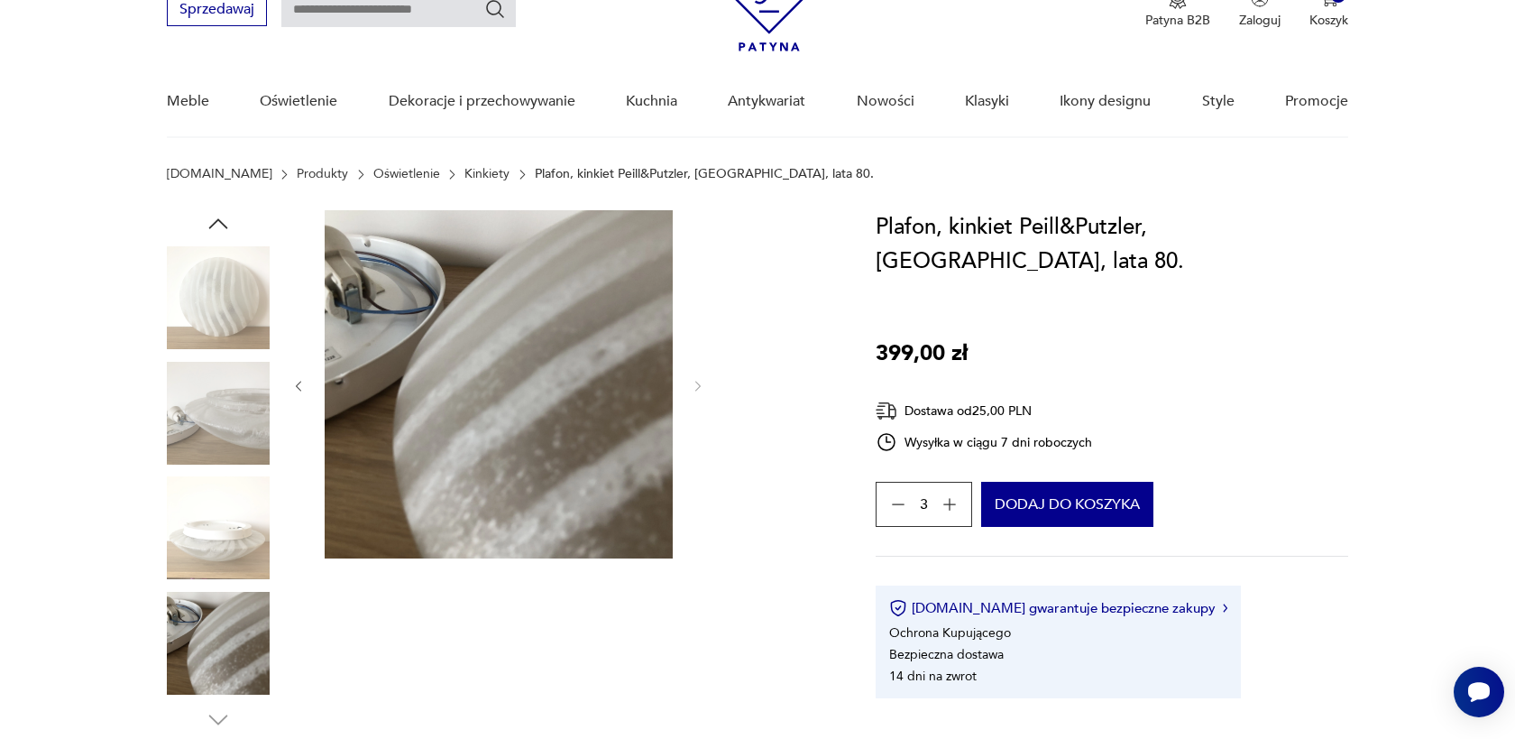
click at [301, 389] on icon "button" at bounding box center [298, 386] width 15 height 15
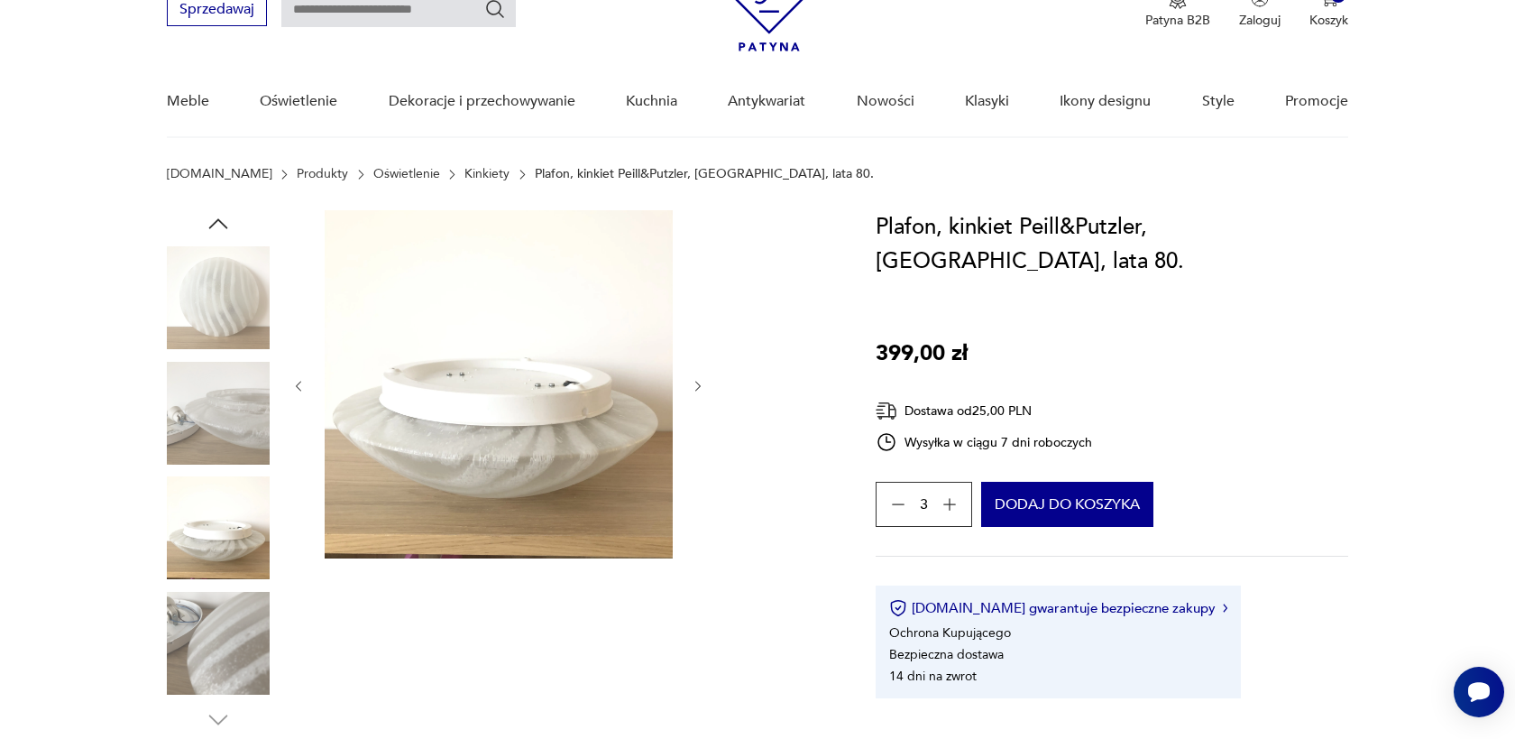
click at [301, 389] on icon "button" at bounding box center [298, 386] width 15 height 15
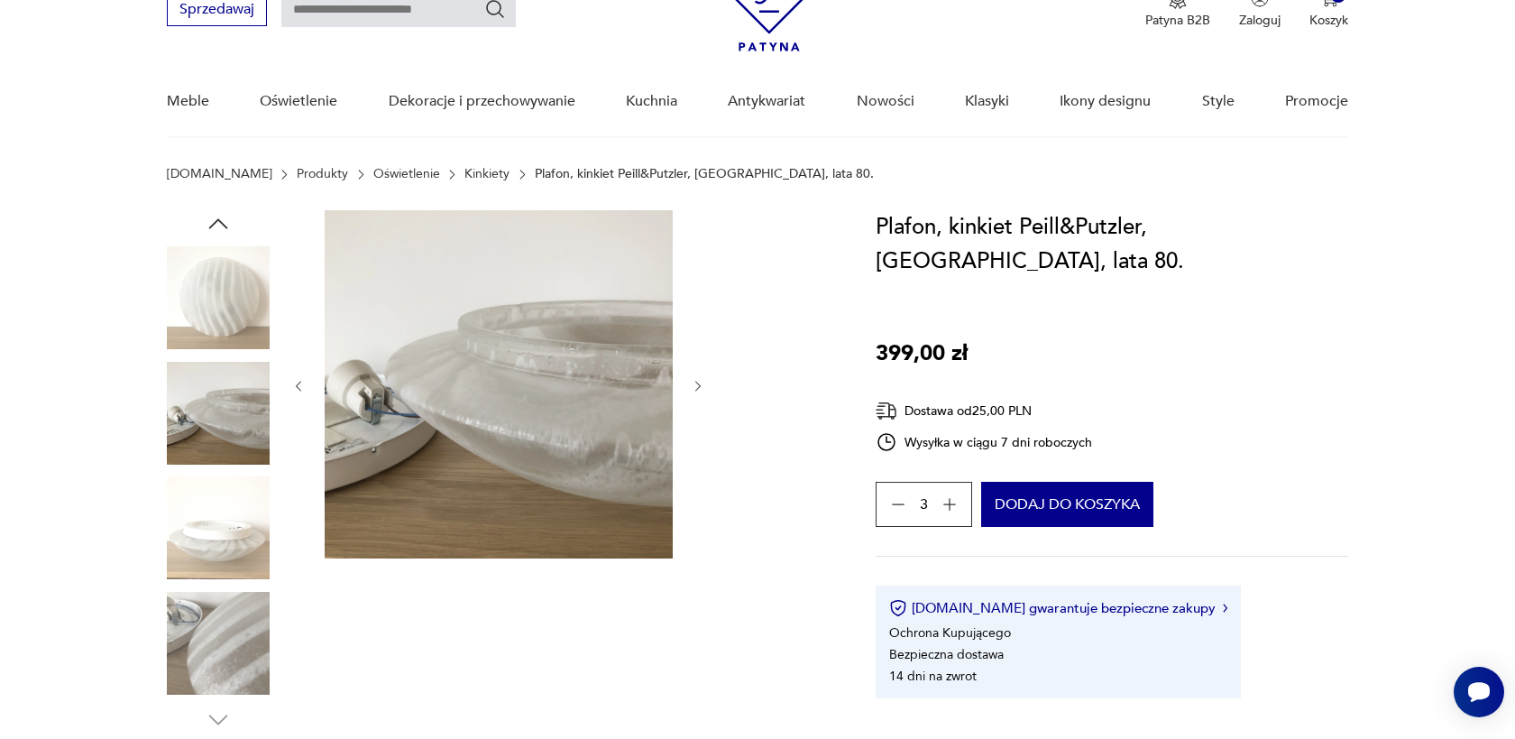
click at [301, 389] on icon "button" at bounding box center [298, 386] width 15 height 15
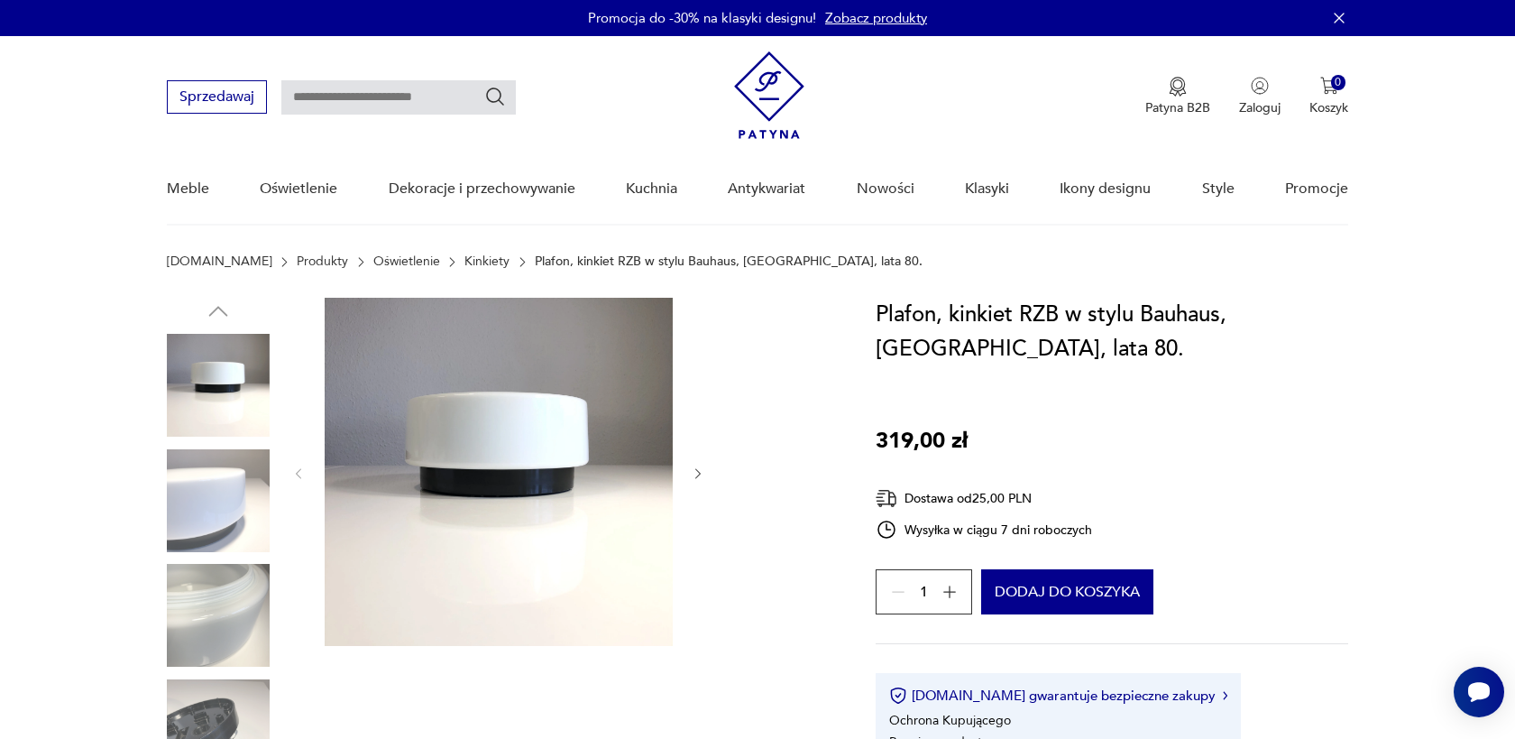
click at [957, 591] on icon "button" at bounding box center [950, 592] width 18 height 18
click at [957, 591] on div "2" at bounding box center [924, 591] width 97 height 45
click at [893, 592] on icon "button" at bounding box center [898, 592] width 18 height 18
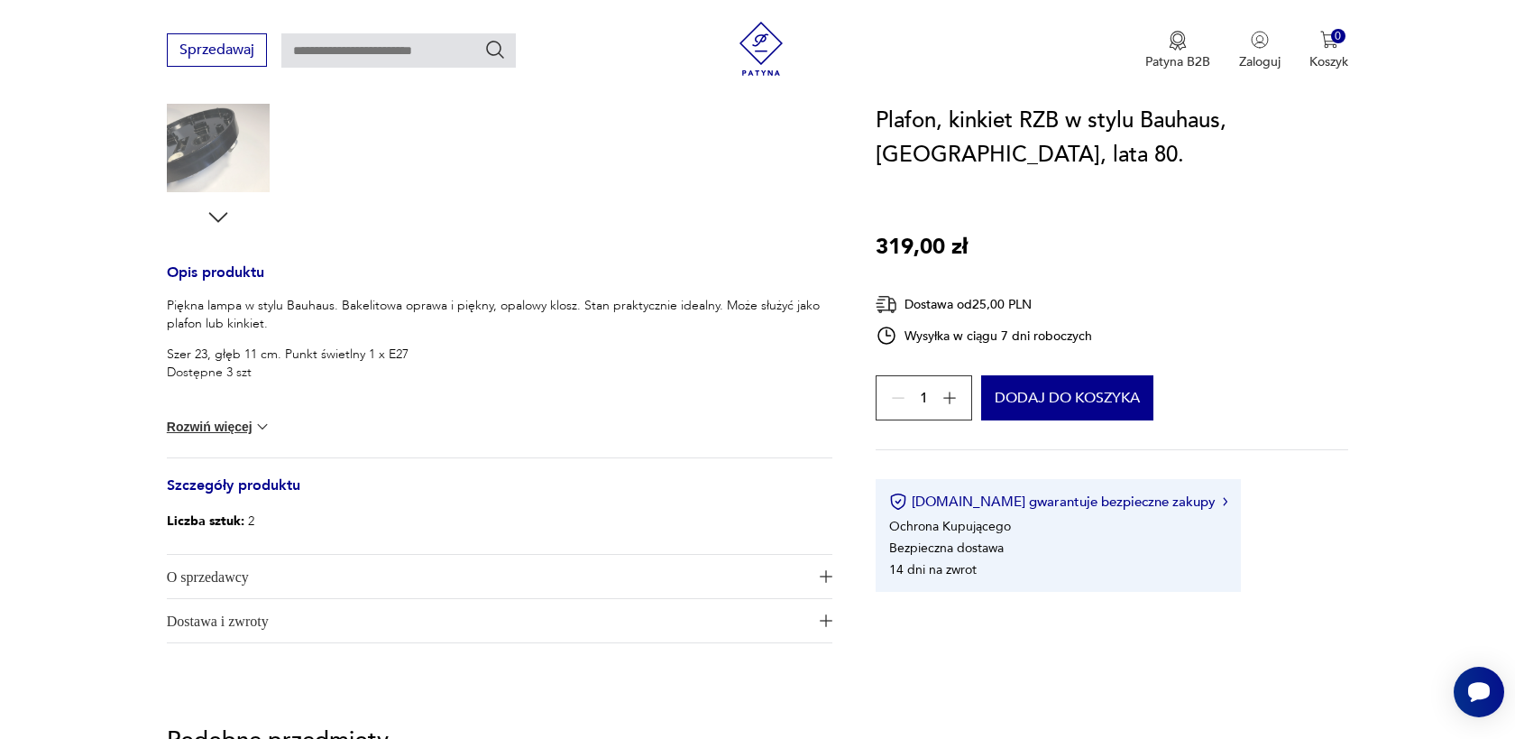
scroll to position [708, 0]
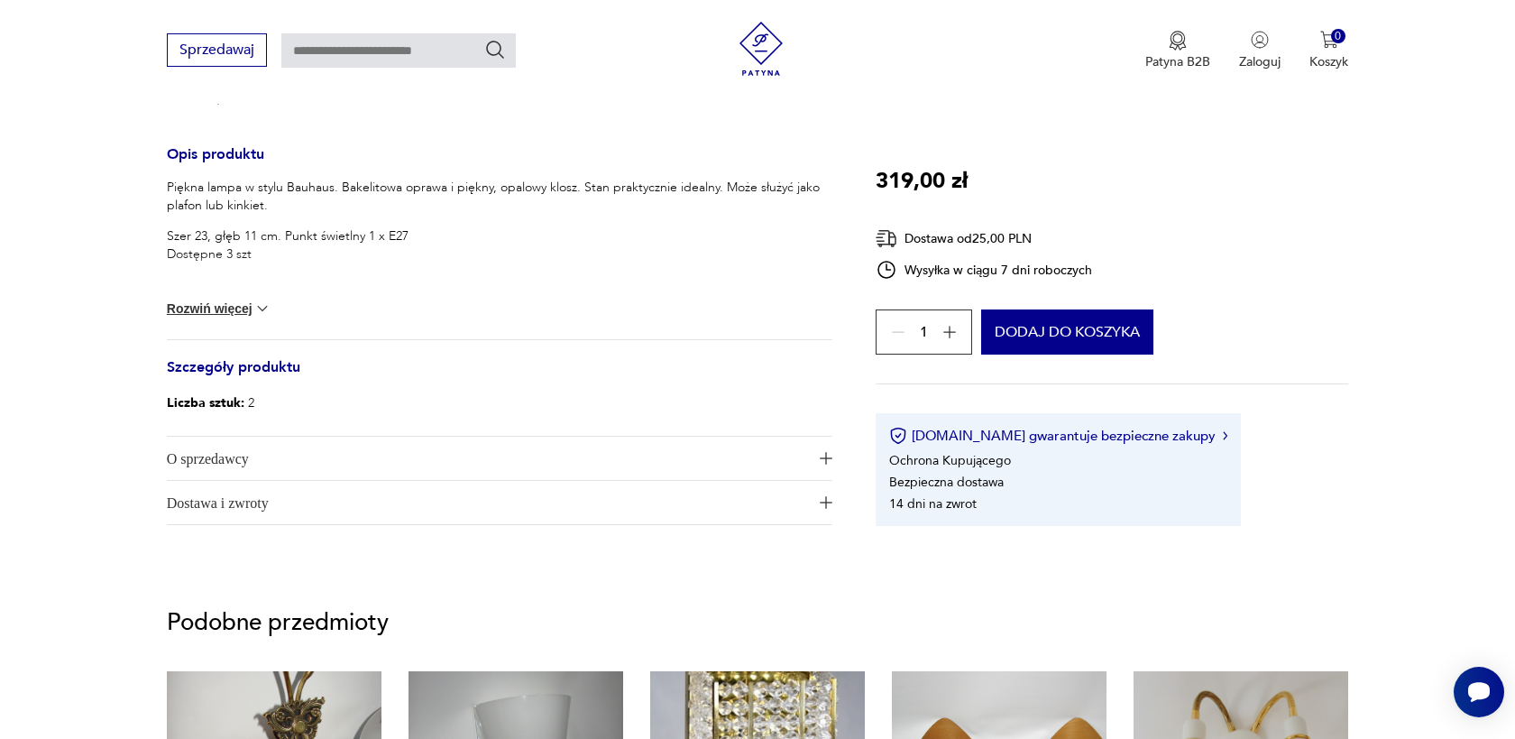
click at [345, 451] on span "O sprzedawcy" at bounding box center [487, 458] width 641 height 43
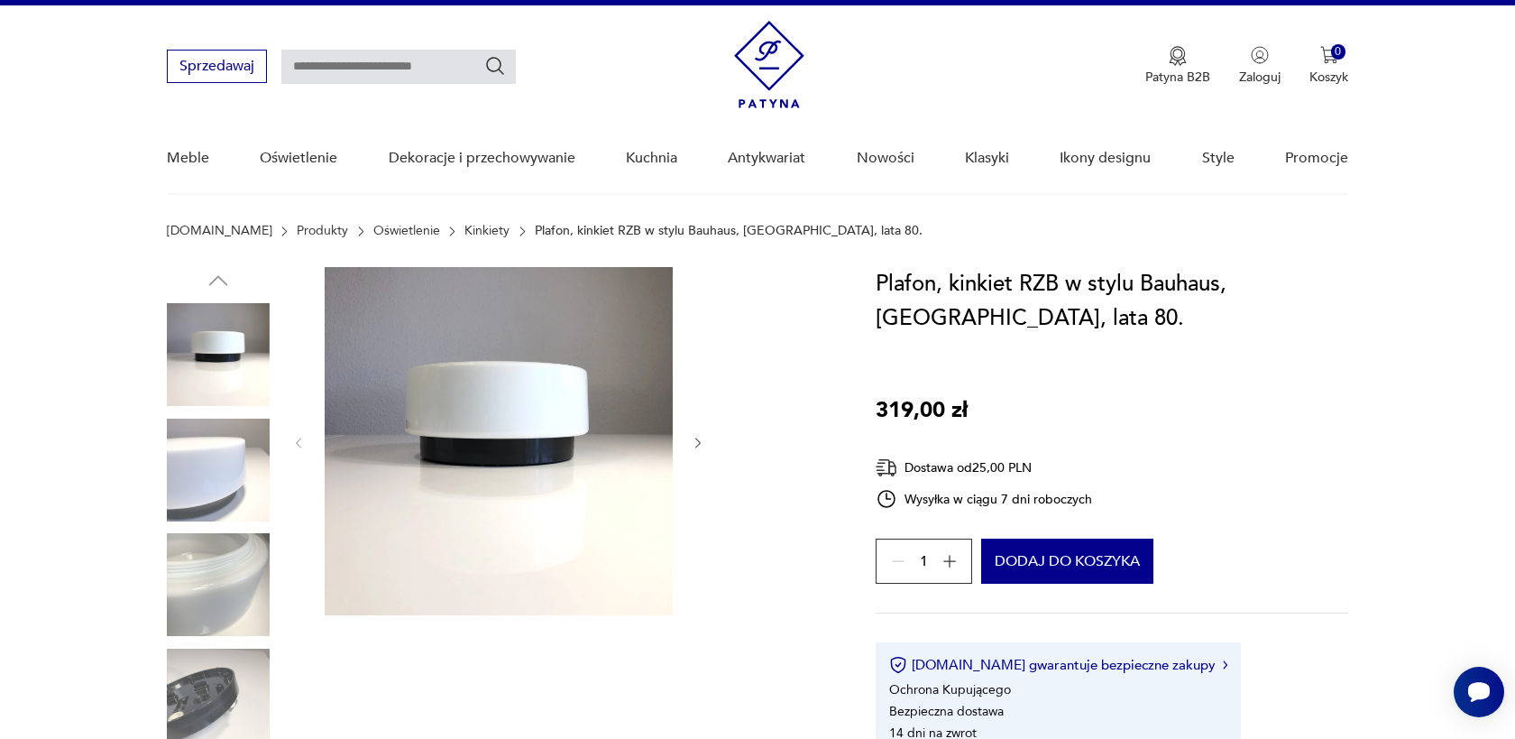
scroll to position [0, 0]
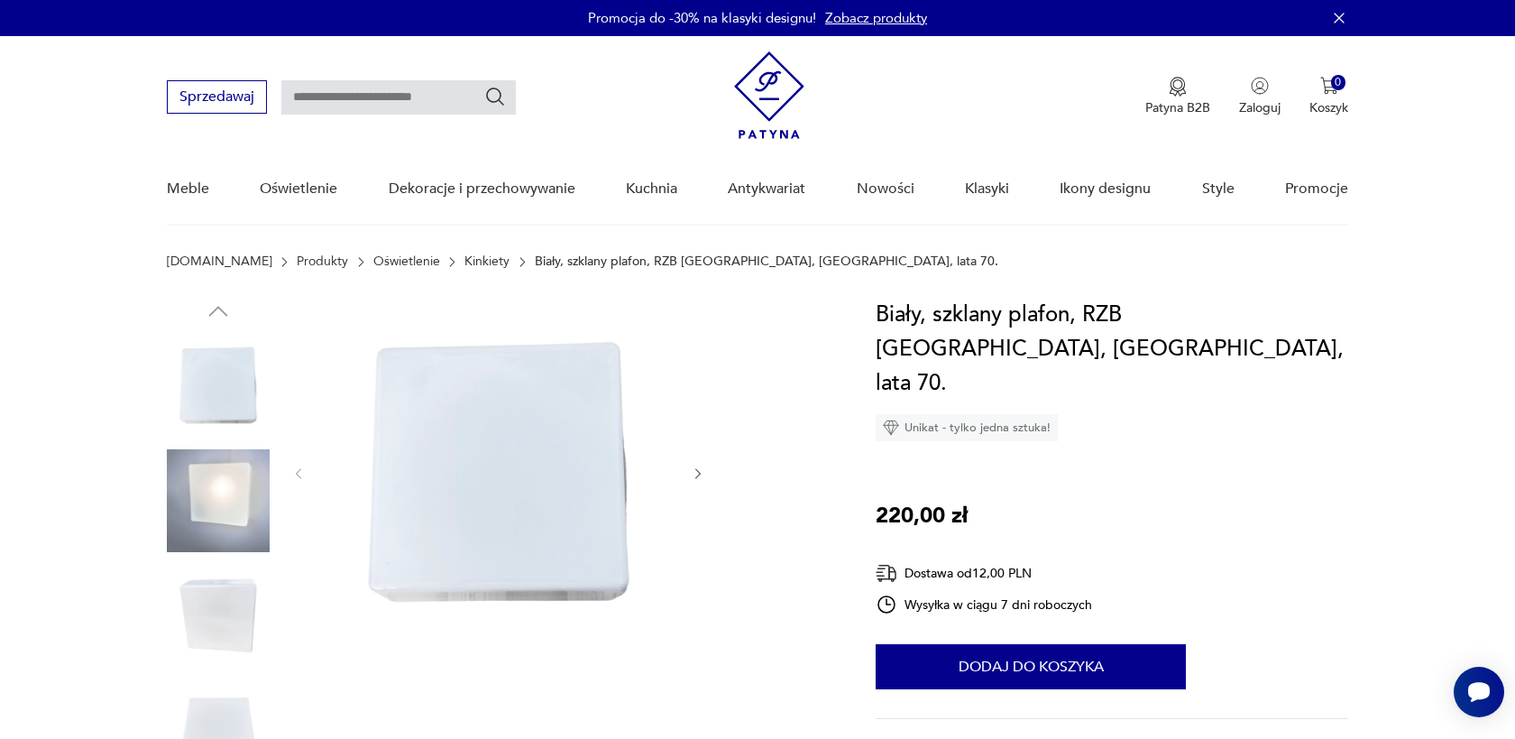
click at [695, 482] on button "button" at bounding box center [698, 474] width 15 height 18
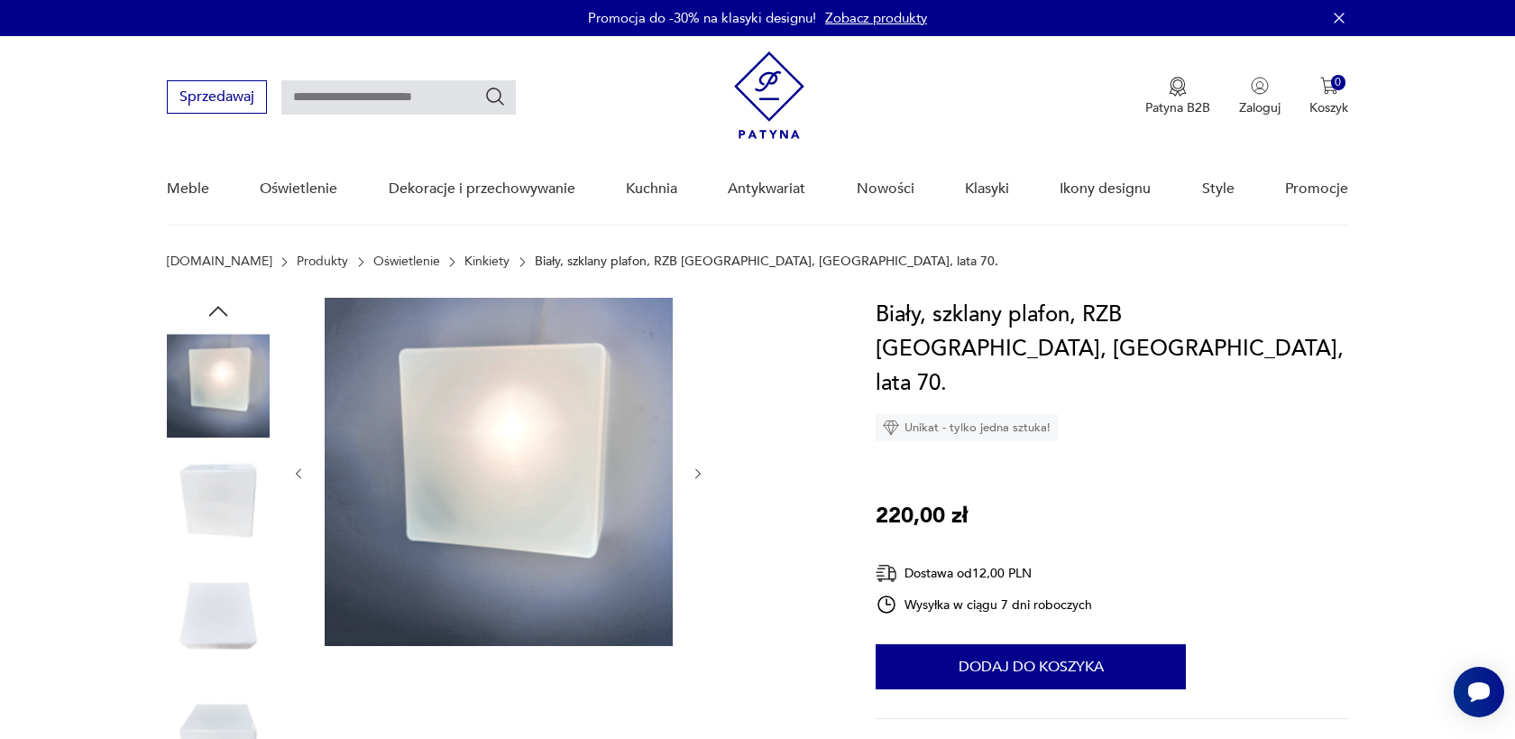
click at [695, 482] on button "button" at bounding box center [698, 474] width 15 height 18
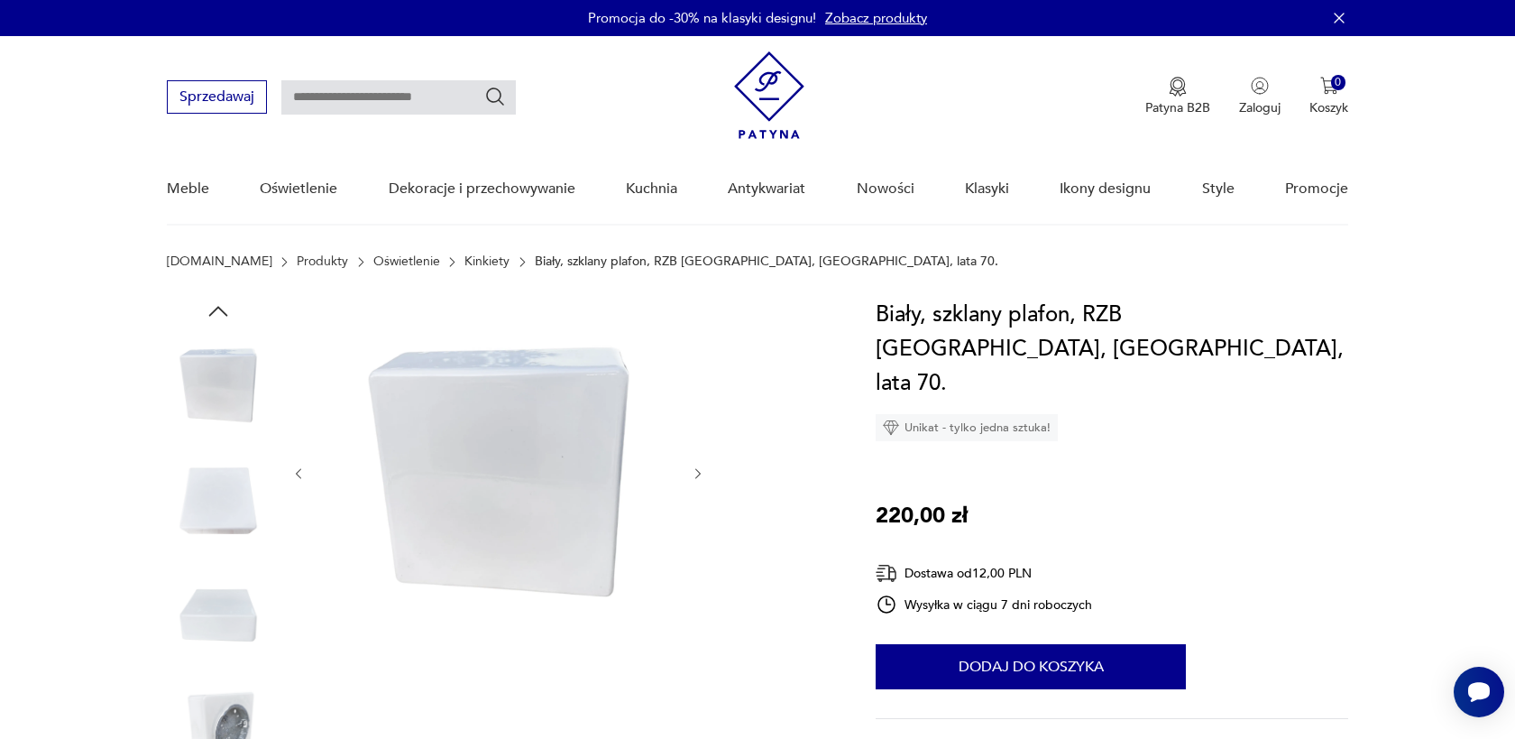
click at [695, 482] on button "button" at bounding box center [698, 474] width 15 height 18
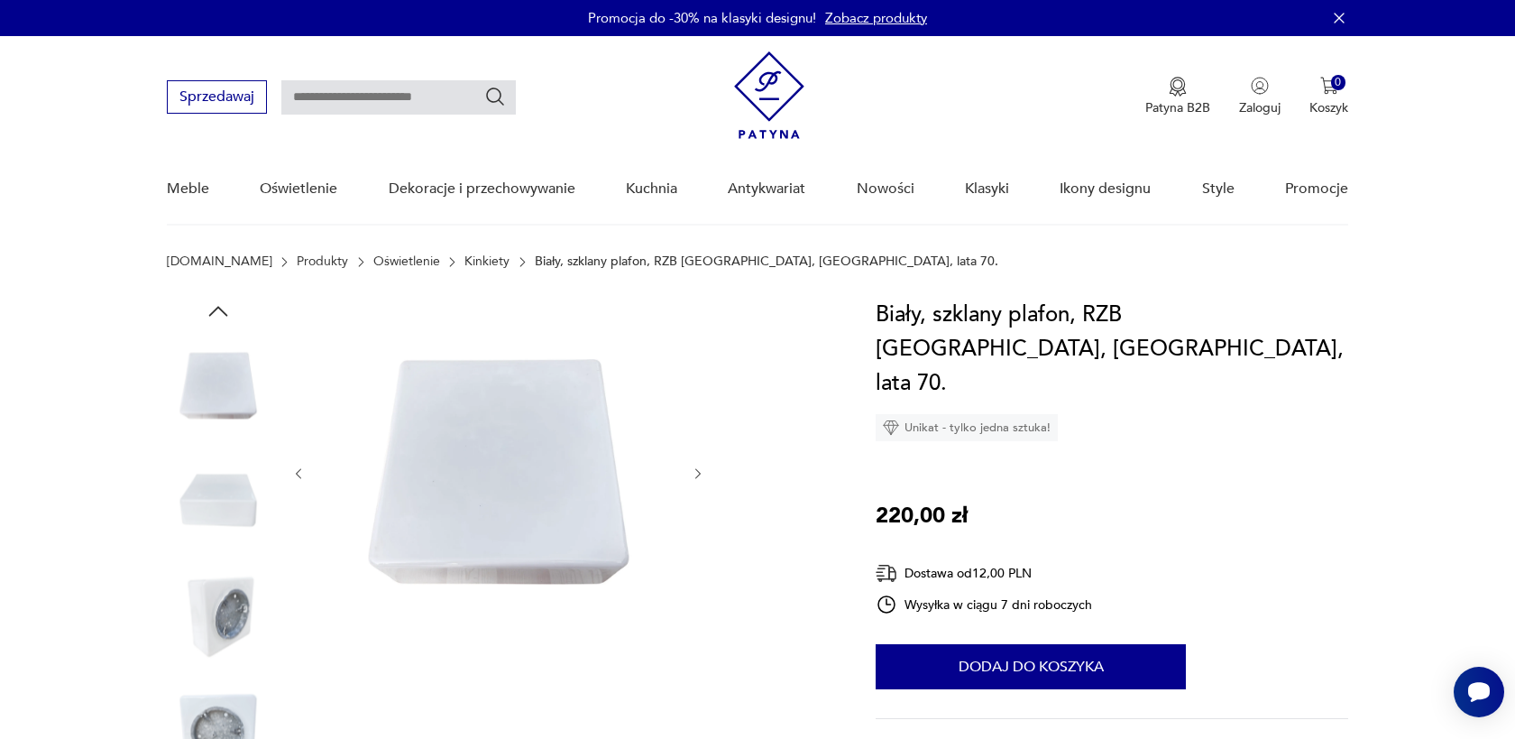
click at [695, 482] on button "button" at bounding box center [698, 474] width 15 height 18
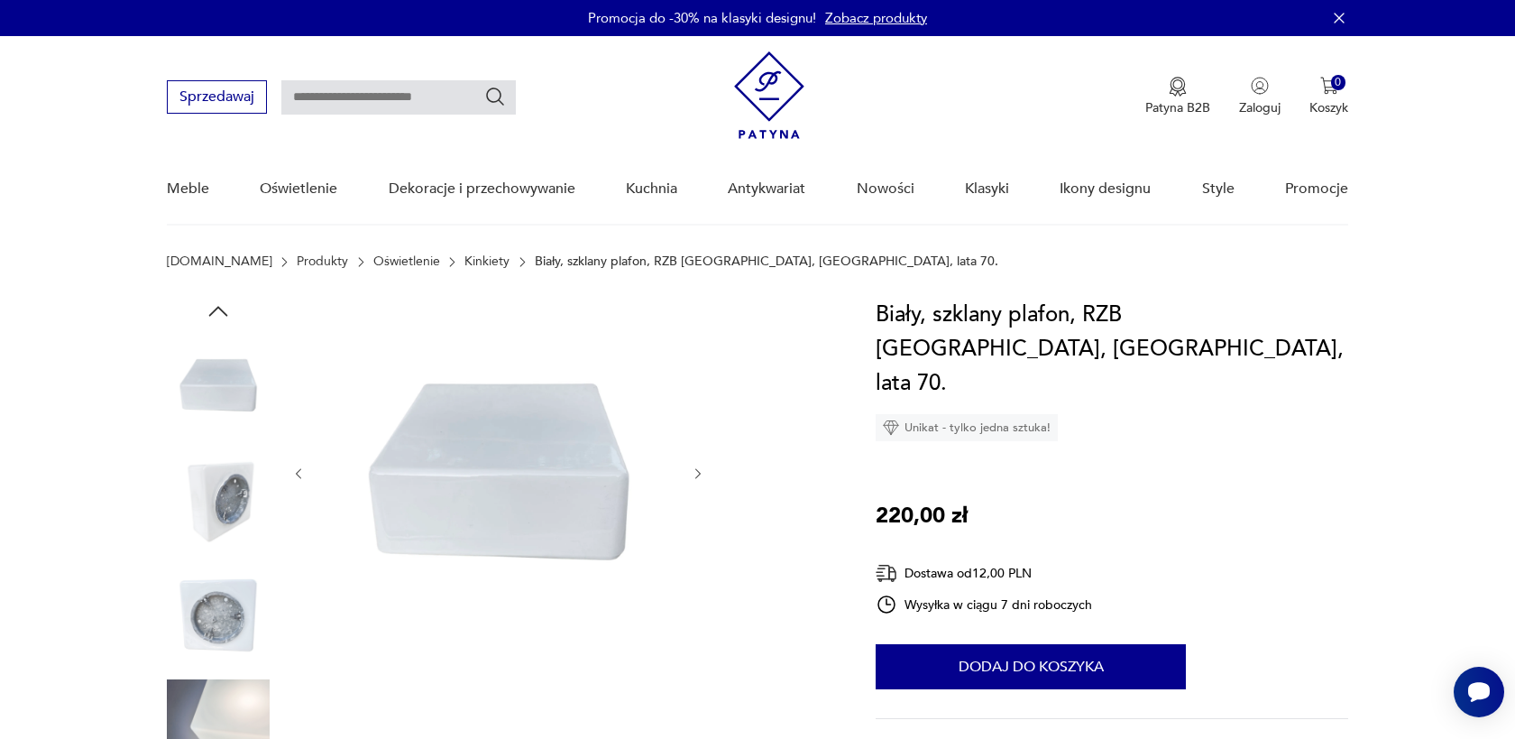
click at [699, 469] on icon "button" at bounding box center [698, 473] width 15 height 15
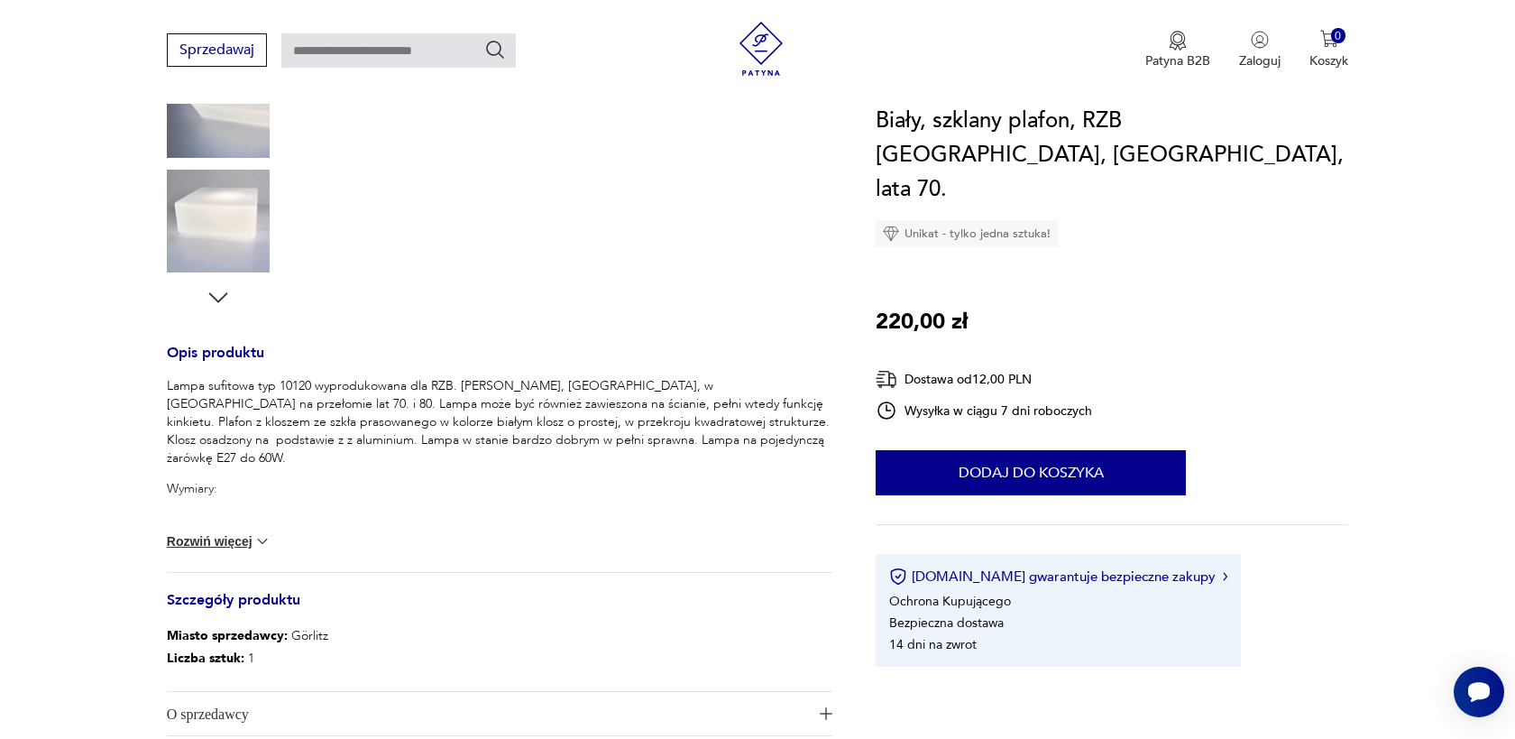
scroll to position [522, 0]
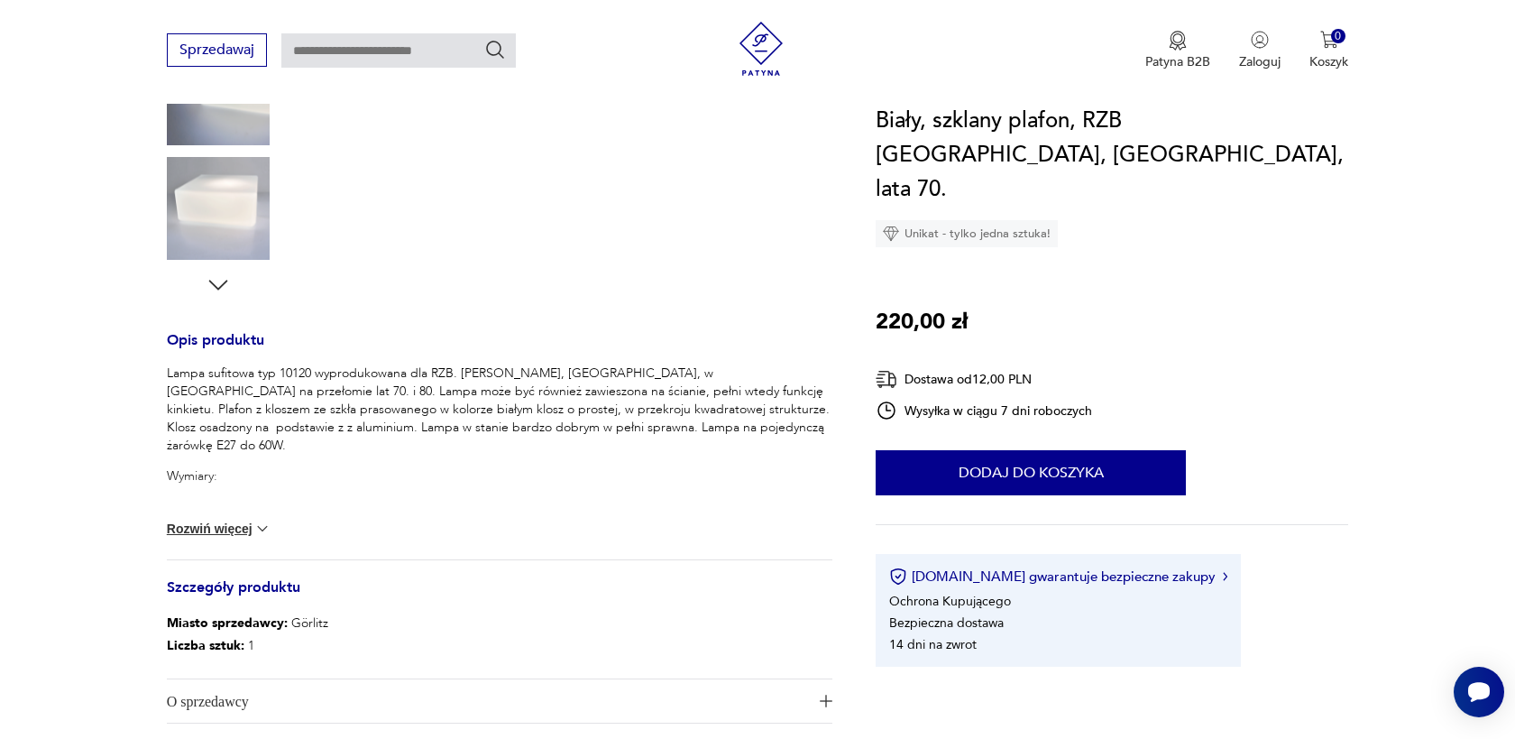
click at [264, 526] on img at bounding box center [262, 529] width 18 height 18
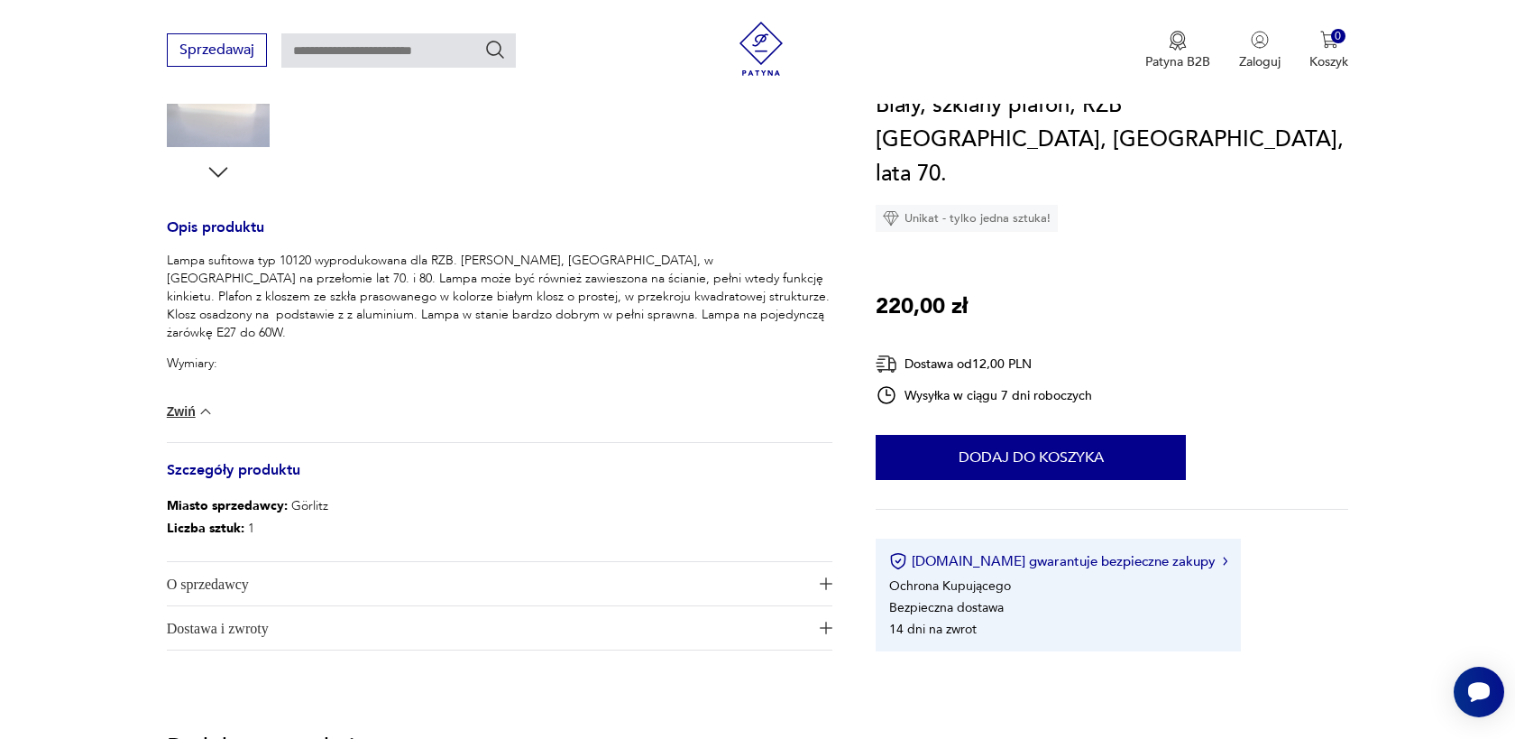
scroll to position [834, 0]
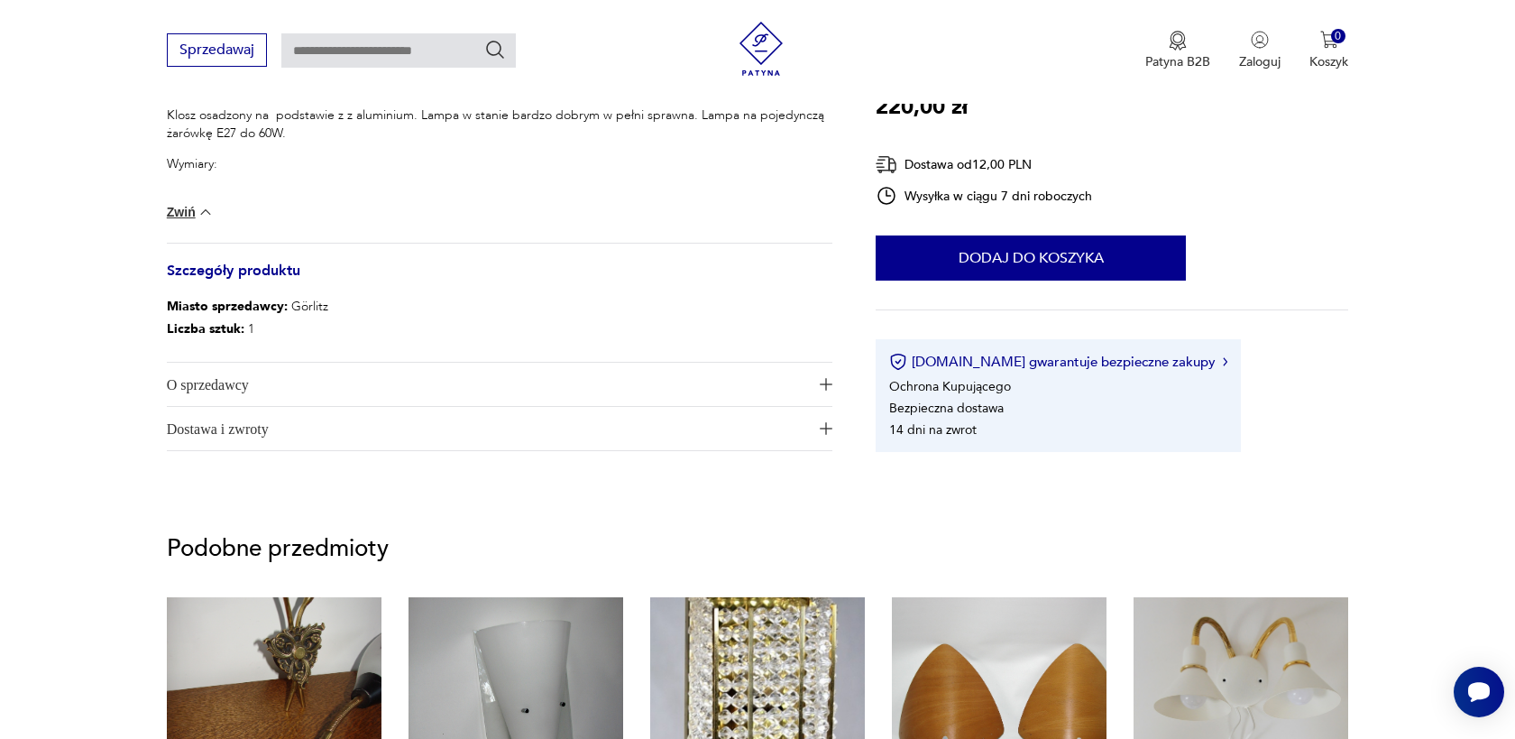
click at [546, 381] on span "O sprzedawcy" at bounding box center [487, 384] width 641 height 43
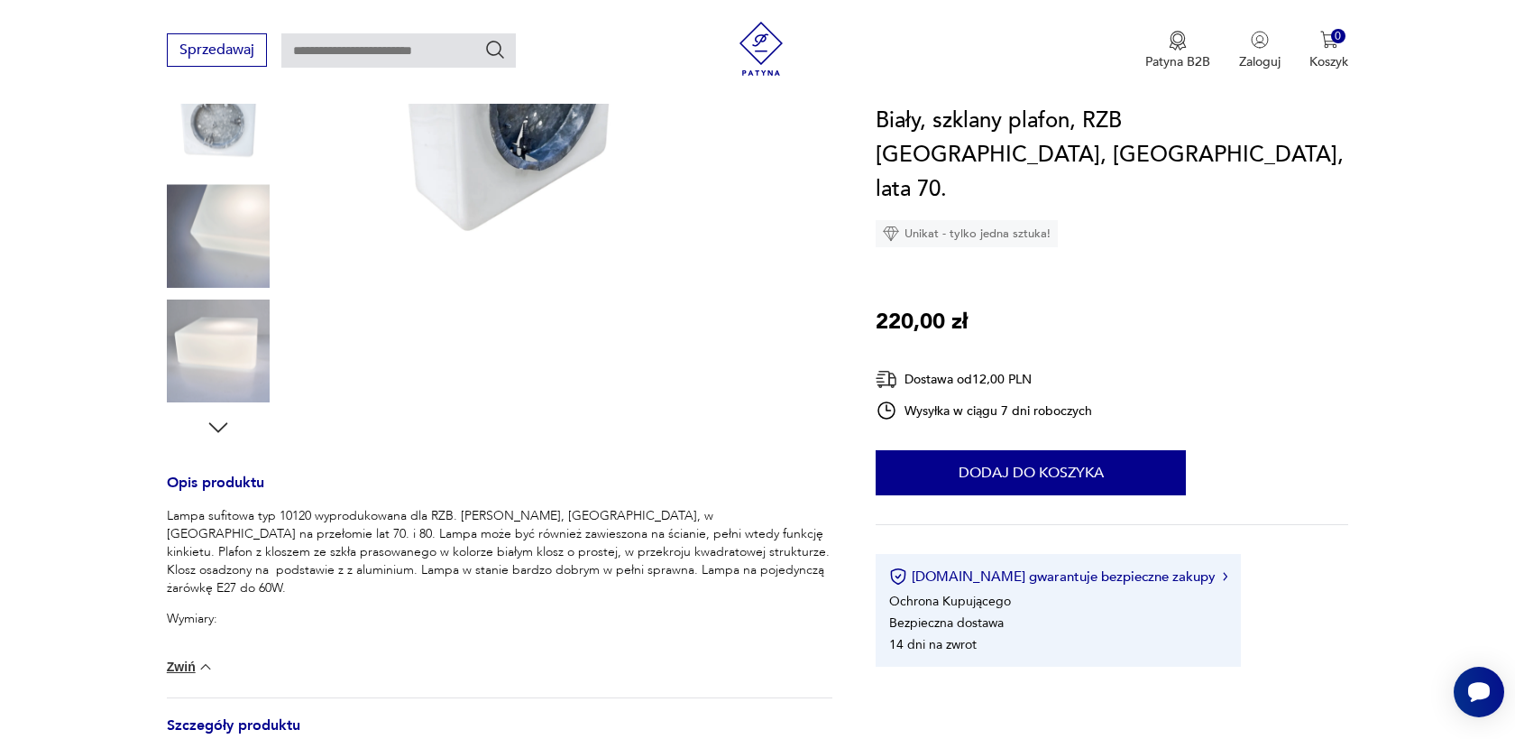
scroll to position [80, 0]
